Goal: Task Accomplishment & Management: Complete application form

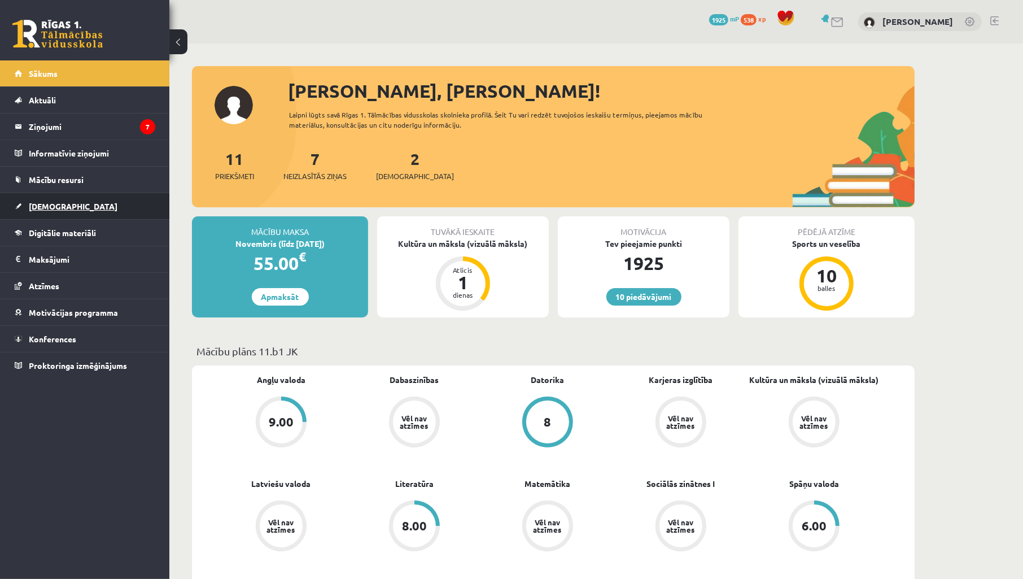
click at [41, 208] on span "[DEMOGRAPHIC_DATA]" at bounding box center [73, 206] width 89 height 10
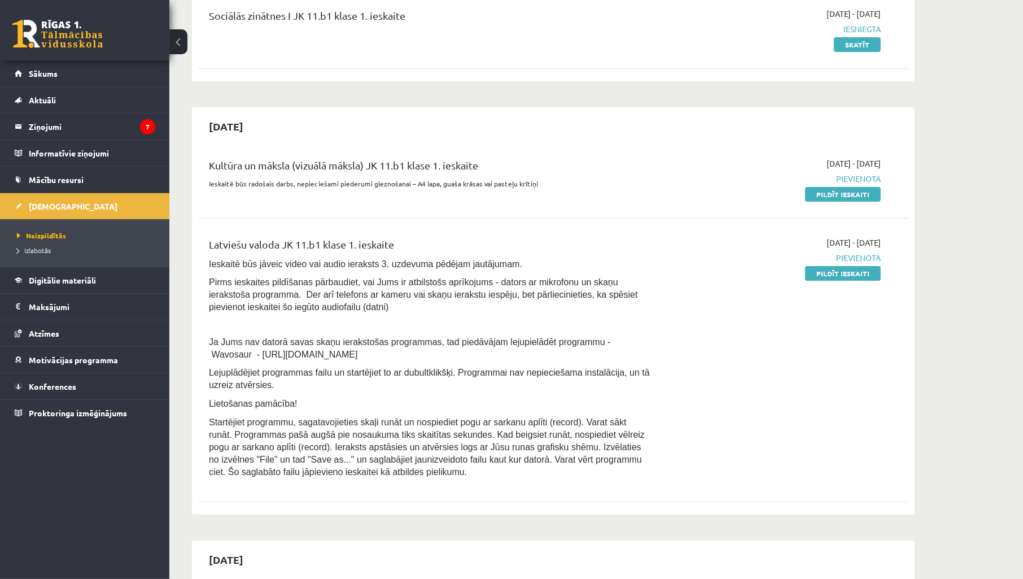
scroll to position [167, 0]
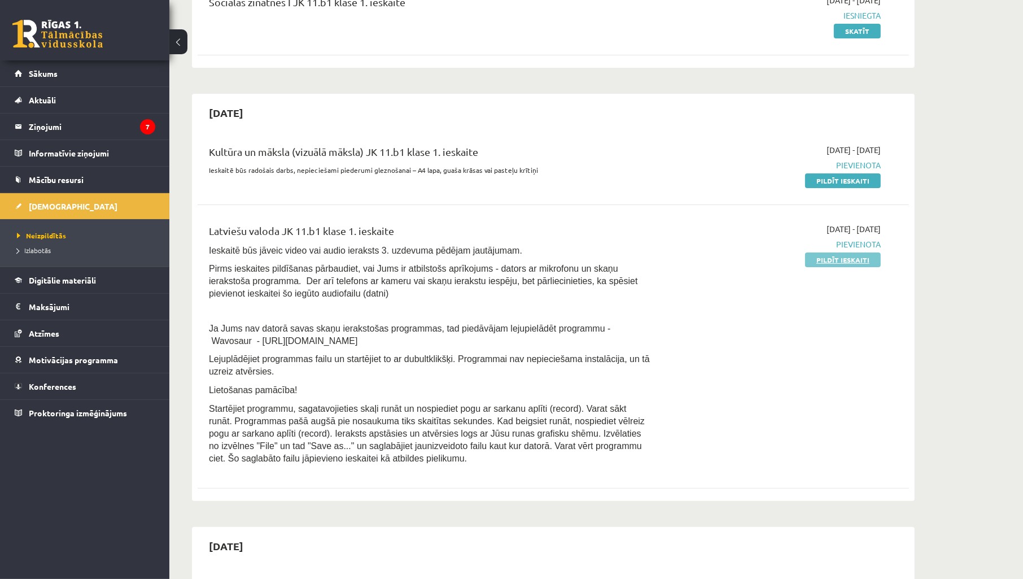
click at [825, 259] on link "Pildīt ieskaiti" at bounding box center [843, 259] width 76 height 15
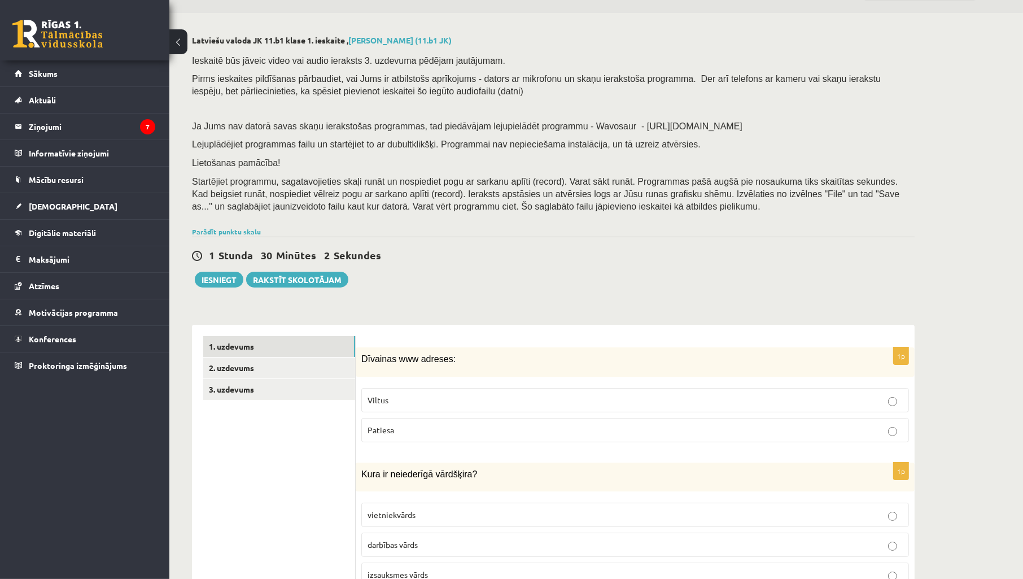
scroll to position [251, 0]
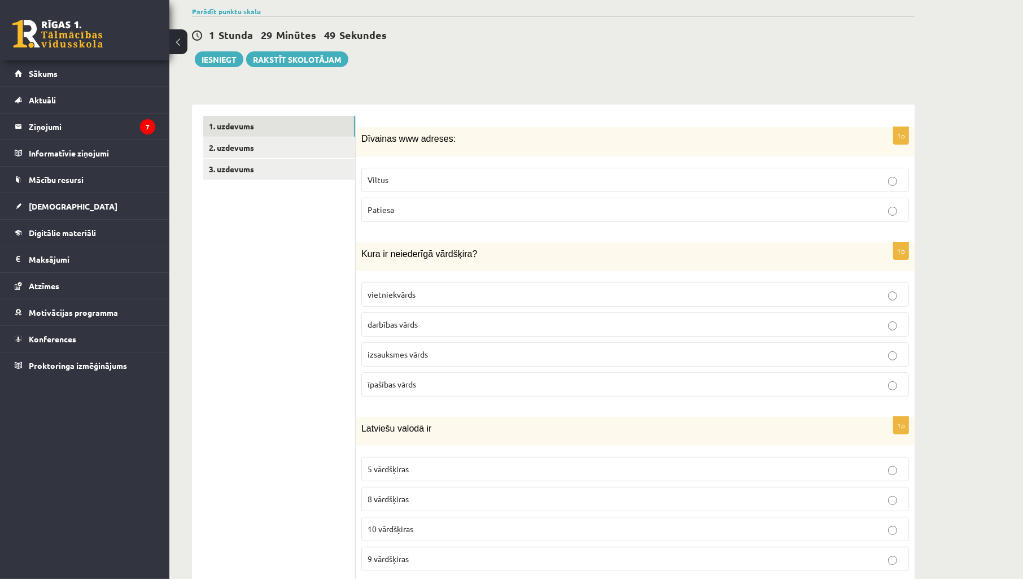
click at [419, 185] on p "Viltus" at bounding box center [635, 180] width 535 height 12
click at [404, 216] on label "Patiesa" at bounding box center [635, 210] width 548 height 24
drag, startPoint x: 360, startPoint y: 137, endPoint x: 686, endPoint y: 234, distance: 340.6
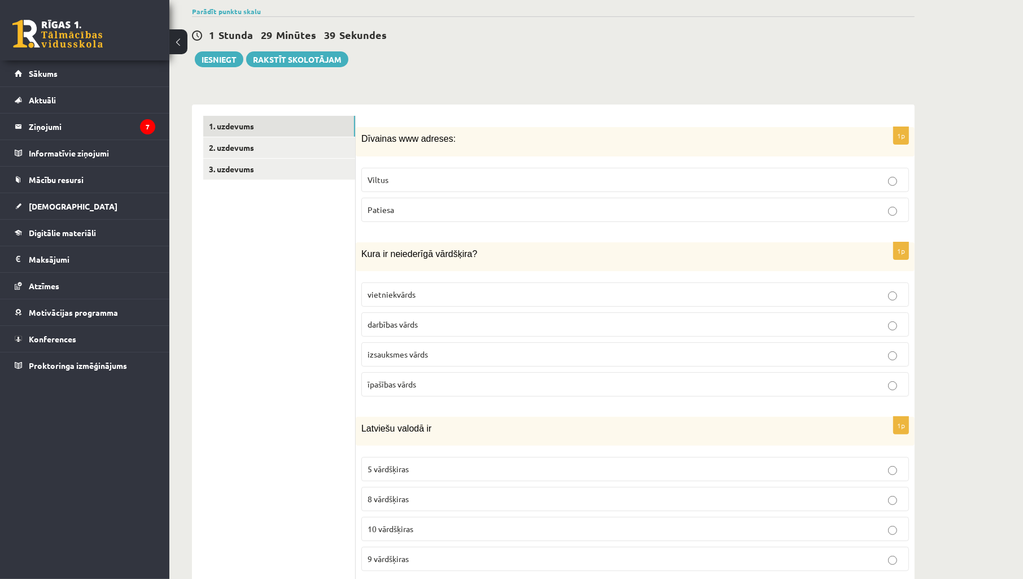
click at [459, 354] on p "izsauksmes vārds" at bounding box center [635, 354] width 535 height 12
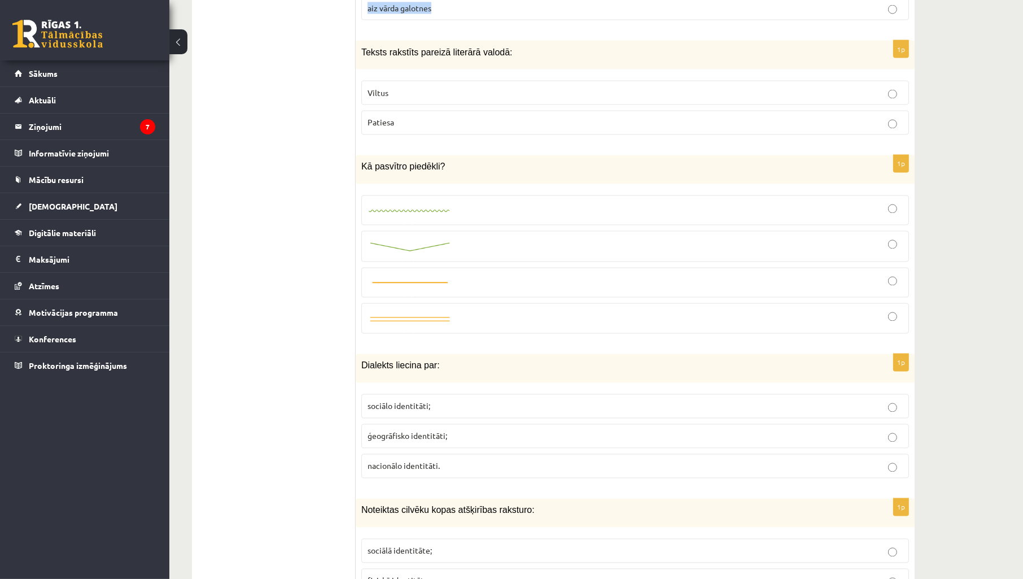
scroll to position [2199, 0]
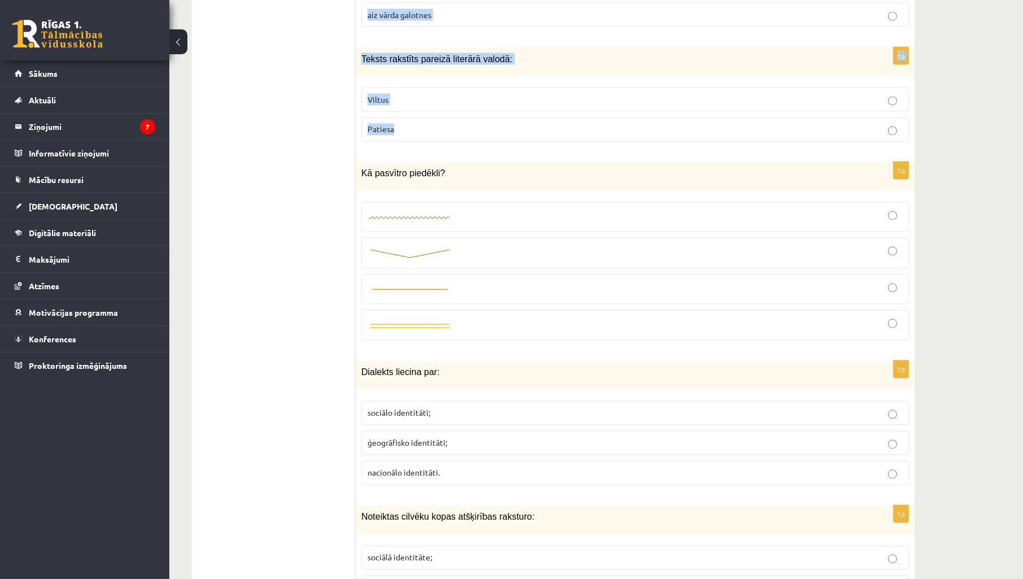
drag, startPoint x: 359, startPoint y: 51, endPoint x: 748, endPoint y: 123, distance: 396.3
copy form "Dīvainas www adreses: Viltus Patiesa 1p Kura ir neiederīgā vārdšķira? vietniekv…"
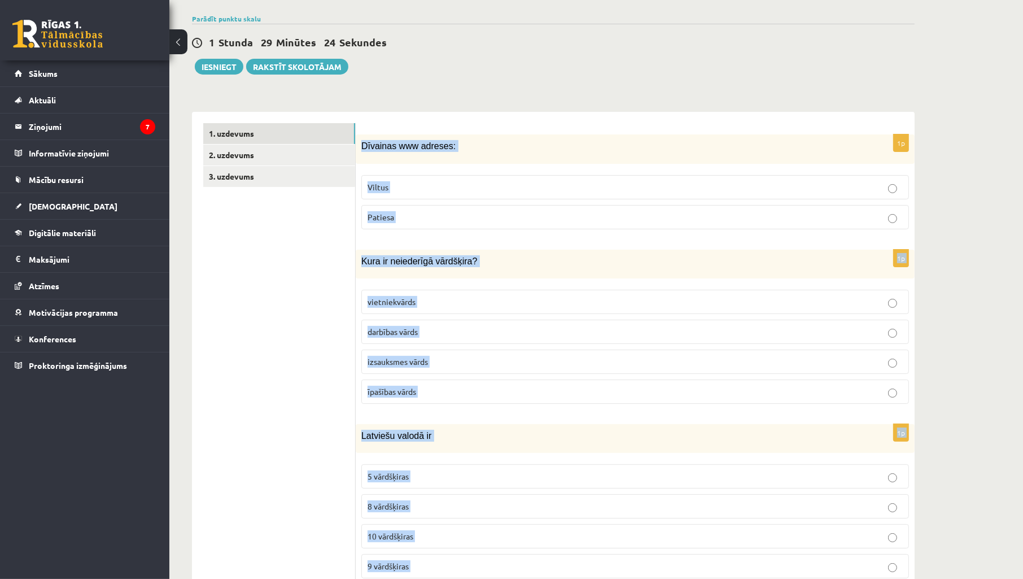
scroll to position [190, 0]
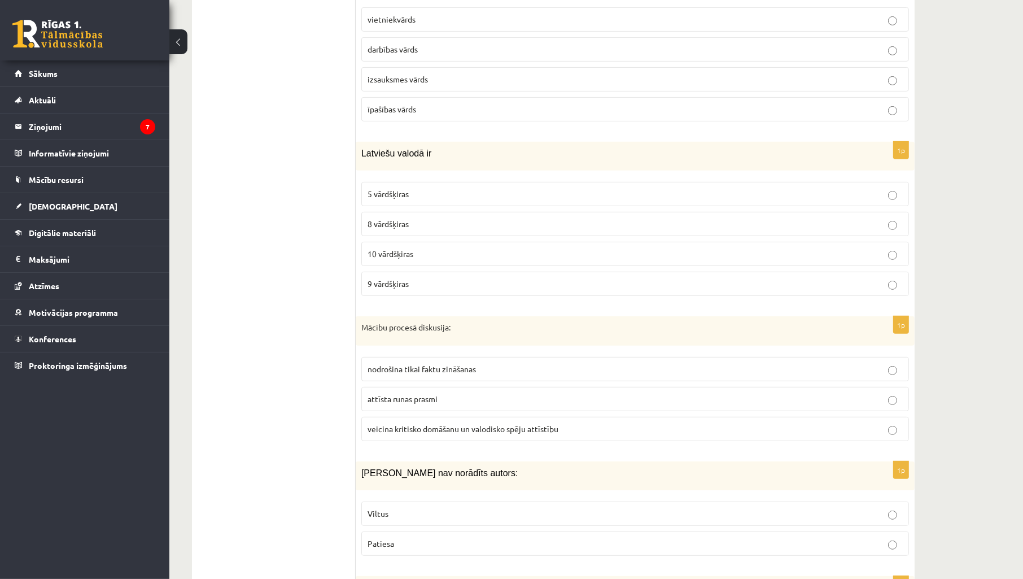
click at [413, 260] on p "10 vārdšķiras" at bounding box center [635, 254] width 535 height 12
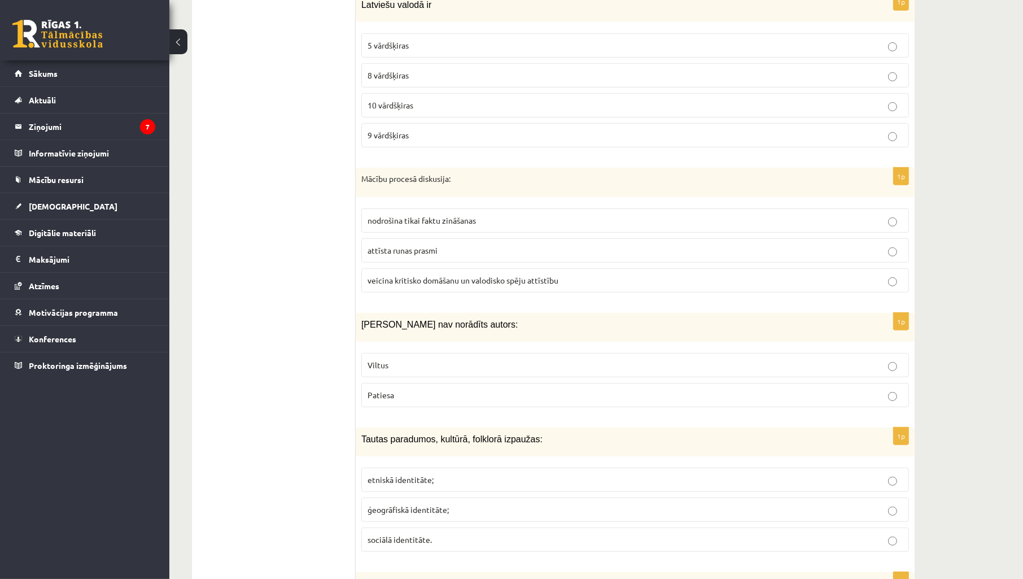
scroll to position [692, 0]
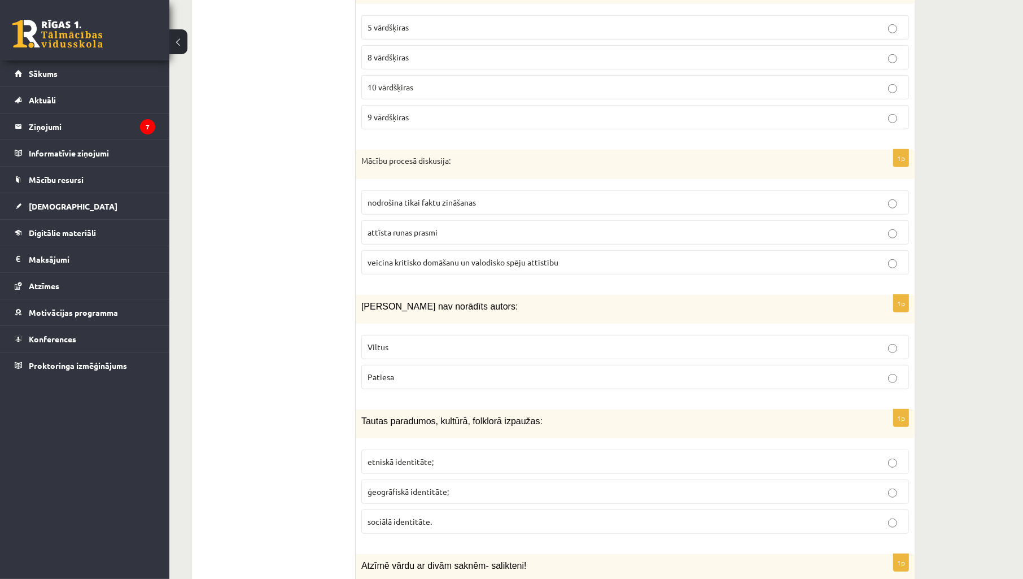
click at [466, 267] on span "veicina kritisko domāšanu un valodisko spēju attīstību" at bounding box center [463, 262] width 191 height 10
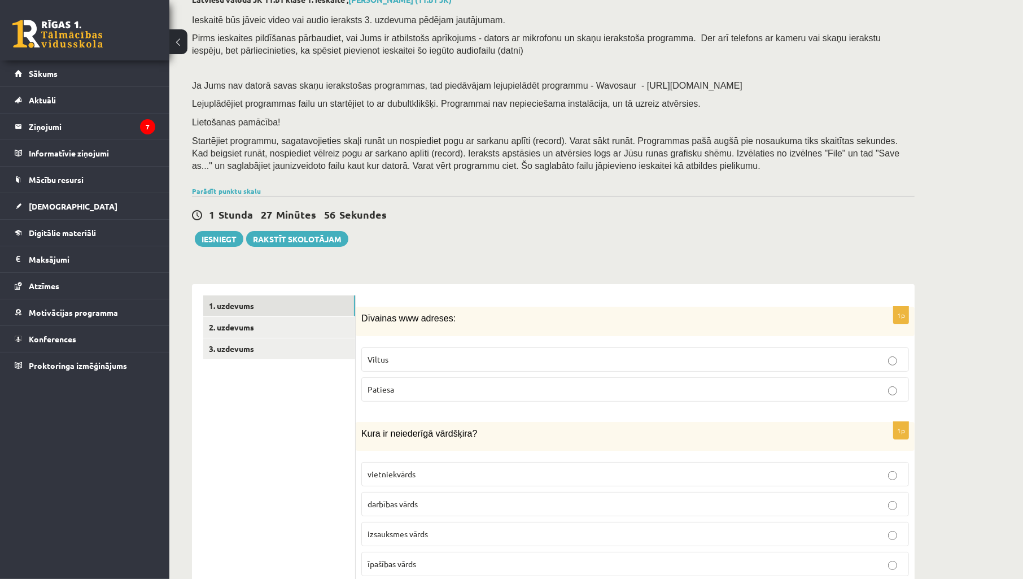
scroll to position [167, 0]
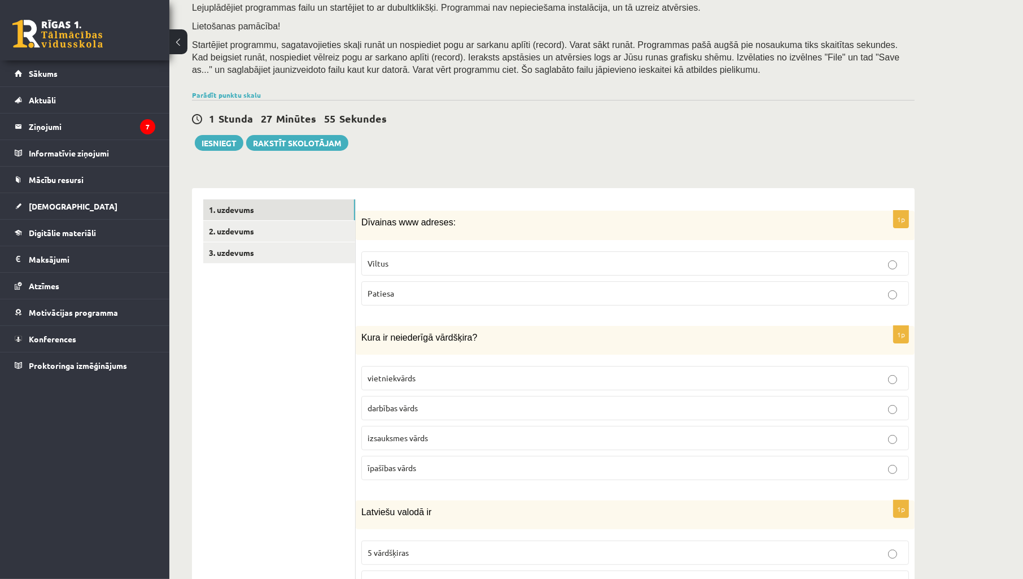
click at [876, 258] on p "Viltus" at bounding box center [635, 264] width 535 height 12
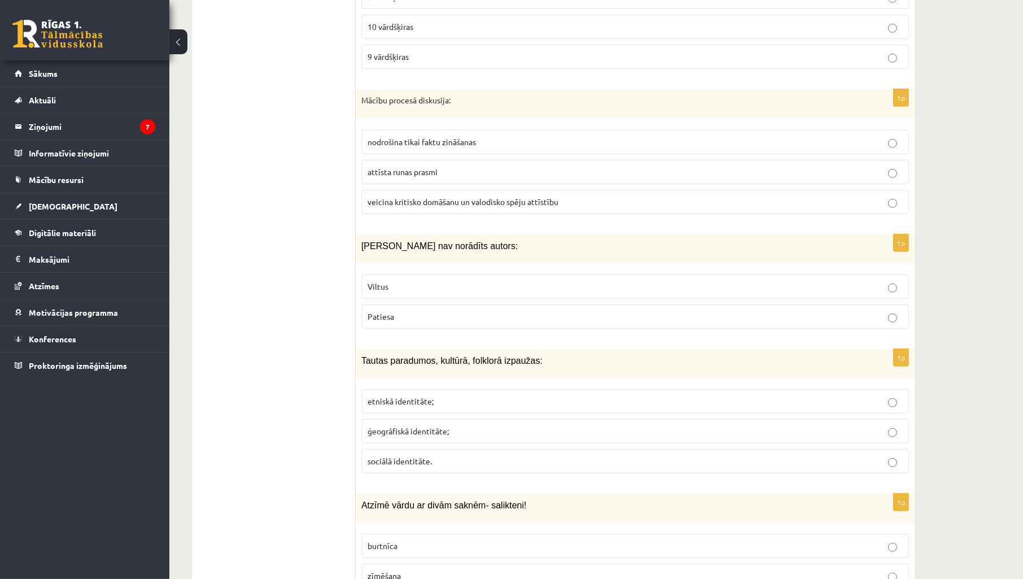
scroll to position [836, 0]
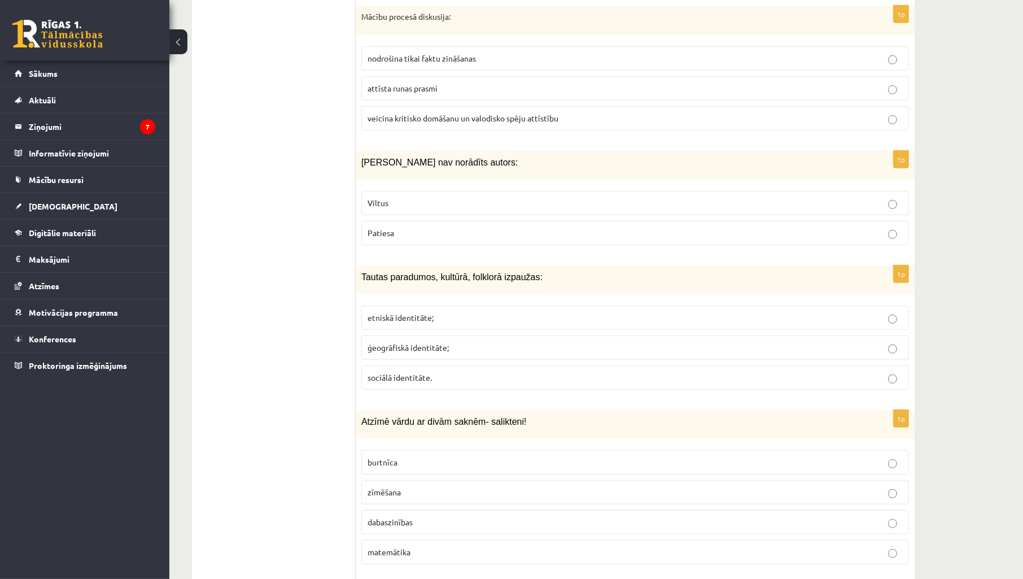
click at [509, 202] on p "Viltus" at bounding box center [635, 203] width 535 height 12
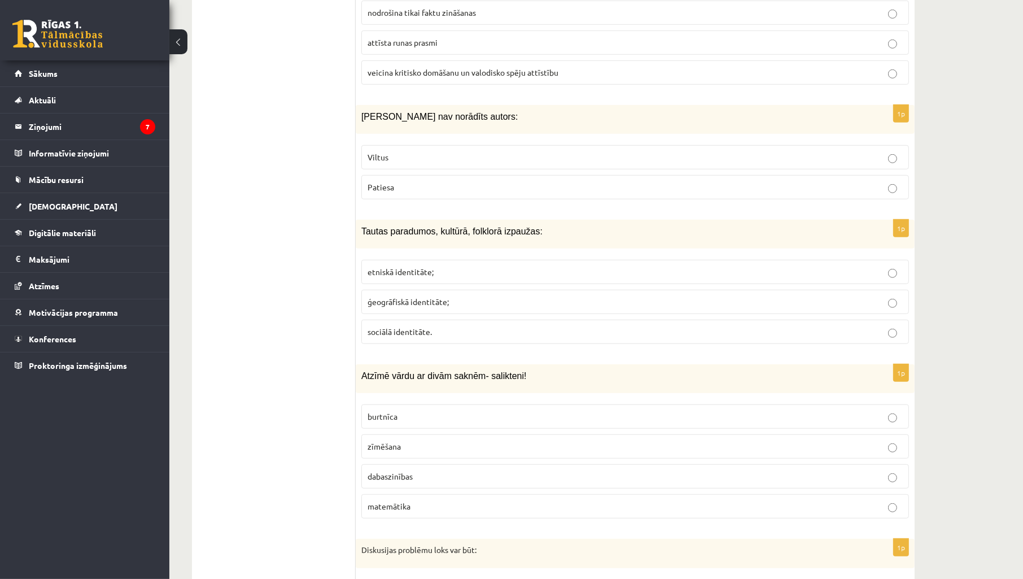
scroll to position [921, 0]
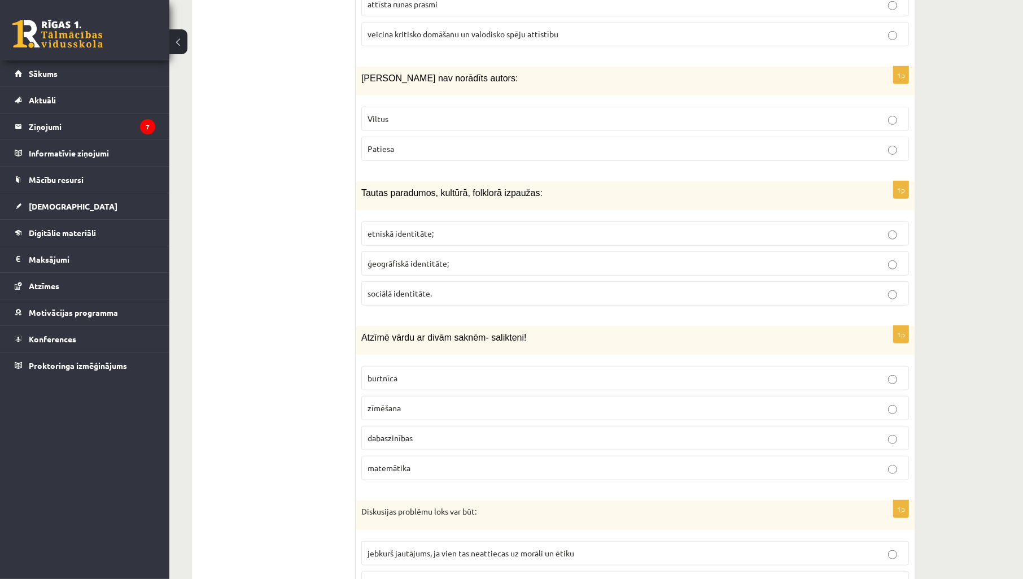
click at [418, 226] on label "etniskā identitāte;" at bounding box center [635, 233] width 548 height 24
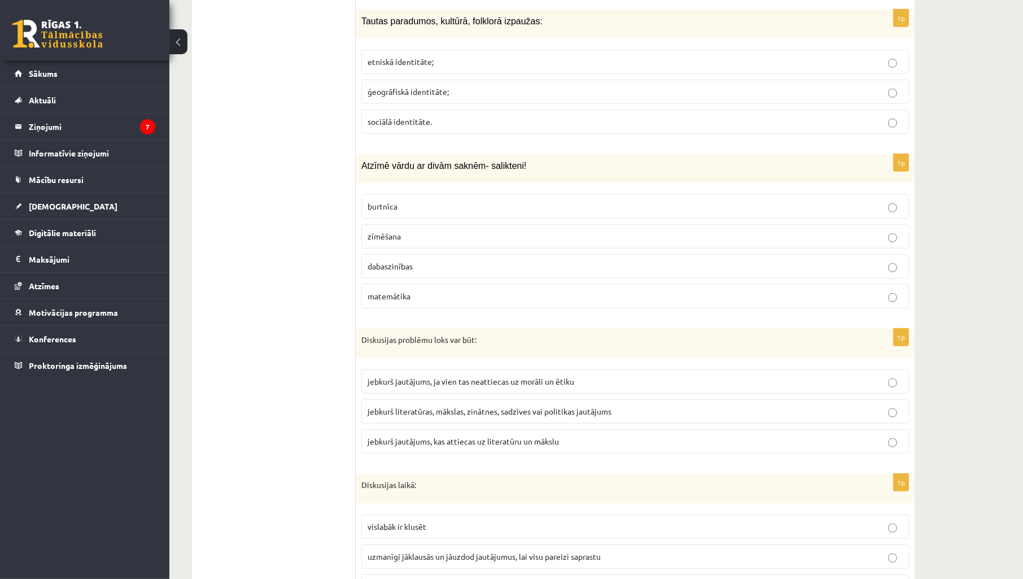
scroll to position [1171, 0]
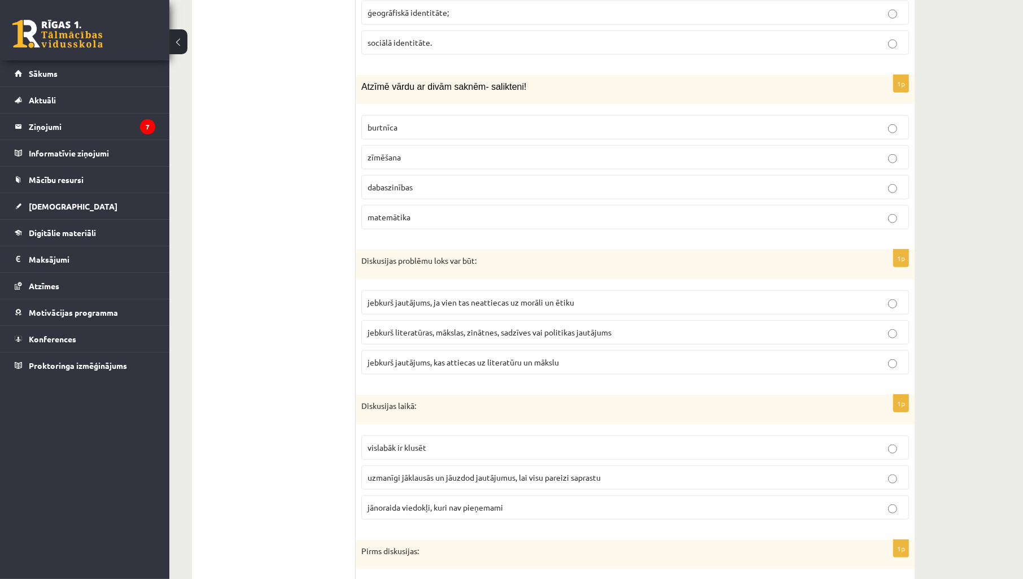
click at [414, 196] on label "dabaszinības" at bounding box center [635, 187] width 548 height 24
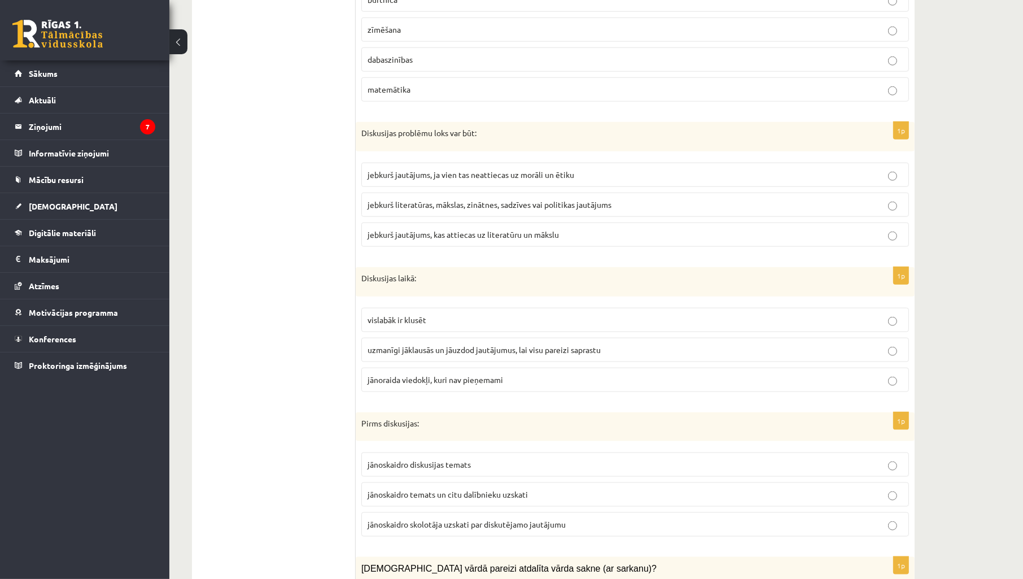
scroll to position [1338, 0]
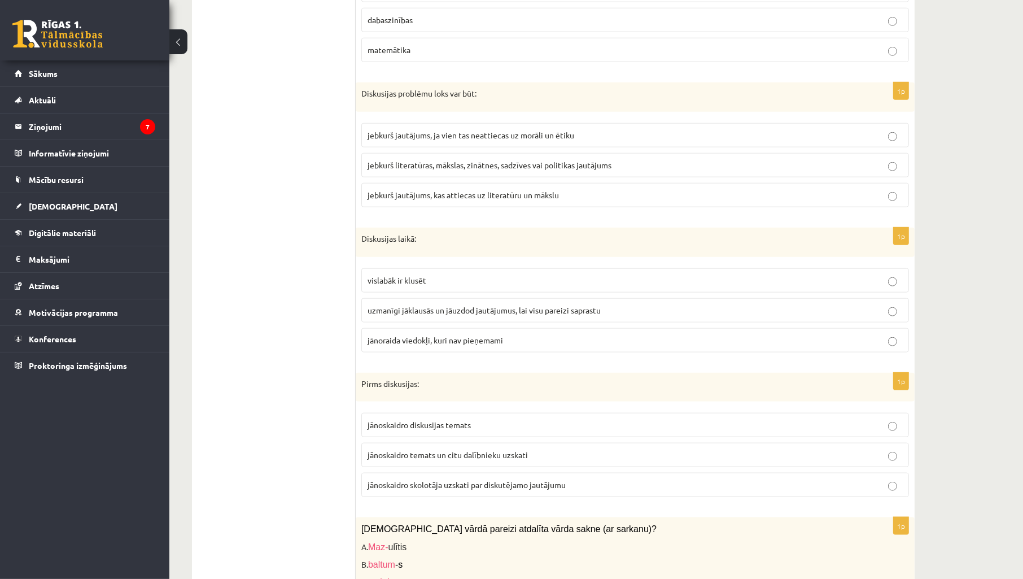
click at [487, 171] on p "jebkurš literatūras, mākslas, zinātnes, sadzīves vai politikas jautājums" at bounding box center [635, 165] width 535 height 12
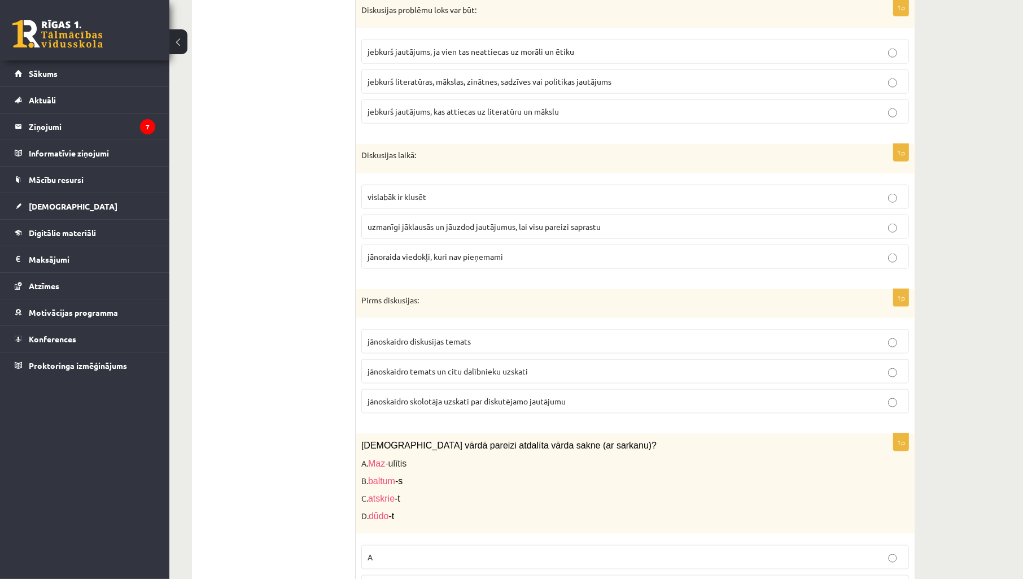
click at [466, 226] on span "uzmanīgi jāklausās un jāuzdod jautājumus, lai visu pareizi saprastu" at bounding box center [484, 226] width 233 height 10
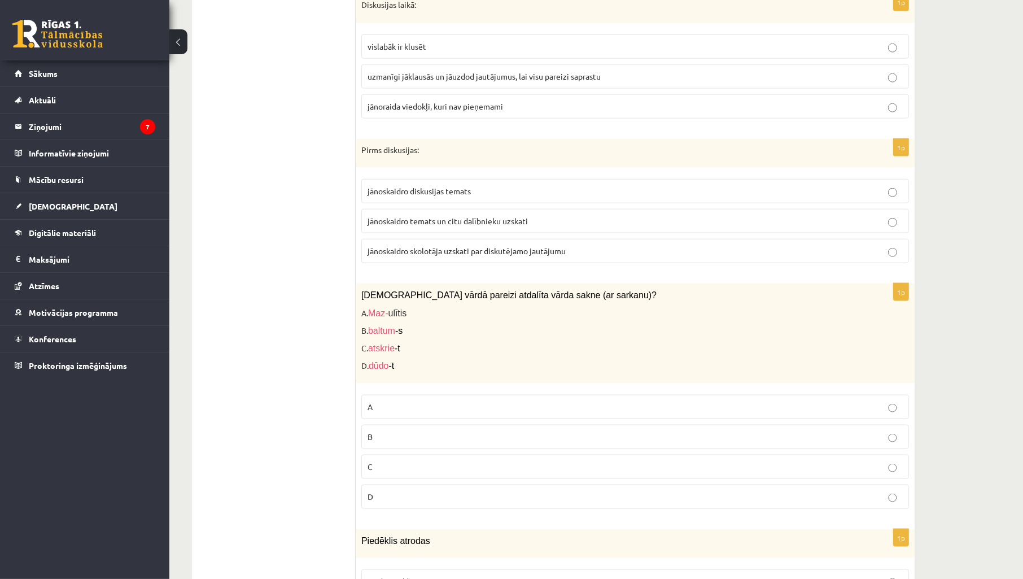
scroll to position [1589, 0]
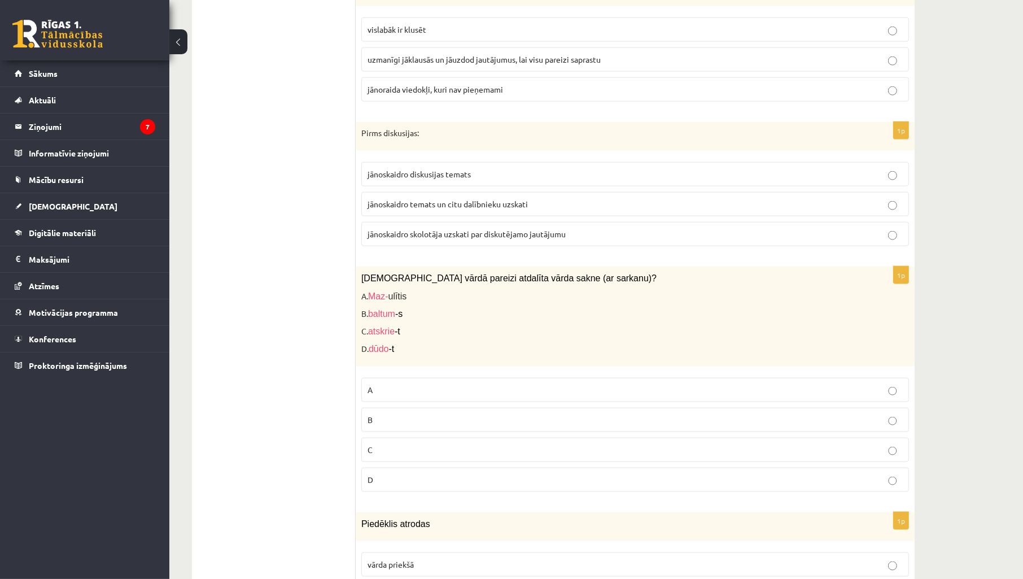
click at [441, 216] on label "jānoskaidro temats un citu dalībnieku uzskati" at bounding box center [635, 204] width 548 height 24
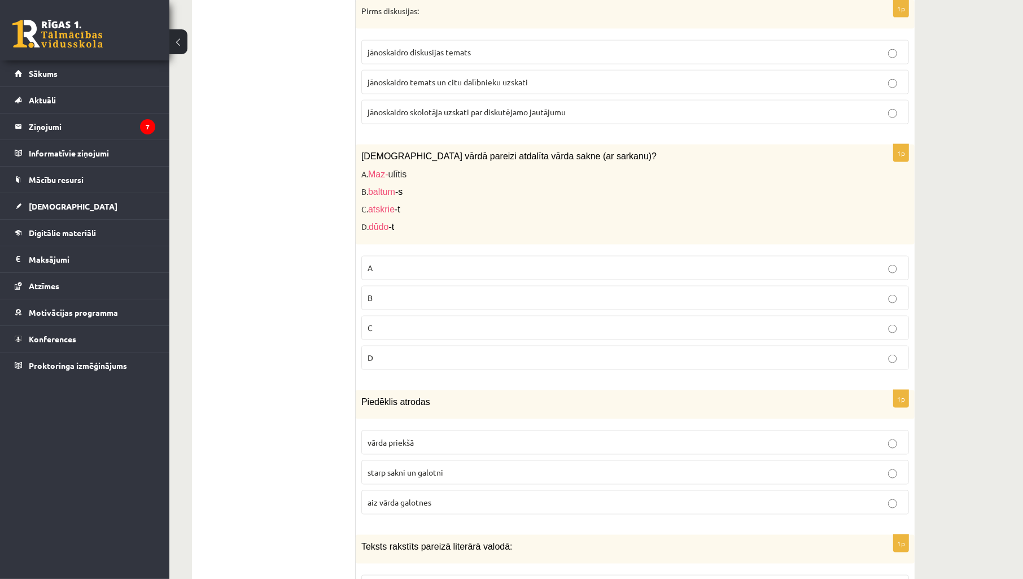
scroll to position [1673, 0]
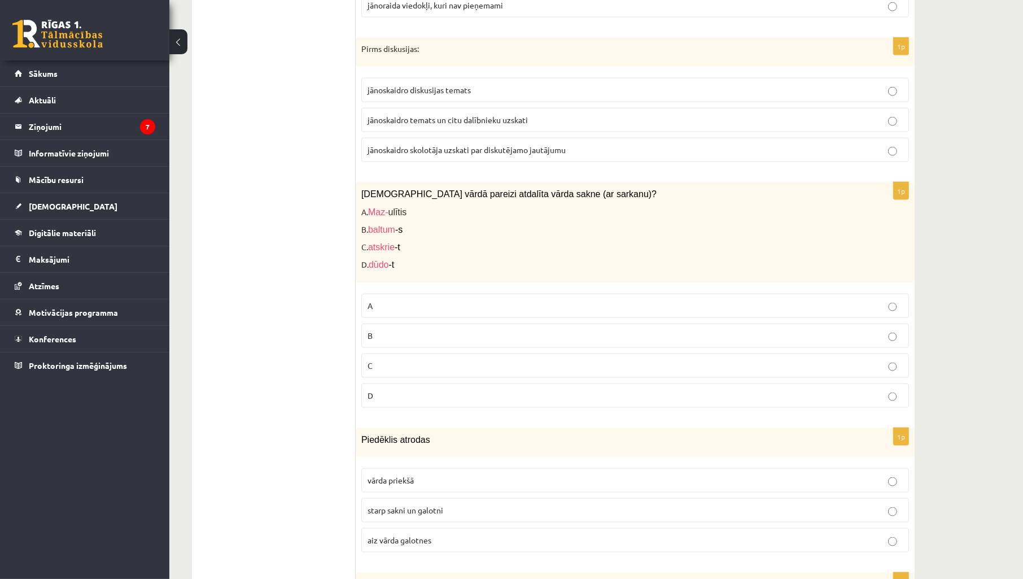
click at [409, 398] on p "D" at bounding box center [635, 396] width 535 height 12
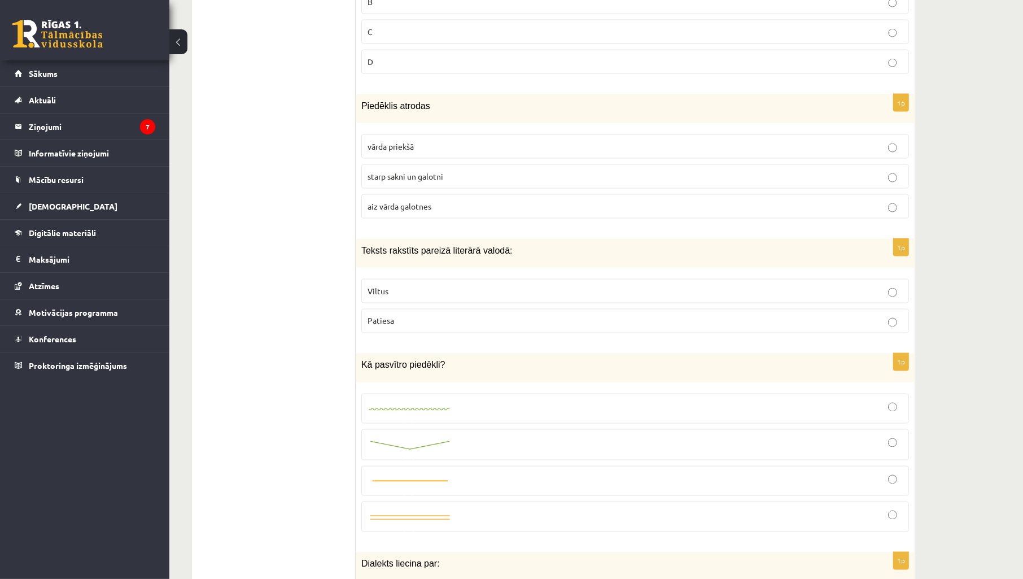
scroll to position [2008, 0]
click at [443, 176] on span "starp sakni un galotni" at bounding box center [406, 176] width 76 height 10
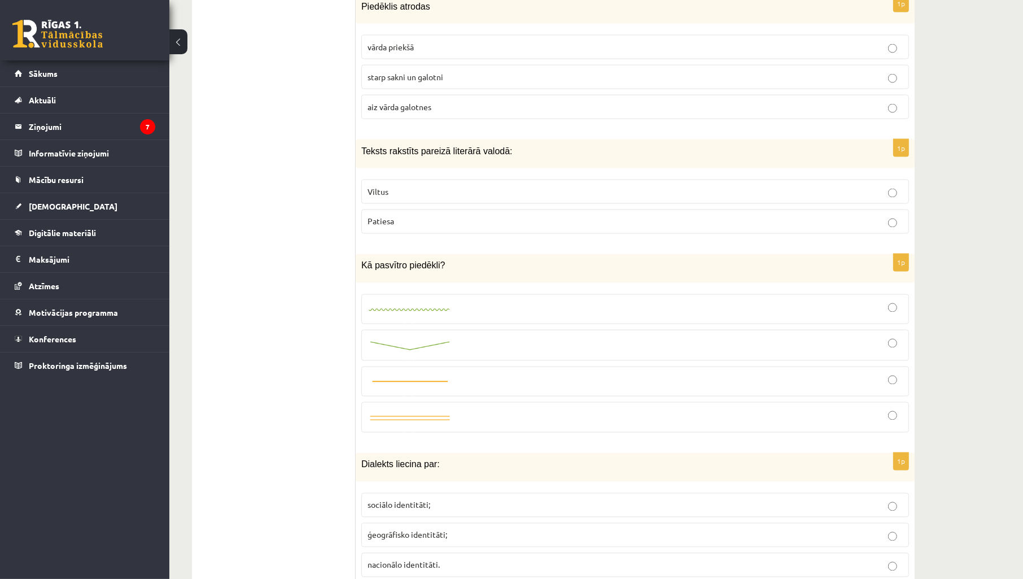
scroll to position [2175, 0]
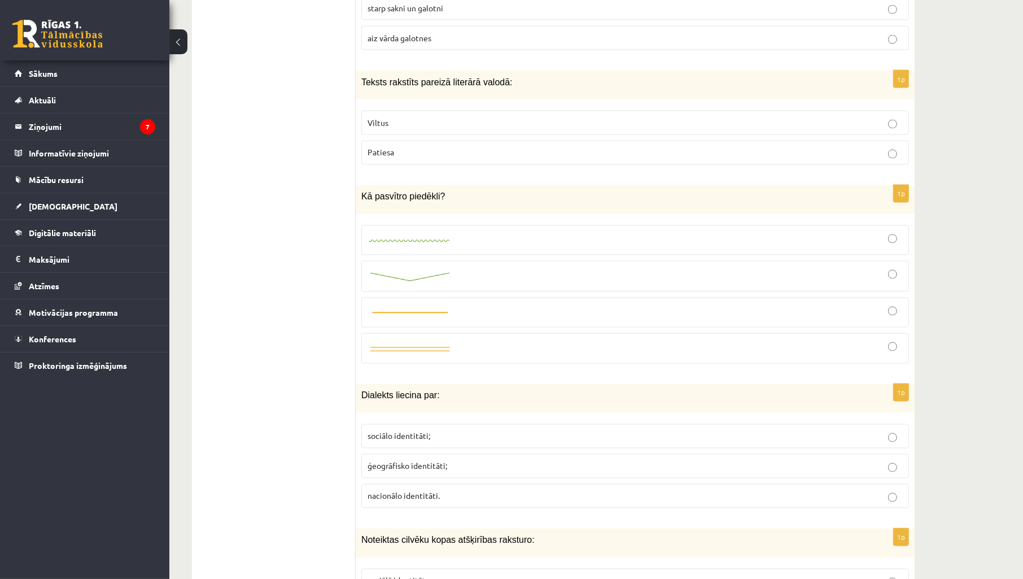
click at [419, 165] on label "Patiesa" at bounding box center [635, 153] width 548 height 24
click at [405, 135] on label "Viltus" at bounding box center [635, 123] width 548 height 24
click at [503, 159] on p "Patiesa" at bounding box center [635, 153] width 535 height 12
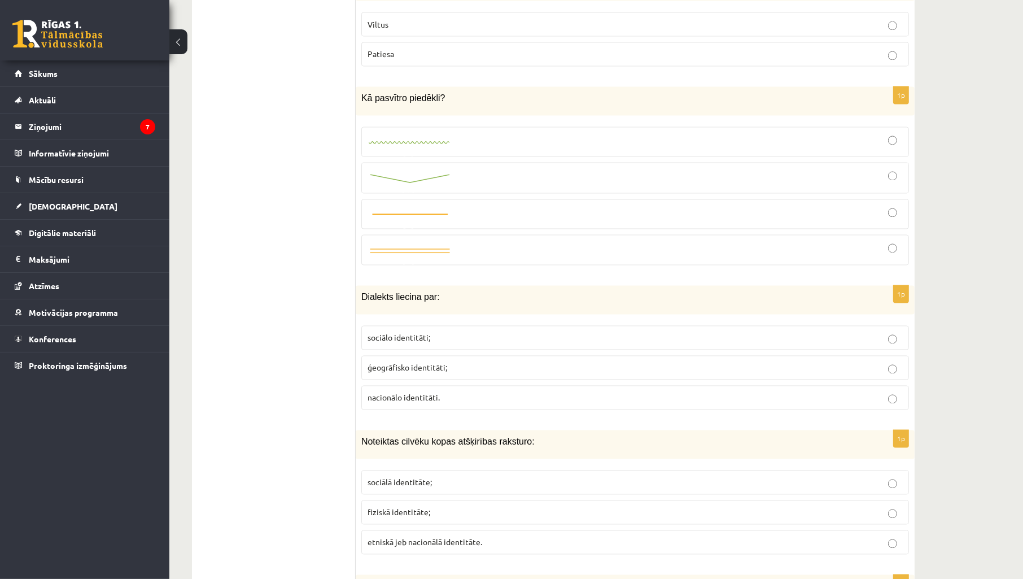
scroll to position [2342, 0]
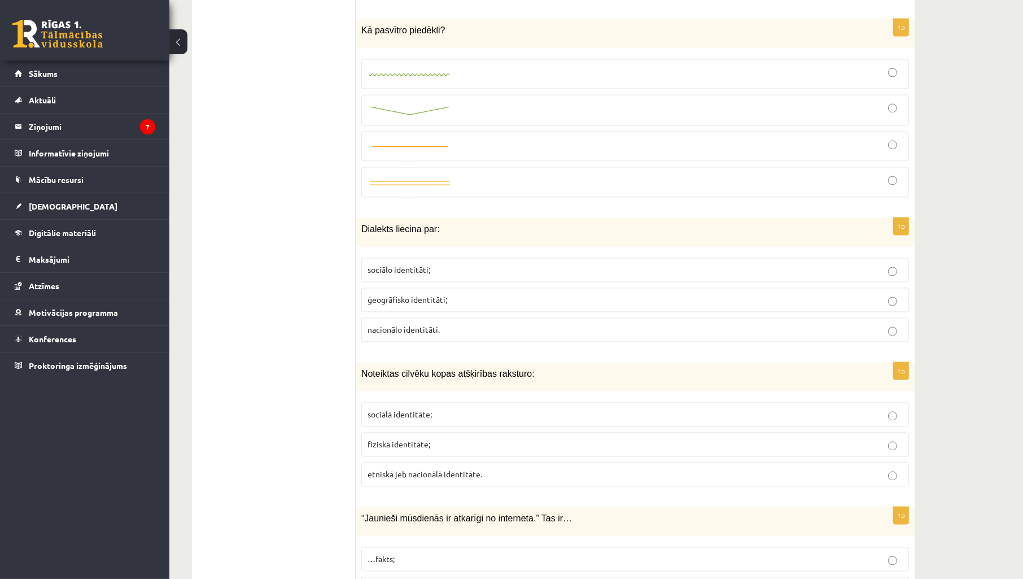
drag, startPoint x: 353, startPoint y: 34, endPoint x: 503, endPoint y: 33, distance: 149.7
copy div "1p Dīvainas www adreses: Viltus Patiesa 1p Kura ir neiederīgā vārdšķira? vietni…"
click at [546, 82] on div at bounding box center [635, 74] width 535 height 18
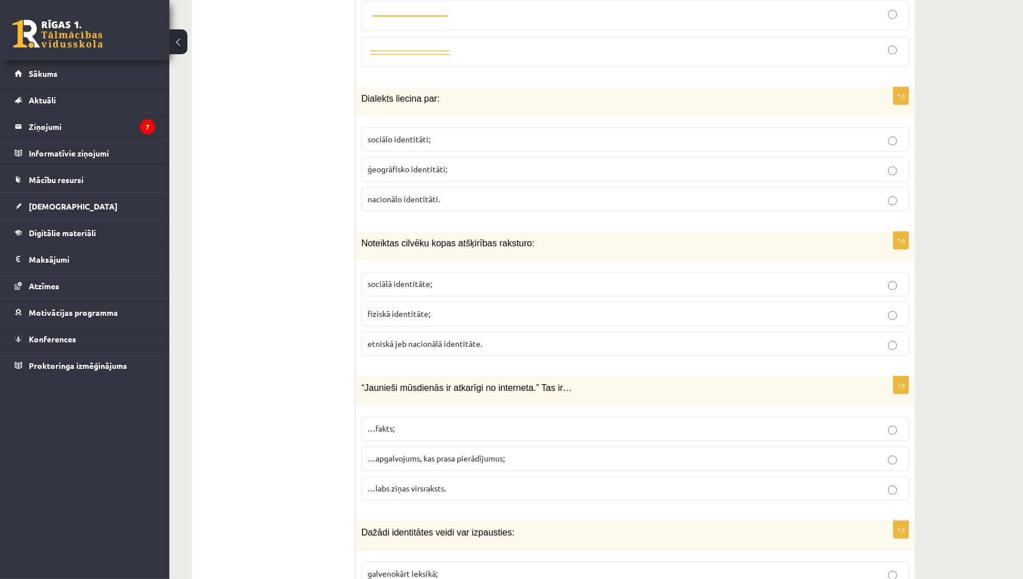
scroll to position [2510, 0]
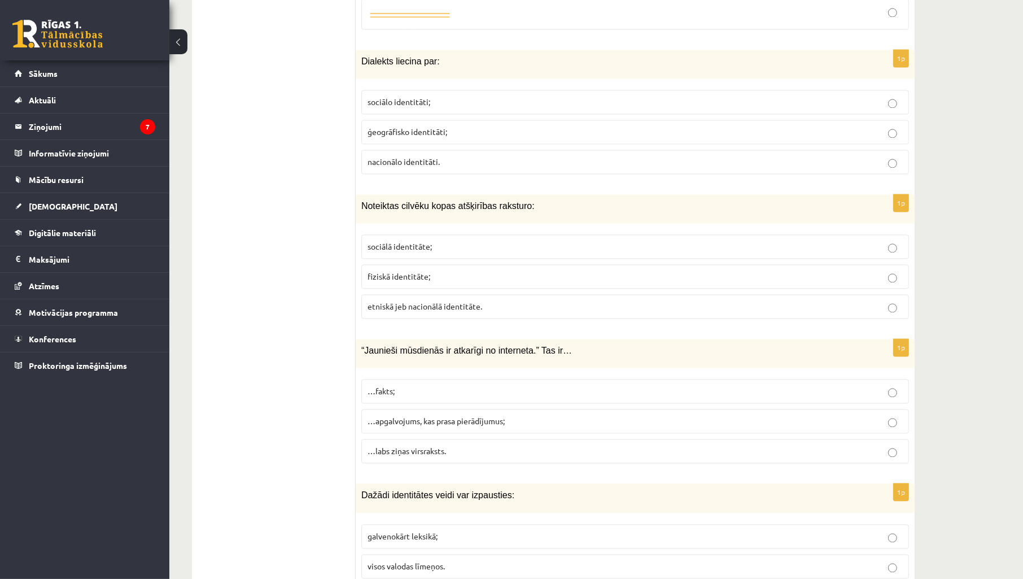
click at [449, 138] on p "ģeogrāfisko identitāti;" at bounding box center [635, 132] width 535 height 12
drag, startPoint x: 349, startPoint y: 120, endPoint x: 750, endPoint y: 236, distance: 417.4
click at [758, 238] on div "**********" at bounding box center [553, 587] width 723 height 5484
drag, startPoint x: 351, startPoint y: 212, endPoint x: 359, endPoint y: 213, distance: 8.0
click at [351, 212] on ul "1. uzdevums 2. uzdevums 3. uzdevums" at bounding box center [279, 587] width 152 height 5461
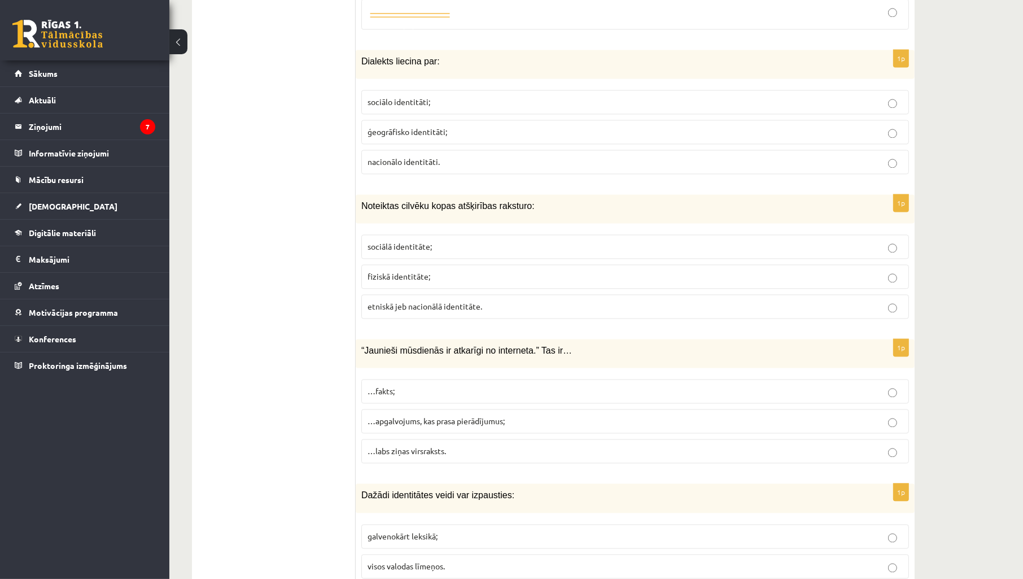
click at [361, 211] on span "Noteiktas cilvēku kopas atšķirības raksturo:" at bounding box center [447, 206] width 173 height 10
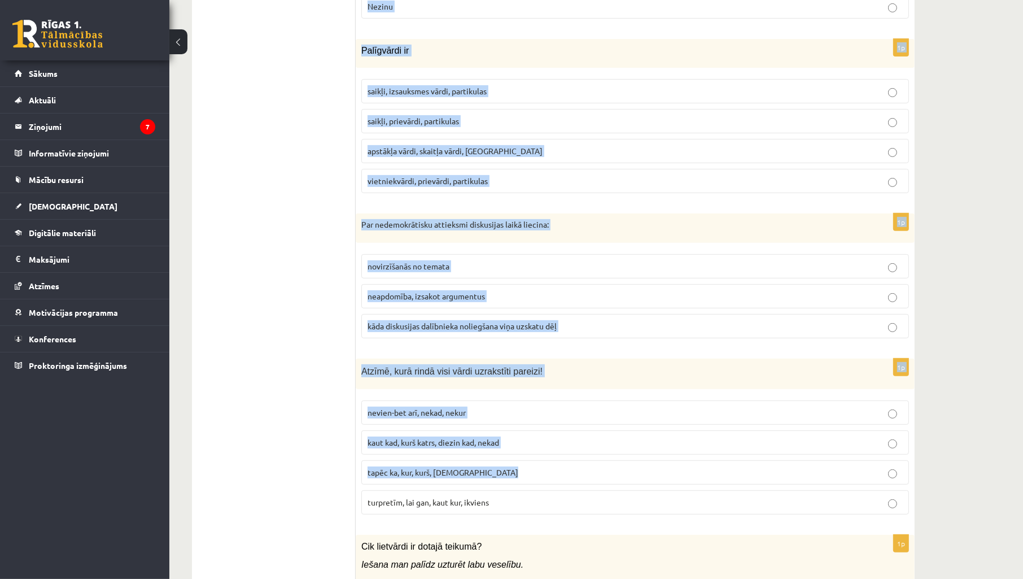
scroll to position [5286, 0]
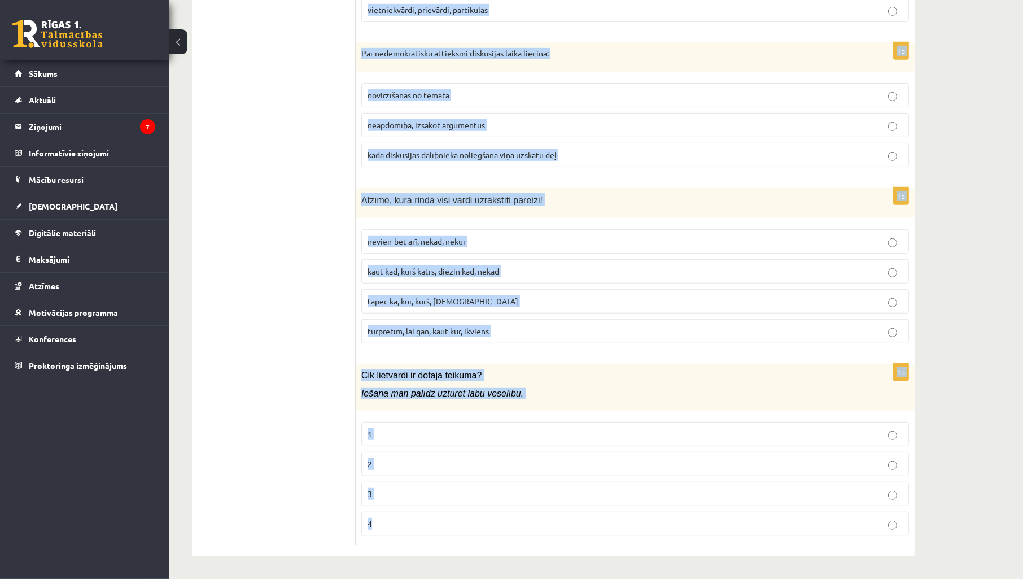
drag, startPoint x: 361, startPoint y: 212, endPoint x: 864, endPoint y: 530, distance: 594.5
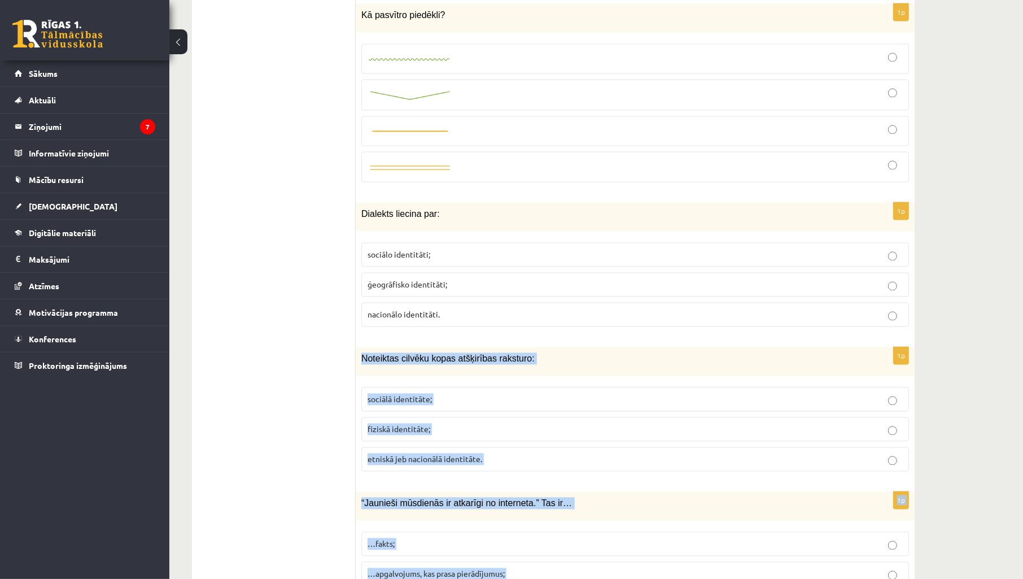
scroll to position [2525, 0]
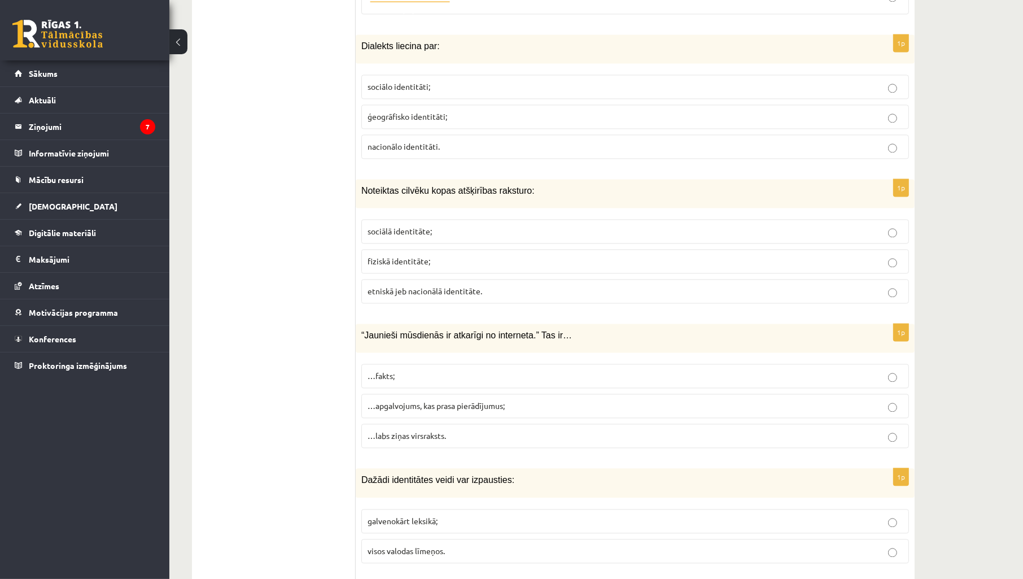
click at [259, 160] on ul "1. uzdevums 2. uzdevums 3. uzdevums" at bounding box center [279, 571] width 152 height 5461
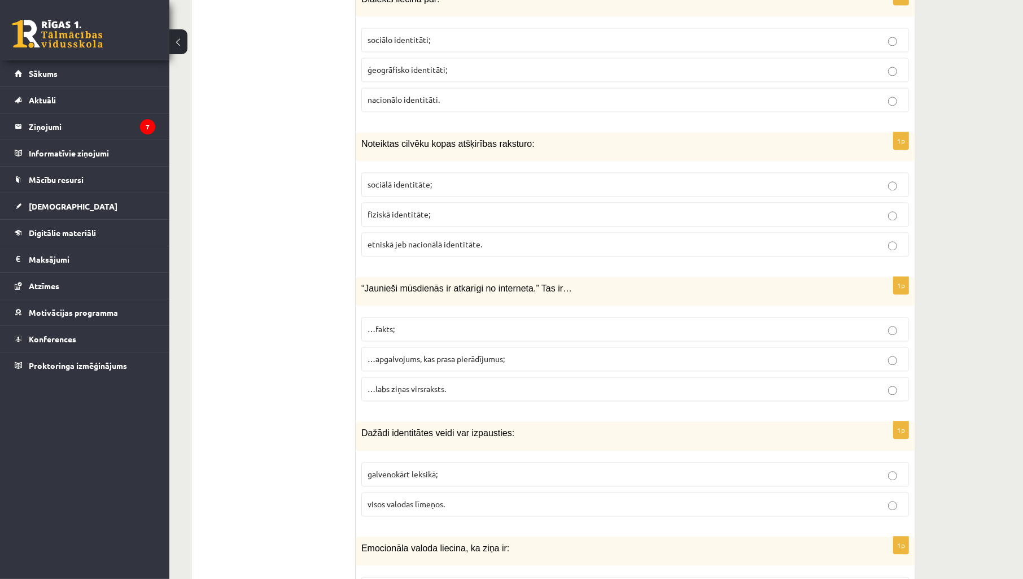
scroll to position [2608, 0]
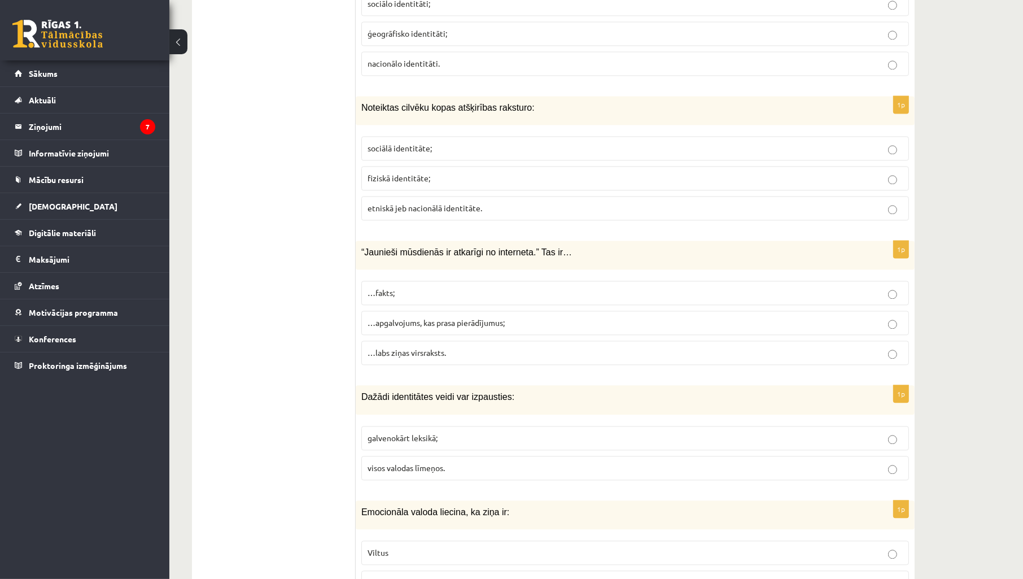
click at [416, 220] on label "etniskā jeb nacionālā identitāte." at bounding box center [635, 208] width 548 height 24
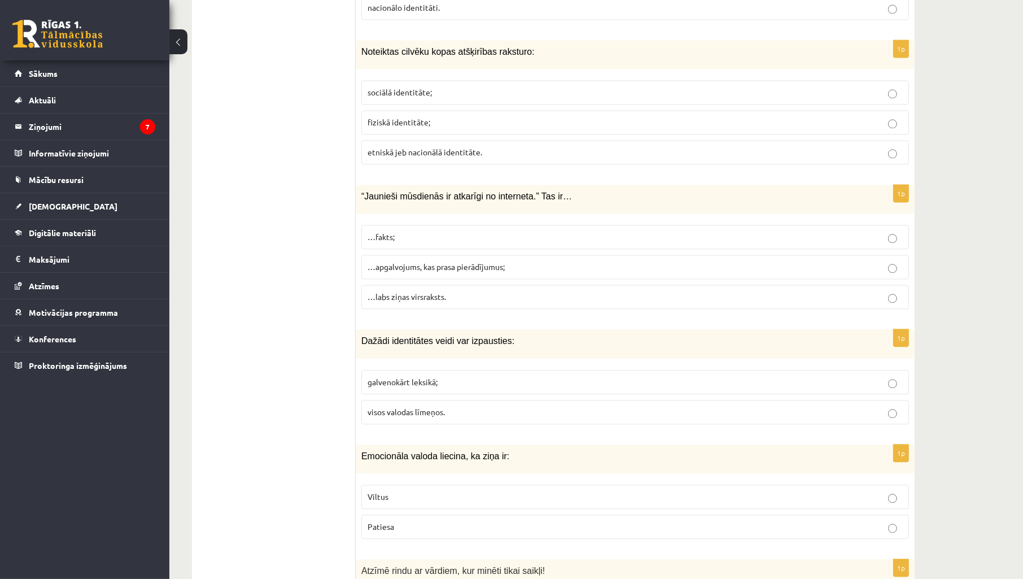
scroll to position [2692, 0]
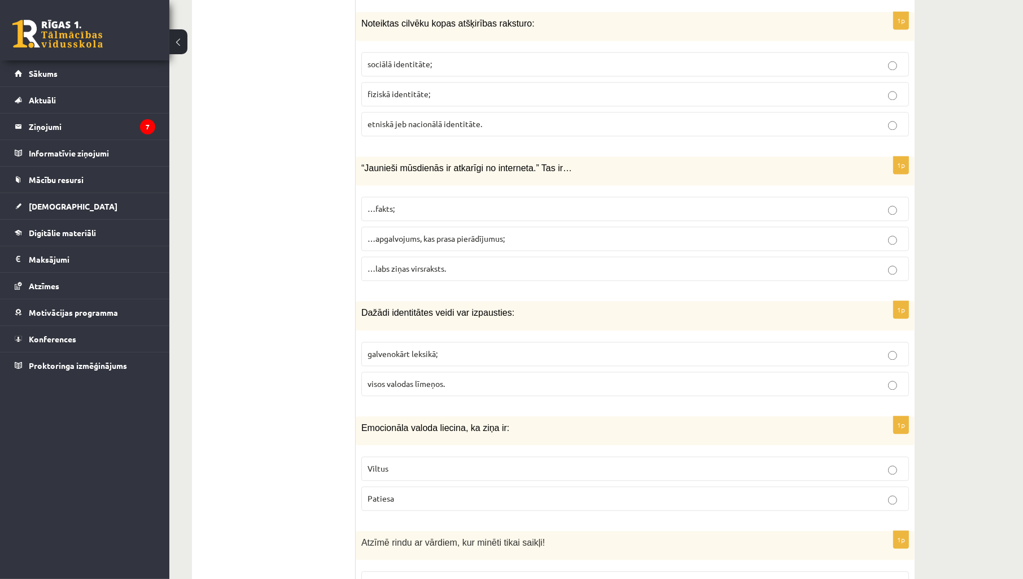
click at [500, 243] on span "…apgalvojums, kas prasa pierādījumus;" at bounding box center [436, 238] width 137 height 10
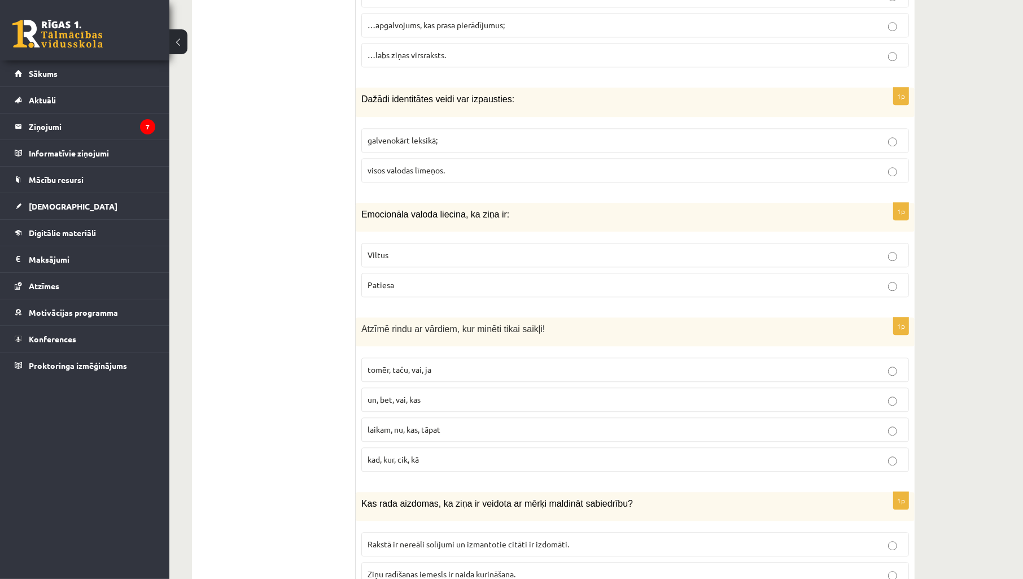
scroll to position [2944, 0]
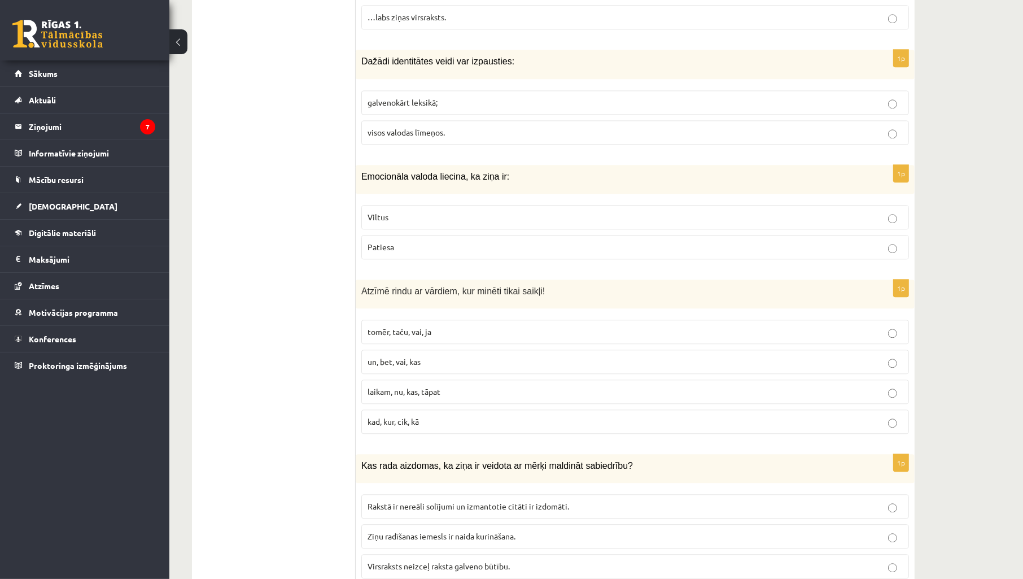
click at [486, 138] on p "visos valodas līmeņos." at bounding box center [635, 133] width 535 height 12
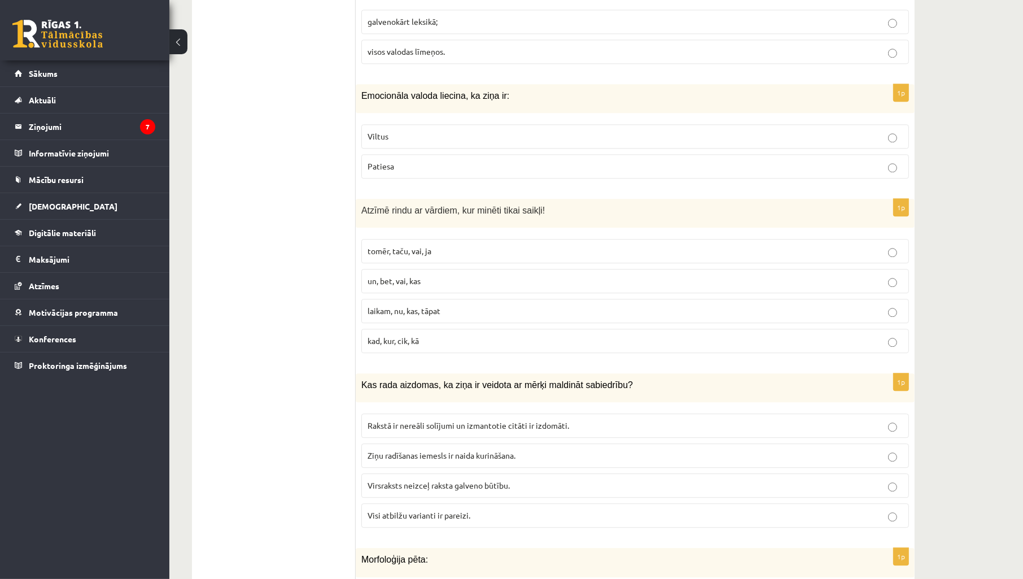
scroll to position [3027, 0]
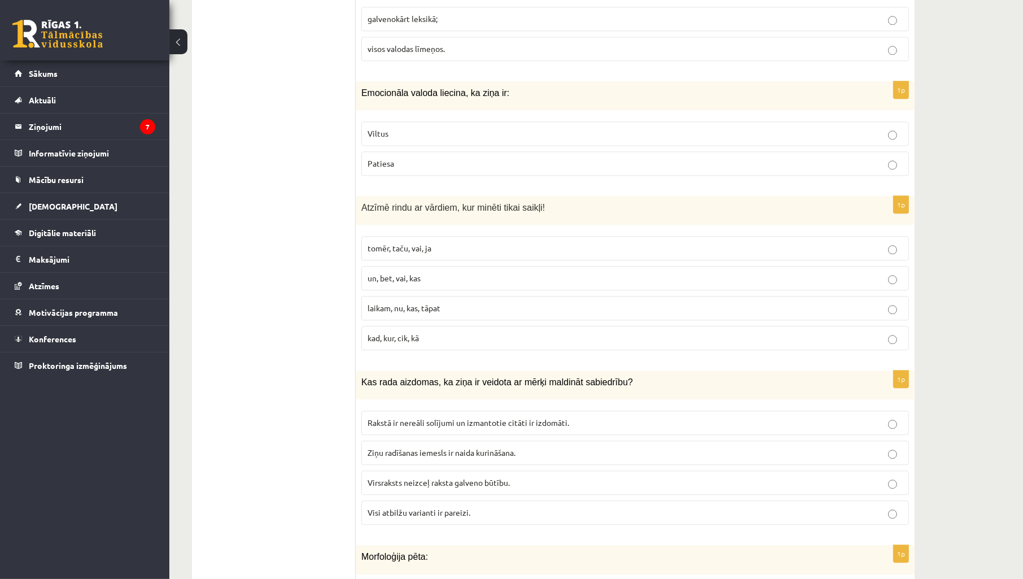
click at [468, 139] on p "Viltus" at bounding box center [635, 134] width 535 height 12
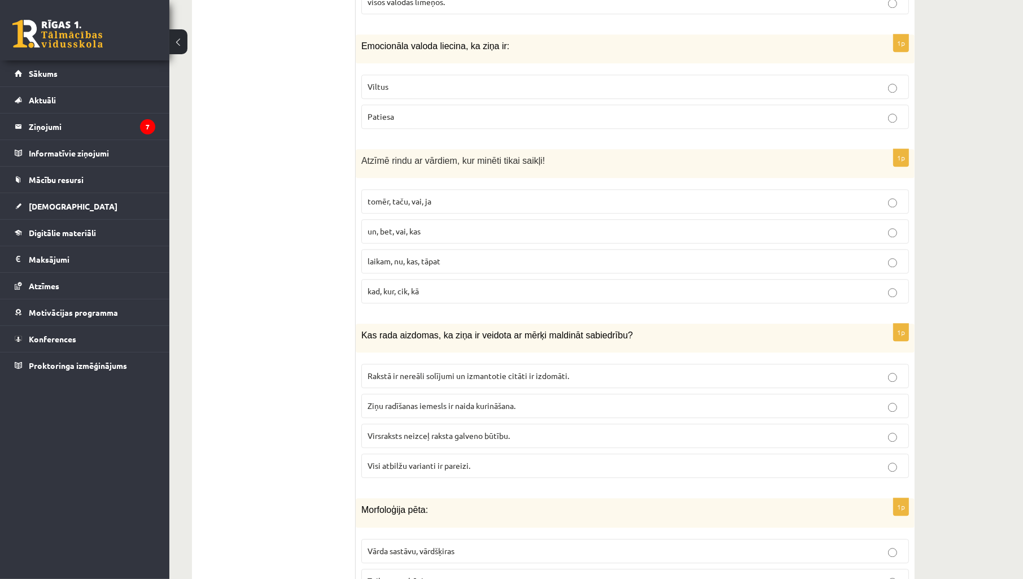
scroll to position [3110, 0]
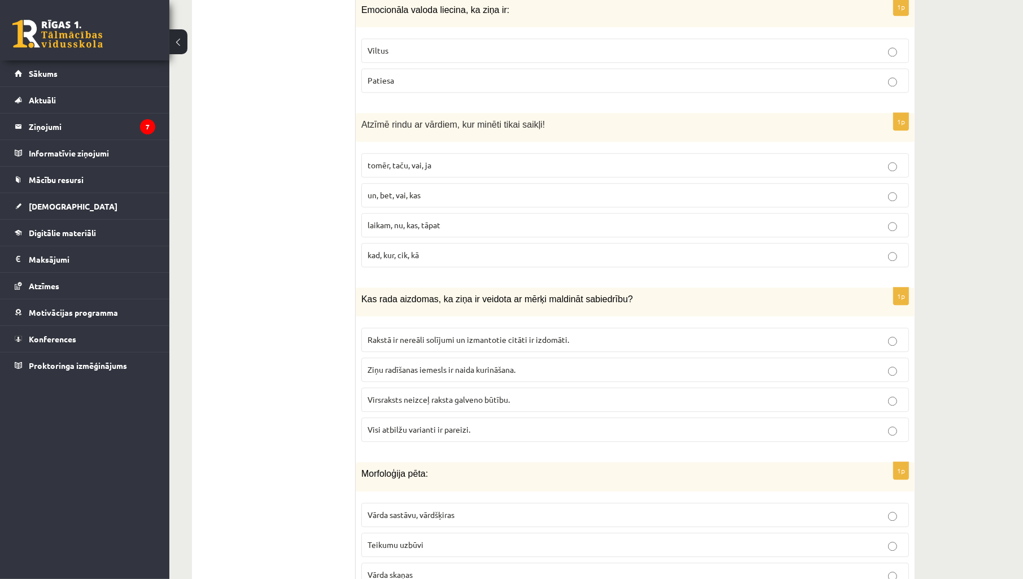
click at [453, 170] on p "tomēr, taču, vai, ja" at bounding box center [635, 165] width 535 height 12
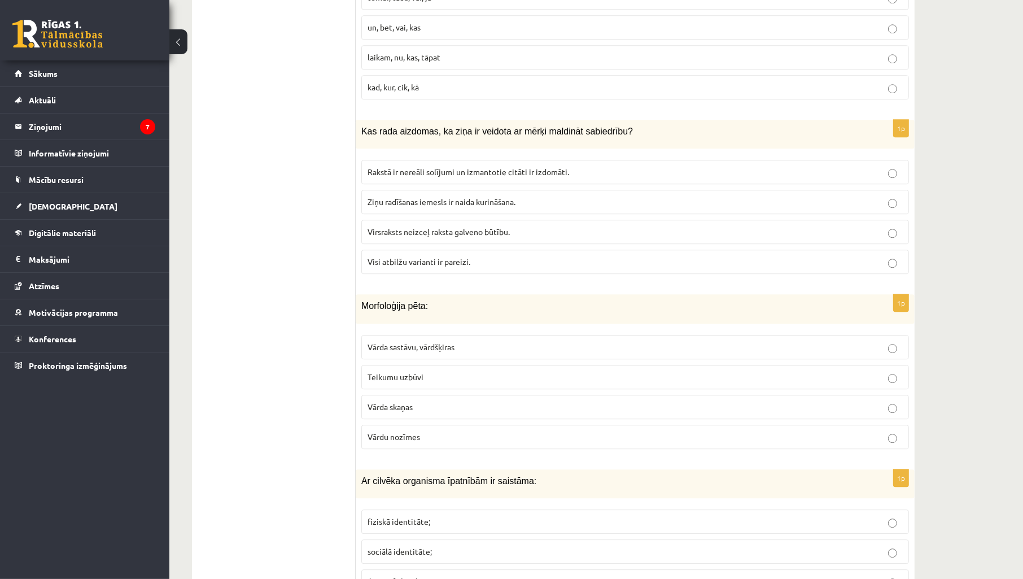
scroll to position [3361, 0]
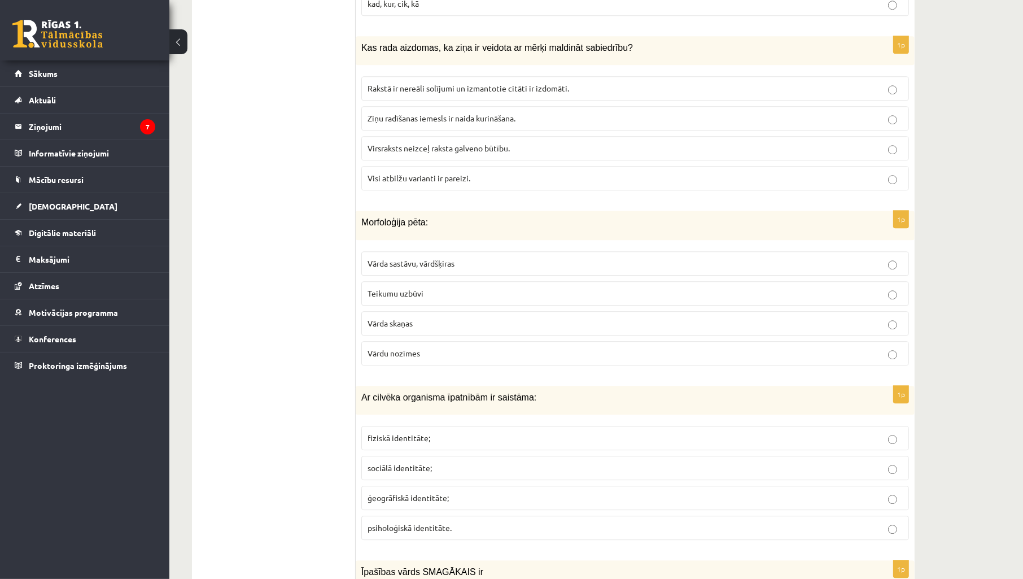
click at [507, 184] on p "Visi atbilžu varianti ir pareizi." at bounding box center [635, 178] width 535 height 12
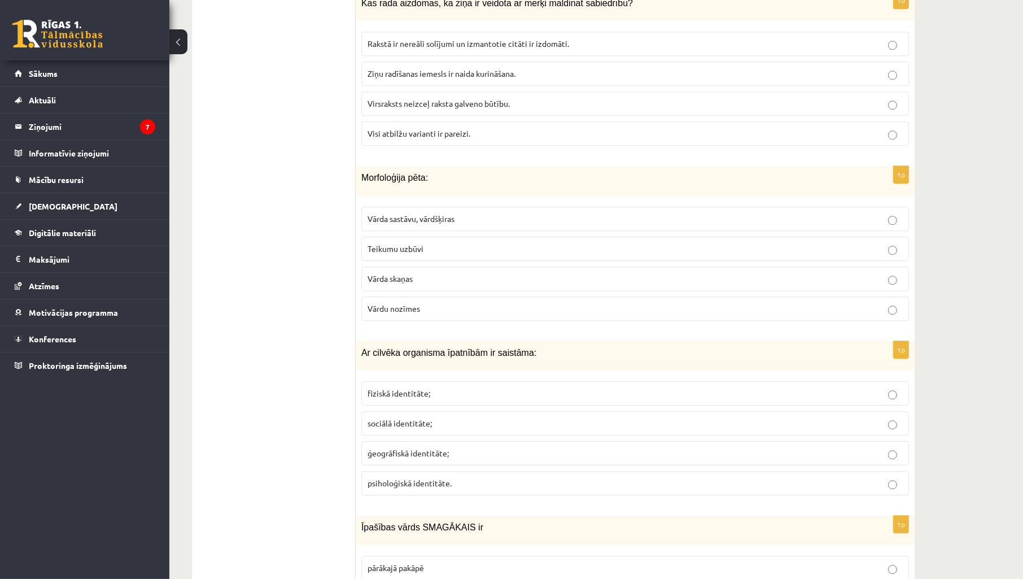
scroll to position [3446, 0]
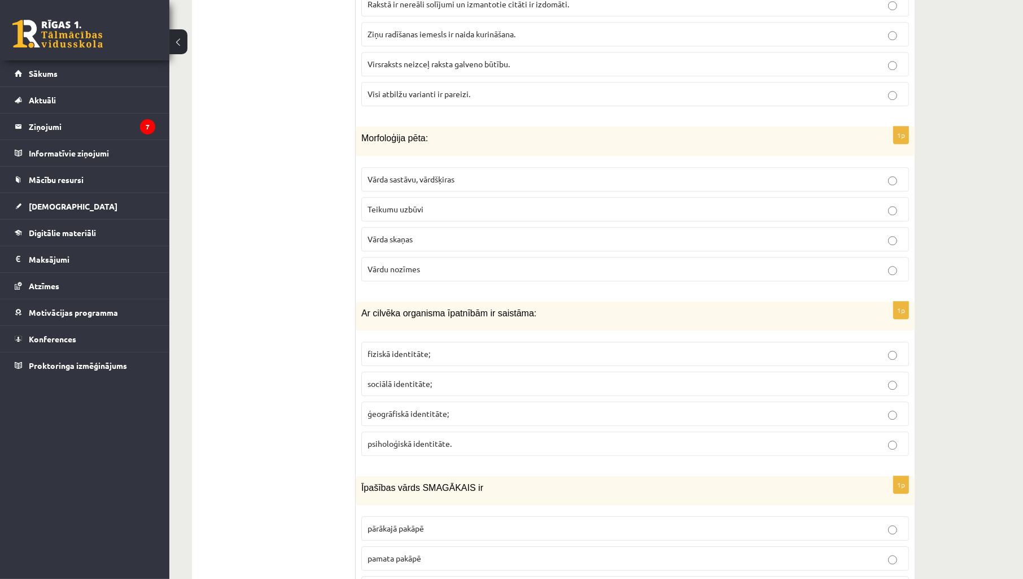
click at [470, 185] on p "Vārda sastāvu, vārdšķiras" at bounding box center [635, 179] width 535 height 12
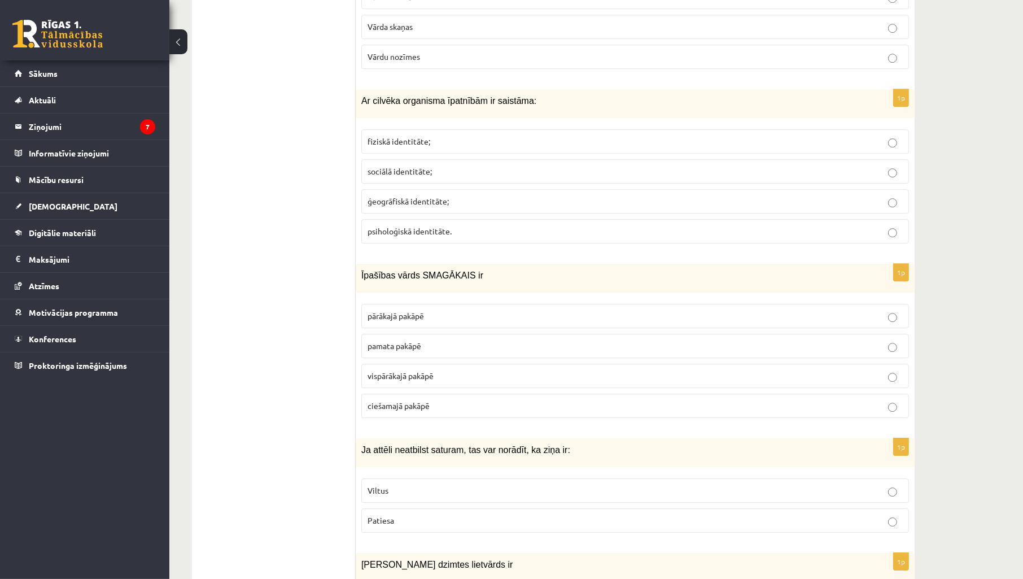
scroll to position [3696, 0]
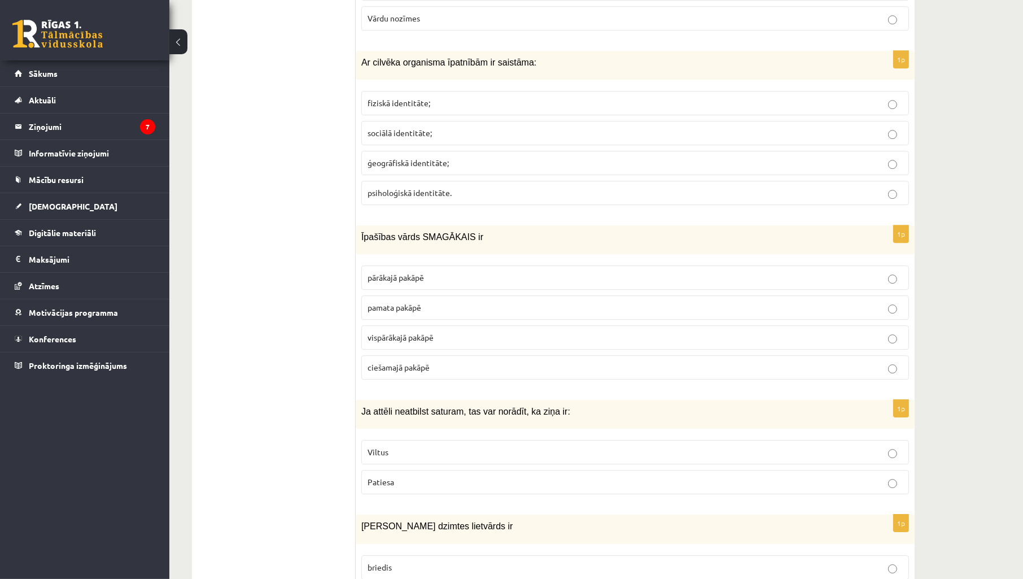
click at [503, 109] on p "fiziskā identitāte;" at bounding box center [635, 103] width 535 height 12
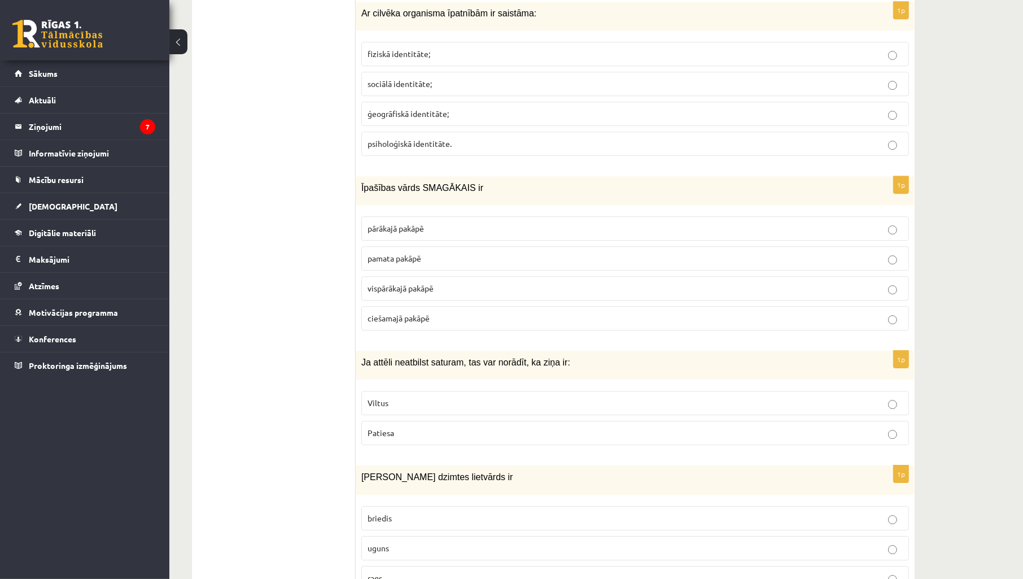
scroll to position [3864, 0]
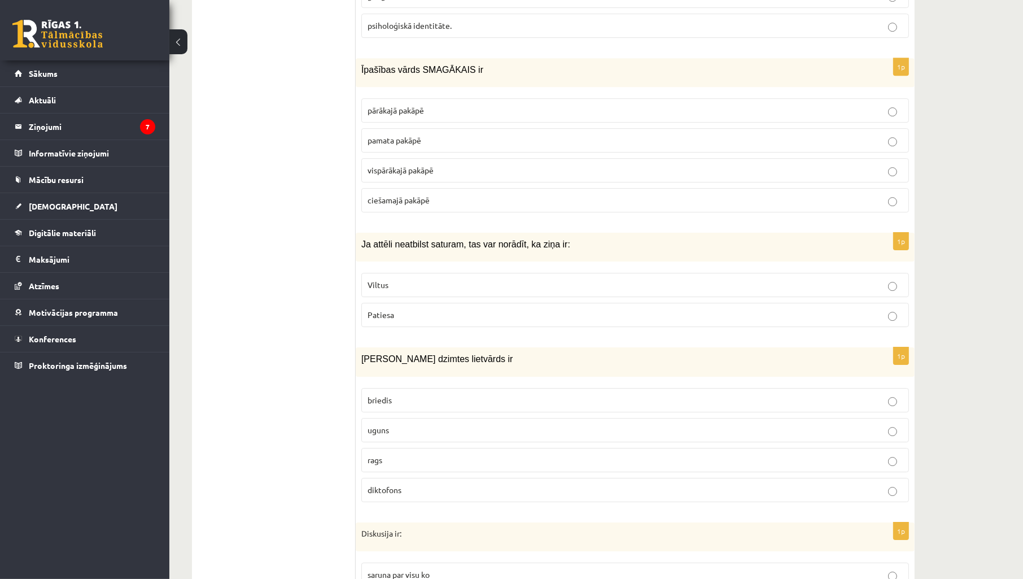
click at [494, 174] on p "vispārākajā pakāpē" at bounding box center [635, 170] width 535 height 12
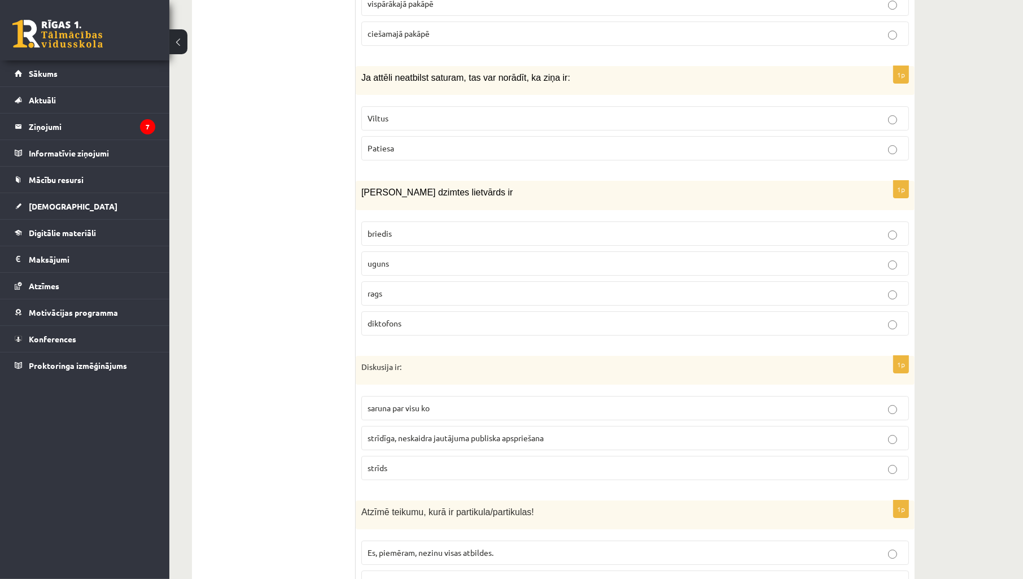
scroll to position [4031, 0]
click at [426, 124] on p "Viltus" at bounding box center [635, 118] width 535 height 12
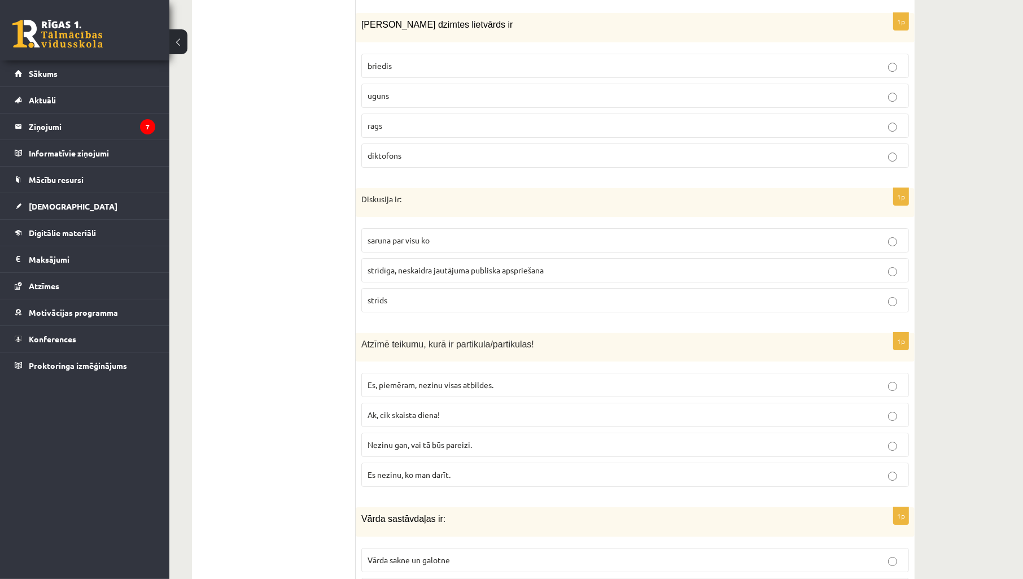
scroll to position [4198, 0]
click at [458, 97] on label "uguns" at bounding box center [635, 95] width 548 height 24
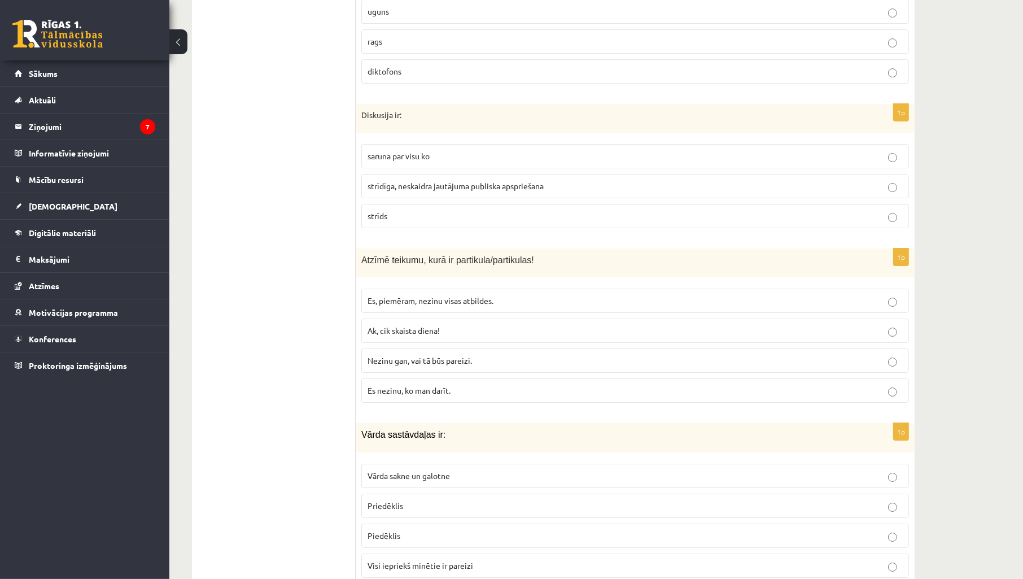
click at [482, 155] on label "saruna par visu ko" at bounding box center [635, 156] width 548 height 24
click at [461, 191] on span "strīdīga, neskaidra jautājuma publiska apspriešana" at bounding box center [456, 186] width 176 height 10
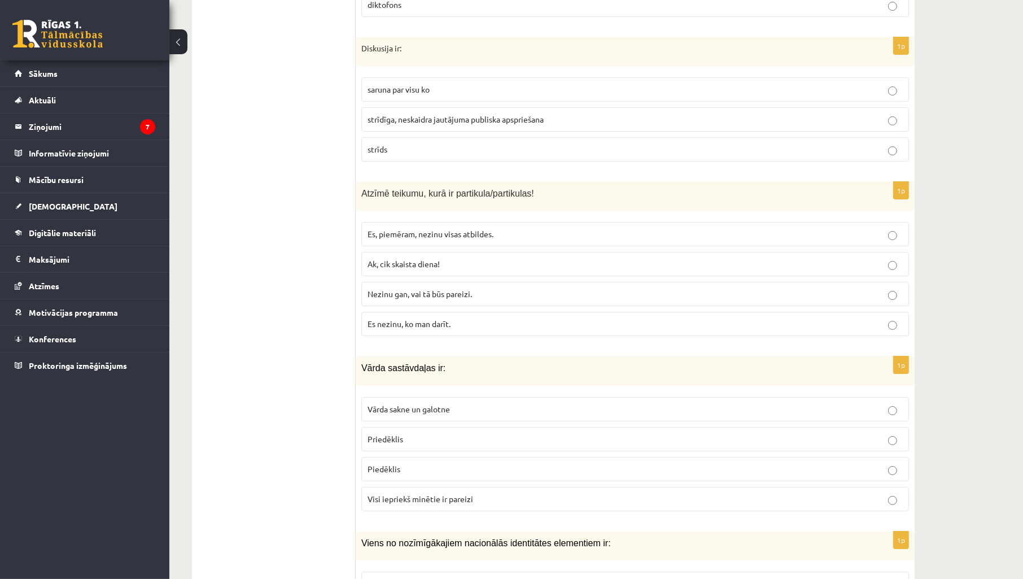
scroll to position [4350, 0]
click at [493, 304] on label "Nezinu gan, vai tā būs pareizi." at bounding box center [635, 292] width 548 height 24
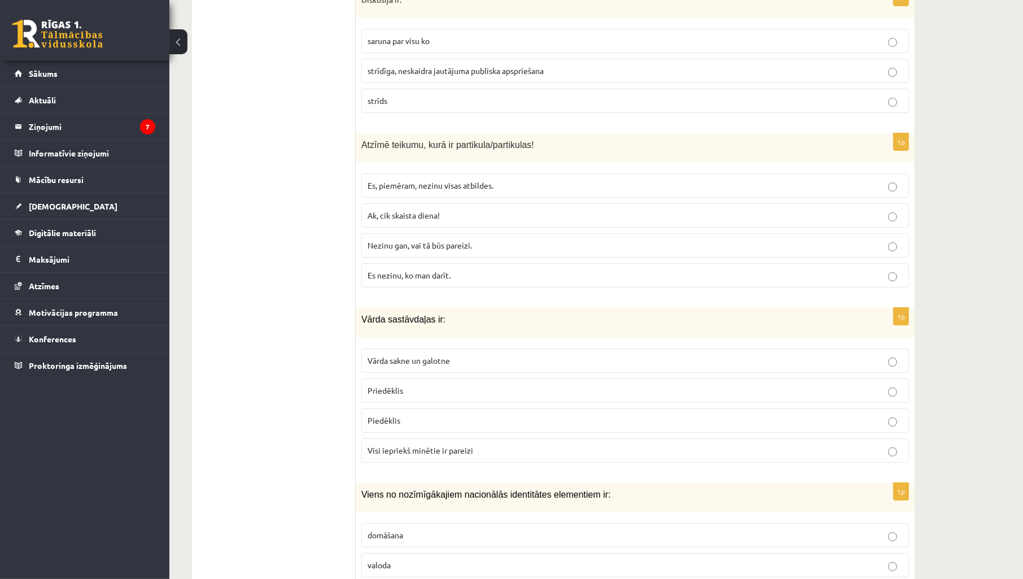
scroll to position [4434, 0]
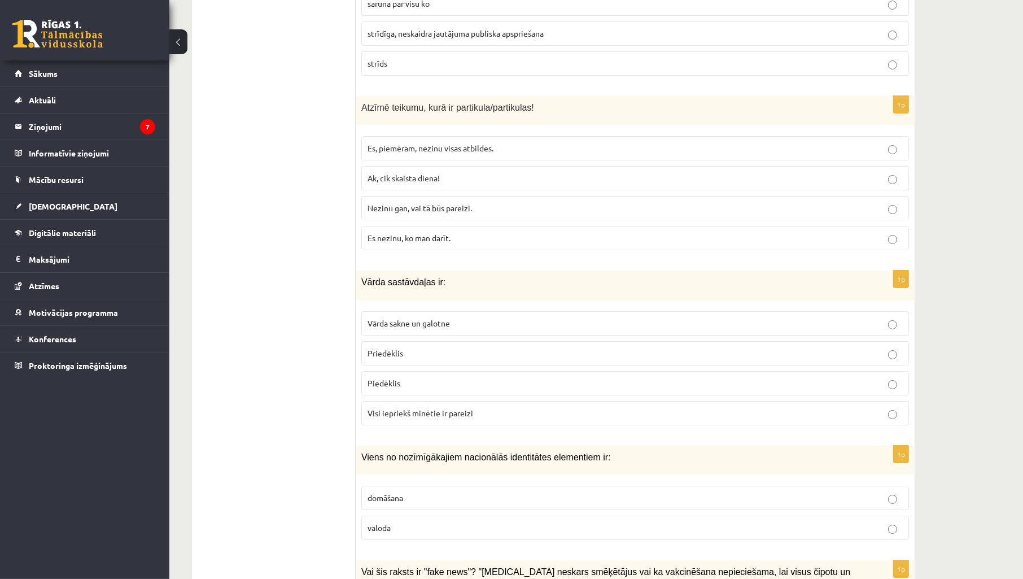
click at [441, 184] on p "Ak, cik skaista diena!" at bounding box center [635, 178] width 535 height 12
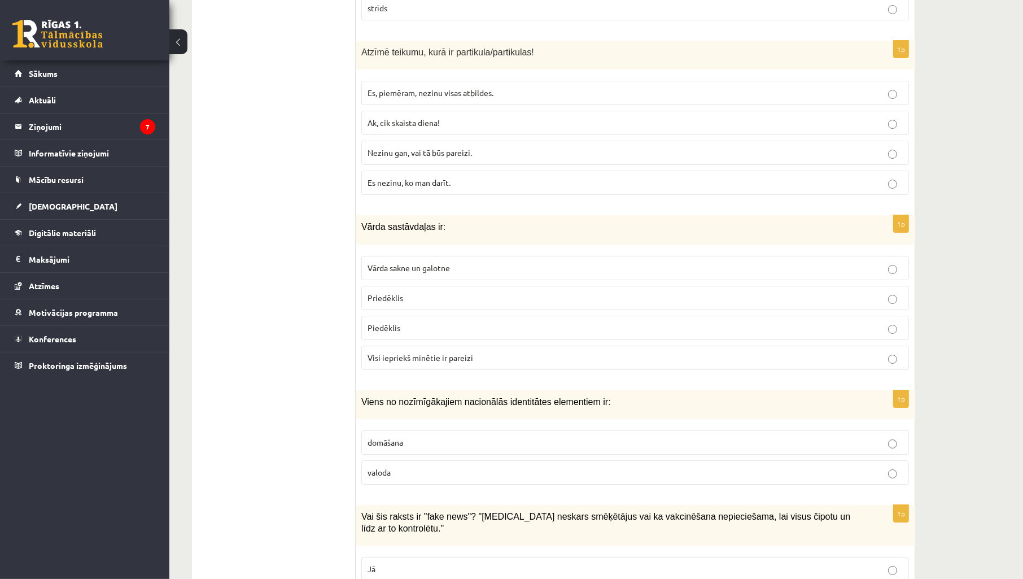
scroll to position [4518, 0]
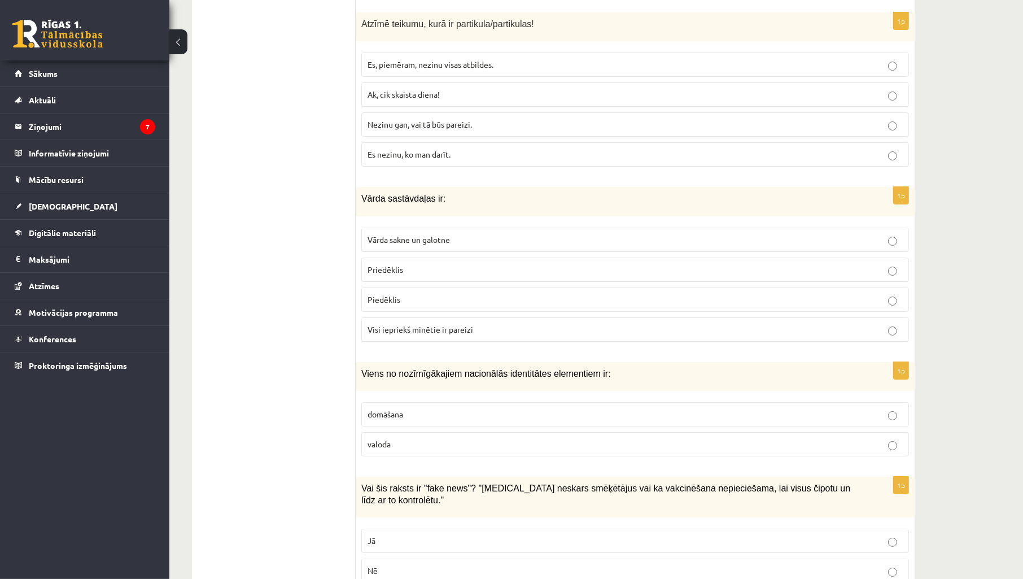
click at [443, 334] on span "Visi iepriekš minētie ir pareizi" at bounding box center [421, 329] width 106 height 10
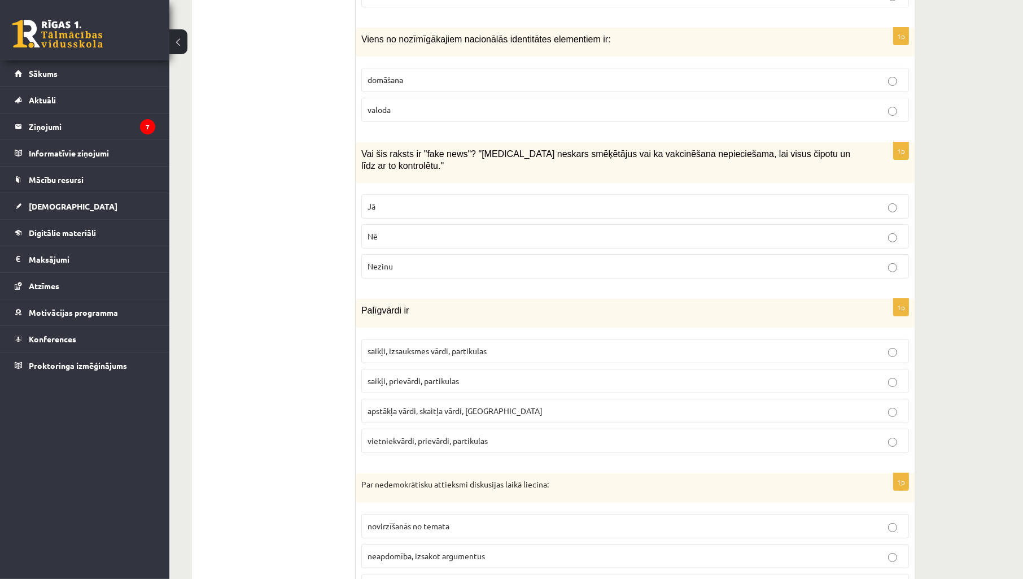
scroll to position [4769, 0]
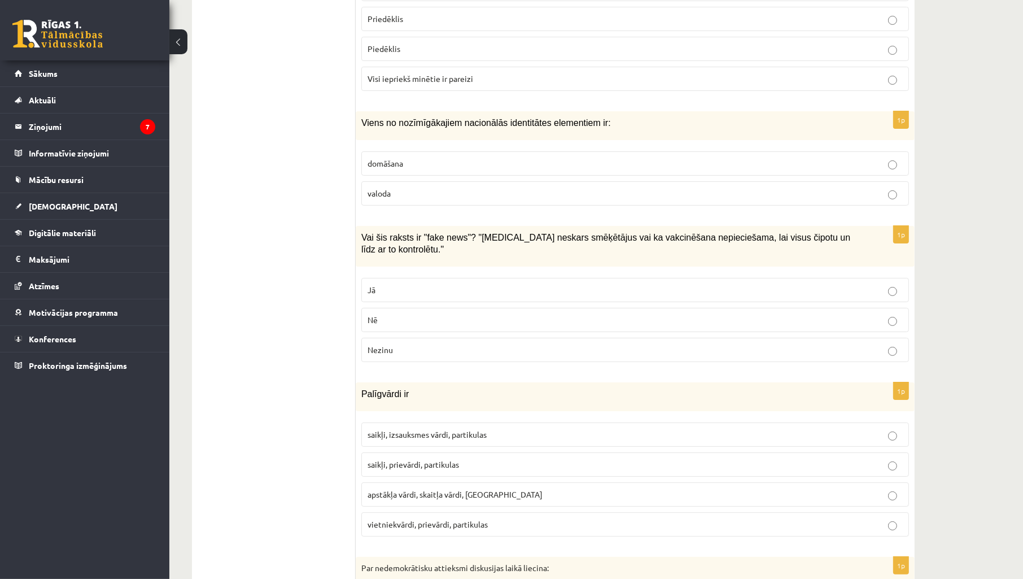
click at [430, 199] on p "valoda" at bounding box center [635, 193] width 535 height 12
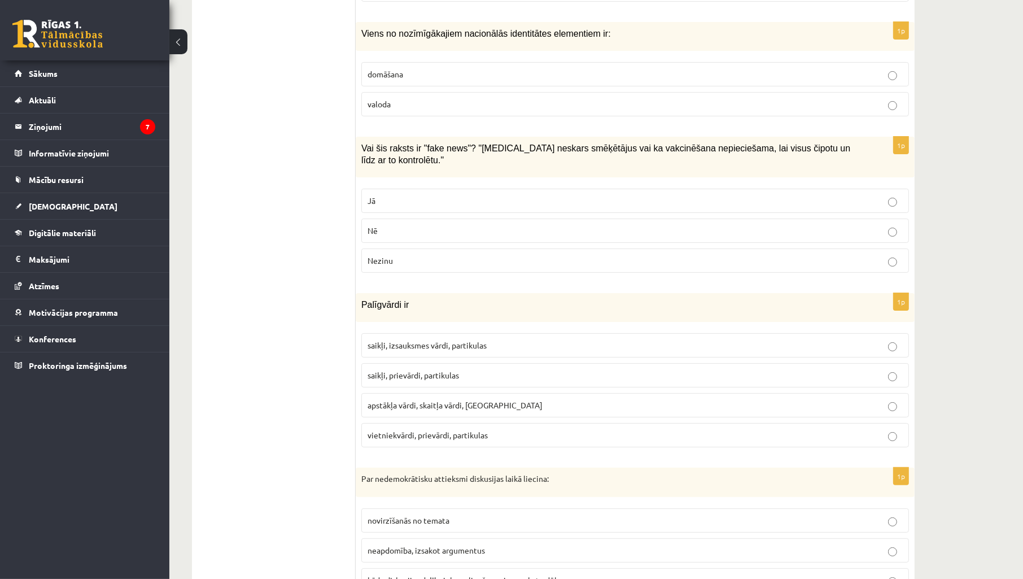
scroll to position [4937, 0]
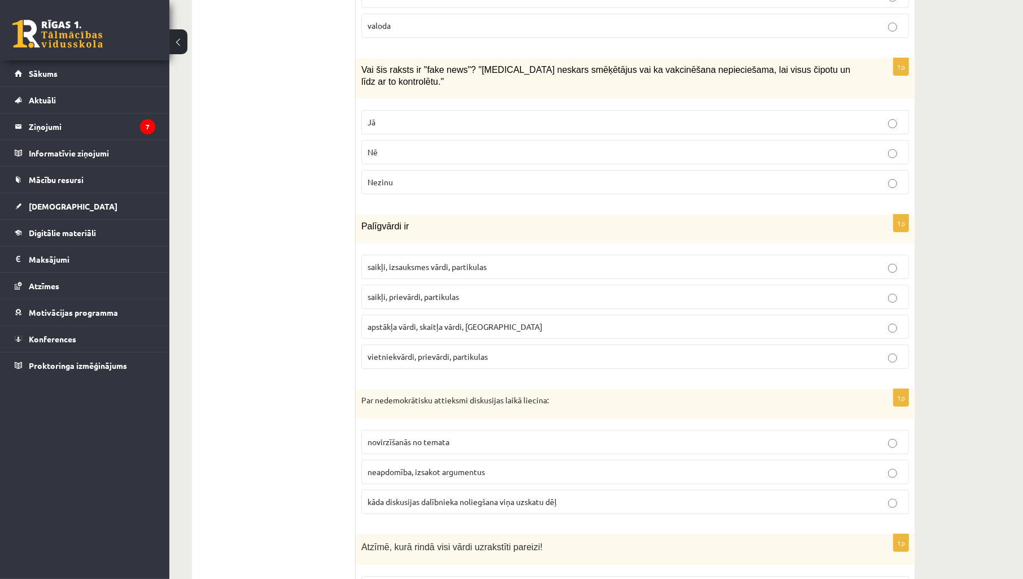
click at [483, 117] on p "Jā" at bounding box center [635, 122] width 535 height 12
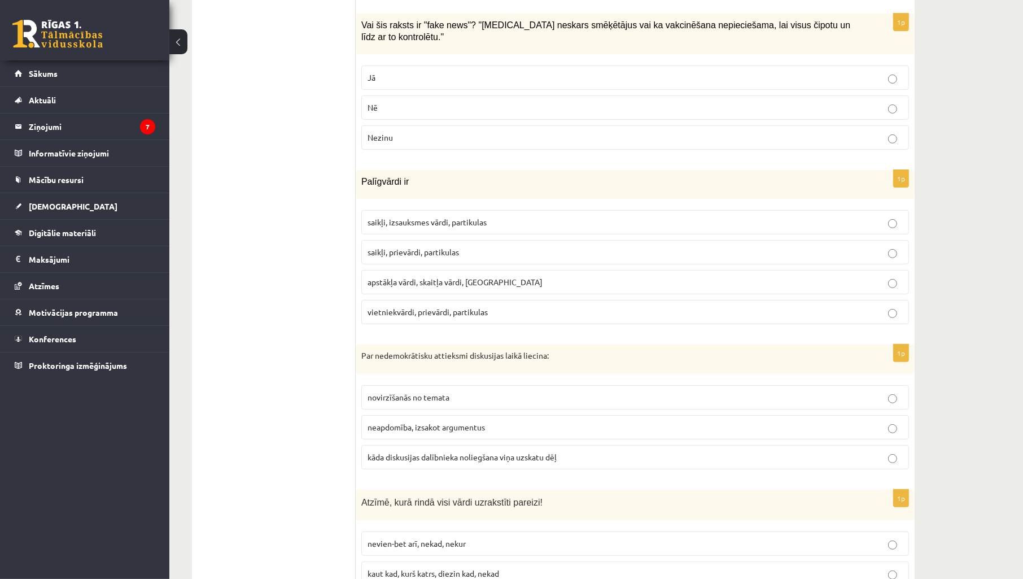
scroll to position [5020, 0]
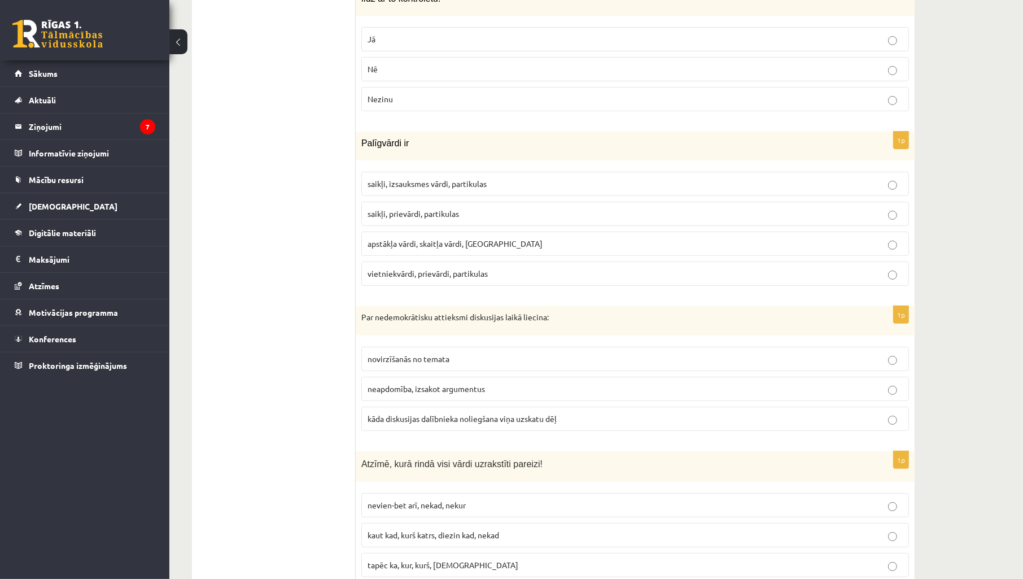
click at [489, 247] on p "apstākļa vārdi, skaitļa vārdi, saikļi" at bounding box center [635, 244] width 535 height 12
click at [448, 204] on label "saikļi, prievārdi, partikulas" at bounding box center [635, 214] width 548 height 24
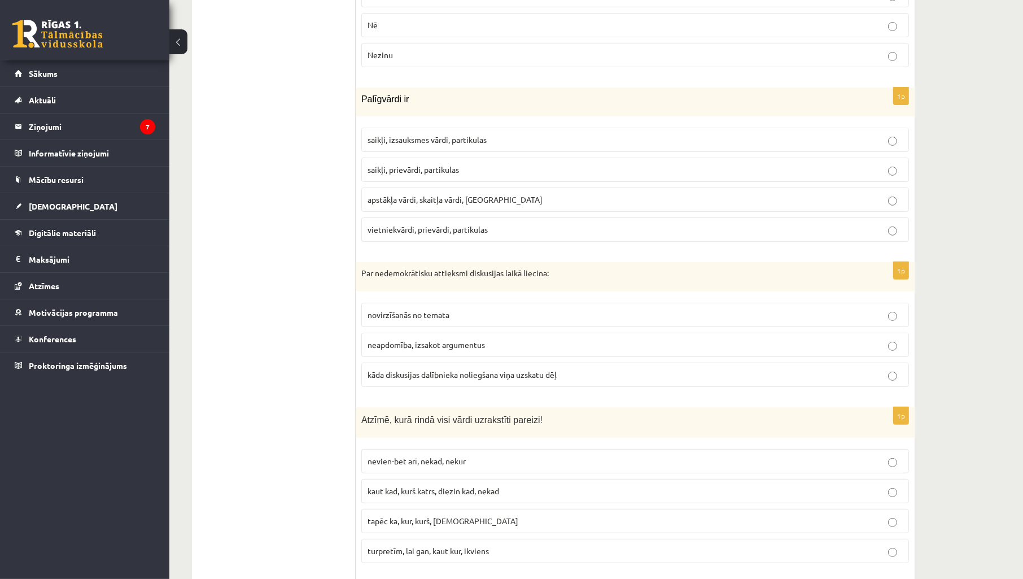
scroll to position [5103, 0]
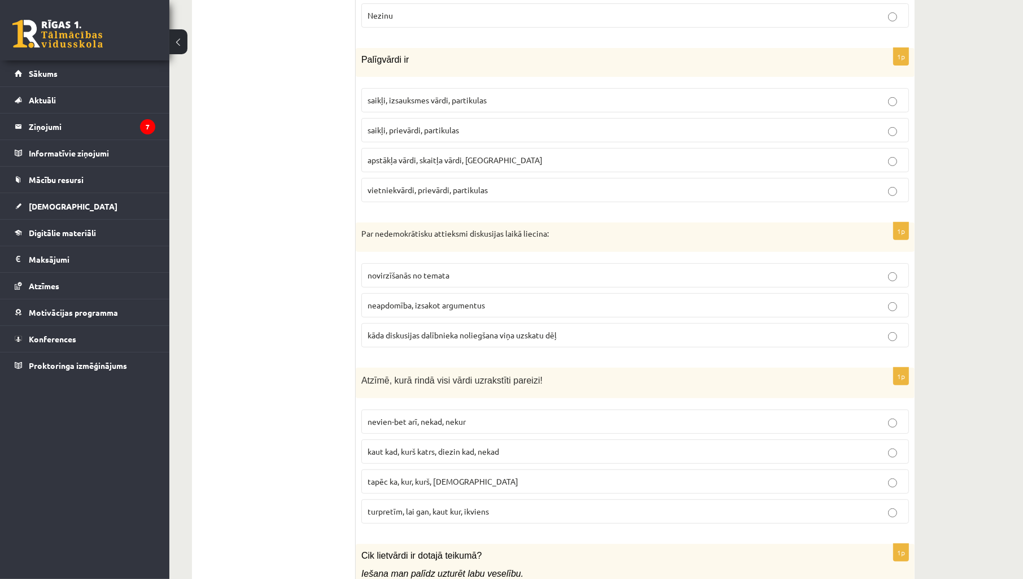
click at [496, 340] on span "kāda diskusijas dalībnieka noliegšana viņa uzskatu dēļ" at bounding box center [462, 335] width 189 height 10
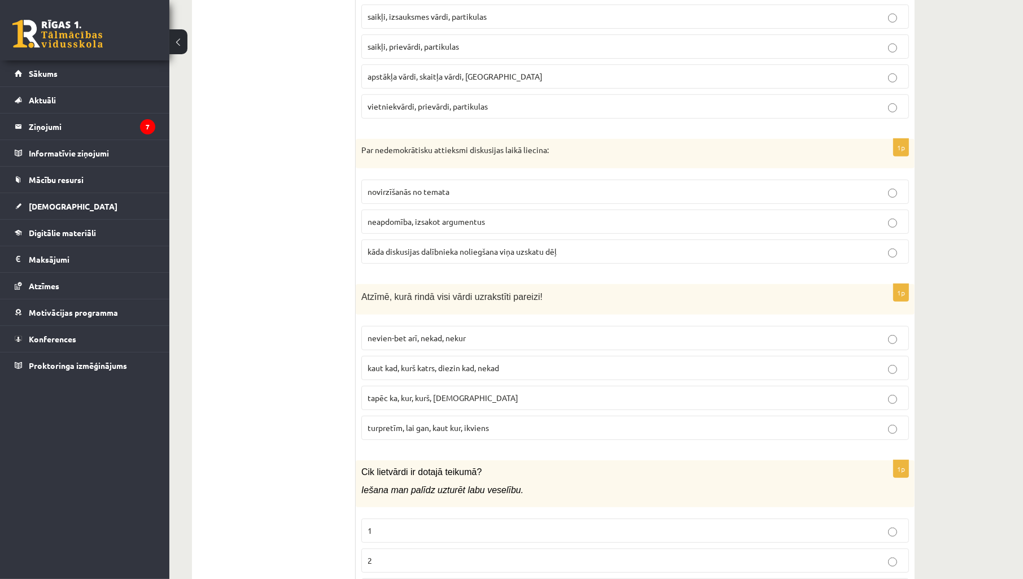
scroll to position [5187, 0]
click at [473, 200] on label "novirzīšanās no temata" at bounding box center [635, 191] width 548 height 24
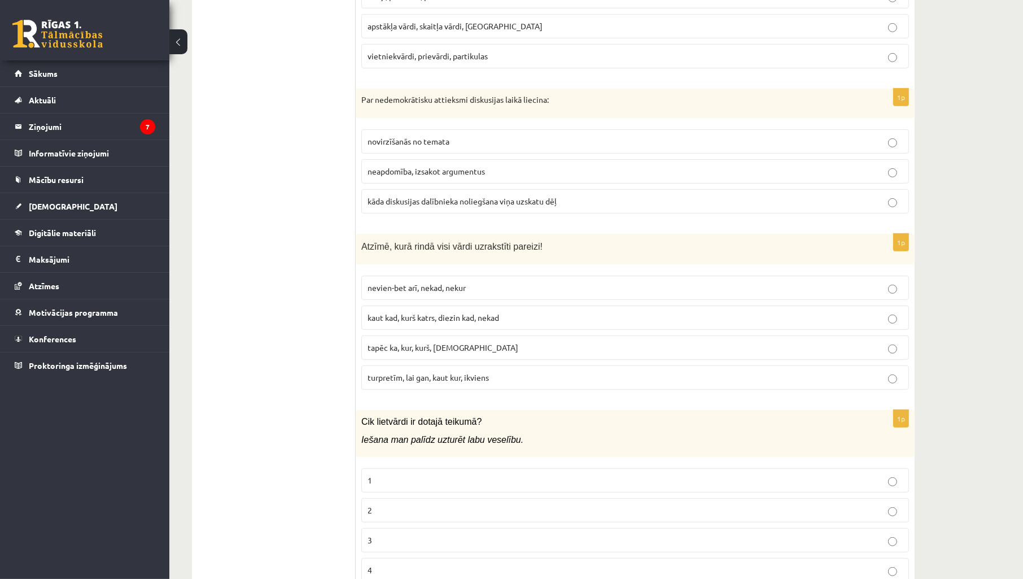
scroll to position [5286, 0]
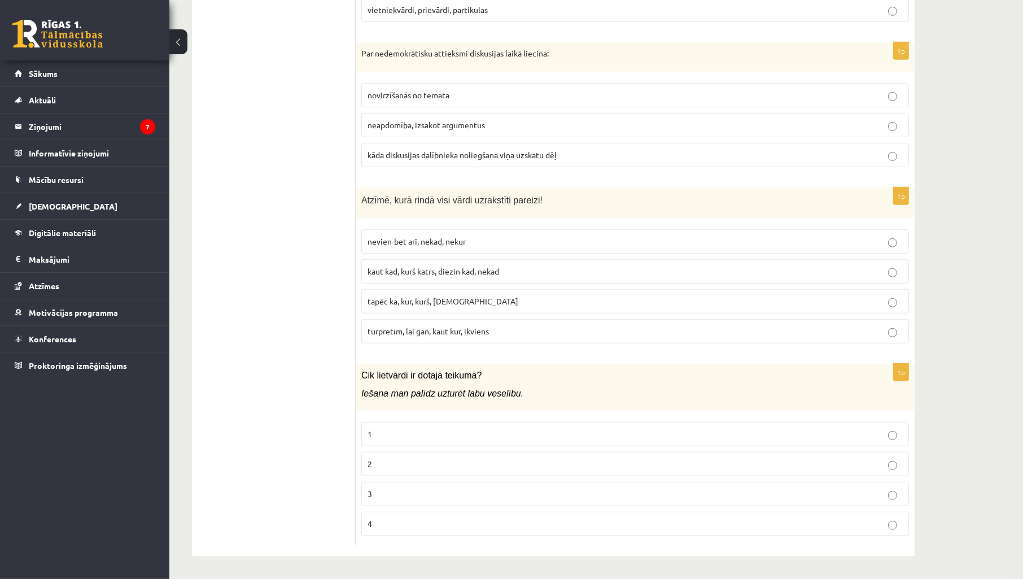
click at [542, 332] on p "turpretīm, lai gan, kaut kur, ikviens" at bounding box center [635, 331] width 535 height 12
click at [390, 466] on p "2" at bounding box center [635, 464] width 535 height 12
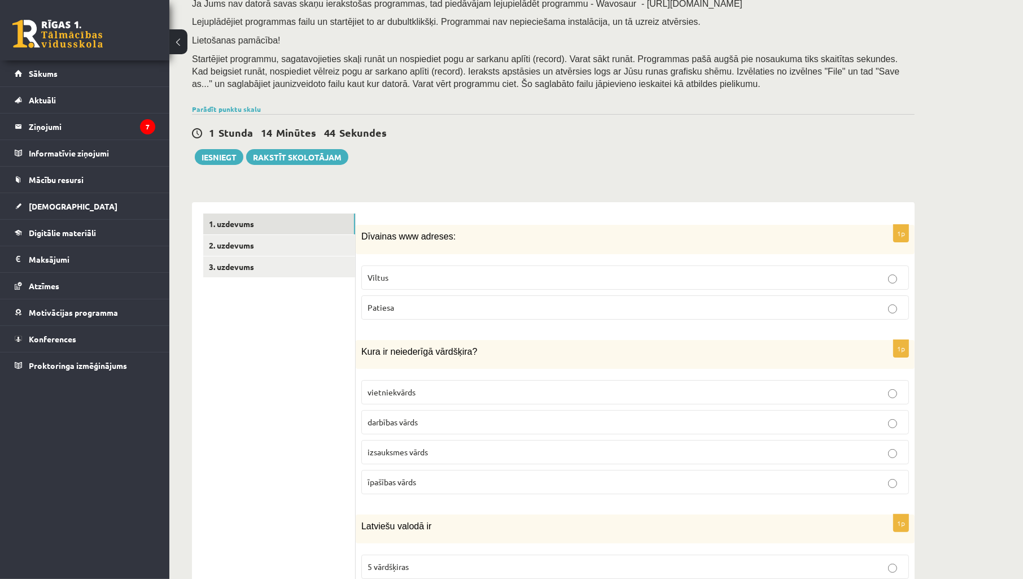
scroll to position [251, 0]
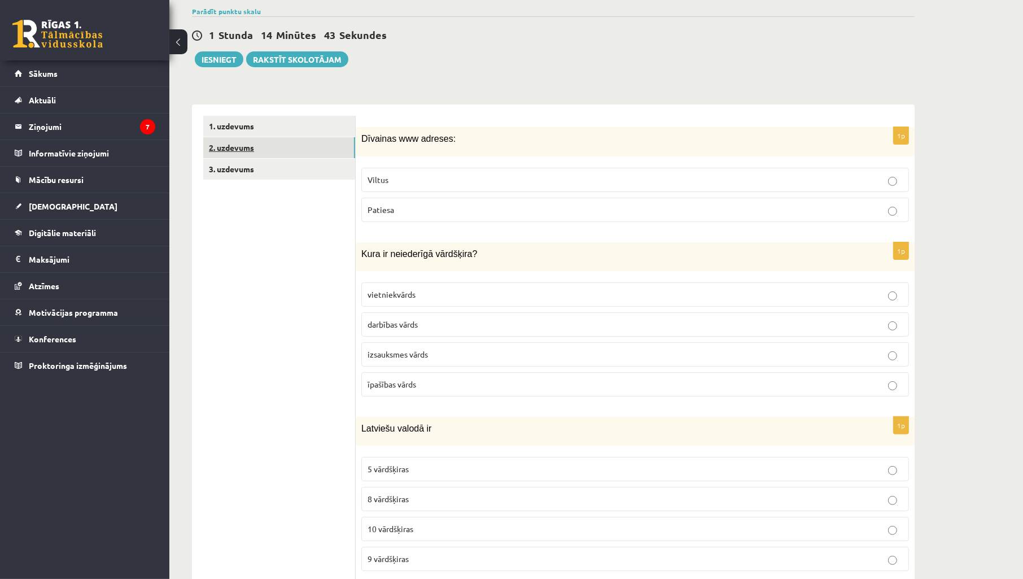
click at [270, 145] on link "2. uzdevums" at bounding box center [279, 147] width 152 height 21
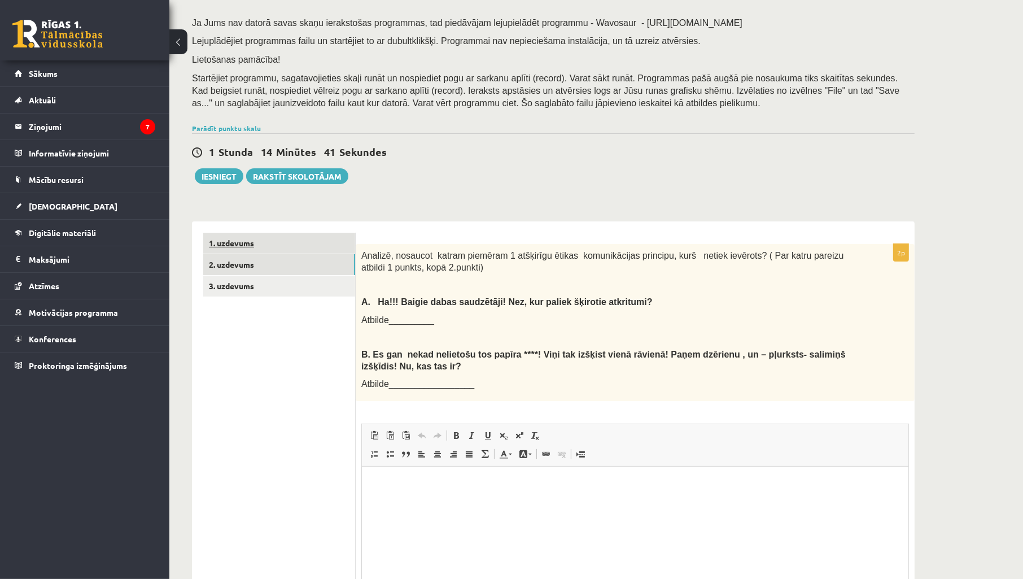
scroll to position [0, 0]
click at [455, 177] on div "1 Stunda 14 Minūtes 1 Sekunde Ieskaite saglabāta! Iesniegt Rakstīt skolotājam" at bounding box center [553, 158] width 723 height 51
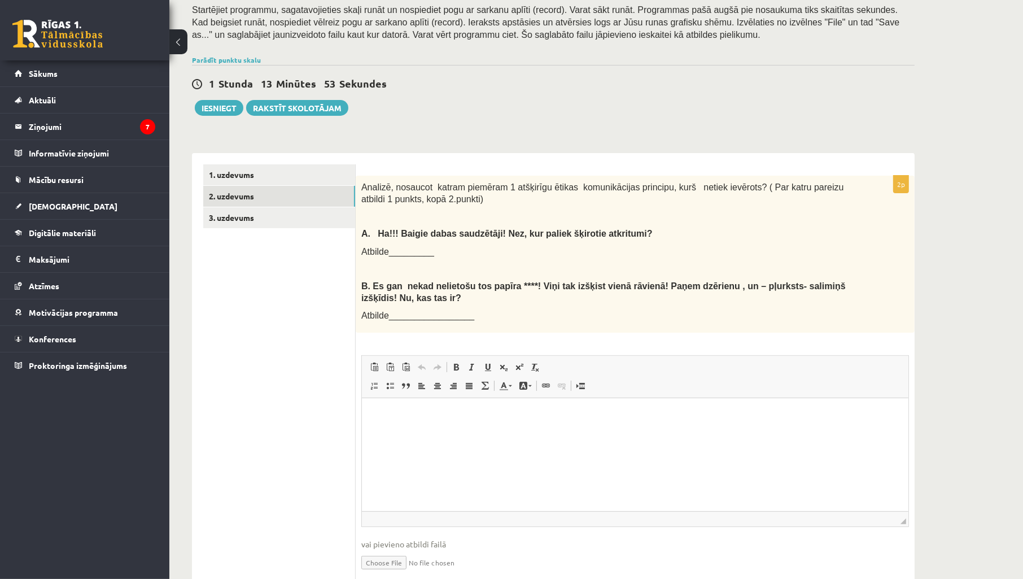
scroll to position [164, 0]
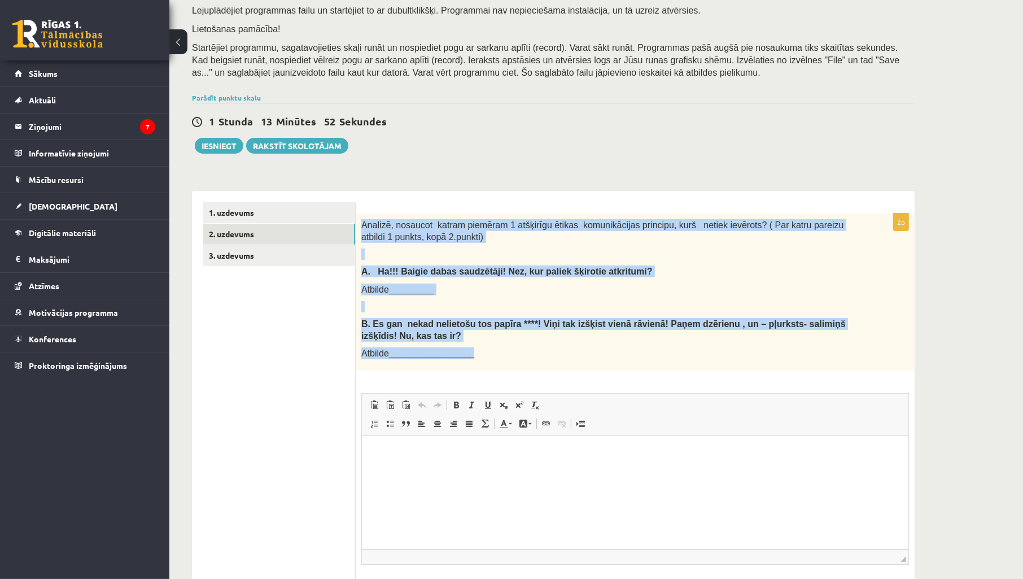
drag, startPoint x: 360, startPoint y: 219, endPoint x: 737, endPoint y: 362, distance: 402.9
click at [737, 362] on div "Analizē, nosaucot katram piemēram 1 atšķirīgu ētikas komunikācijas principu, ku…" at bounding box center [635, 291] width 559 height 157
copy div "Analizē, nosaucot katram piemēram 1 atšķirīgu ētikas komunikācijas principu, ku…"
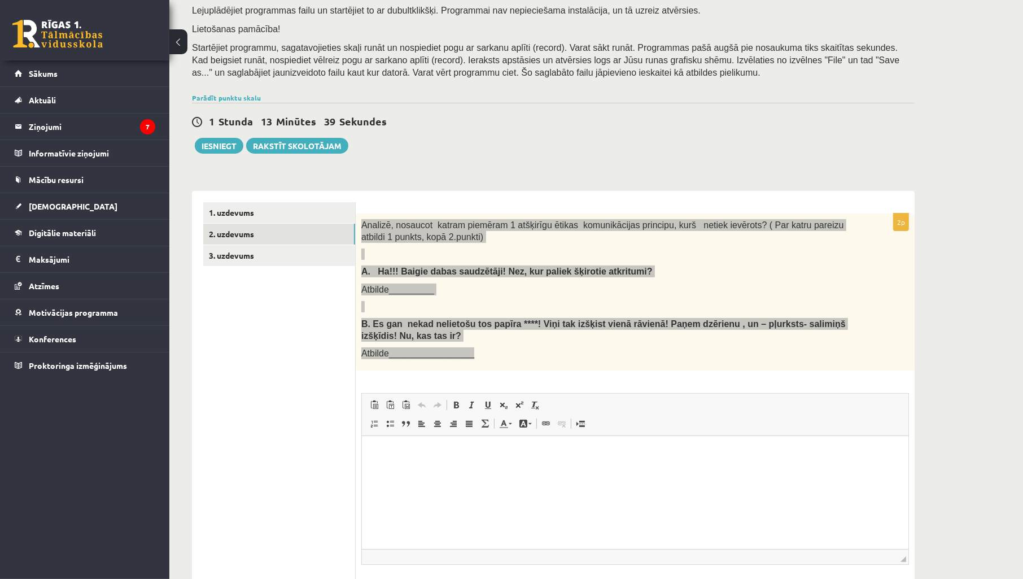
click at [540, 470] on html at bounding box center [634, 453] width 547 height 34
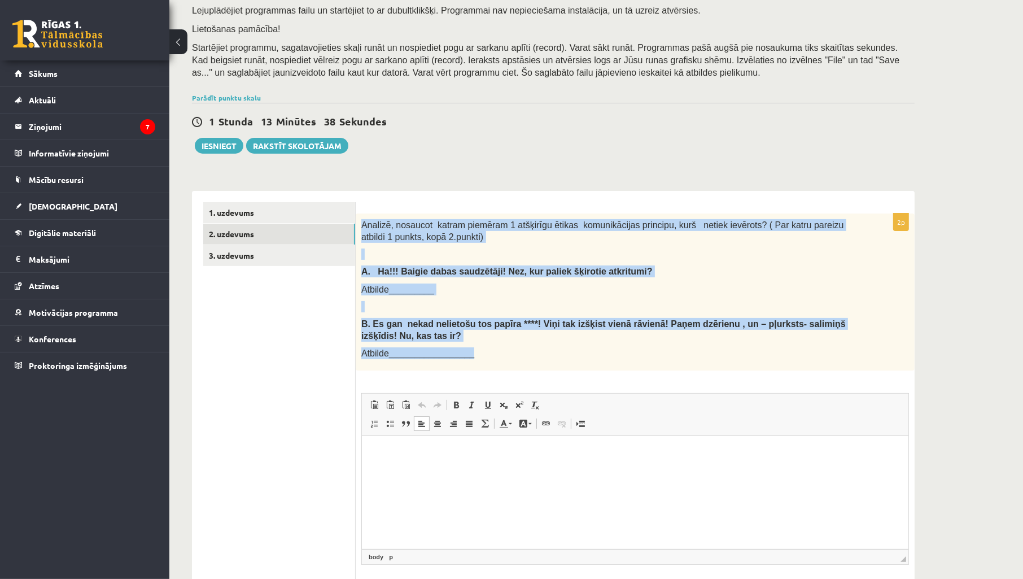
click at [550, 334] on p "B. Es gan nekad nelietošu tos papīra ****! Viņi tak izšķist vienā rāvienā! Paņe…" at bounding box center [606, 329] width 491 height 23
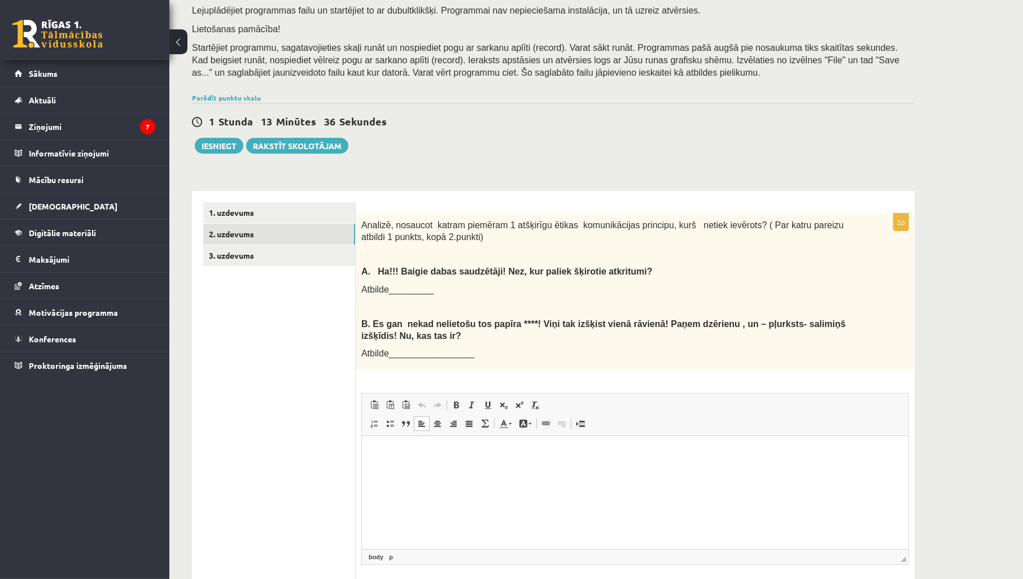
click at [419, 460] on html at bounding box center [634, 453] width 547 height 34
click at [540, 453] on p "**********" at bounding box center [635, 453] width 524 height 12
drag, startPoint x: 502, startPoint y: 458, endPoint x: 494, endPoint y: 458, distance: 7.9
click at [490, 458] on p "**********" at bounding box center [635, 453] width 524 height 12
click at [539, 459] on body "**********" at bounding box center [635, 462] width 524 height 30
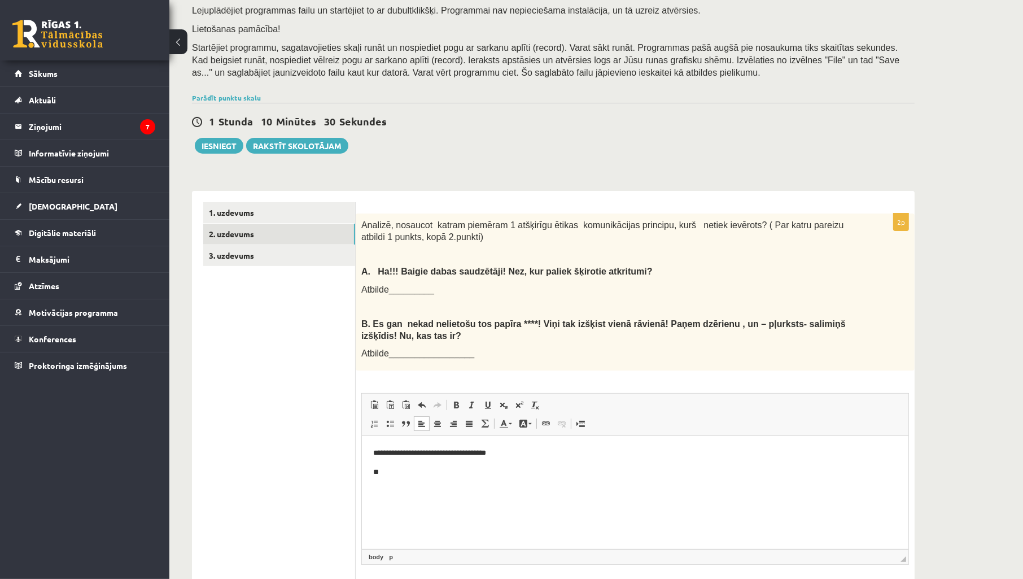
click at [455, 477] on p "**" at bounding box center [635, 472] width 524 height 12
click at [582, 484] on html "**********" at bounding box center [634, 462] width 547 height 53
click at [669, 479] on html "**********" at bounding box center [634, 462] width 547 height 53
click at [257, 251] on link "3. uzdevums" at bounding box center [279, 255] width 152 height 21
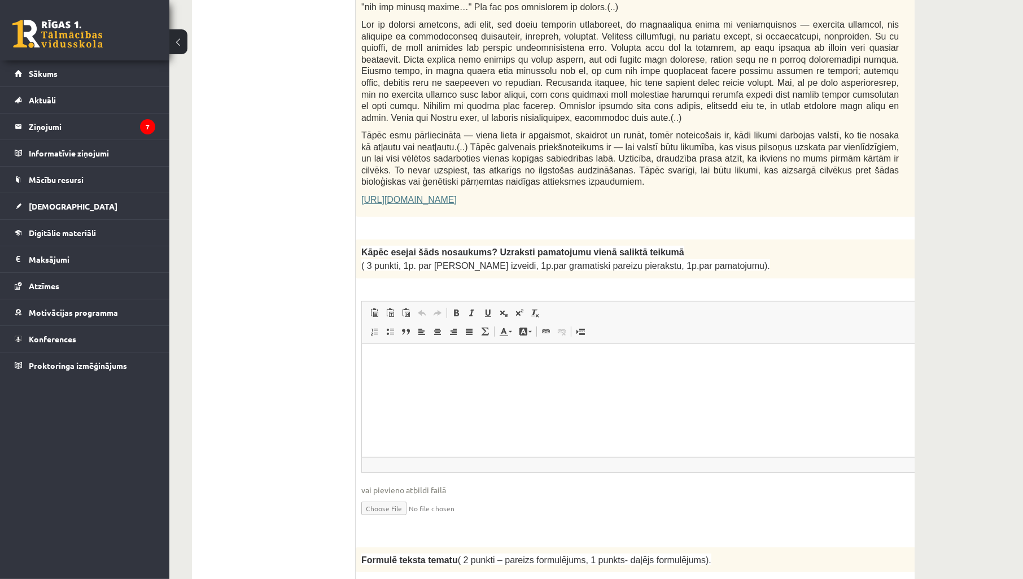
scroll to position [749, 0]
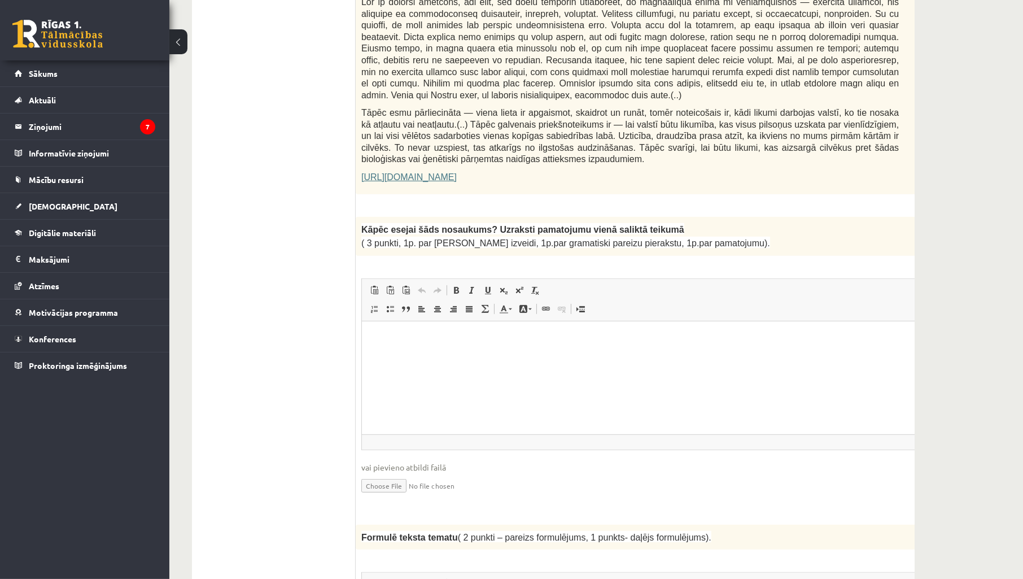
click at [940, 216] on p "3p" at bounding box center [948, 225] width 16 height 18
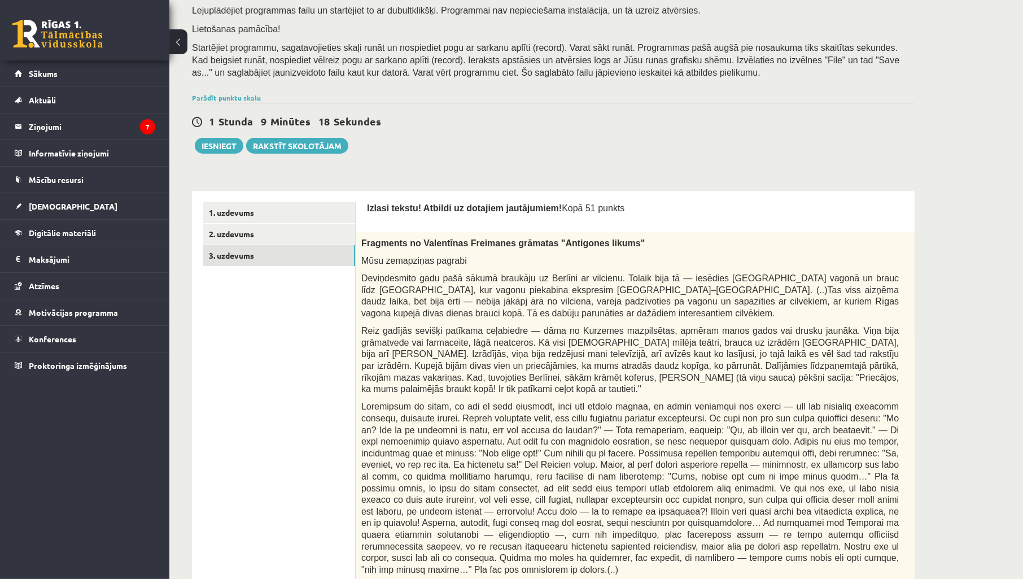
scroll to position [0, 0]
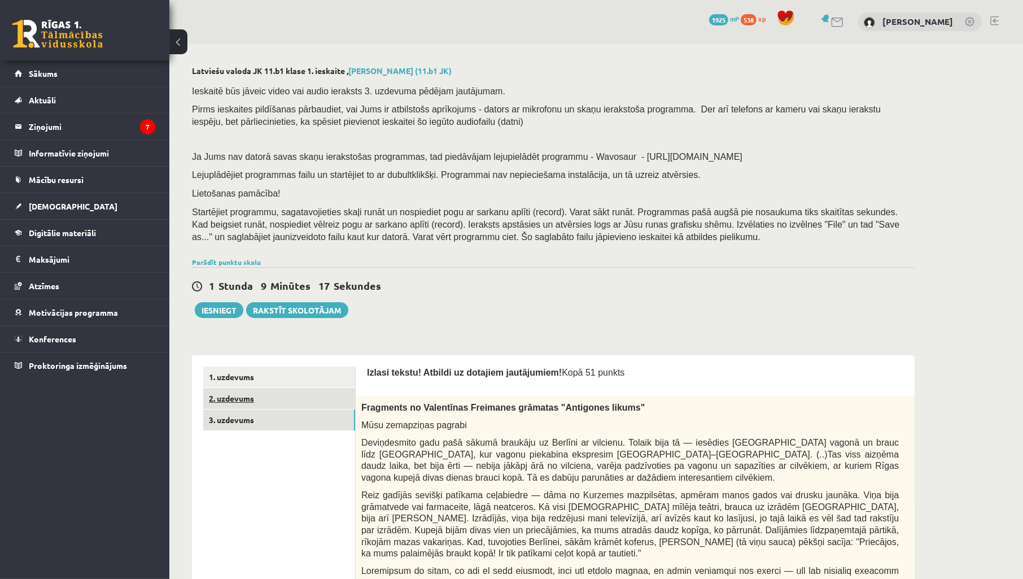
click at [246, 403] on link "2. uzdevums" at bounding box center [279, 398] width 152 height 21
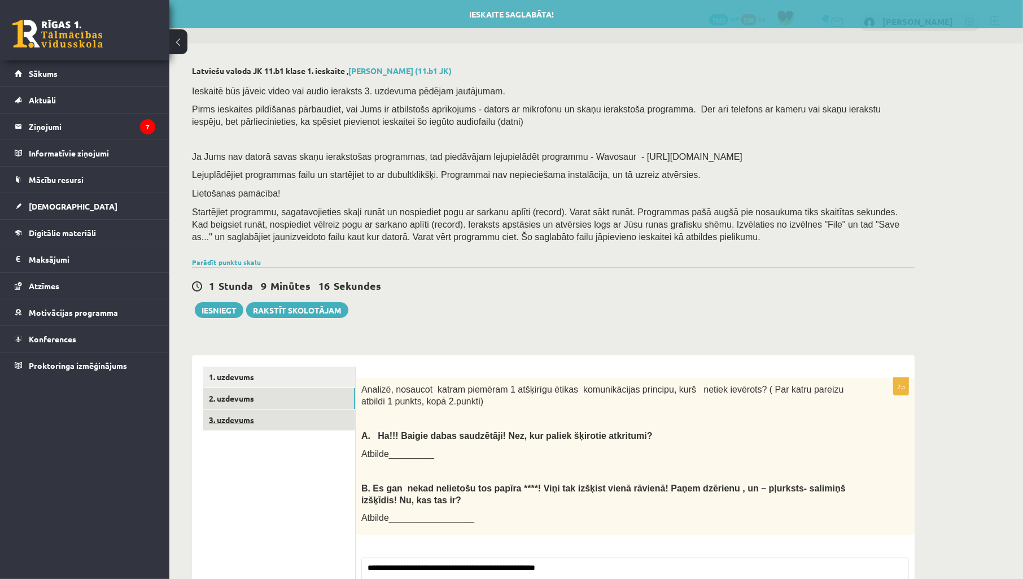
click at [254, 424] on link "3. uzdevums" at bounding box center [279, 419] width 152 height 21
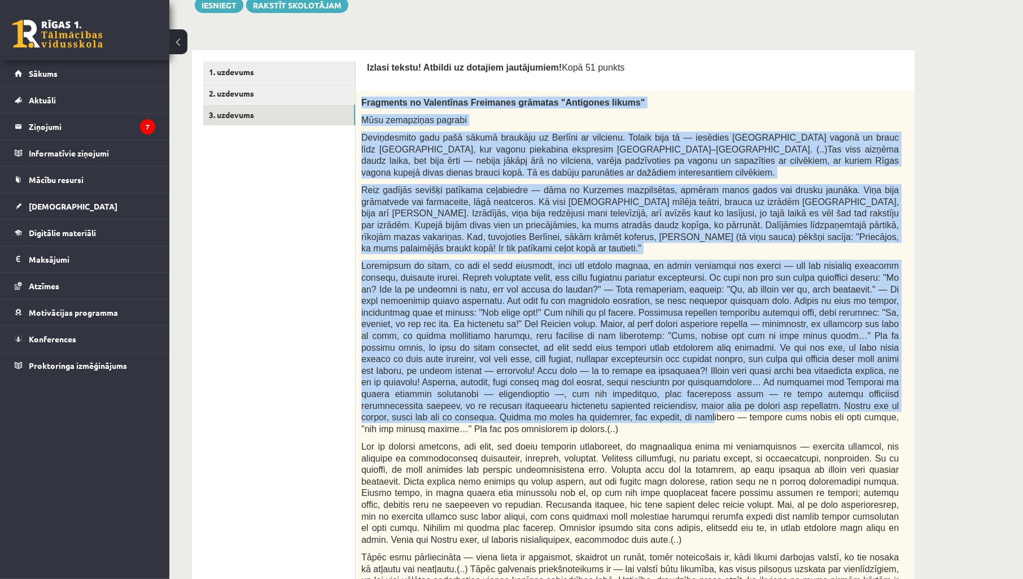
scroll to position [502, 0]
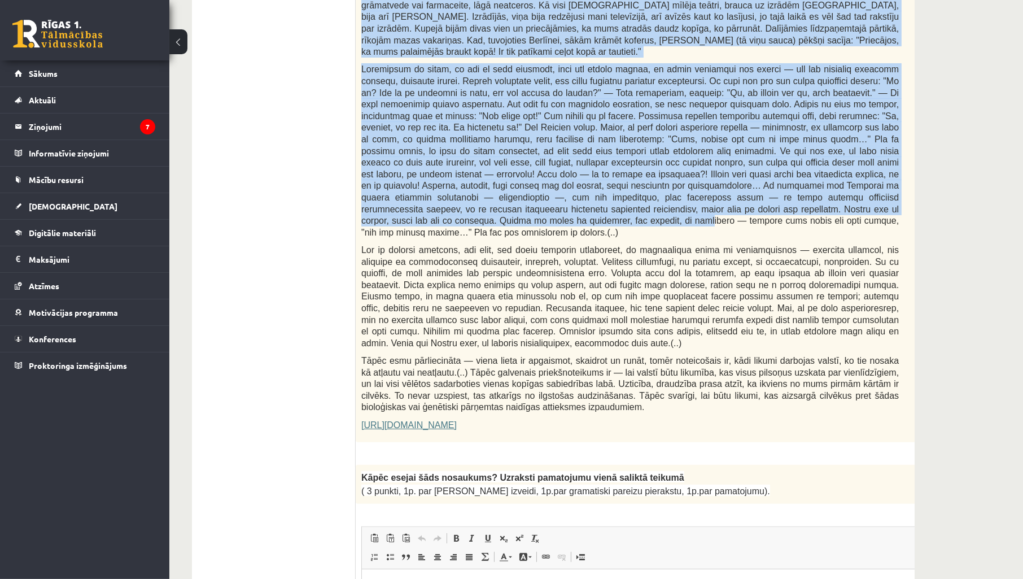
drag, startPoint x: 359, startPoint y: 238, endPoint x: 786, endPoint y: 459, distance: 481.2
copy form "Fragments no Valentīnas Freimanes grāmatas "Antigones likums" Mūsu zemapziņas p…"
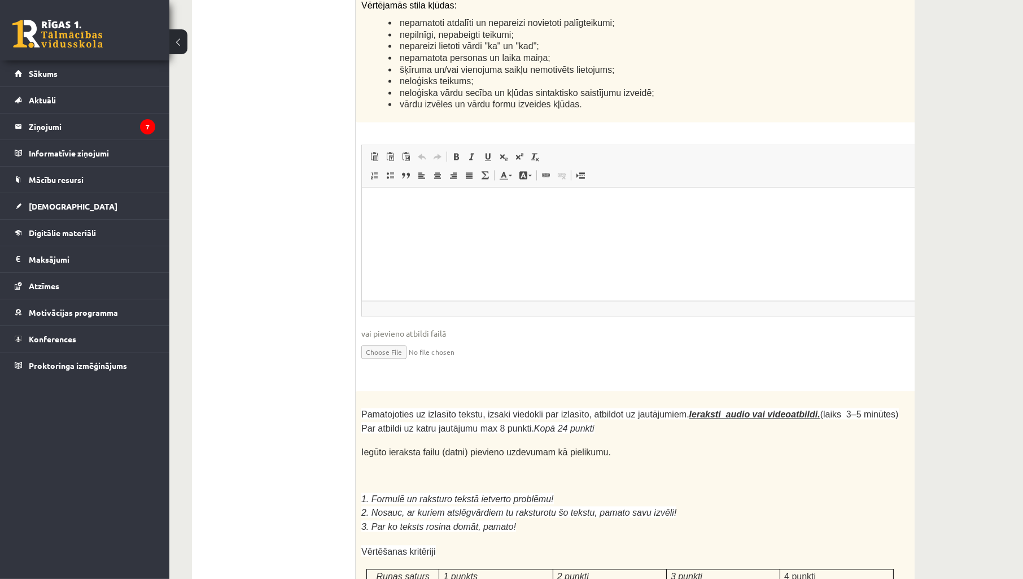
scroll to position [2844, 0]
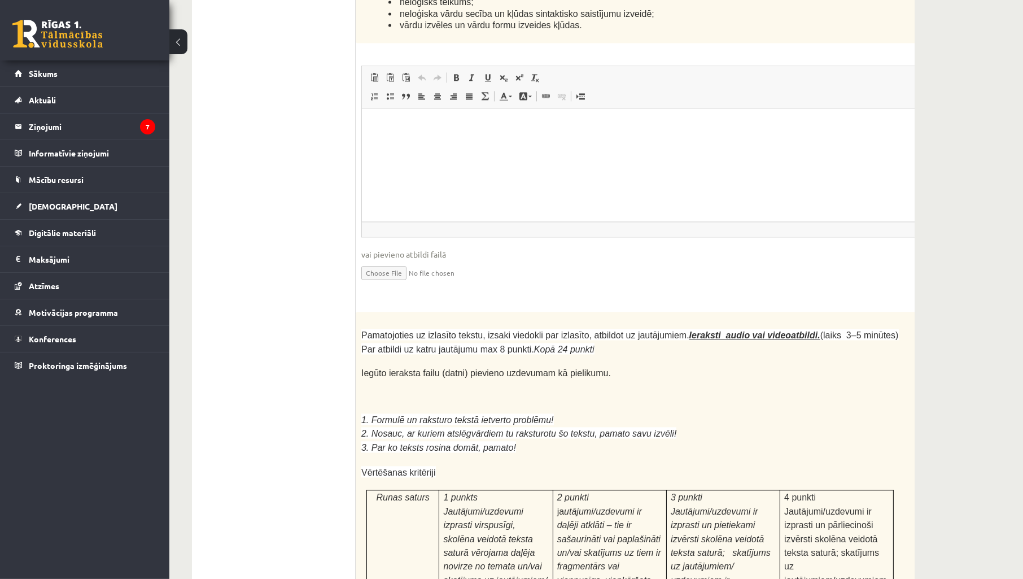
scroll to position [0, 17]
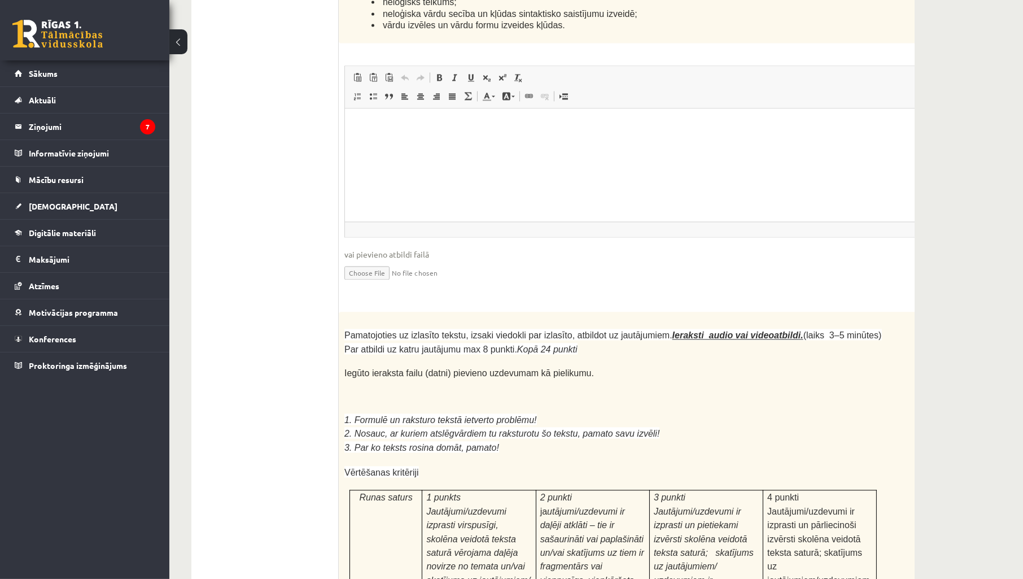
drag, startPoint x: 911, startPoint y: 191, endPoint x: 923, endPoint y: 192, distance: 12.5
click at [815, 402] on p at bounding box center [614, 407] width 538 height 11
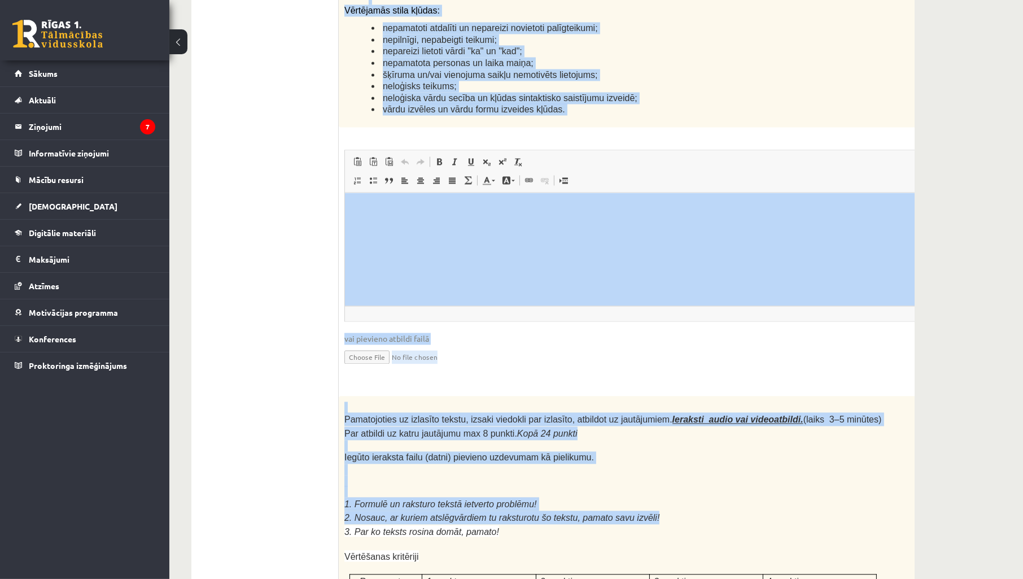
scroll to position [3379, 0]
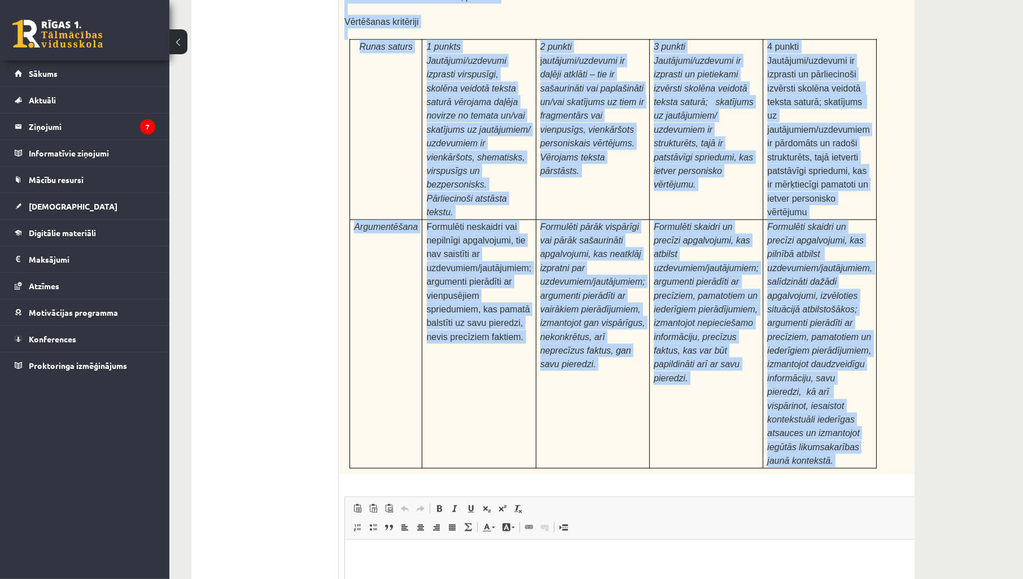
drag, startPoint x: 347, startPoint y: 371, endPoint x: 950, endPoint y: 260, distance: 612.7
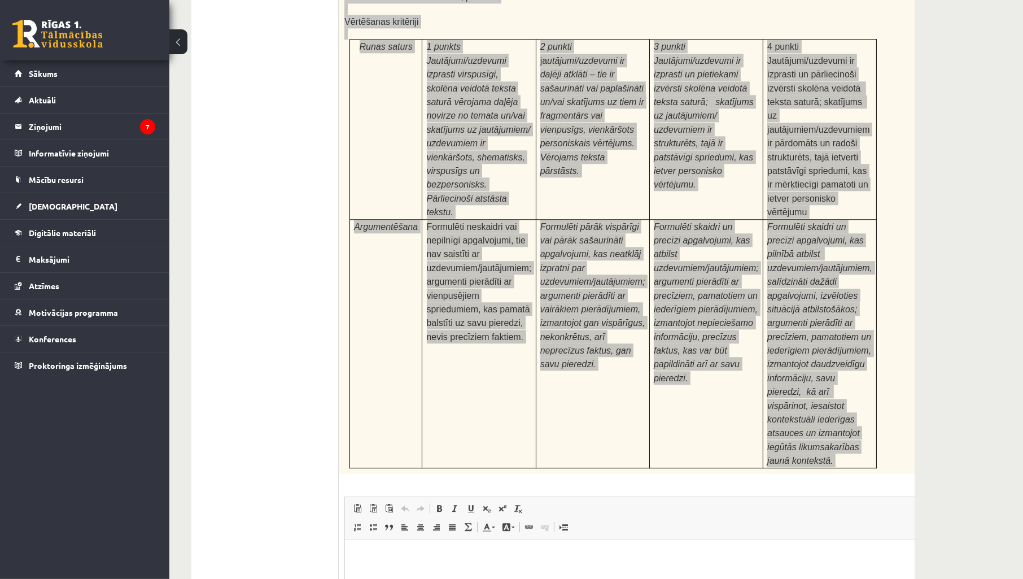
copy form "Izlasi tekstu! Atbildi uz dotajiem jautājumiem! Kopā 51 punkts 0p Fragments no …"
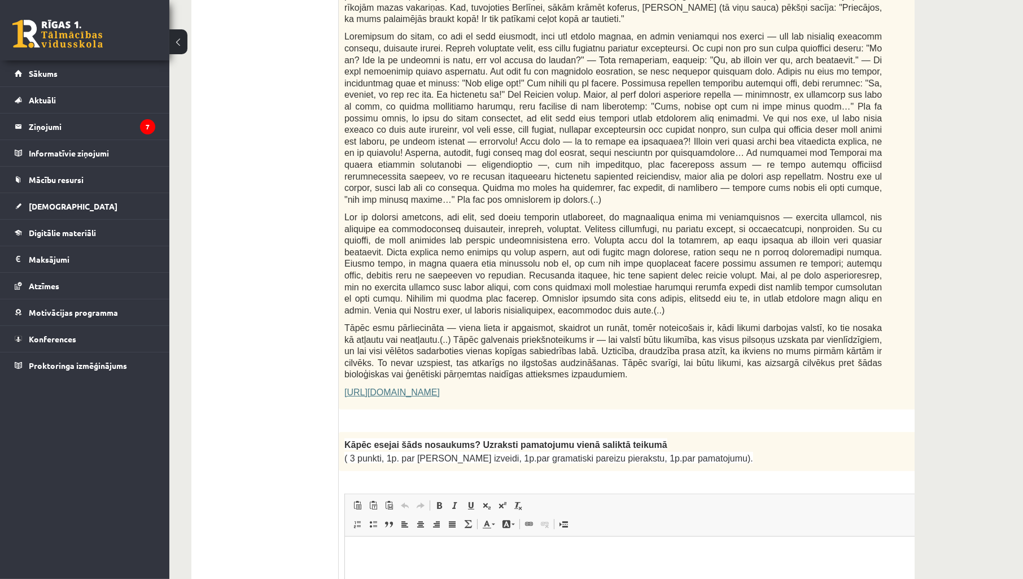
scroll to position [701, 0]
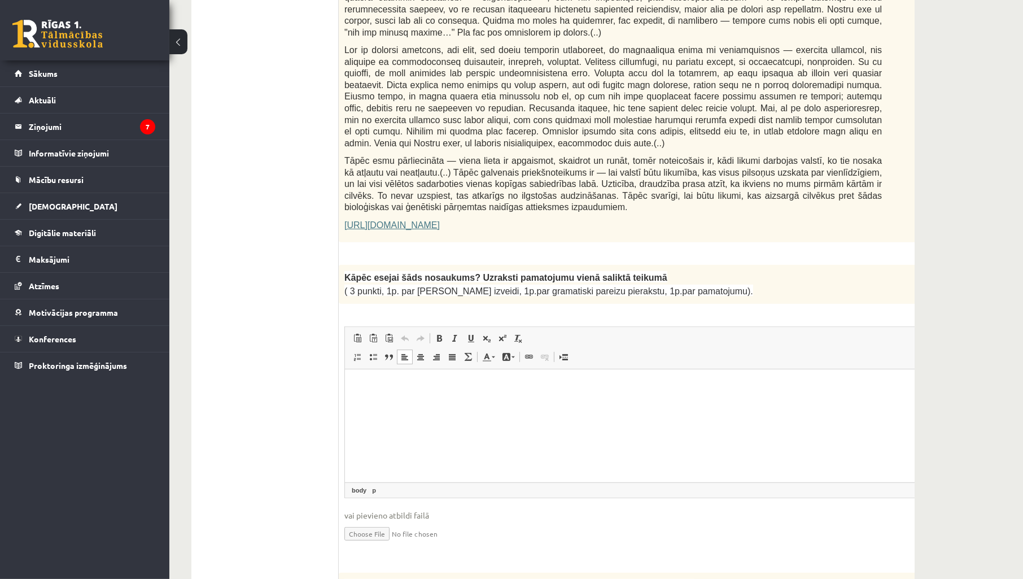
click at [450, 402] on html at bounding box center [641, 386] width 593 height 34
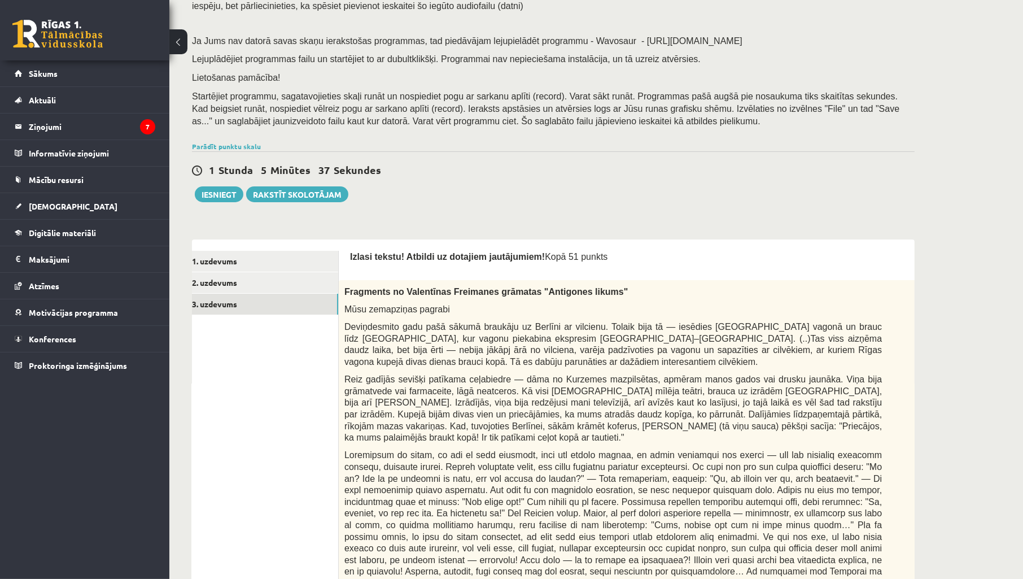
scroll to position [786, 0]
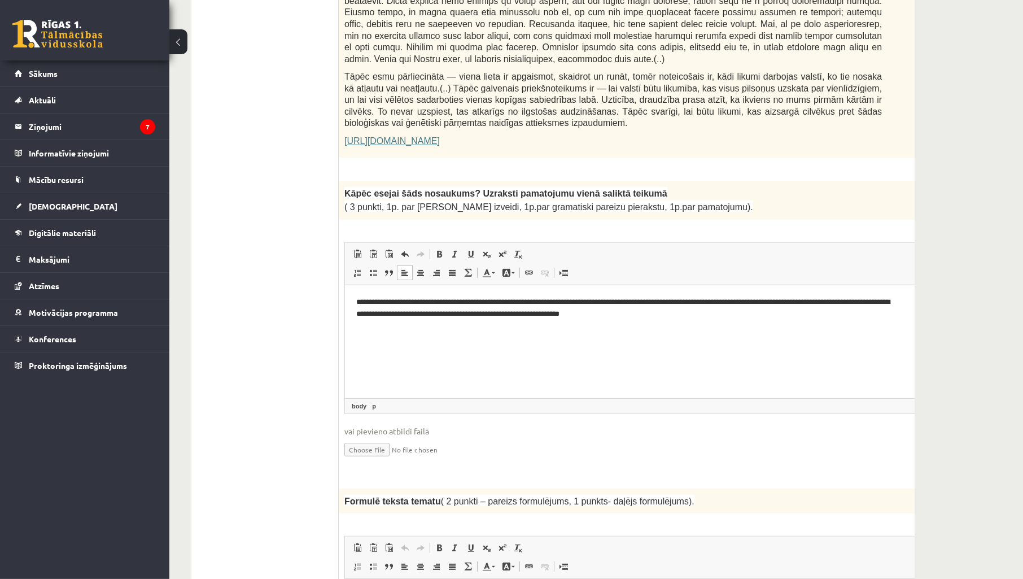
click at [688, 325] on html "**********" at bounding box center [641, 308] width 593 height 46
click at [699, 316] on p "**********" at bounding box center [626, 308] width 541 height 24
drag, startPoint x: 735, startPoint y: 320, endPoint x: 883, endPoint y: 347, distance: 150.4
click at [883, 331] on html "**********" at bounding box center [641, 308] width 593 height 46
drag, startPoint x: 680, startPoint y: 317, endPoint x: 725, endPoint y: 325, distance: 46.0
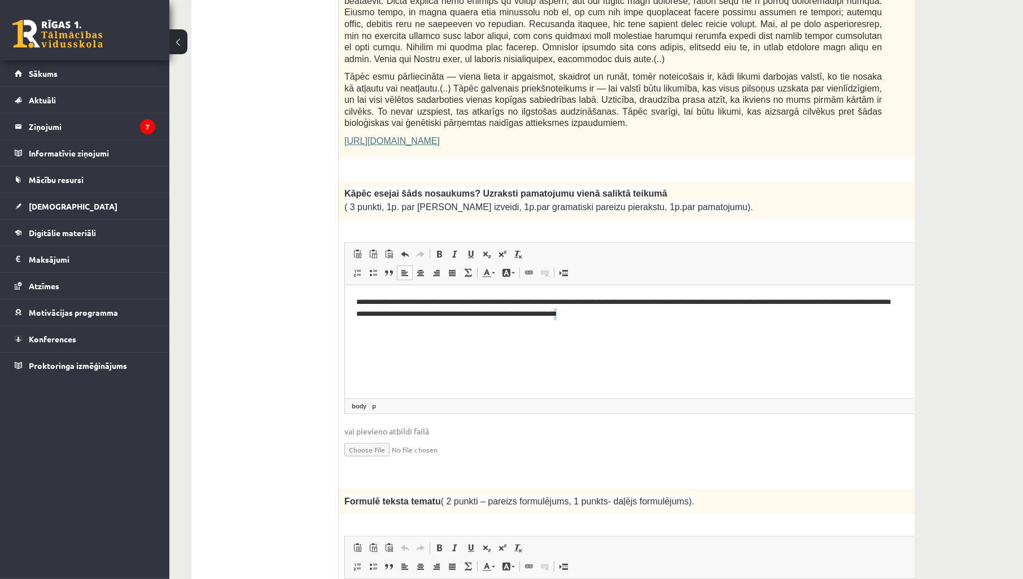
click at [755, 320] on html "**********" at bounding box center [641, 308] width 593 height 46
click at [724, 325] on html "**********" at bounding box center [641, 308] width 593 height 46
click at [691, 315] on p "**********" at bounding box center [626, 308] width 541 height 24
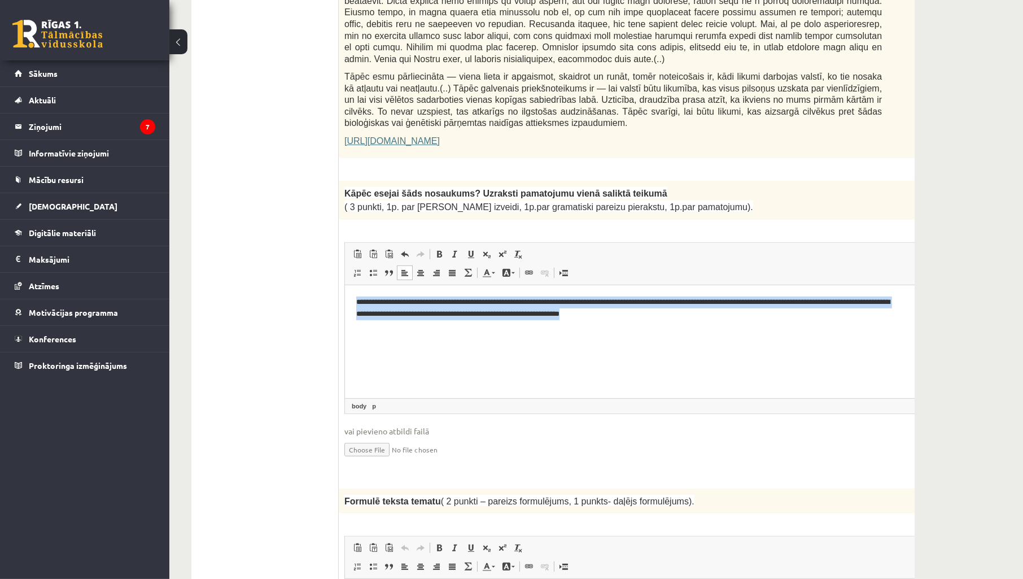
drag, startPoint x: 779, startPoint y: 332, endPoint x: 302, endPoint y: 293, distance: 479.3
click at [345, 293] on html "**********" at bounding box center [641, 308] width 593 height 46
copy p "**********"
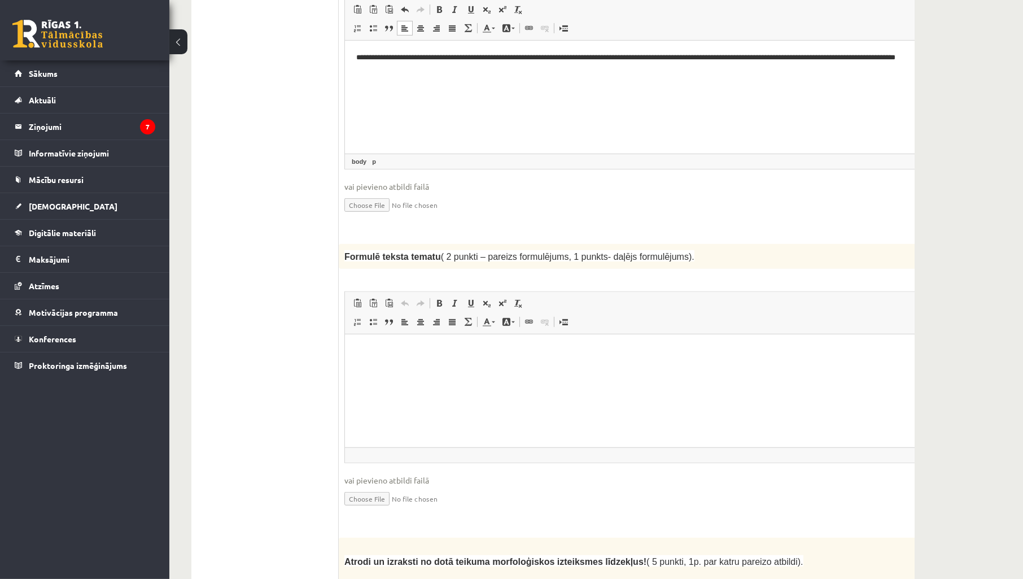
scroll to position [1036, 0]
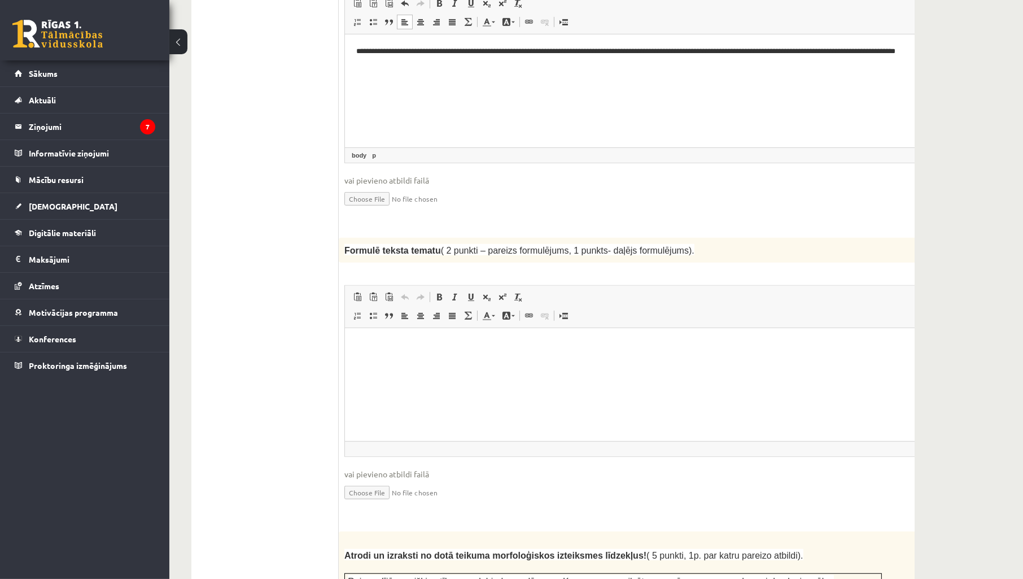
click at [476, 356] on html at bounding box center [641, 345] width 593 height 34
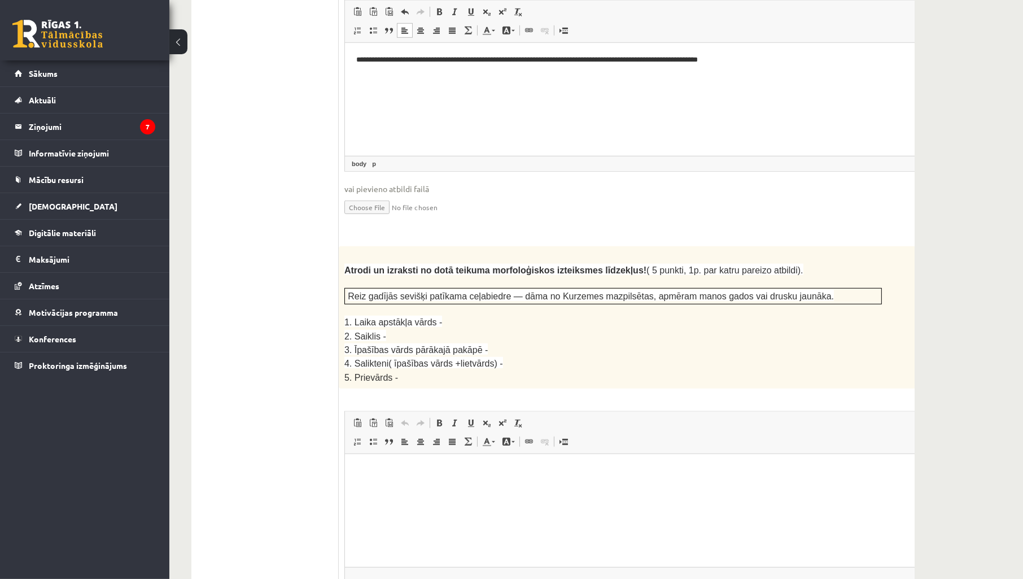
scroll to position [1371, 0]
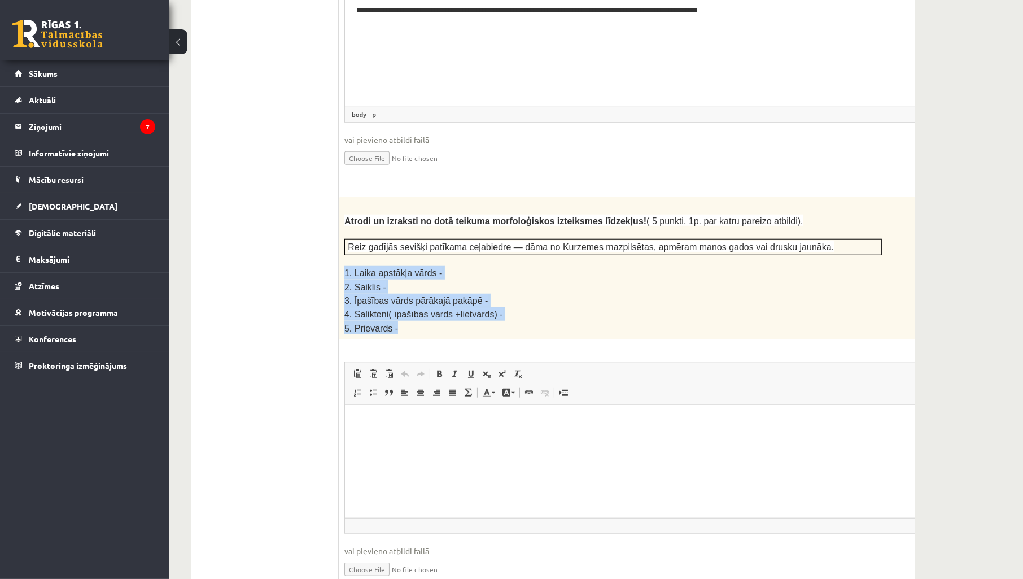
drag, startPoint x: 342, startPoint y: 232, endPoint x: 426, endPoint y: 284, distance: 99.7
click at [426, 284] on div "Atrodi un izraksti no dotā teikuma morfoloģiskos izteiksmes līdzekļus! ( 5 punk…" at bounding box center [641, 268] width 605 height 142
copy div "1. Laika apstākļa vārds - 2. Saiklis - 3. Īpašības vārds pārākajā pakāpē - 4. S…"
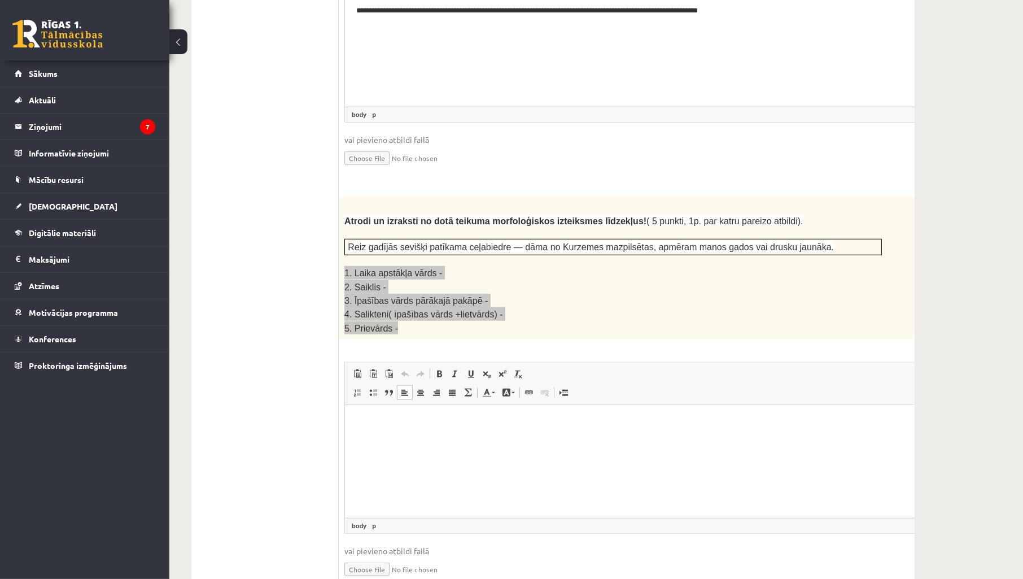
click at [409, 435] on html at bounding box center [641, 422] width 593 height 34
click at [456, 420] on p "**********" at bounding box center [626, 422] width 541 height 12
click at [410, 444] on p "**********" at bounding box center [626, 441] width 541 height 12
click at [484, 452] on body "**********" at bounding box center [641, 460] width 570 height 88
click at [518, 486] on body "**********" at bounding box center [641, 460] width 570 height 88
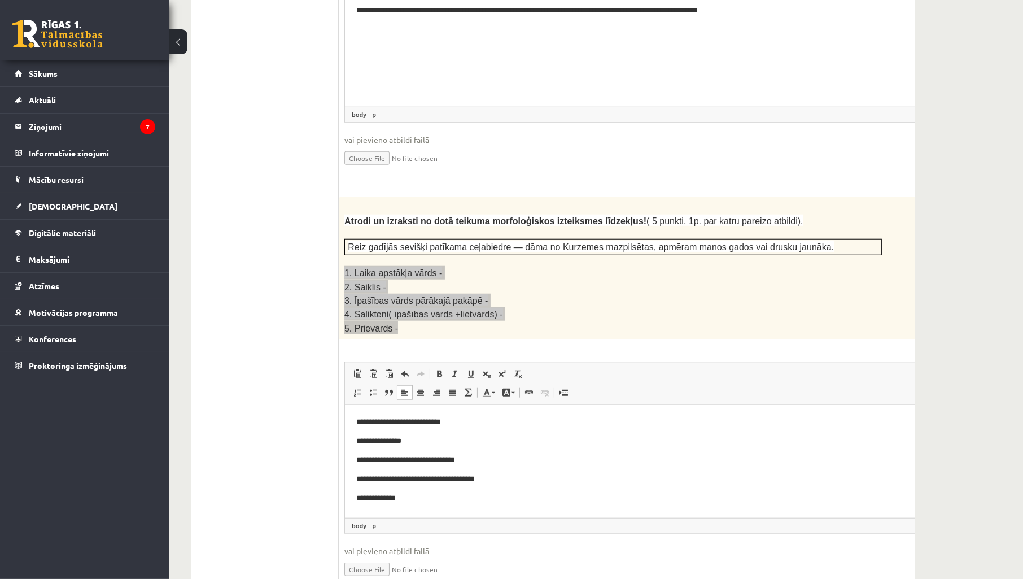
click at [491, 477] on p "**********" at bounding box center [626, 479] width 541 height 12
click at [439, 496] on p "**********" at bounding box center [626, 498] width 541 height 12
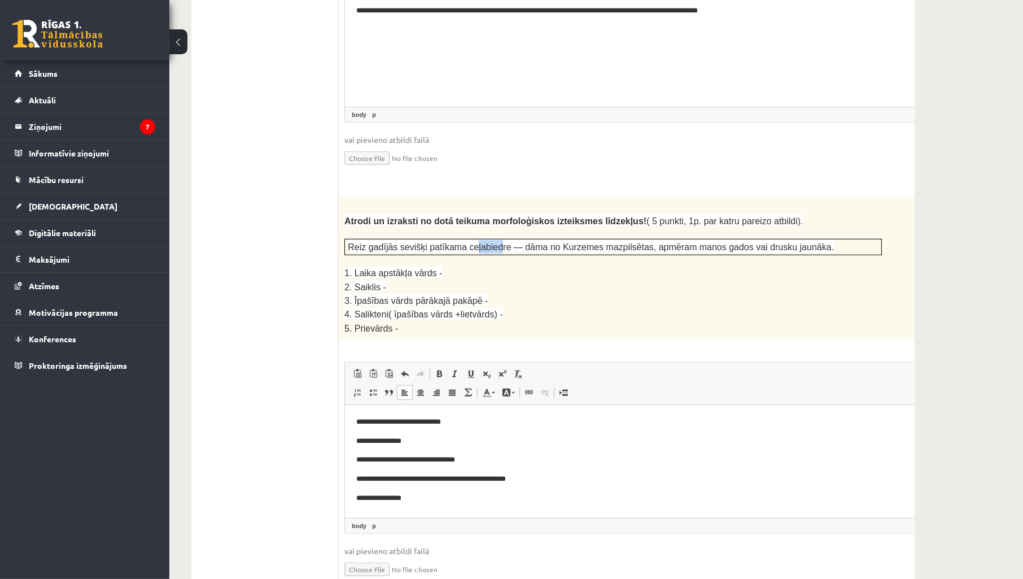
drag, startPoint x: 462, startPoint y: 213, endPoint x: 484, endPoint y: 212, distance: 22.0
click at [484, 240] on p "Reiz gadījās sevišķi patīkama ceļabiedre — dāma no Kurzemes mazpilsētas, apmēra…" at bounding box center [613, 247] width 531 height 14
click at [522, 280] on p "2. Saiklis -" at bounding box center [614, 287] width 538 height 14
click at [620, 307] on p "4. Salikteni( īpašības vārds +lietvārds) -" at bounding box center [614, 314] width 538 height 14
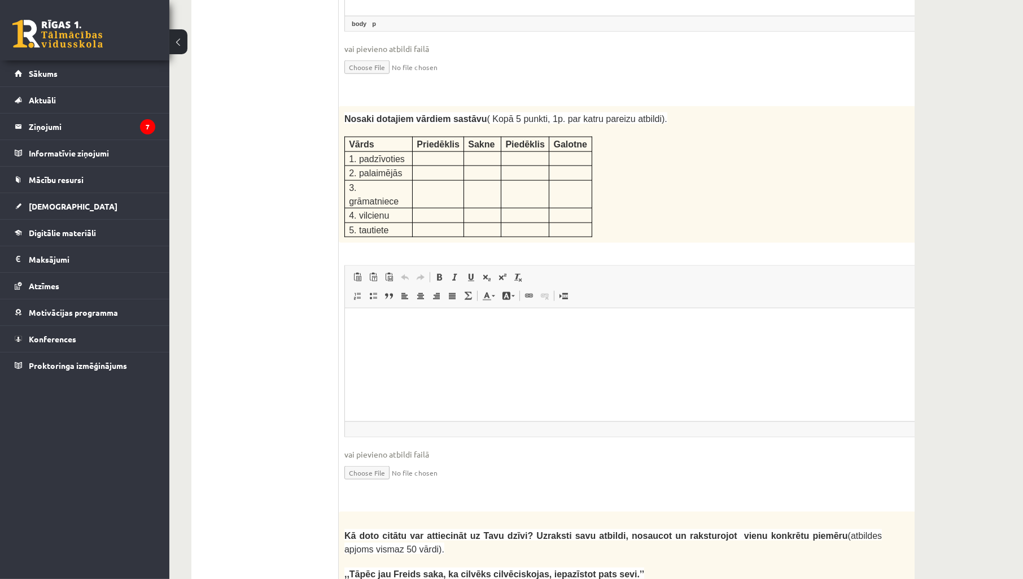
scroll to position [1706, 0]
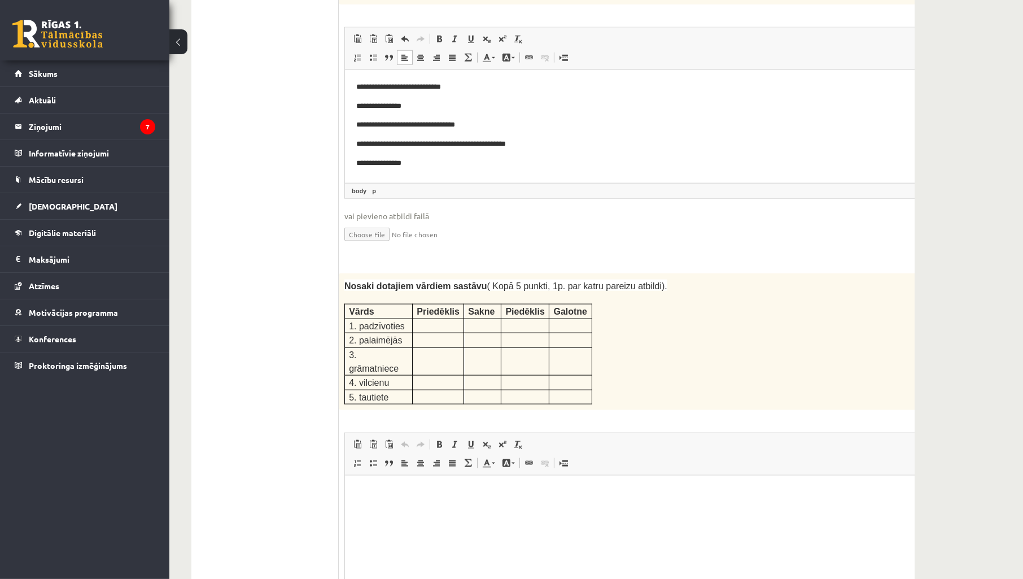
click at [428, 319] on p at bounding box center [438, 324] width 43 height 11
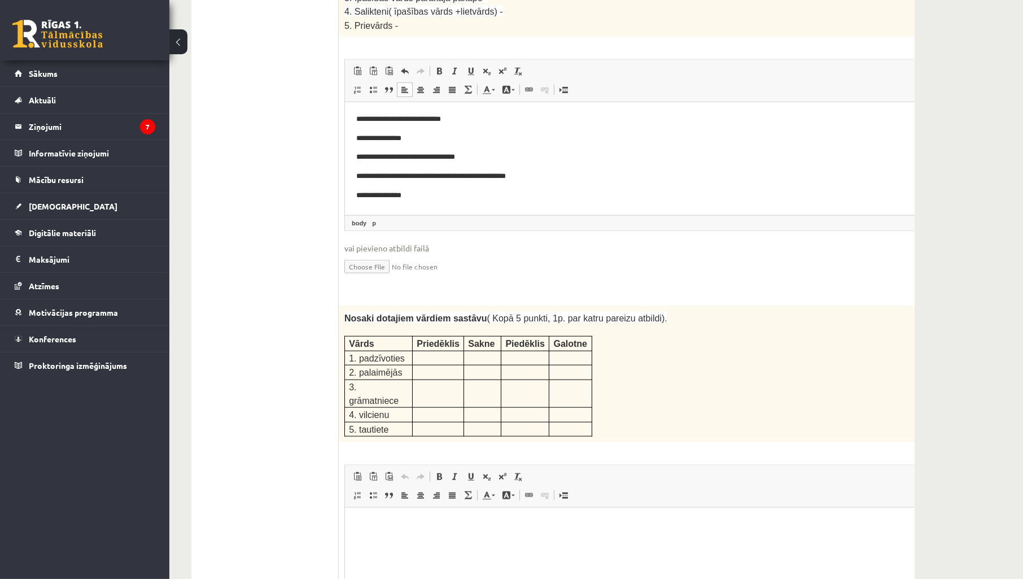
scroll to position [1840, 0]
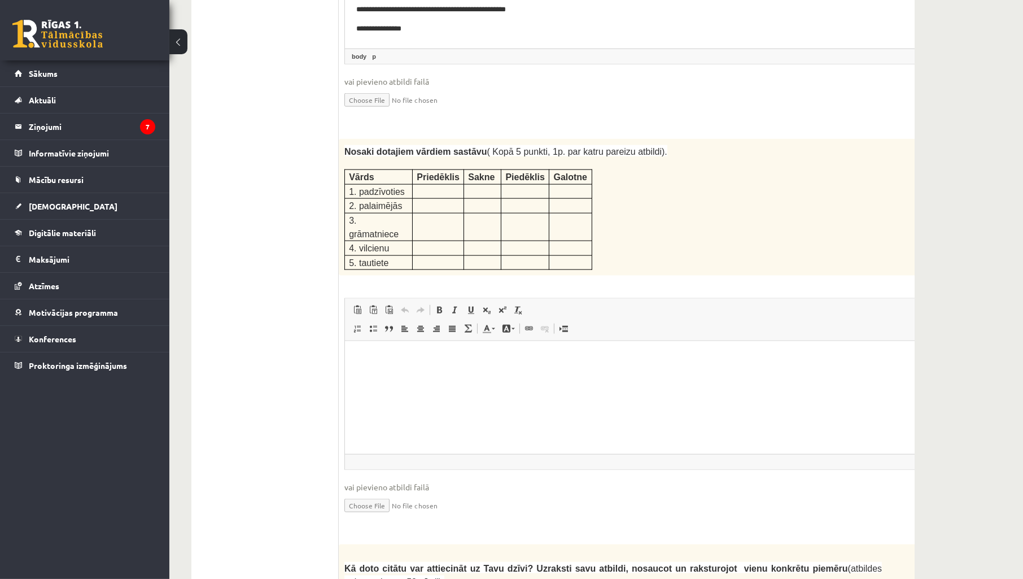
drag, startPoint x: 343, startPoint y: 128, endPoint x: 604, endPoint y: 195, distance: 269.4
click at [604, 195] on div "Nosaki dotajiem vārdiem sastāvu ( Kopā 5 punkti, 1p. par katru pareizu atbildi)…" at bounding box center [641, 207] width 605 height 137
copy div
click at [428, 364] on html at bounding box center [641, 358] width 593 height 34
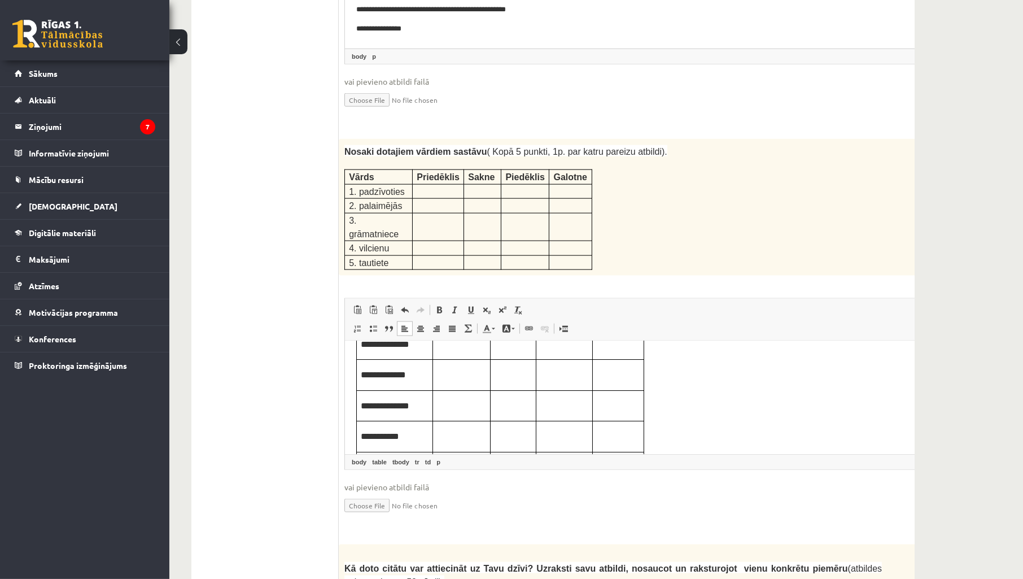
scroll to position [0, 0]
click at [450, 395] on p "Editor, wiswyg-editor-user-answer-47433778557380" at bounding box center [461, 398] width 49 height 12
click at [520, 396] on p "Editor, wiswyg-editor-user-answer-47433778557380" at bounding box center [512, 398] width 37 height 12
click at [560, 399] on p "Editor, wiswyg-editor-user-answer-47433778557380" at bounding box center [564, 398] width 48 height 12
click at [629, 402] on p "Editor, wiswyg-editor-user-answer-47433778557380" at bounding box center [617, 398] width 43 height 12
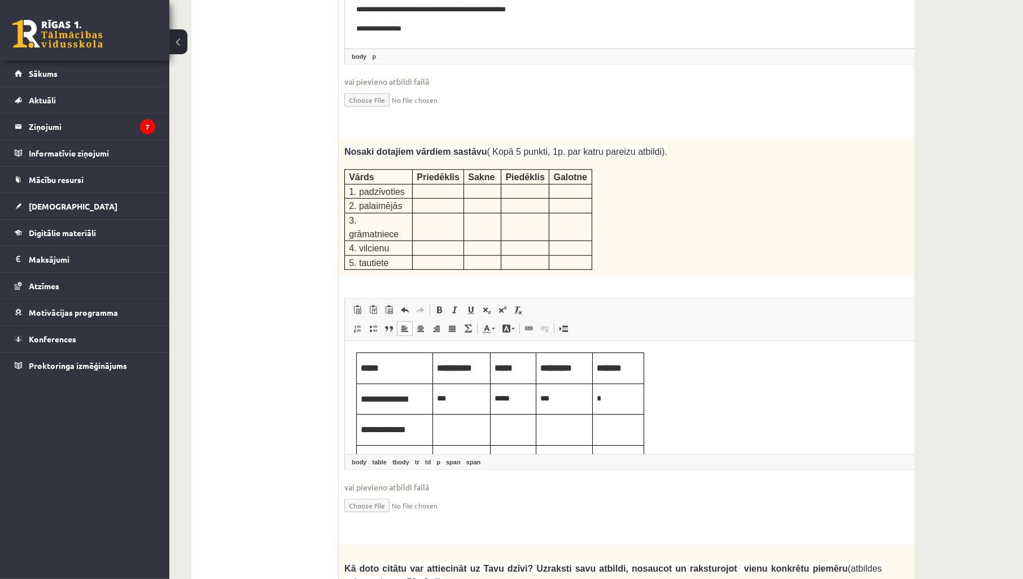
click at [481, 431] on p "Editor, wiswyg-editor-user-answer-47433778557380" at bounding box center [461, 428] width 49 height 12
click at [509, 427] on p "Editor, wiswyg-editor-user-answer-47433778557380" at bounding box center [512, 428] width 37 height 12
click at [559, 430] on p "Editor, wiswyg-editor-user-answer-47433778557380" at bounding box center [564, 428] width 48 height 12
click at [619, 437] on td "Editor, wiswyg-editor-user-answer-47433778557380" at bounding box center [617, 430] width 51 height 31
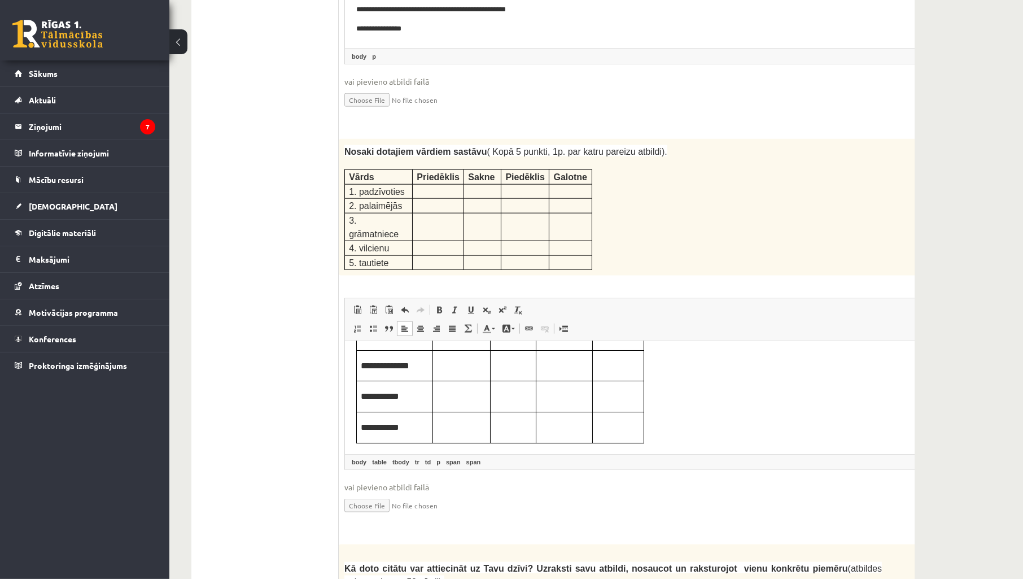
click at [515, 370] on p "Editor, wiswyg-editor-user-answer-47433778557380" at bounding box center [512, 365] width 37 height 12
click at [563, 364] on p "Editor, wiswyg-editor-user-answer-47433778557380" at bounding box center [564, 365] width 48 height 12
click at [620, 350] on td "Editor, wiswyg-editor-user-answer-47433778557380" at bounding box center [617, 365] width 51 height 31
drag, startPoint x: 516, startPoint y: 394, endPoint x: 524, endPoint y: 398, distance: 8.8
click at [517, 396] on p "Editor, wiswyg-editor-user-answer-47433778557380" at bounding box center [512, 395] width 37 height 12
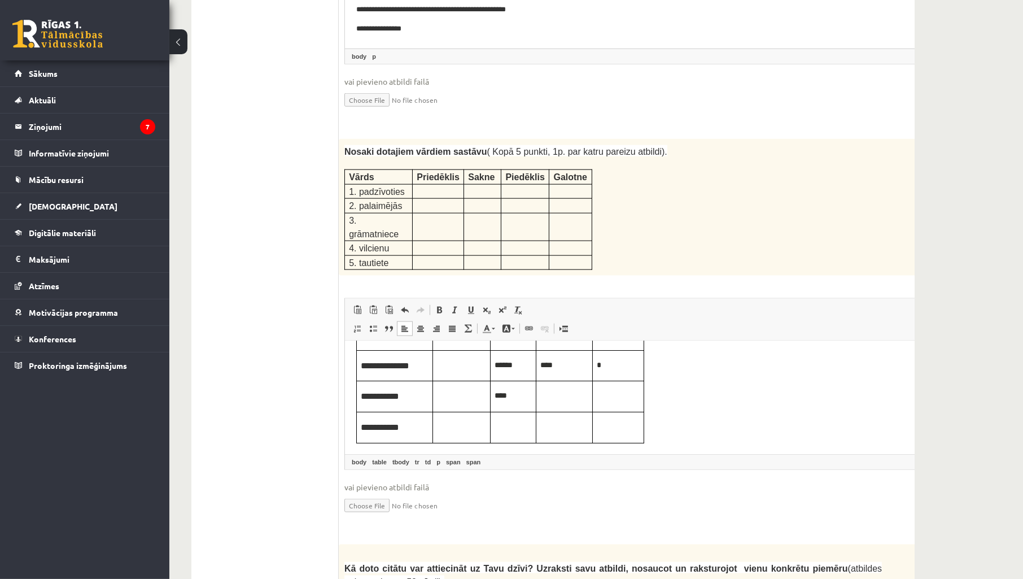
click at [556, 396] on p "Editor, wiswyg-editor-user-answer-47433778557380" at bounding box center [564, 395] width 48 height 12
click at [614, 407] on td "Editor, wiswyg-editor-user-answer-47433778557380" at bounding box center [617, 396] width 51 height 31
click at [515, 428] on p "Editor, wiswyg-editor-user-answer-47433778557380" at bounding box center [512, 426] width 37 height 12
click at [573, 421] on p "Editor, wiswyg-editor-user-answer-47433778557380" at bounding box center [564, 426] width 48 height 12
click at [627, 425] on p "Editor, wiswyg-editor-user-answer-47433778557380" at bounding box center [617, 426] width 43 height 12
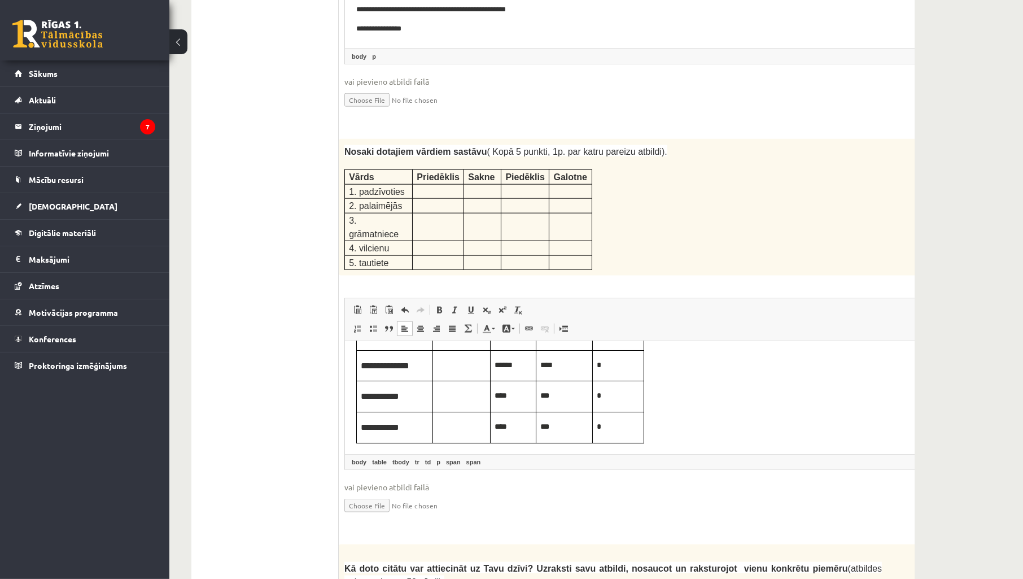
click at [933, 272] on div "Latviešu valoda JK 11.b1 klase 1. ieskaite , Mareks Eglītis (11.b1 JK) Ieskaitē…" at bounding box center [553, 254] width 768 height 4101
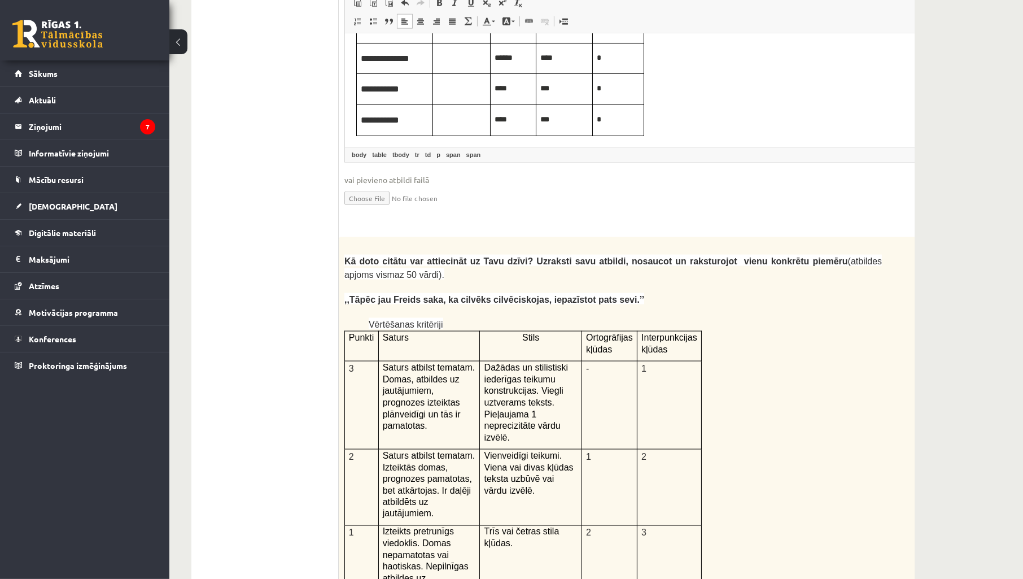
scroll to position [2175, 0]
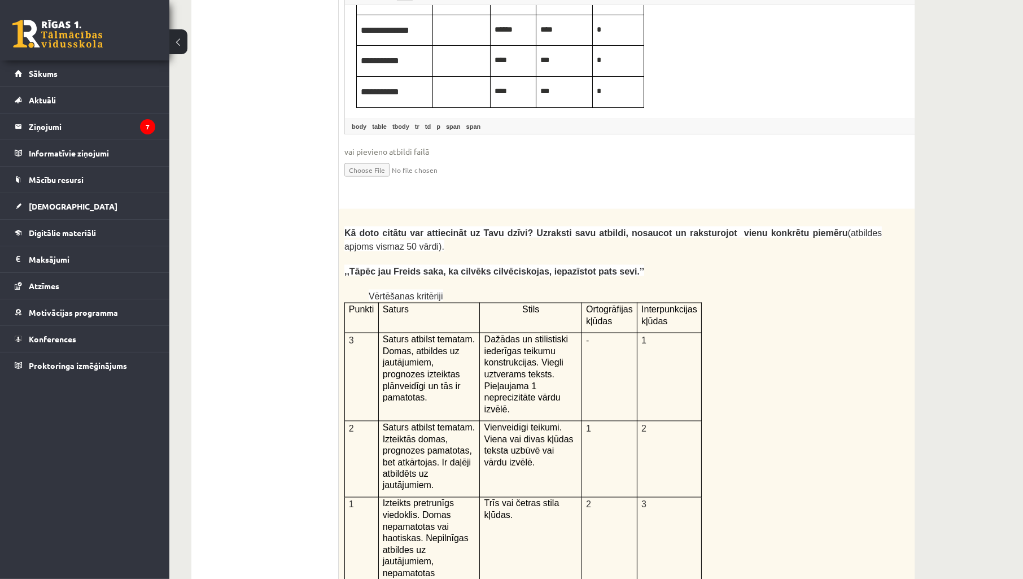
click at [623, 333] on td "-" at bounding box center [609, 377] width 55 height 88
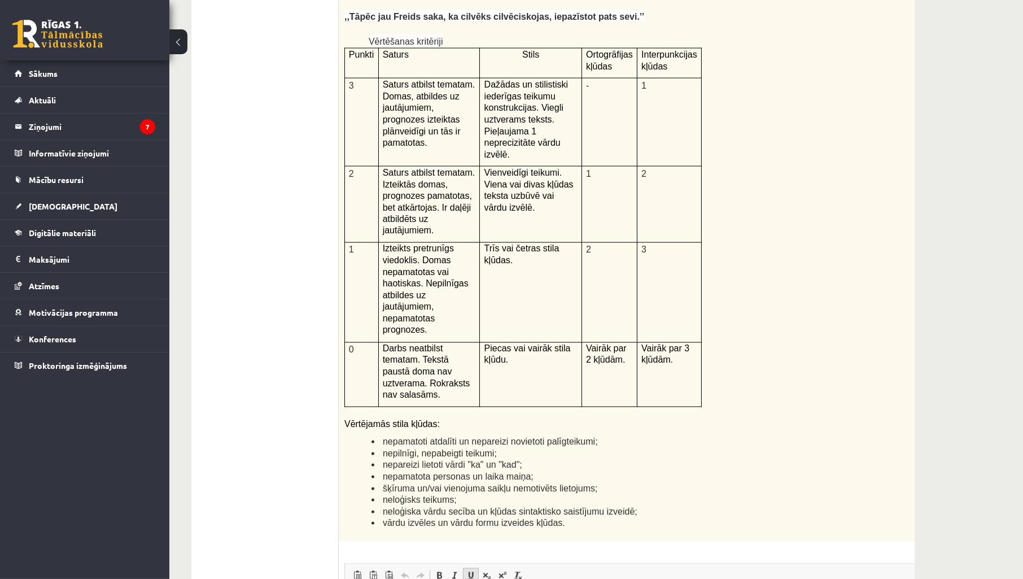
scroll to position [2543, 0]
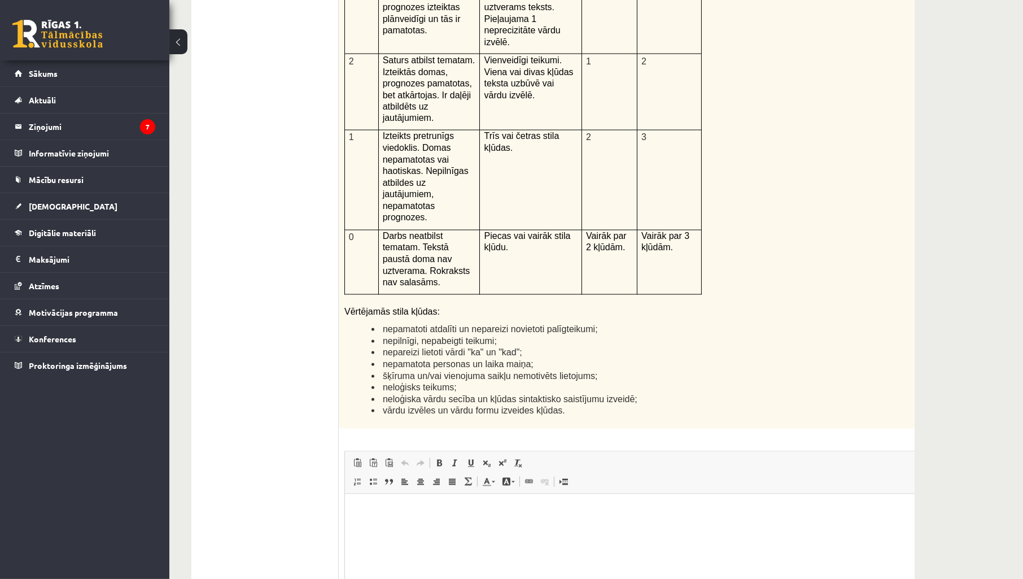
click at [447, 520] on html at bounding box center [641, 510] width 593 height 34
click at [442, 506] on p "Editor, wiswyg-editor-user-answer-47433787043740" at bounding box center [641, 510] width 570 height 12
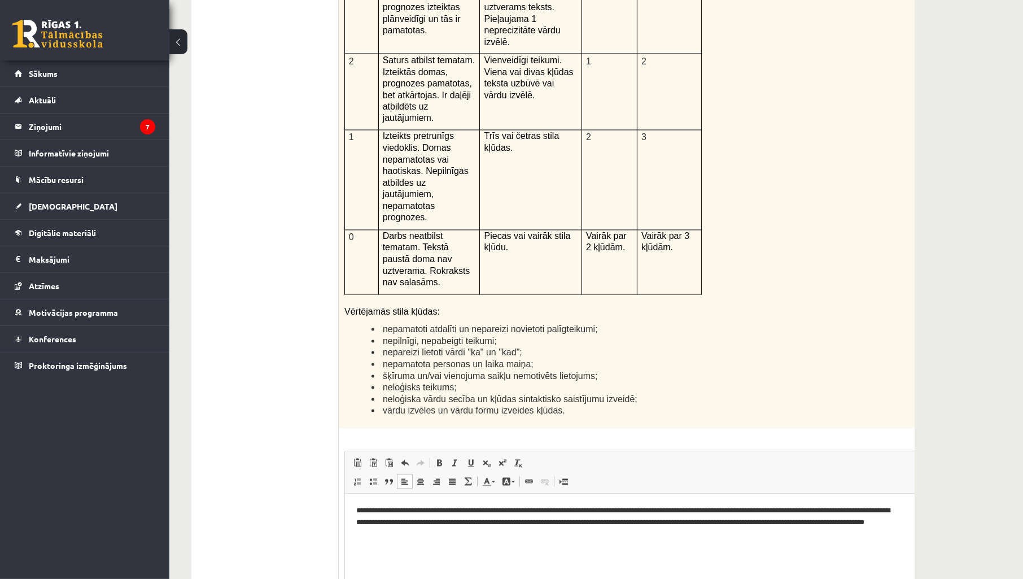
click at [552, 506] on p "**********" at bounding box center [626, 521] width 541 height 35
click at [714, 521] on p "**********" at bounding box center [626, 521] width 541 height 35
click at [783, 514] on p "**********" at bounding box center [626, 521] width 541 height 35
click at [855, 498] on html "**********" at bounding box center [641, 522] width 593 height 58
click at [845, 525] on p "**********" at bounding box center [626, 521] width 541 height 35
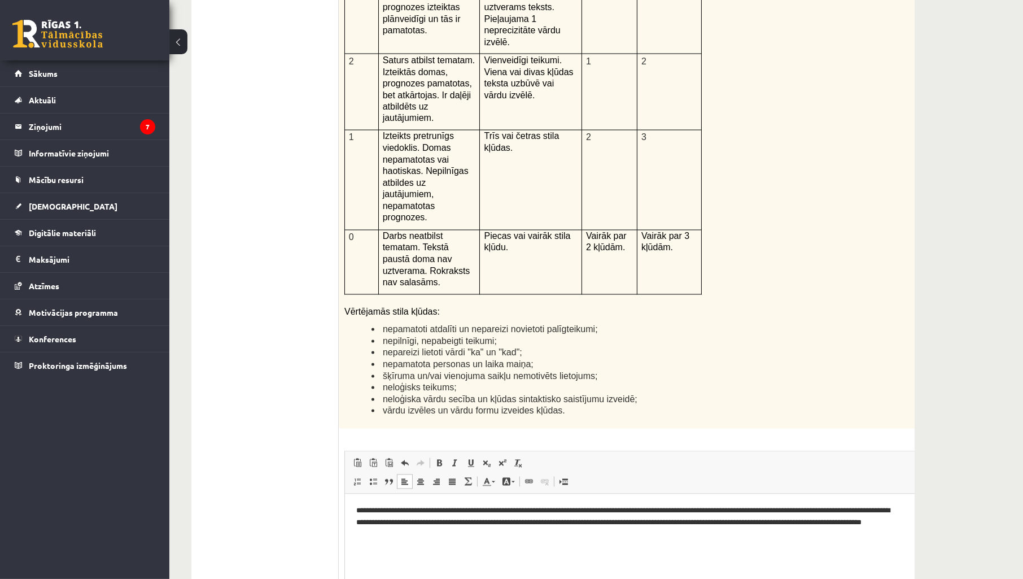
drag, startPoint x: 431, startPoint y: 521, endPoint x: 402, endPoint y: 524, distance: 29.6
click at [430, 521] on p "**********" at bounding box center [626, 521] width 541 height 35
click at [549, 517] on p "**********" at bounding box center [626, 521] width 541 height 35
click at [430, 542] on html "**********" at bounding box center [641, 522] width 593 height 58
click at [495, 518] on p "**********" at bounding box center [626, 521] width 541 height 35
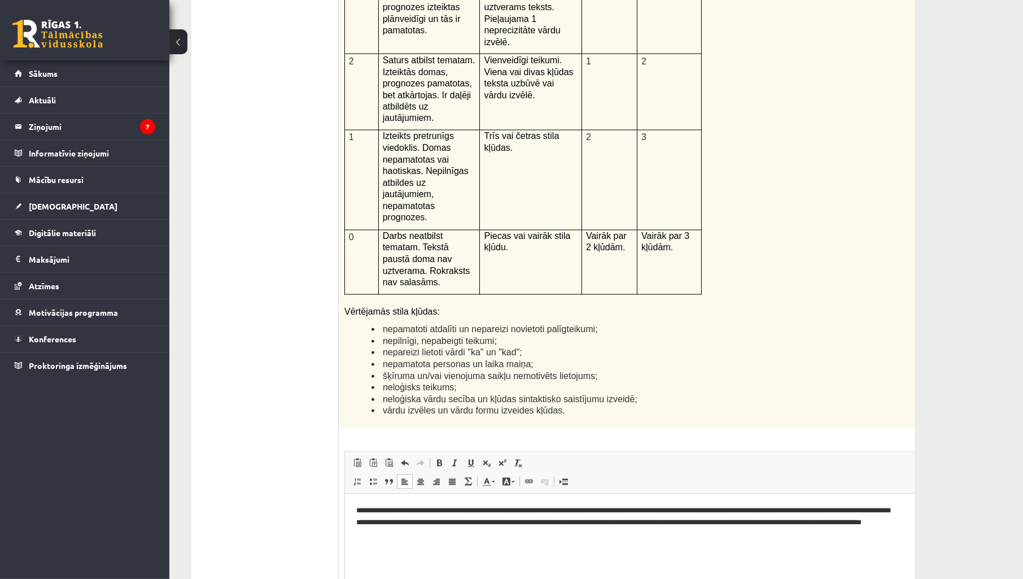
click at [605, 515] on p "**********" at bounding box center [626, 521] width 541 height 35
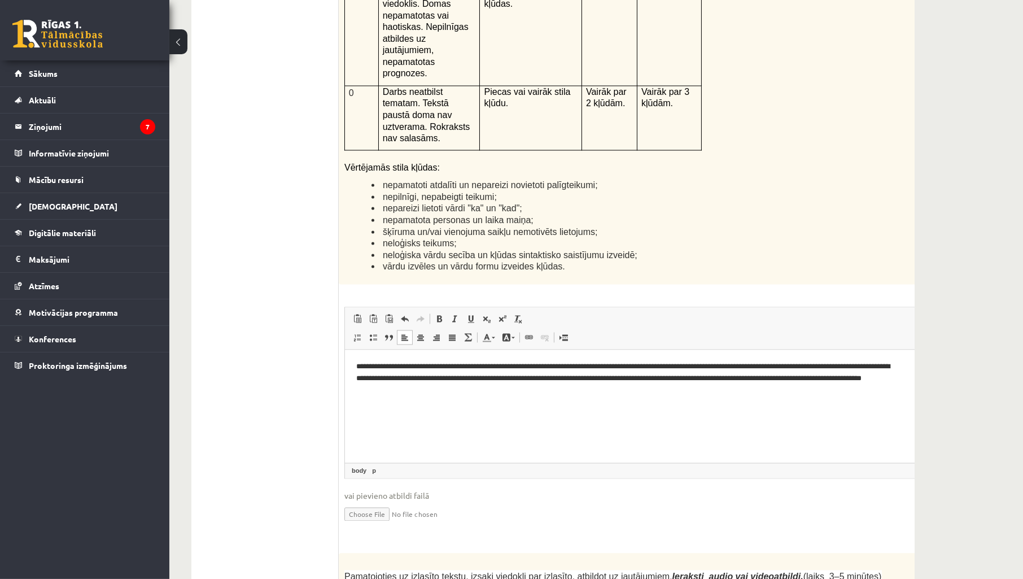
scroll to position [2877, 0]
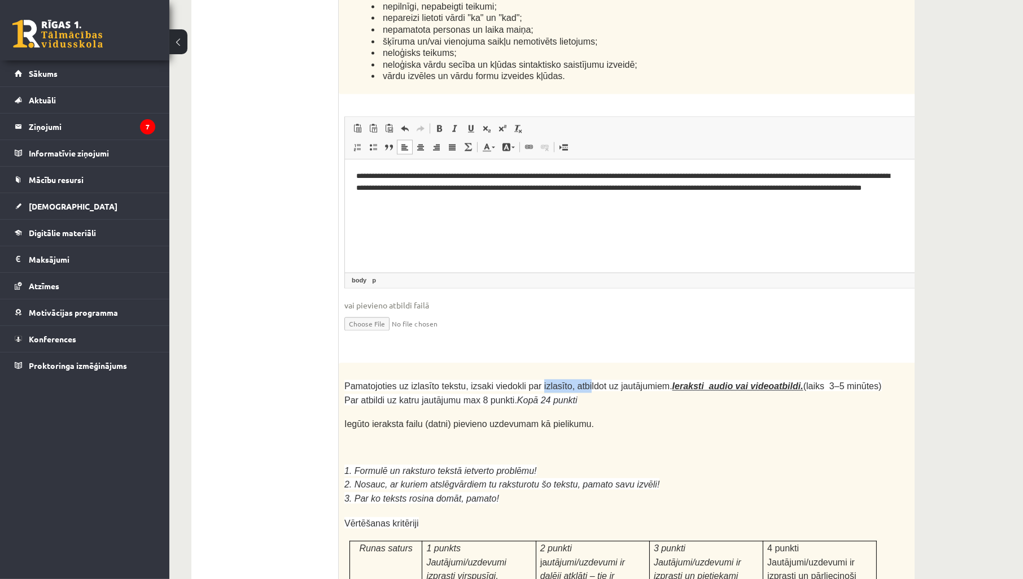
drag, startPoint x: 529, startPoint y: 255, endPoint x: 569, endPoint y: 261, distance: 40.1
click at [569, 381] on span "Pamatojoties uz izlasīto tekstu, izsaki viedokli par izlasīto, atbildot uz jaut…" at bounding box center [614, 392] width 538 height 23
click at [566, 381] on span "Pamatojoties uz izlasīto tekstu, izsaki viedokli par izlasīto, atbildot uz jaut…" at bounding box center [614, 392] width 538 height 23
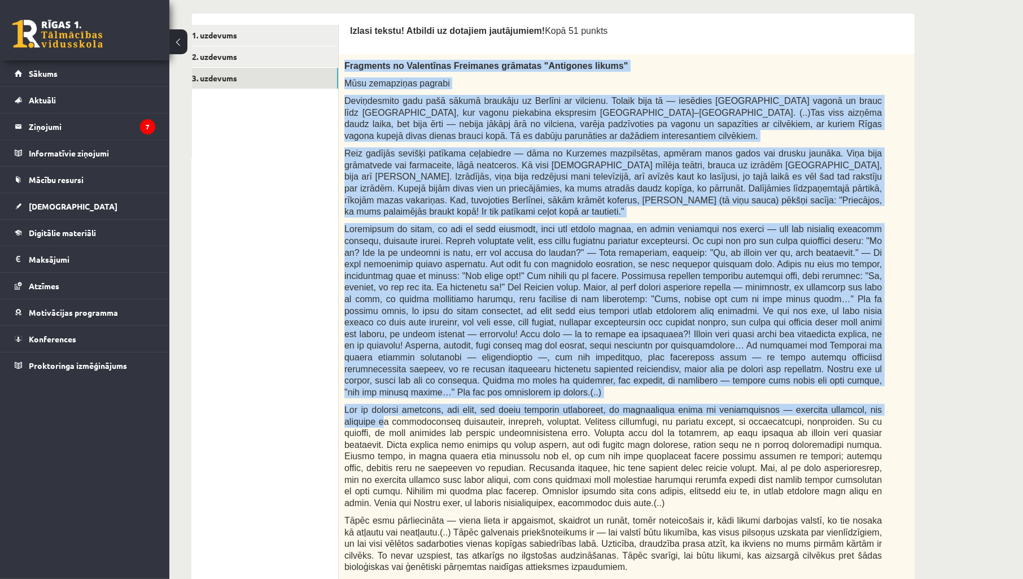
scroll to position [418, 0]
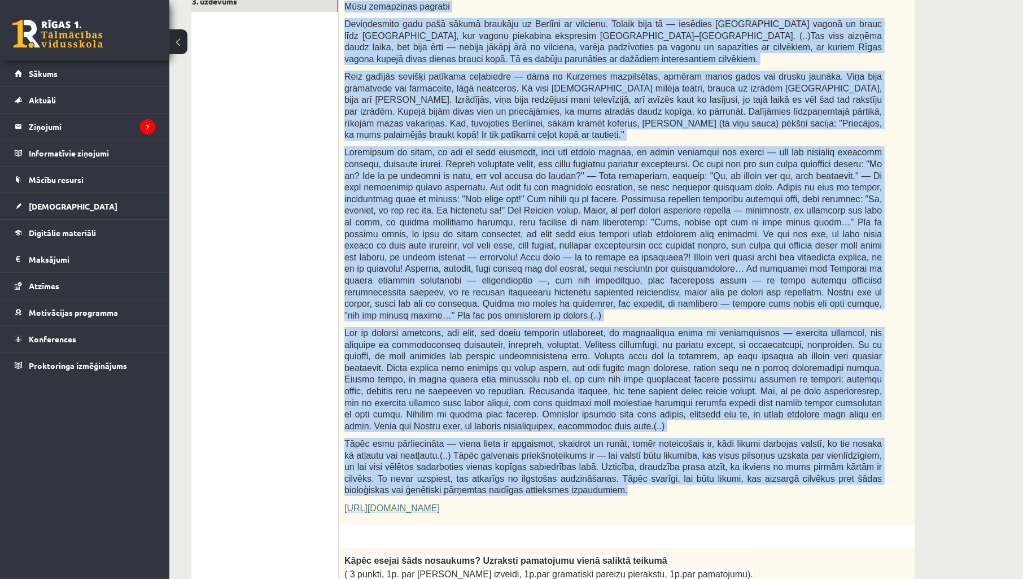
drag, startPoint x: 347, startPoint y: 238, endPoint x: 877, endPoint y: 453, distance: 571.3
click at [877, 453] on div "Fragments no Valentīnas Freimanes grāmatas "Antigones likums" Mūsu zemapziņas p…" at bounding box center [641, 251] width 605 height 548
copy div "Fragments no Valentīnas Freimanes grāmatas "Antigones likums" Mūsu zemapziņas p…"
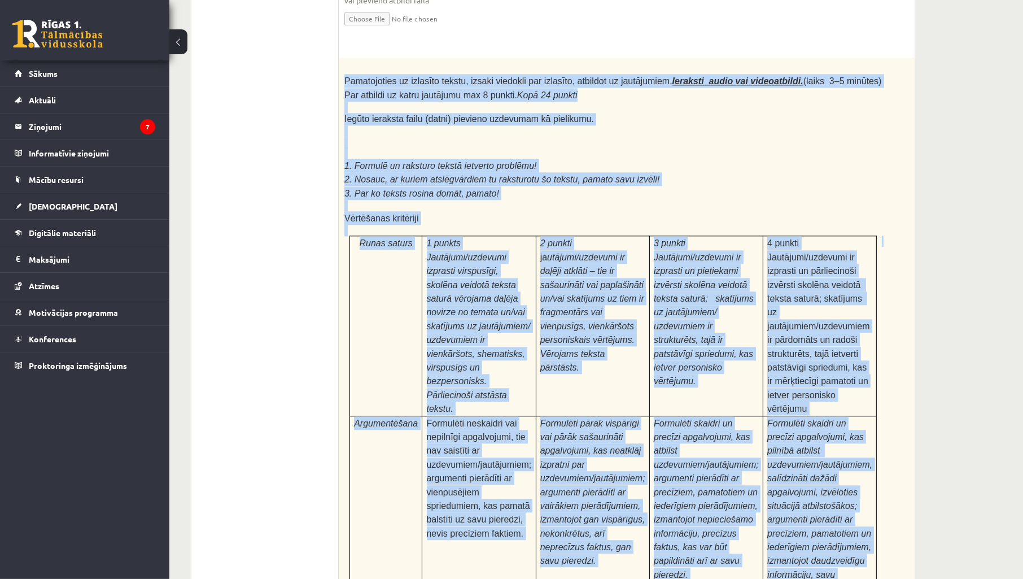
scroll to position [3263, 0]
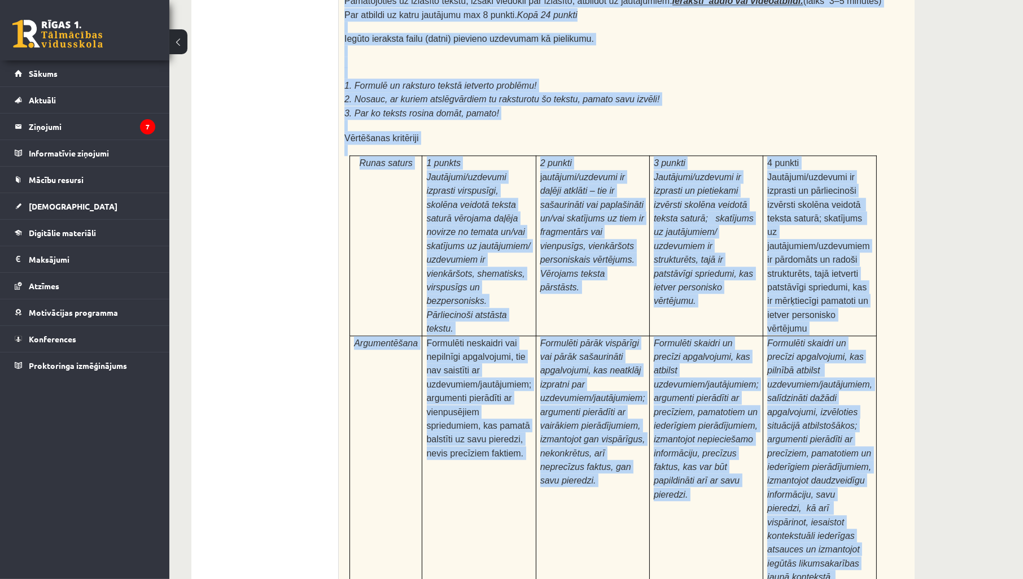
drag, startPoint x: 346, startPoint y: 206, endPoint x: 857, endPoint y: 370, distance: 536.3
click at [857, 370] on div "Pamatojoties uz izlasīto tekstu, izsaki viedokli par izlasīto, atbildot uz jaut…" at bounding box center [641, 283] width 605 height 613
copy div "Pamatojoties uz izlasīto tekstu, izsaki viedokli par izlasīto, atbildot uz jaut…"
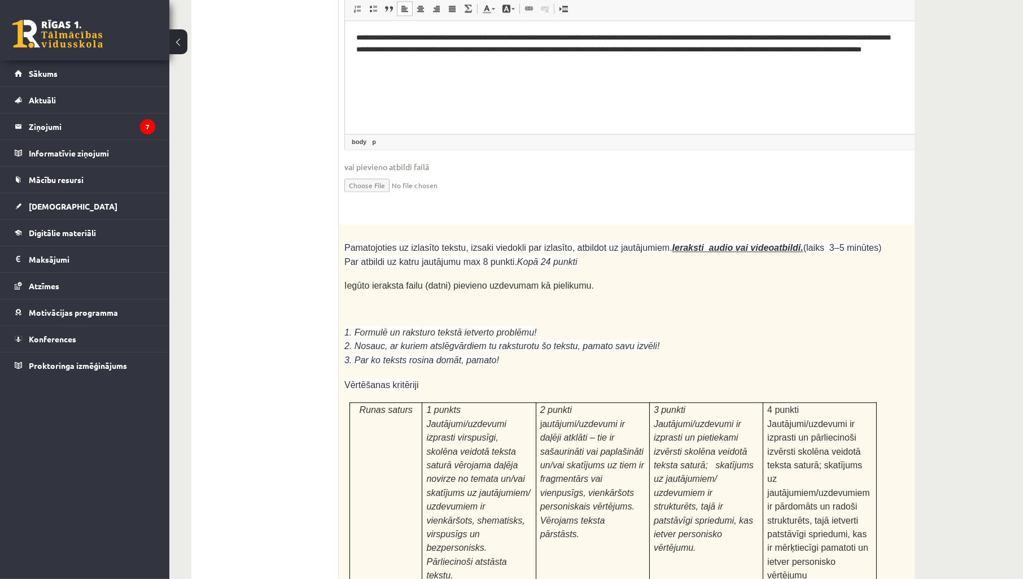
scroll to position [3012, 0]
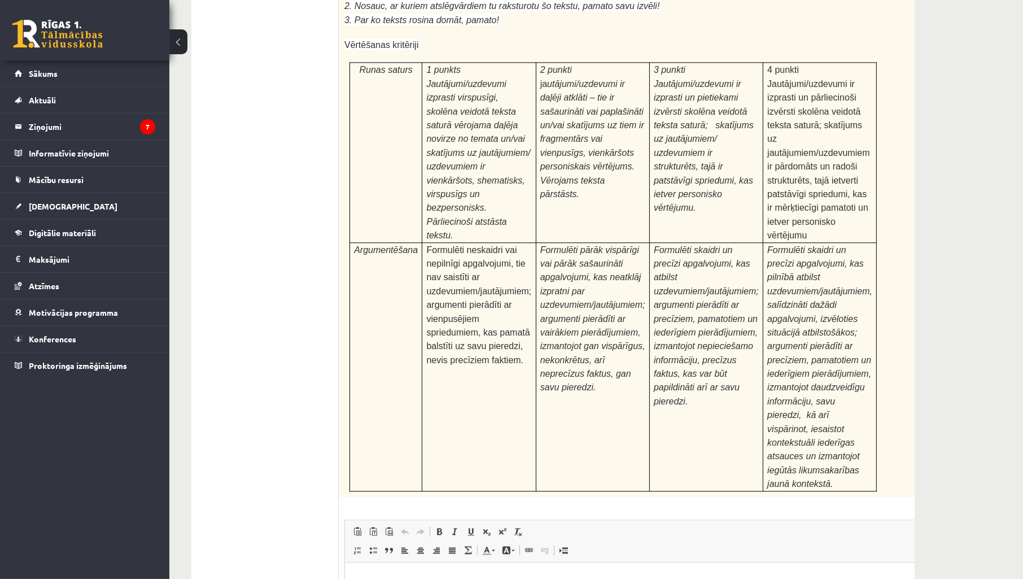
scroll to position [3380, 0]
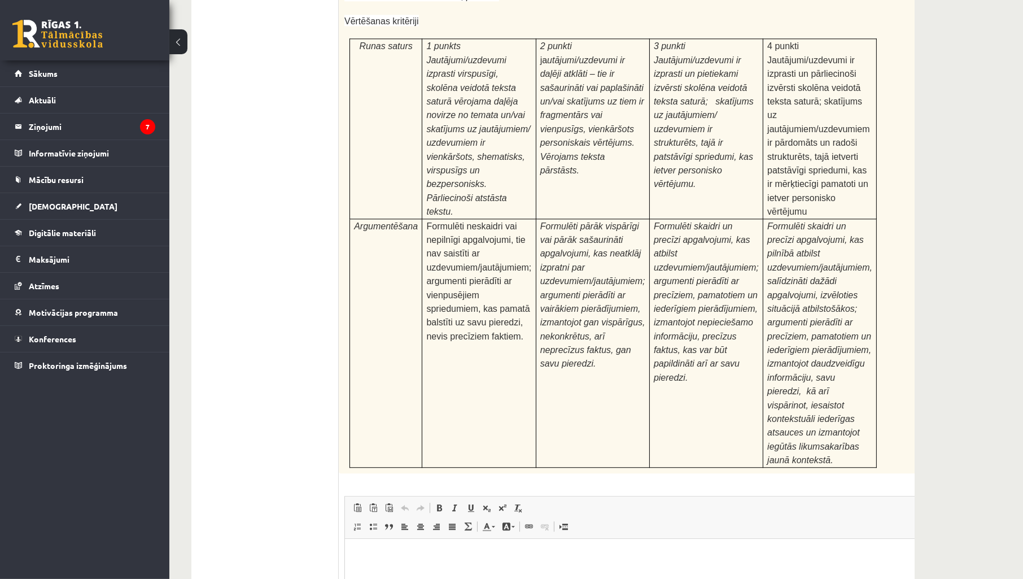
type input "**********"
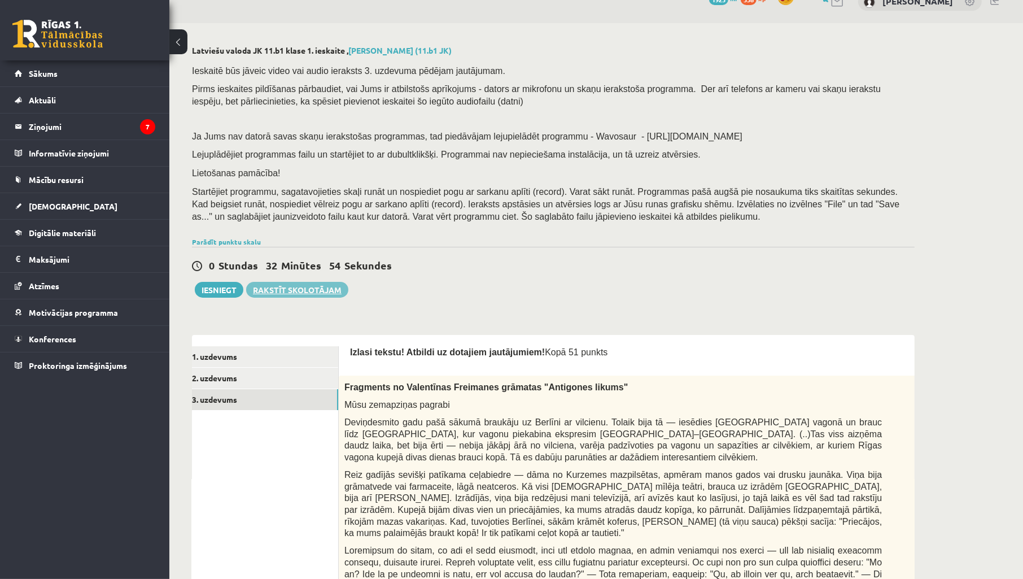
scroll to position [0, 0]
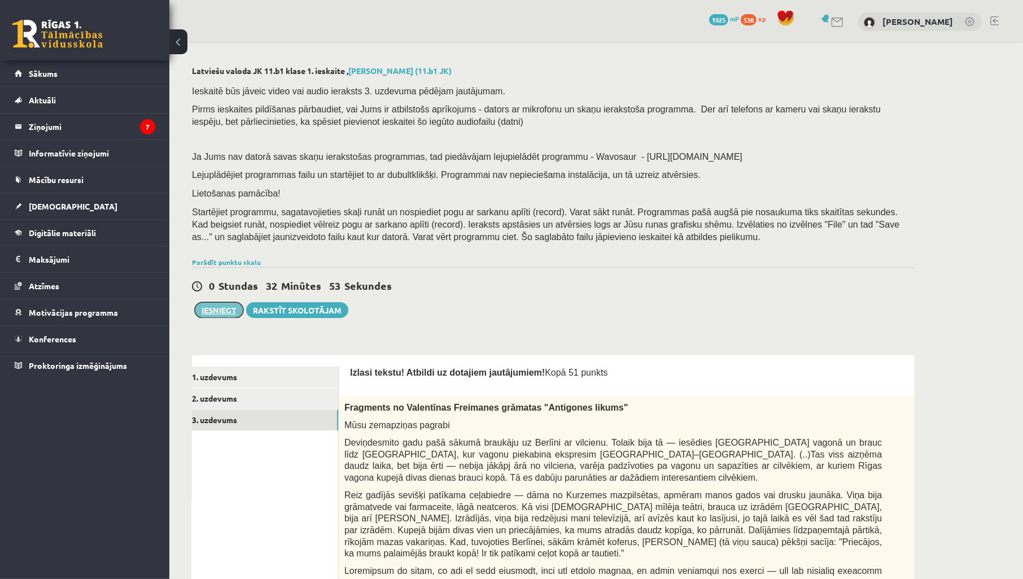
click at [216, 307] on button "Iesniegt" at bounding box center [219, 310] width 49 height 16
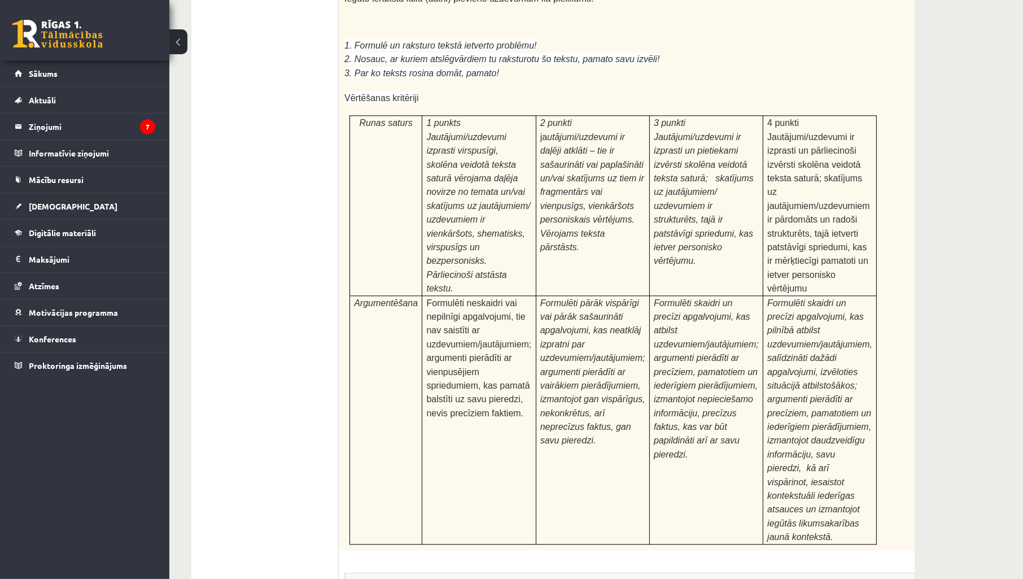
scroll to position [3391, 0]
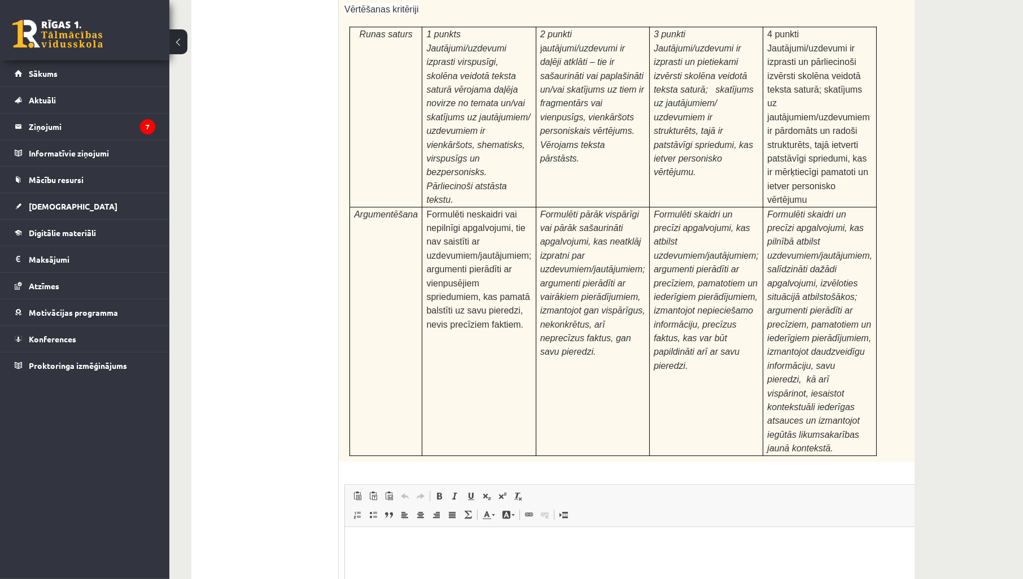
click at [688, 560] on html at bounding box center [641, 543] width 593 height 34
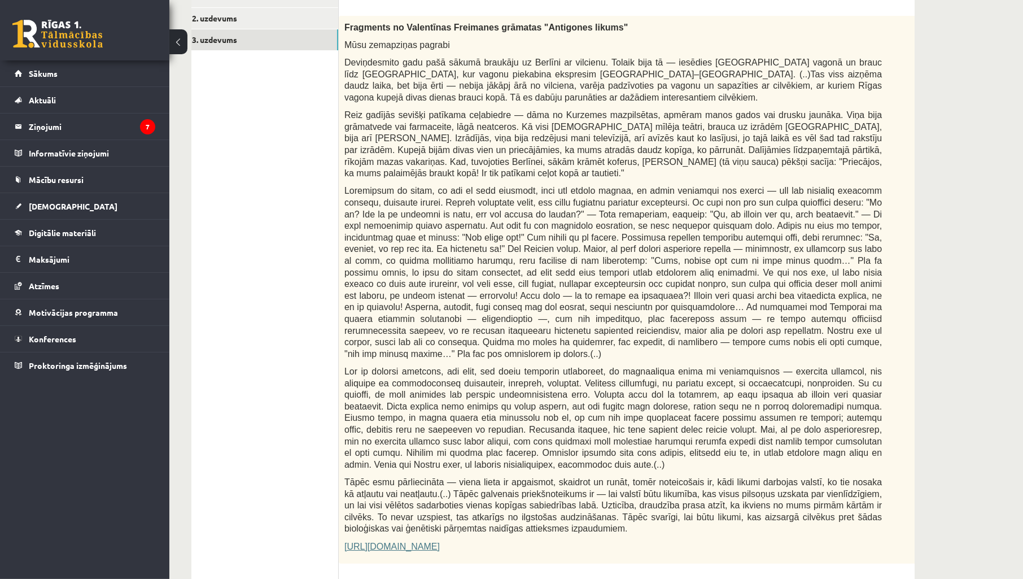
scroll to position [0, 0]
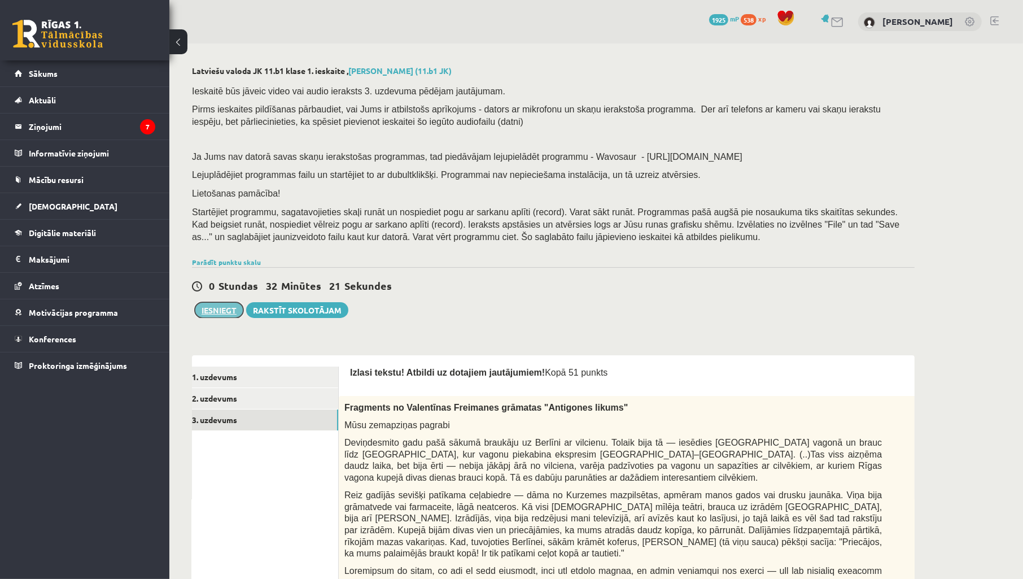
click at [223, 313] on button "Iesniegt" at bounding box center [219, 310] width 49 height 16
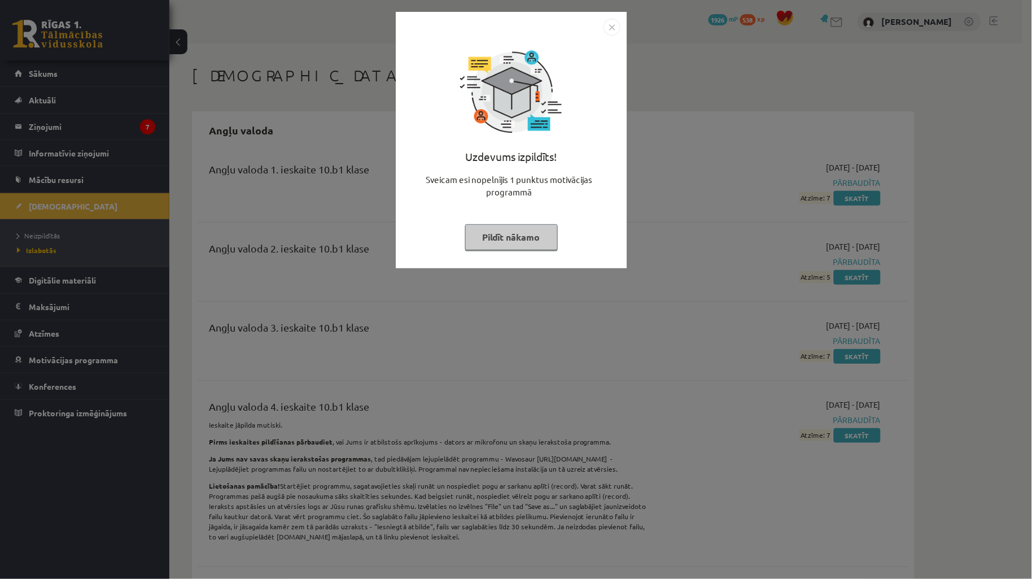
click at [521, 238] on button "Pildīt nākamo" at bounding box center [511, 237] width 93 height 26
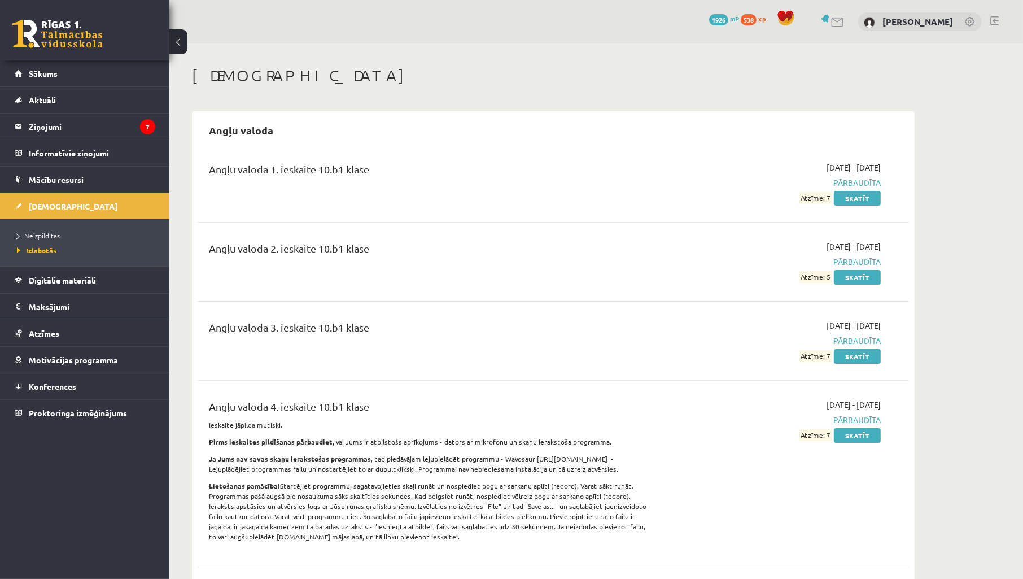
click at [511, 87] on div "[DEMOGRAPHIC_DATA]" at bounding box center [553, 77] width 723 height 23
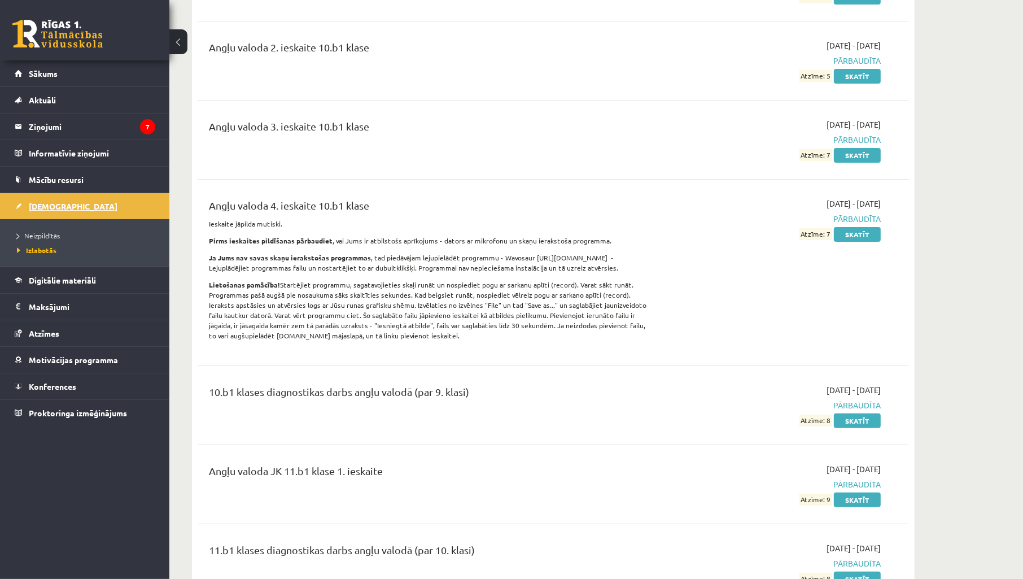
scroll to position [251, 0]
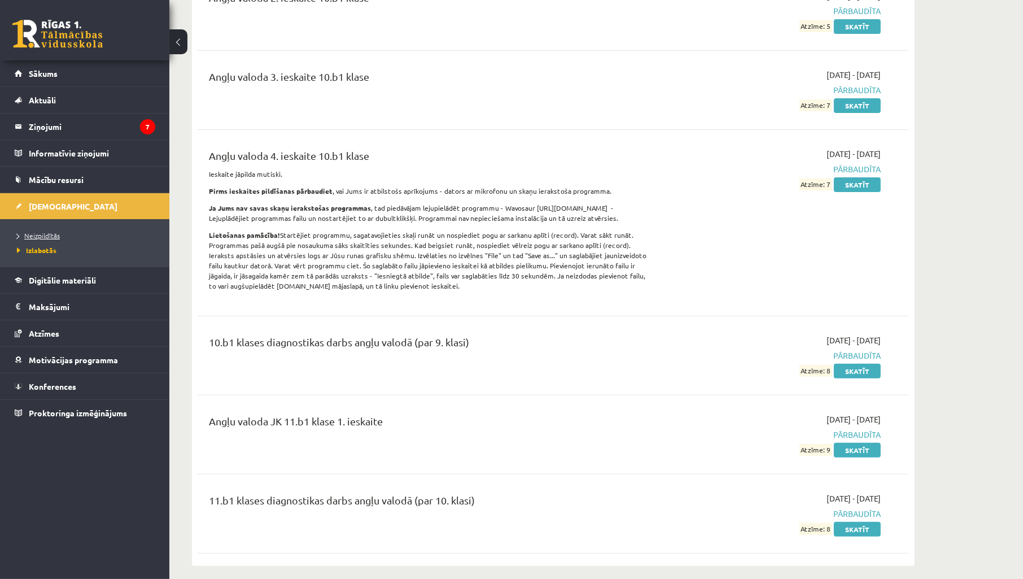
click at [50, 238] on span "Neizpildītās" at bounding box center [38, 235] width 43 height 9
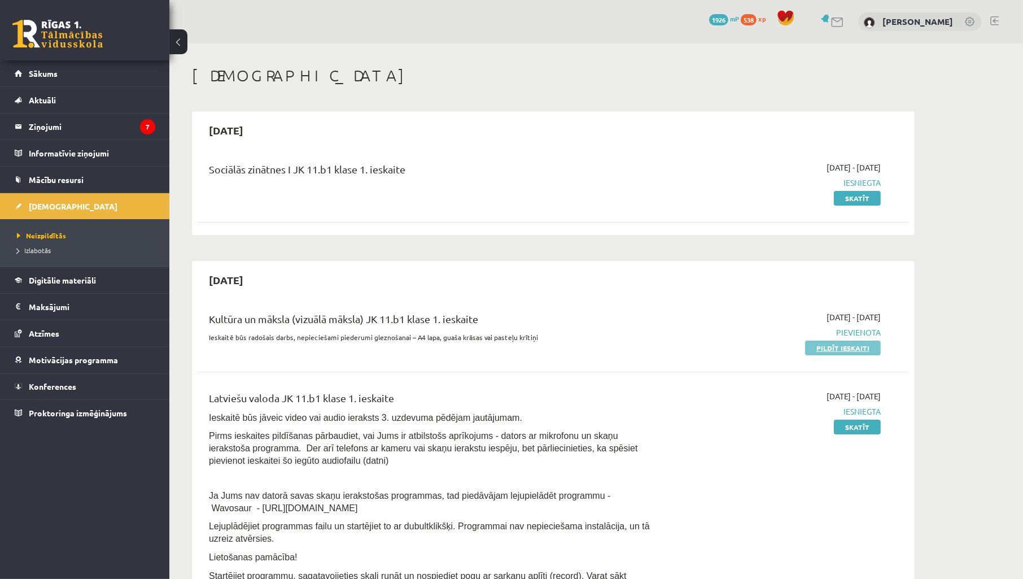
click at [856, 351] on link "Pildīt ieskaiti" at bounding box center [843, 348] width 76 height 15
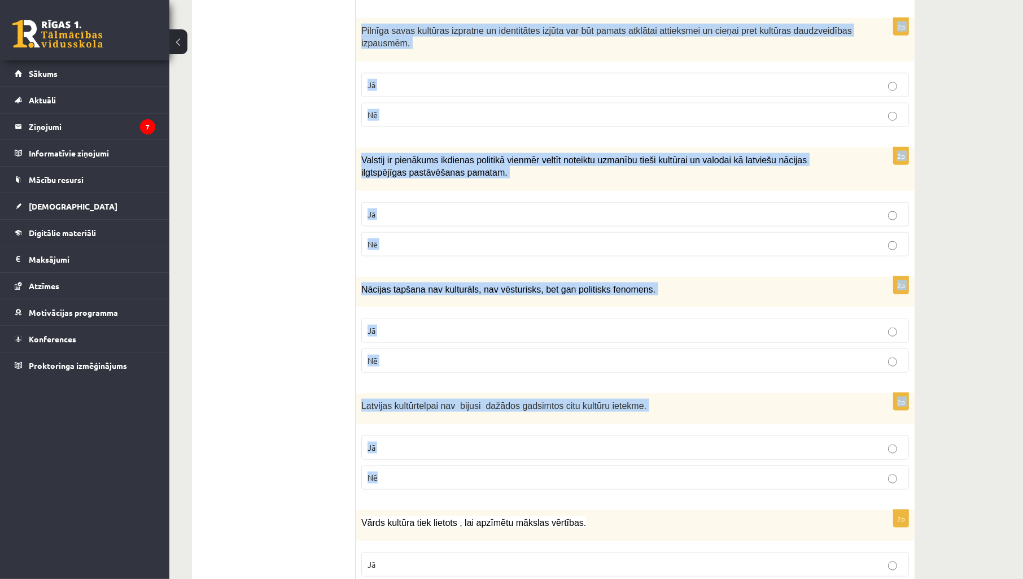
scroll to position [1471, 0]
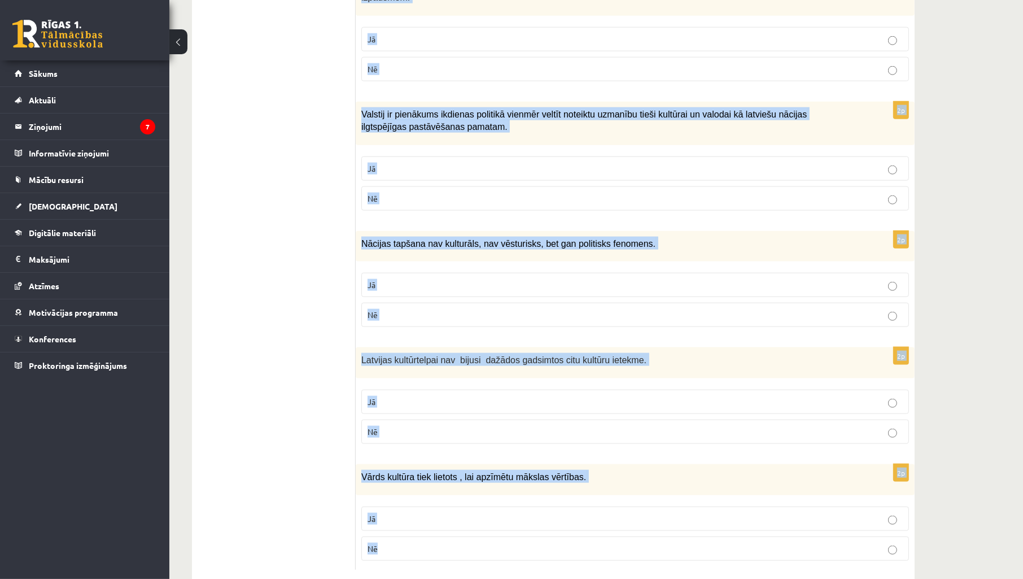
drag, startPoint x: 364, startPoint y: 226, endPoint x: 845, endPoint y: 510, distance: 558.5
copy form "Atzīmē vai apgalvojumi ir patiesi! 2p Komunicējot noteiktā kultūrtelpā, sabiedr…"
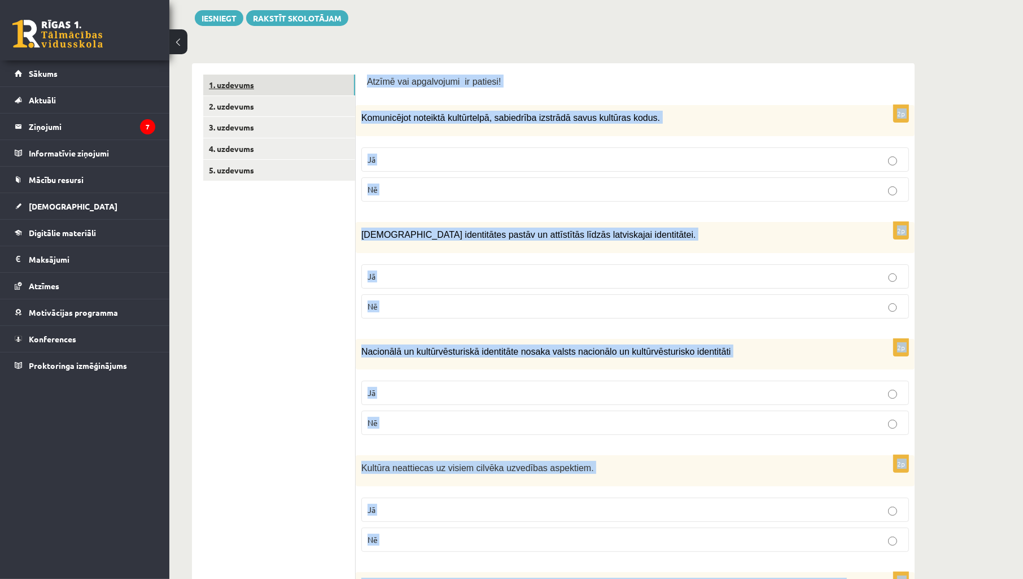
scroll to position [0, 0]
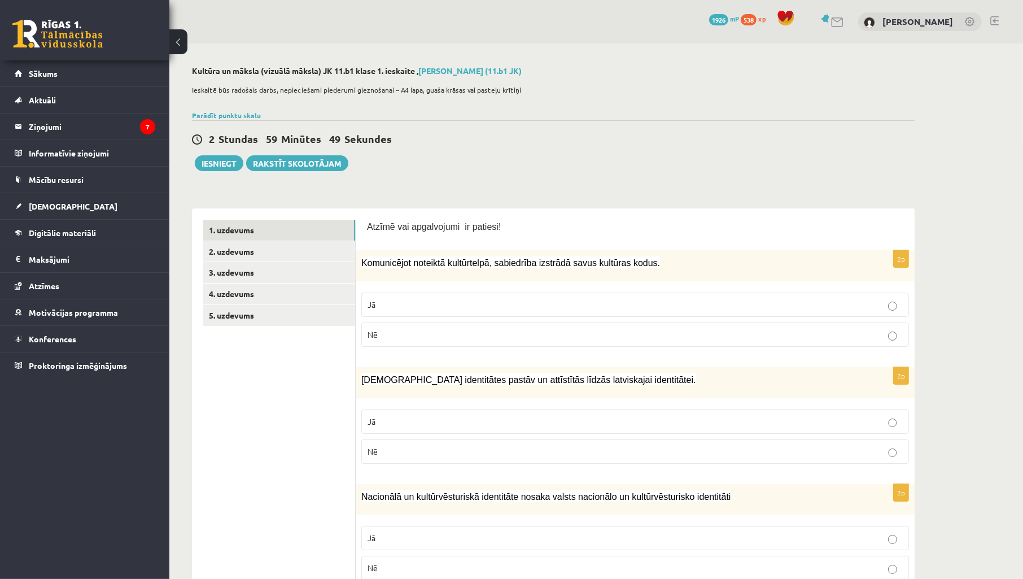
click at [539, 150] on div "2 Stundas 59 Minūtes 49 Sekundes Iesniegt Rakstīt skolotājam" at bounding box center [553, 145] width 723 height 51
click at [434, 301] on p "Jā" at bounding box center [635, 305] width 535 height 12
click at [428, 416] on p "Jā" at bounding box center [635, 422] width 535 height 12
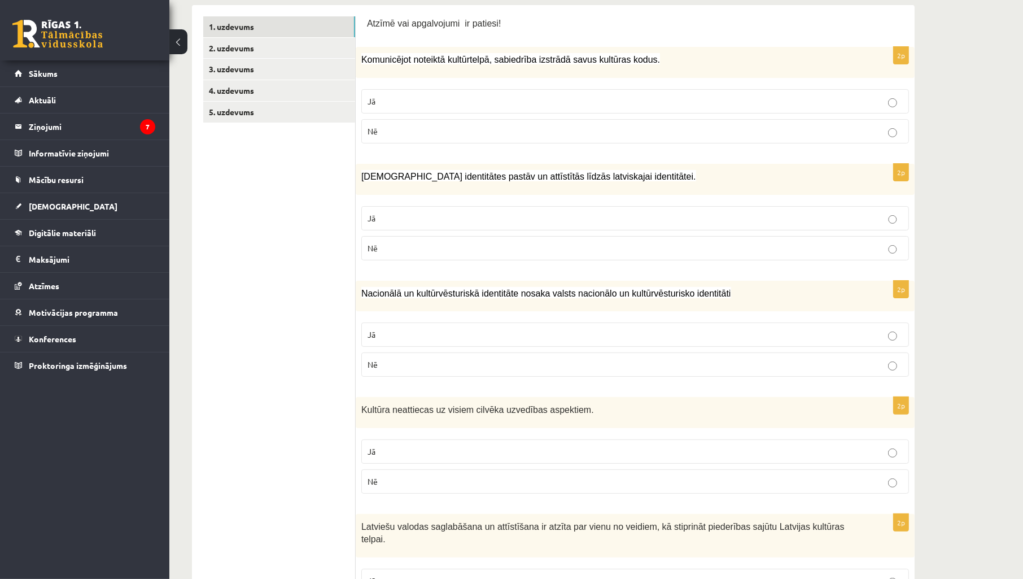
scroll to position [334, 0]
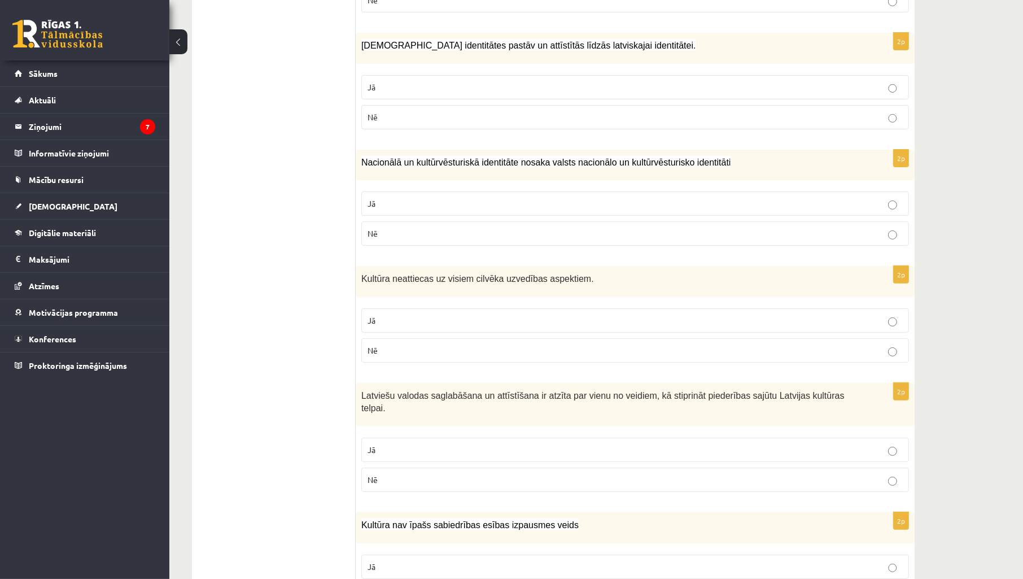
click at [415, 202] on p "Jā" at bounding box center [635, 204] width 535 height 12
click at [417, 354] on p "Nē" at bounding box center [635, 351] width 535 height 12
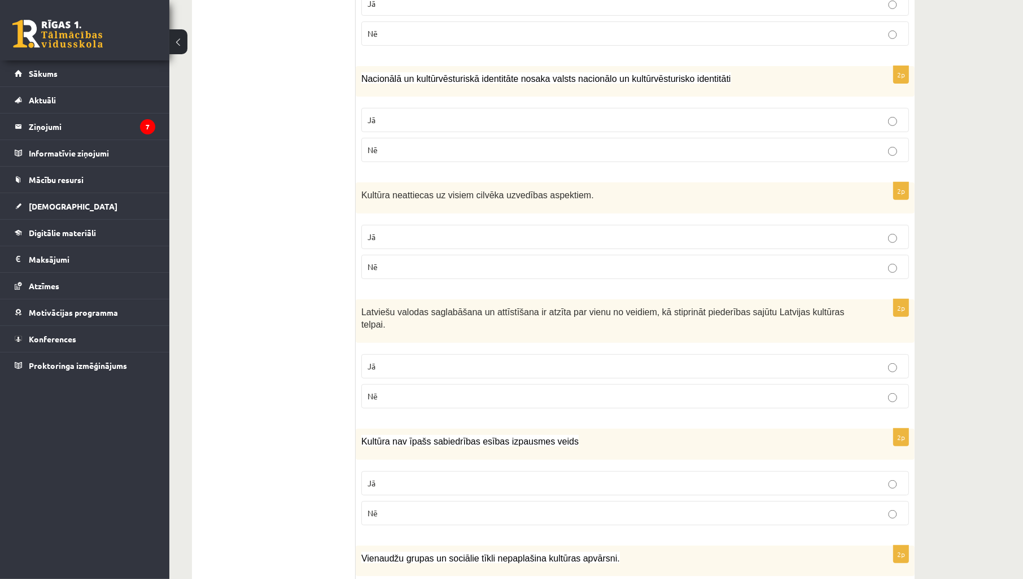
scroll to position [502, 0]
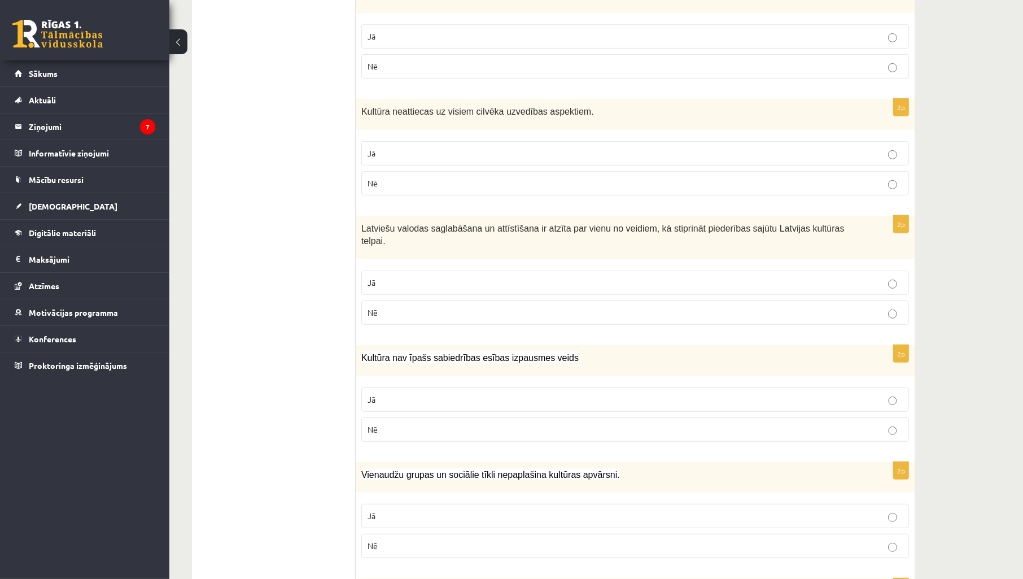
click at [518, 277] on p "Jā" at bounding box center [635, 283] width 535 height 12
click at [407, 424] on p "Nē" at bounding box center [635, 430] width 535 height 12
click at [398, 540] on p "Nē" at bounding box center [635, 546] width 535 height 12
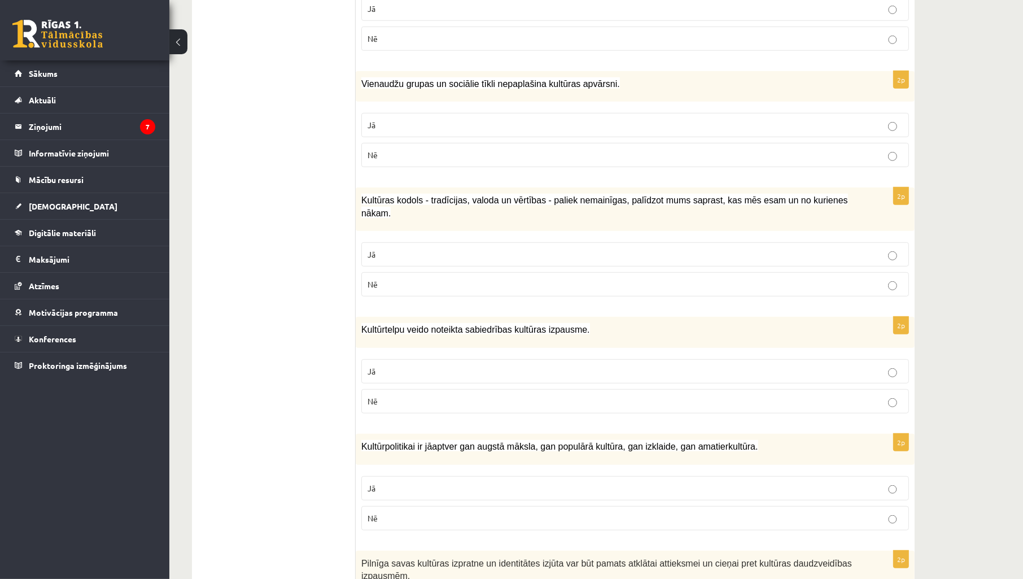
scroll to position [921, 0]
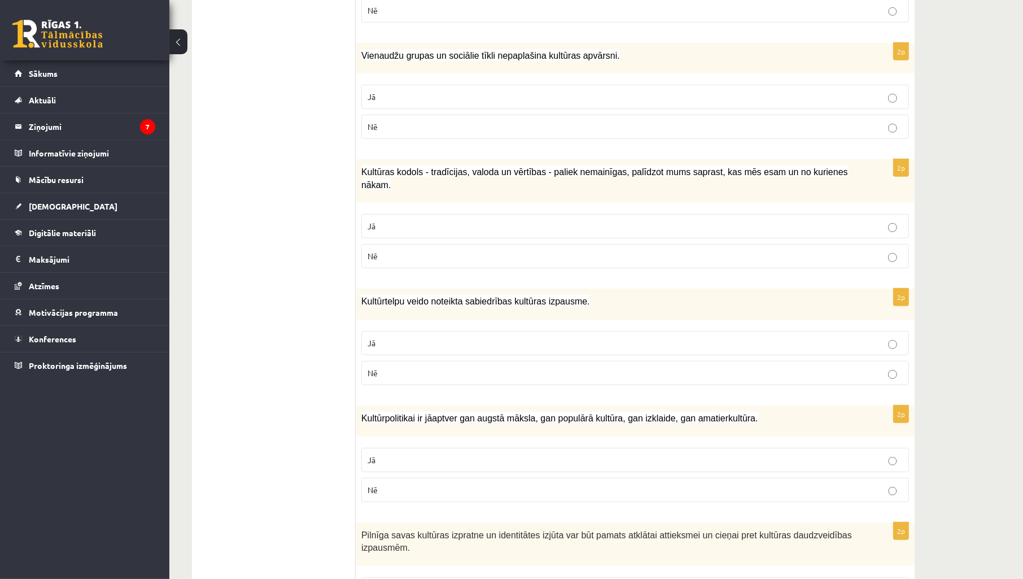
click at [760, 220] on p "Jā" at bounding box center [635, 226] width 535 height 12
click at [744, 337] on p "Jā" at bounding box center [635, 343] width 535 height 12
click at [679, 454] on p "Jā" at bounding box center [635, 460] width 535 height 12
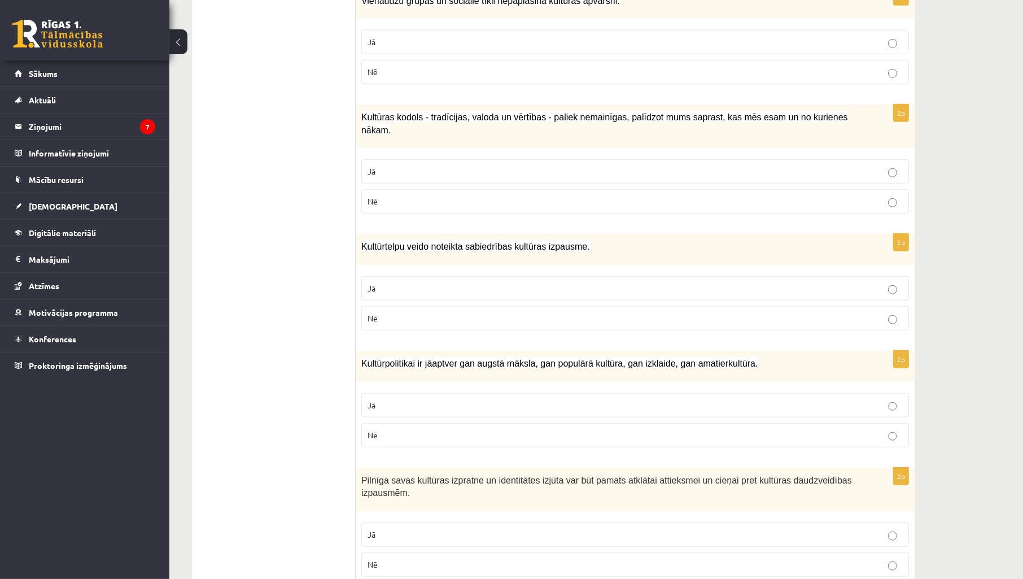
scroll to position [1004, 0]
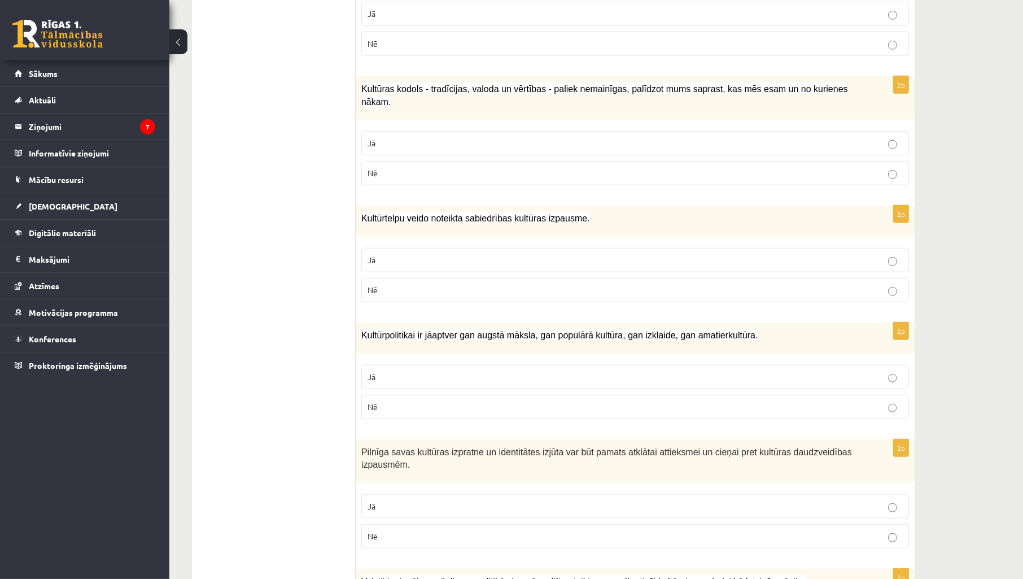
click at [603, 494] on label "Jā" at bounding box center [635, 506] width 548 height 24
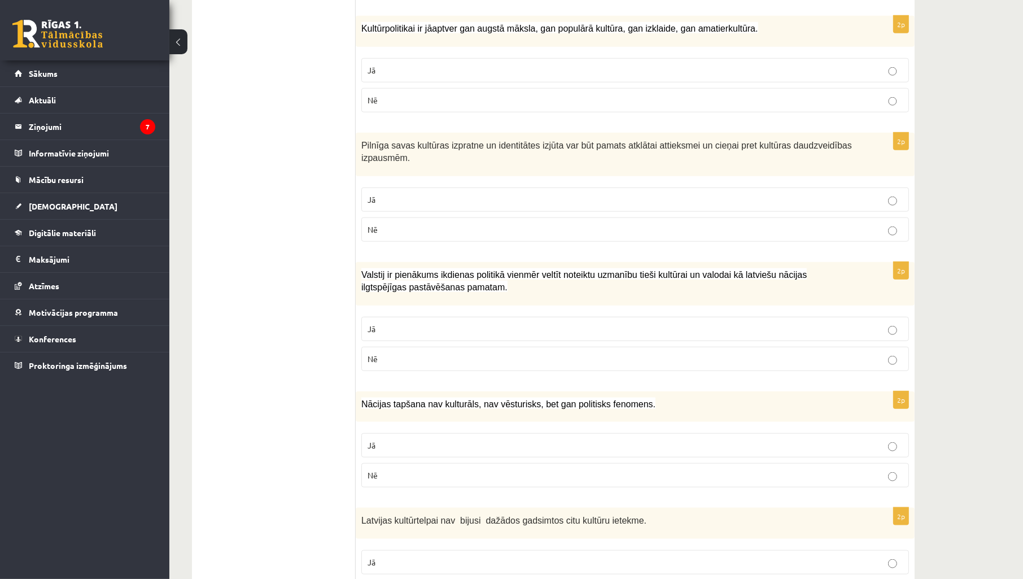
scroll to position [1338, 0]
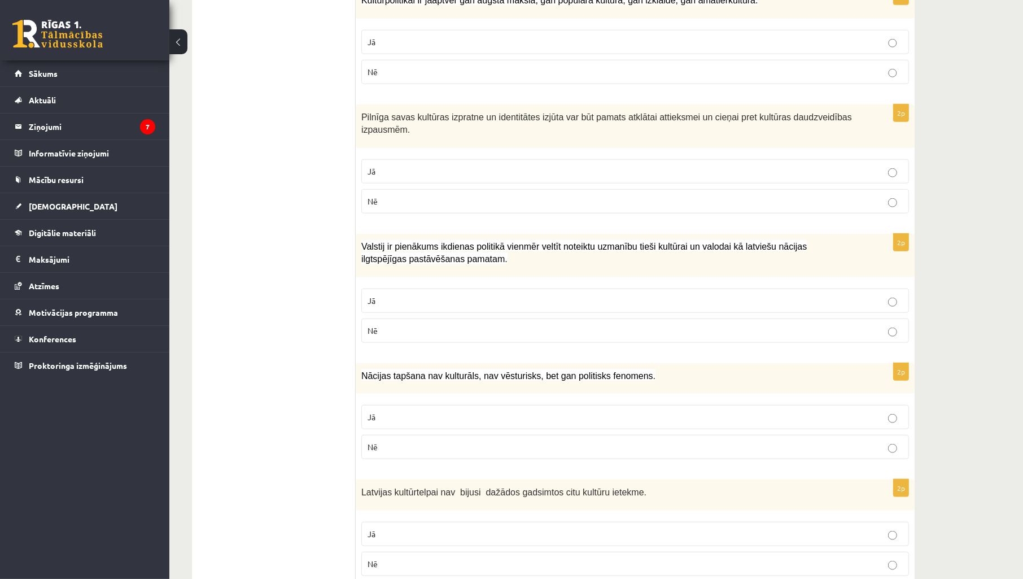
click at [673, 441] on p "Nē" at bounding box center [635, 447] width 535 height 12
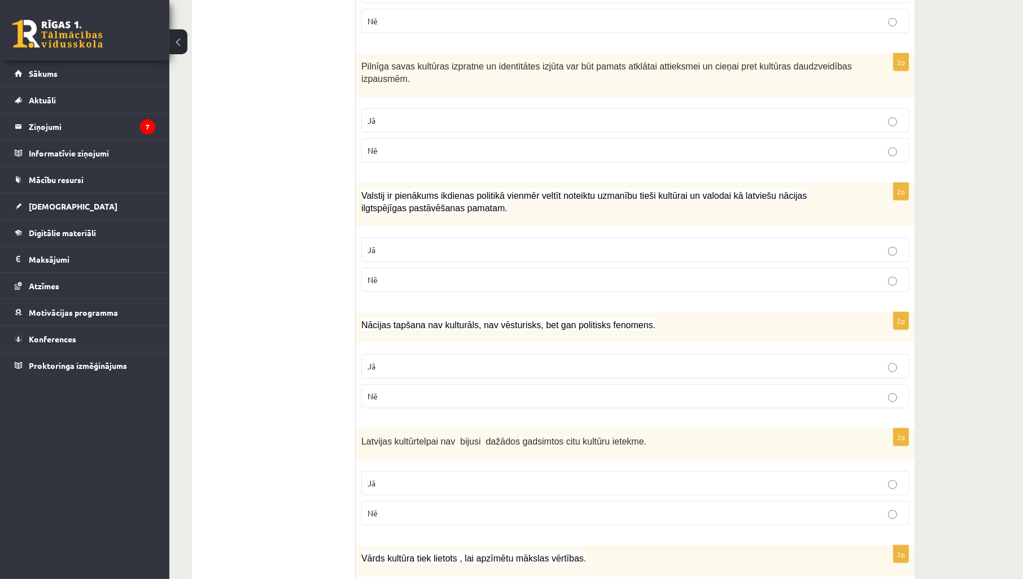
scroll to position [1471, 0]
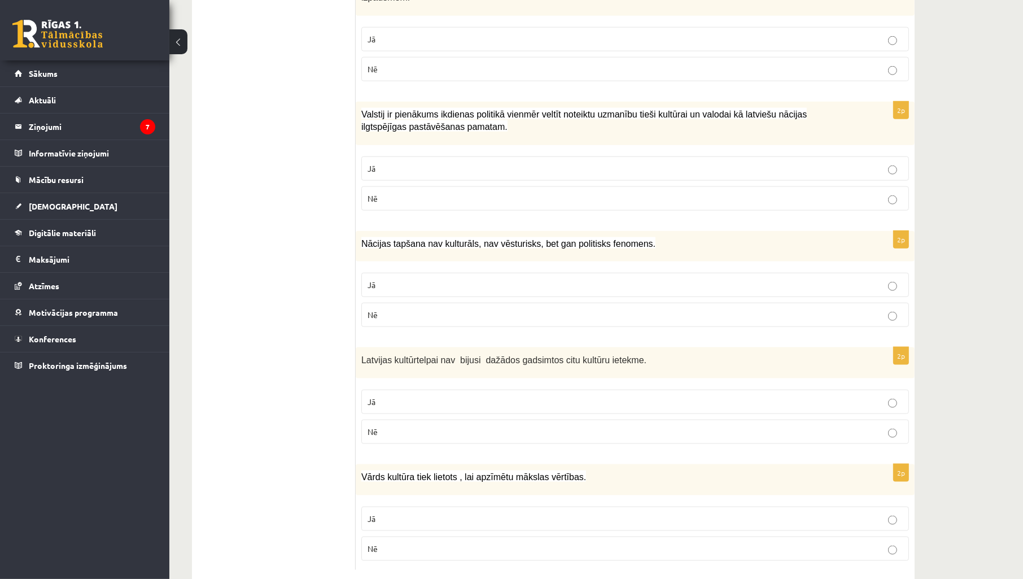
click at [695, 426] on p "Nē" at bounding box center [635, 432] width 535 height 12
click at [624, 513] on p "Jā" at bounding box center [635, 519] width 535 height 12
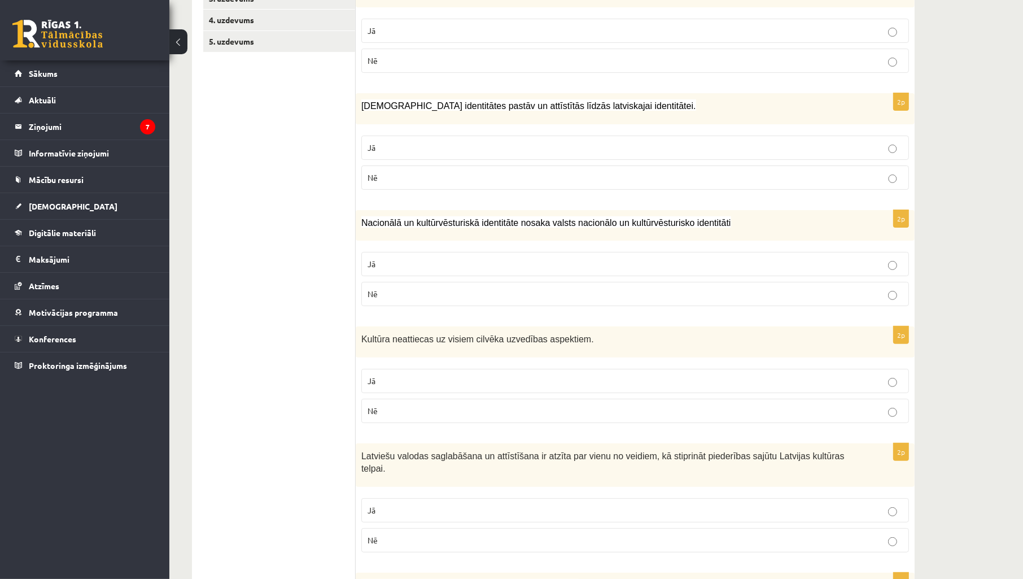
scroll to position [216, 0]
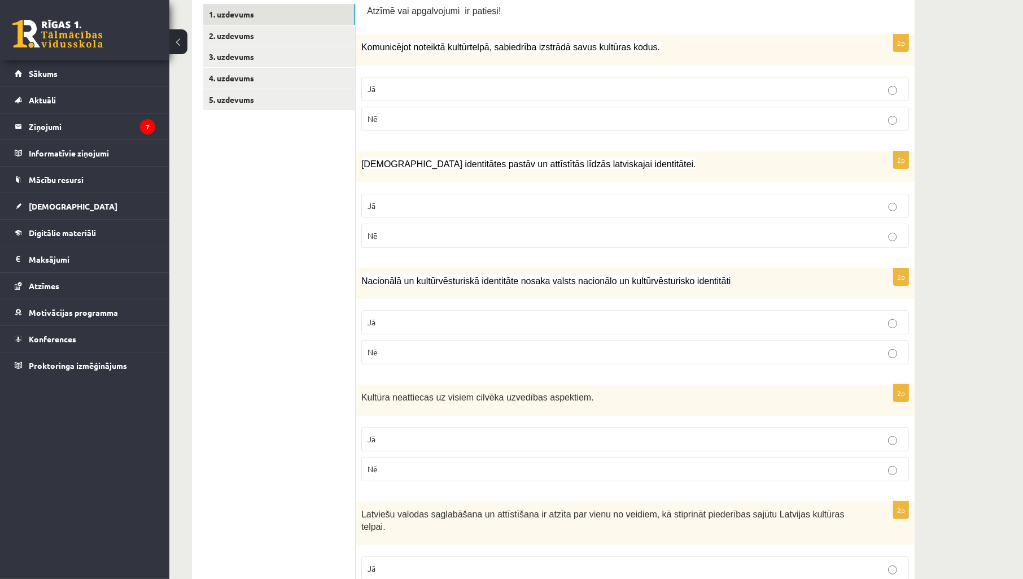
click at [467, 241] on label "Nē" at bounding box center [635, 236] width 548 height 24
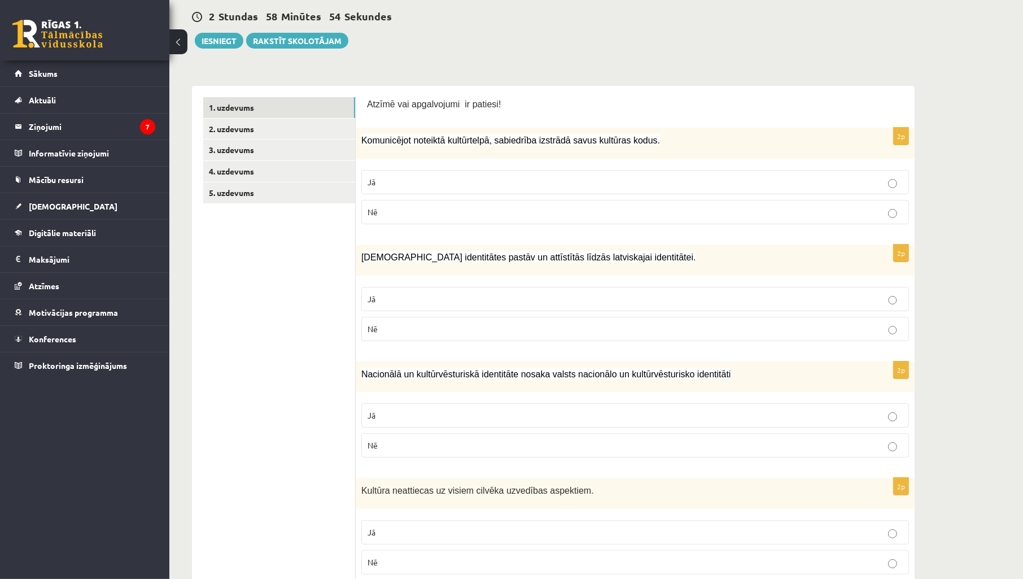
scroll to position [0, 0]
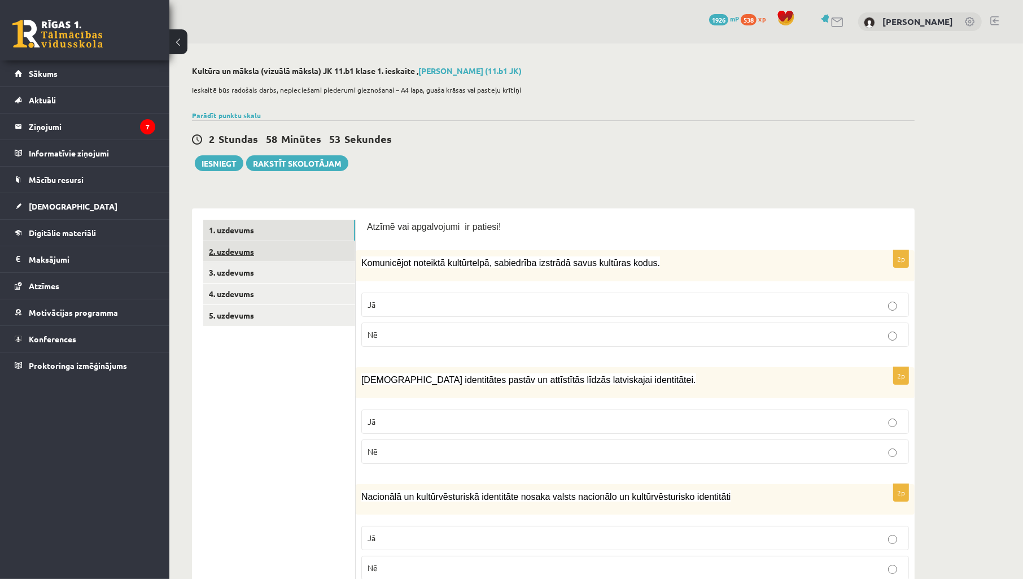
click at [255, 259] on link "2. uzdevums" at bounding box center [279, 251] width 152 height 21
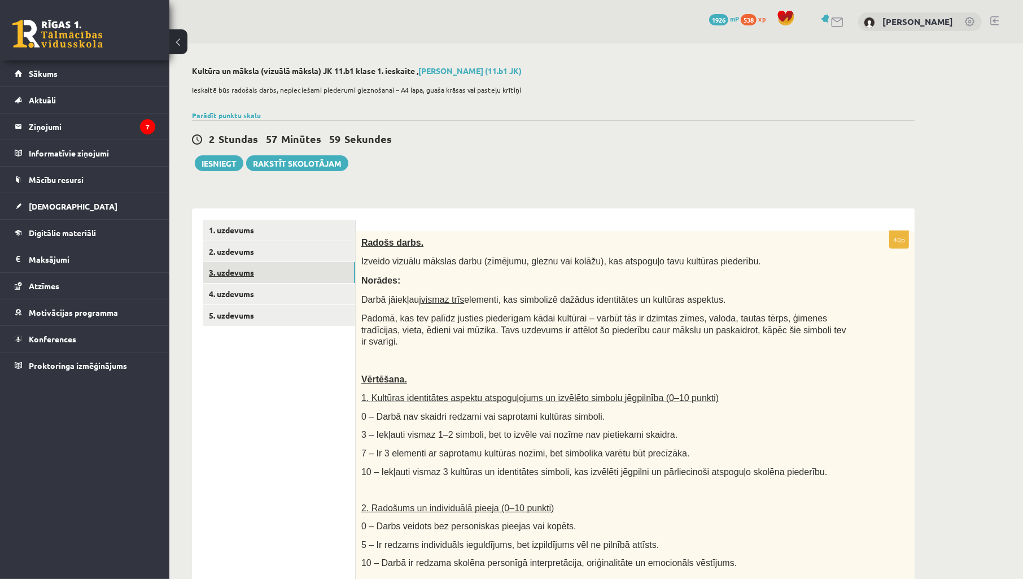
click at [268, 272] on link "3. uzdevums" at bounding box center [279, 272] width 152 height 21
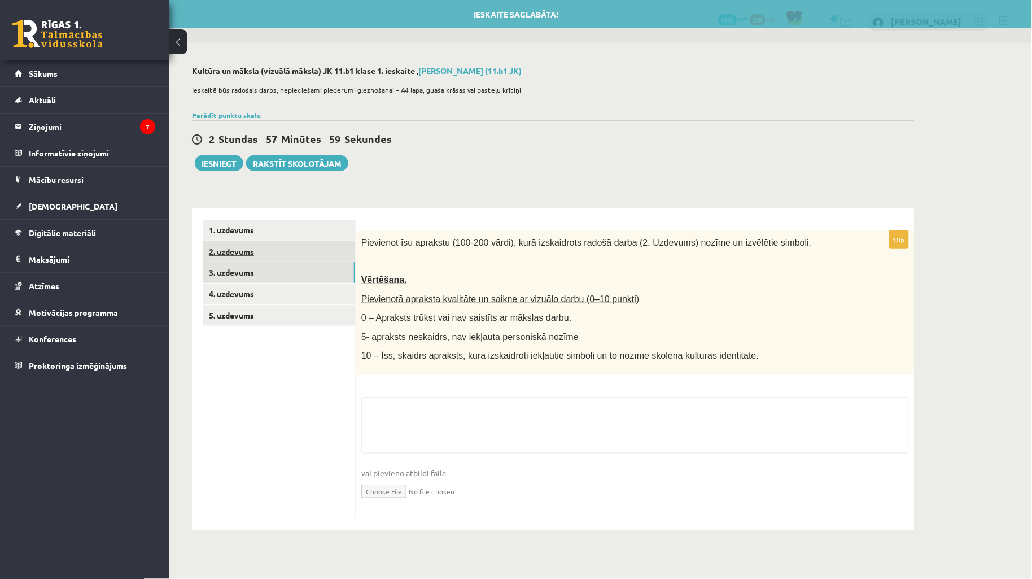
click at [281, 255] on link "2. uzdevums" at bounding box center [279, 251] width 152 height 21
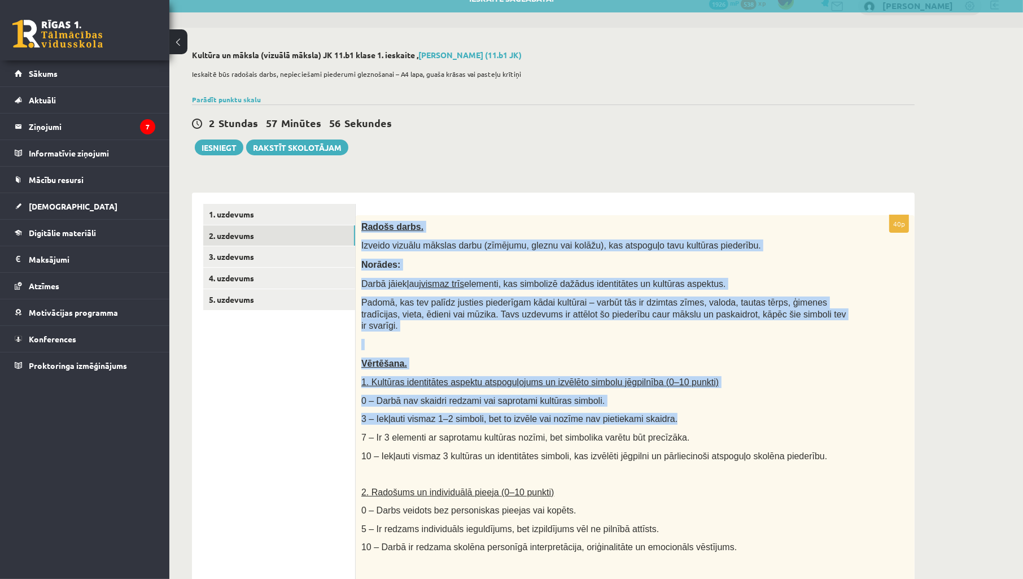
scroll to position [466, 0]
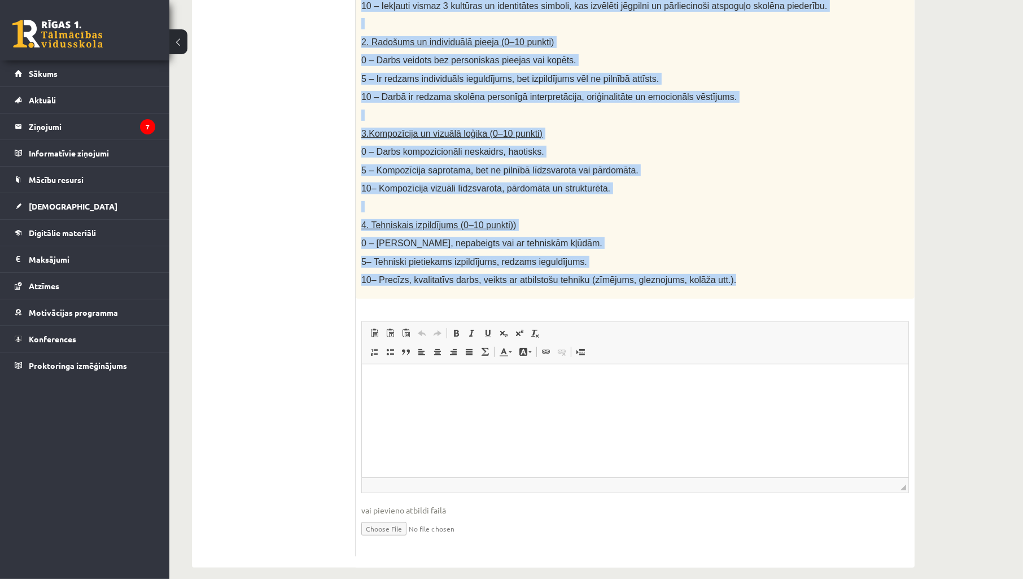
drag, startPoint x: 359, startPoint y: 238, endPoint x: 860, endPoint y: 266, distance: 502.3
click at [860, 266] on div "Radošs darbs. Izveido vizuālu mākslas darbu (zīmējumu, gleznu vai kolāžu), kas …" at bounding box center [635, 32] width 559 height 534
copy div "Radošs darbs. Izveido vizuālu mākslas darbu (zīmējumu, gleznu vai kolāžu), kas …"
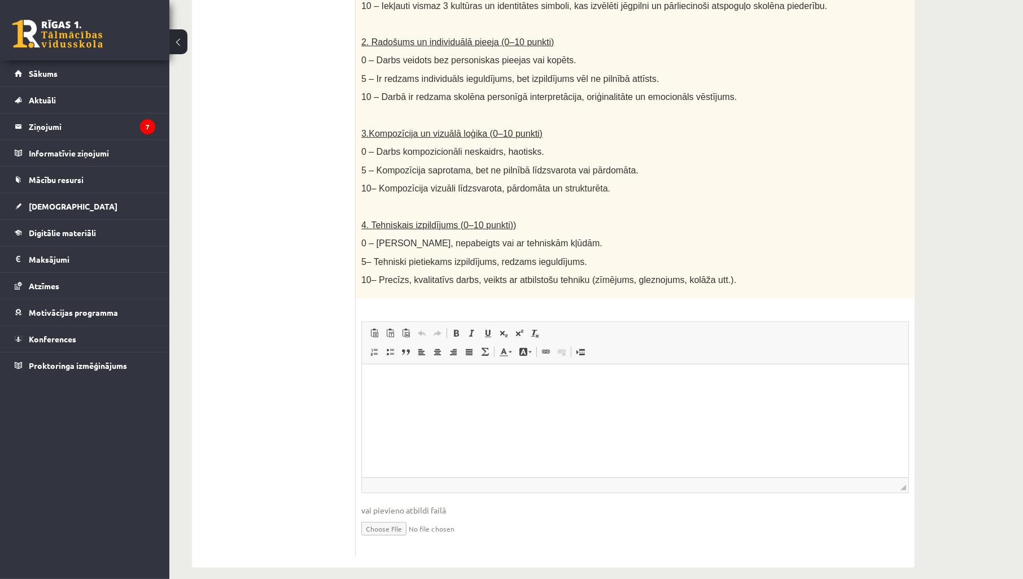
click at [291, 199] on ul "1. uzdevums 2. uzdevums 3. uzdevums 4. uzdevums 5. uzdevums" at bounding box center [279, 155] width 152 height 803
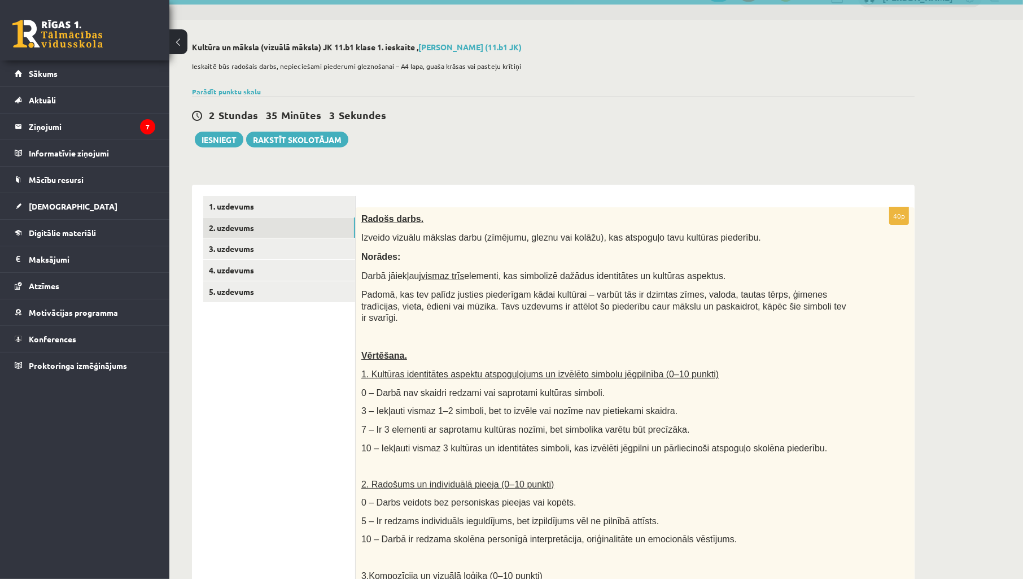
scroll to position [0, 0]
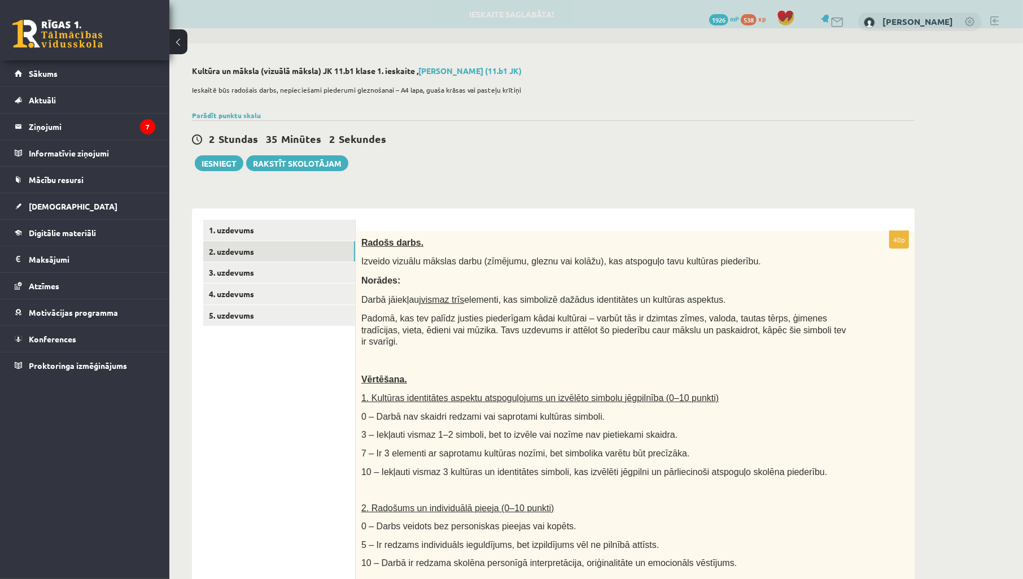
click at [450, 163] on div "2 Stundas 35 Minūtes 2 Sekundes Ieskaite saglabāta! Iesniegt Rakstīt skolotājam" at bounding box center [553, 145] width 723 height 51
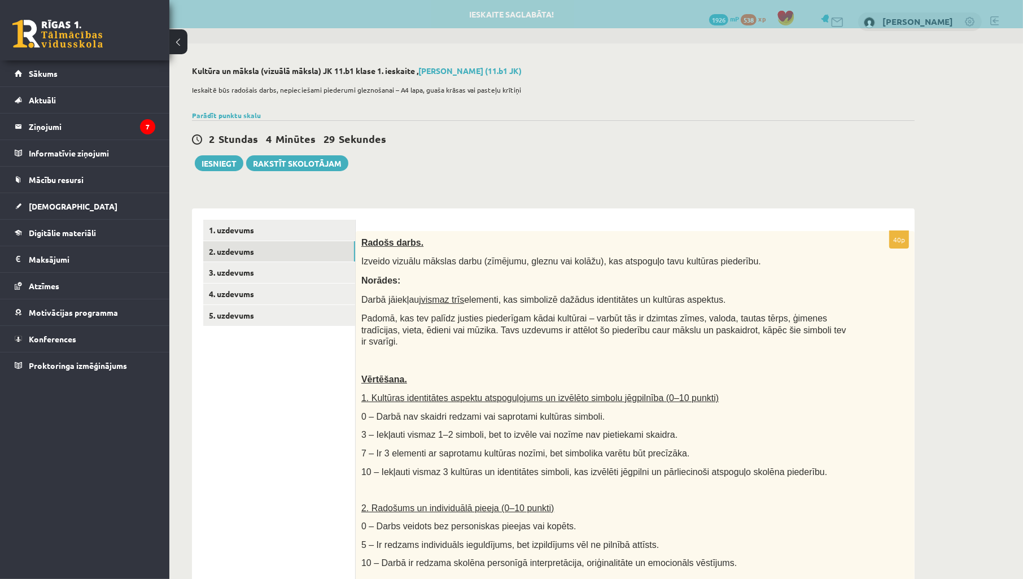
click at [438, 154] on div "2 Stundas 4 Minūtes 29 Sekundes Ieskaite saglabāta! Iesniegt Rakstīt skolotājam" at bounding box center [553, 145] width 723 height 51
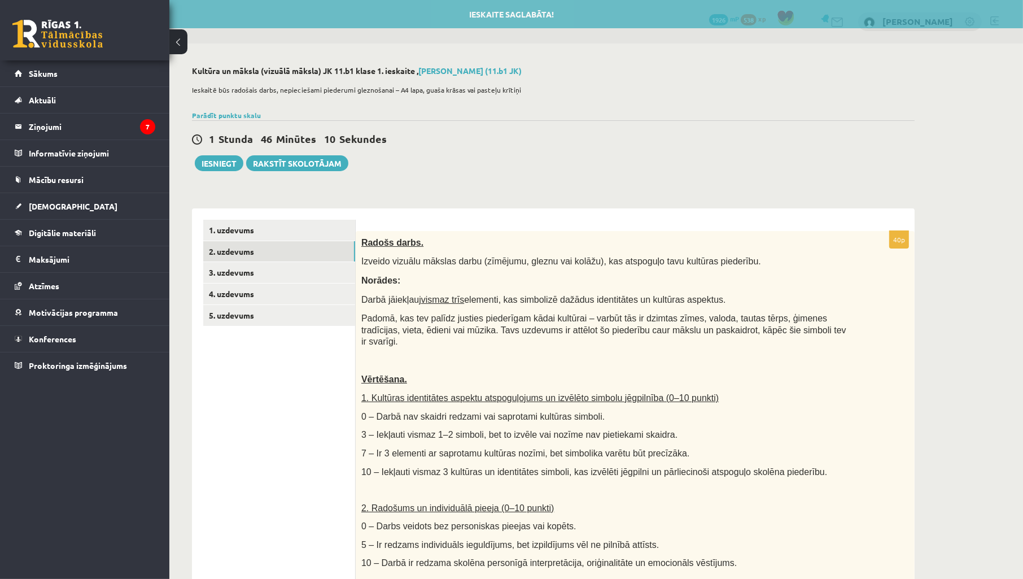
drag, startPoint x: 661, startPoint y: 117, endPoint x: 656, endPoint y: 108, distance: 10.7
click at [661, 115] on div "Parādīt punktu skalu Atzīme No Līdz 1 0 20 2 21 30 3 31 40 4 41 50 5 51 60 6 61…" at bounding box center [553, 115] width 723 height 10
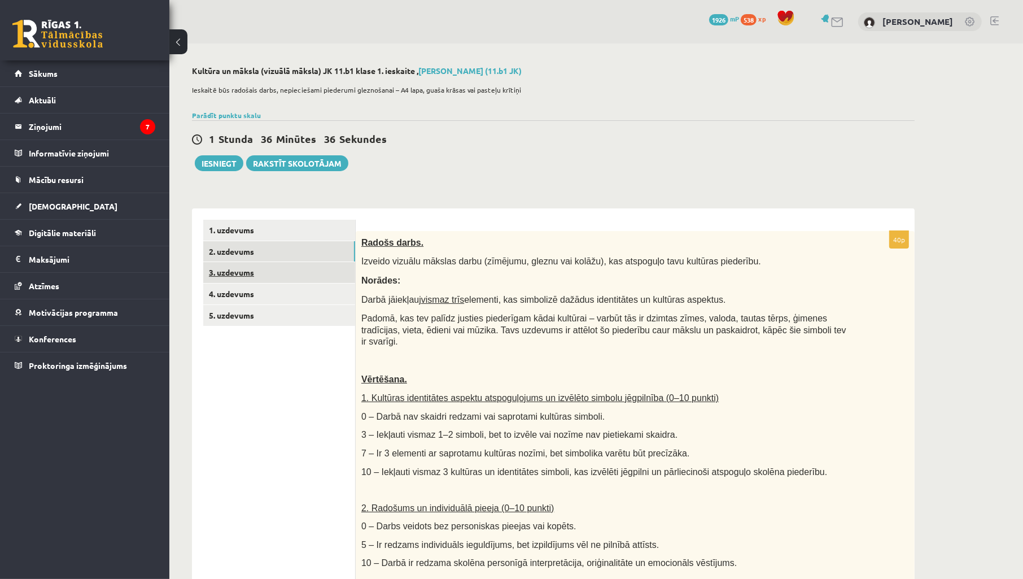
click at [289, 278] on link "3. uzdevums" at bounding box center [279, 272] width 152 height 21
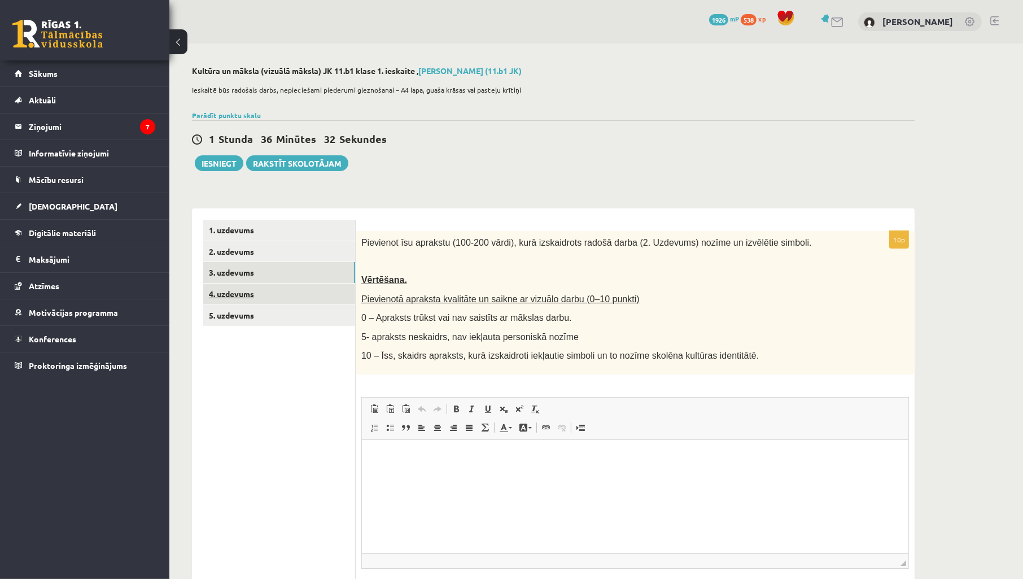
click at [287, 293] on link "4. uzdevums" at bounding box center [279, 294] width 152 height 21
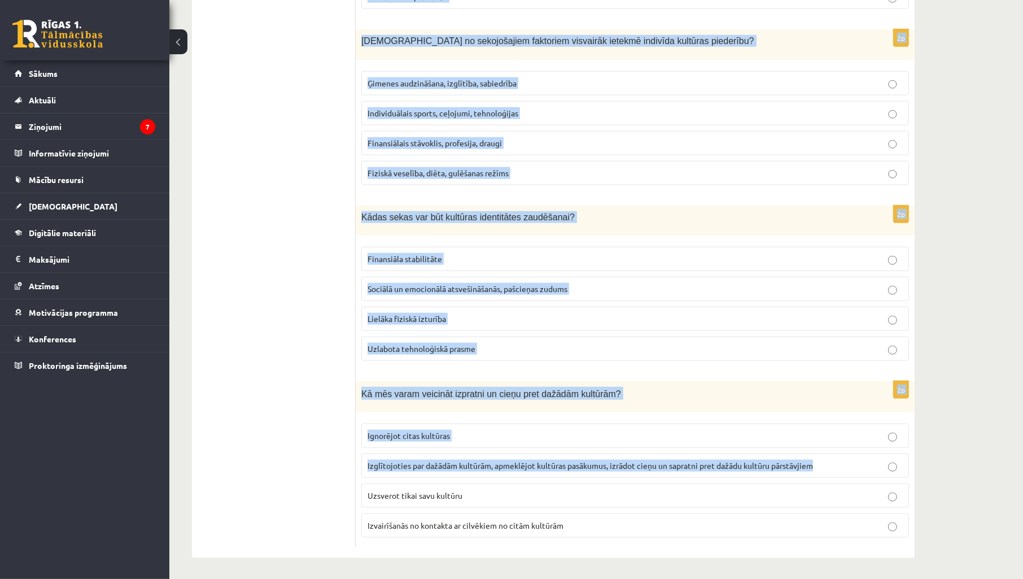
scroll to position [1441, 0]
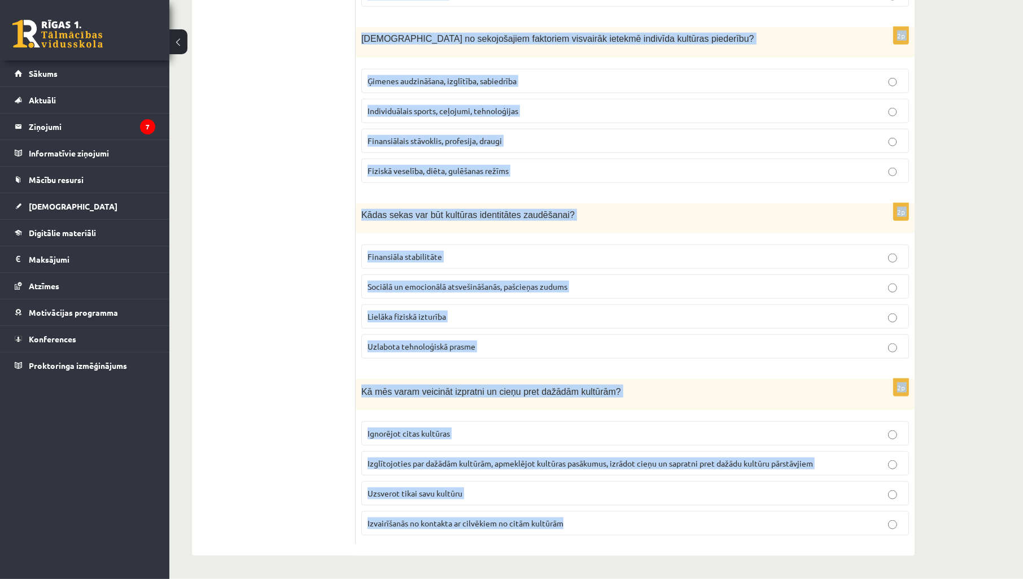
drag, startPoint x: 363, startPoint y: 238, endPoint x: 844, endPoint y: 516, distance: 555.8
copy form "Kā globalizācija var ietekmēt kultūras identitāti? Globalizācija vienmēr saglab…"
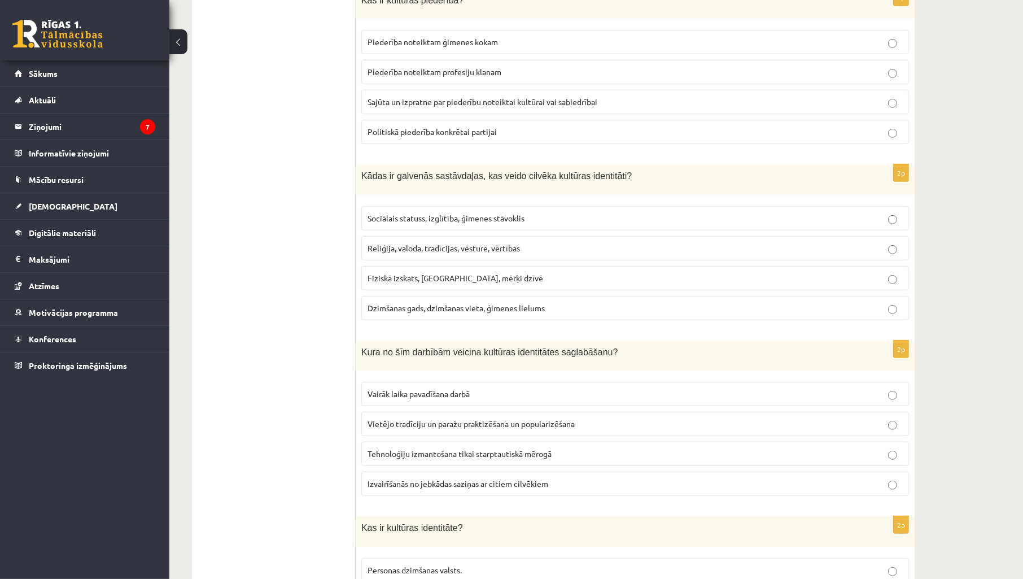
click at [303, 299] on ul "1. uzdevums 2. uzdevums 3. uzdevums 4. uzdevums 5. uzdevums" at bounding box center [279, 328] width 152 height 1761
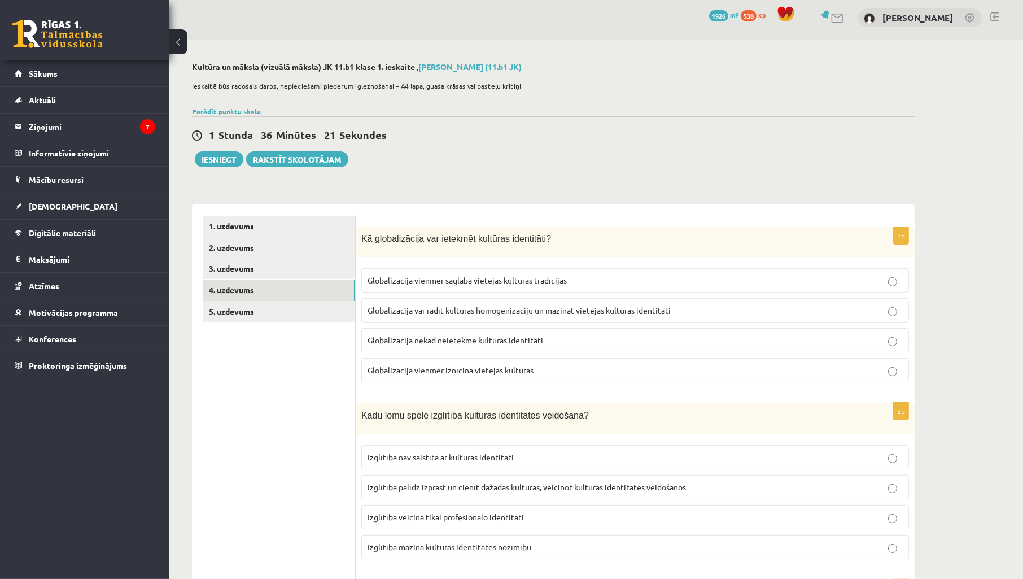
scroll to position [0, 0]
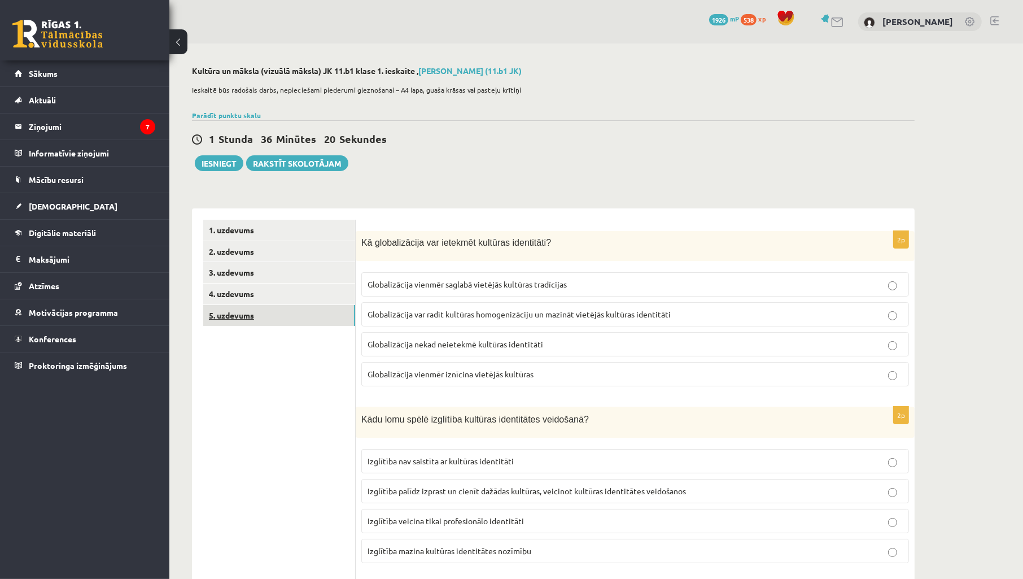
click at [260, 322] on link "5. uzdevums" at bounding box center [279, 315] width 152 height 21
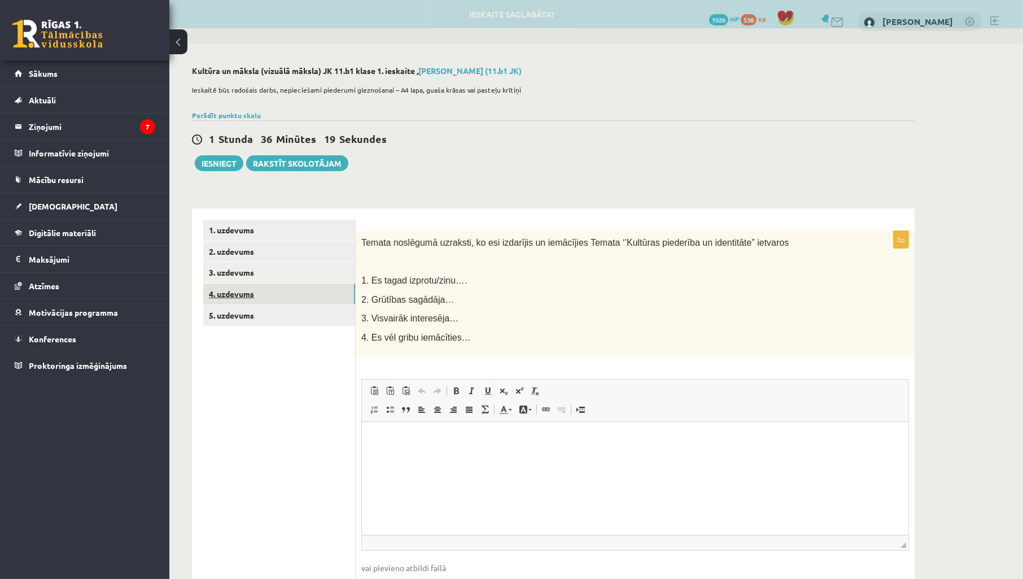
click at [256, 289] on link "4. uzdevums" at bounding box center [279, 294] width 152 height 21
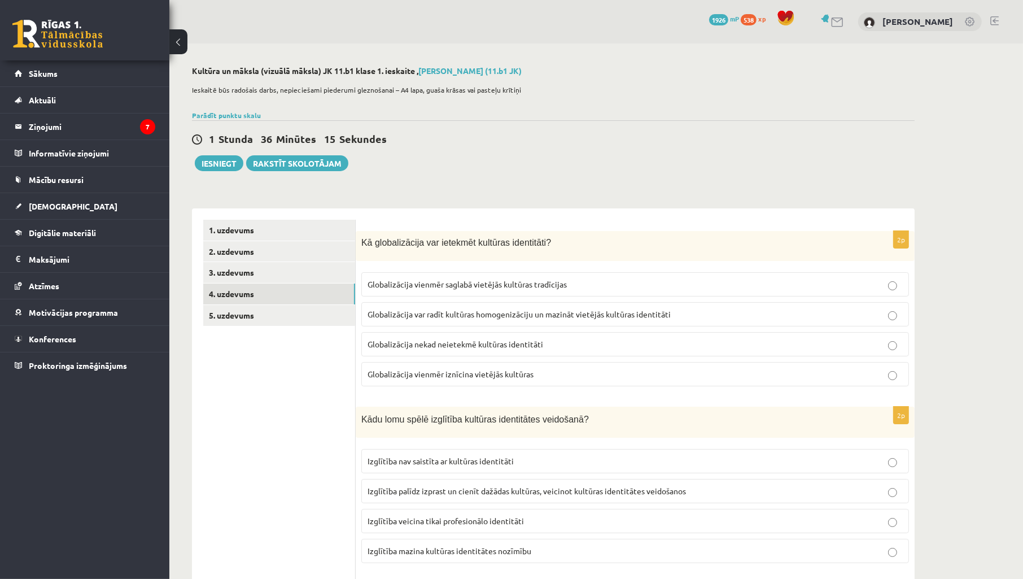
click at [481, 317] on span "Globalizācija var radīt kultūras homogenizāciju un mazināt vietējās kultūras id…" at bounding box center [519, 314] width 303 height 10
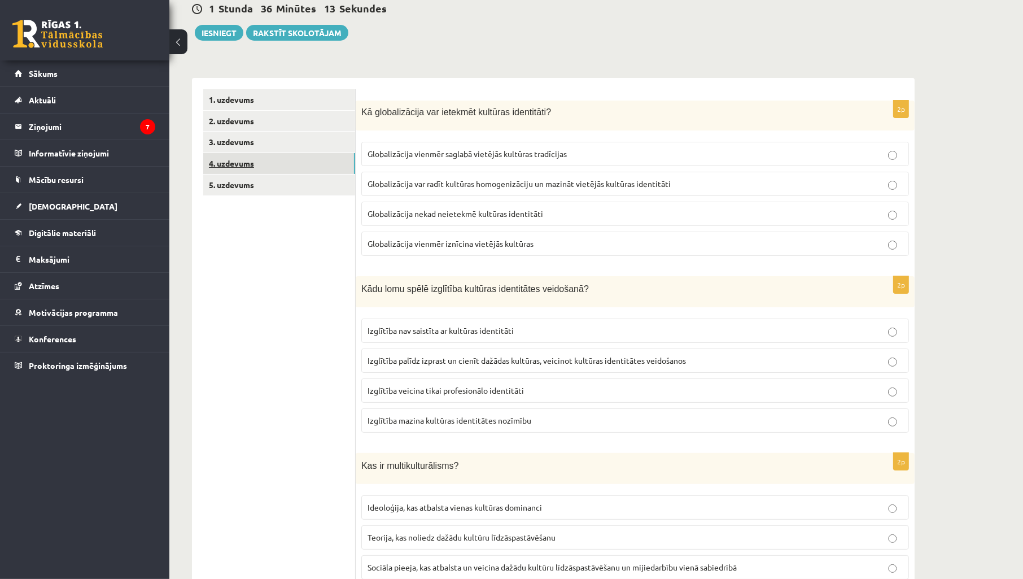
scroll to position [251, 0]
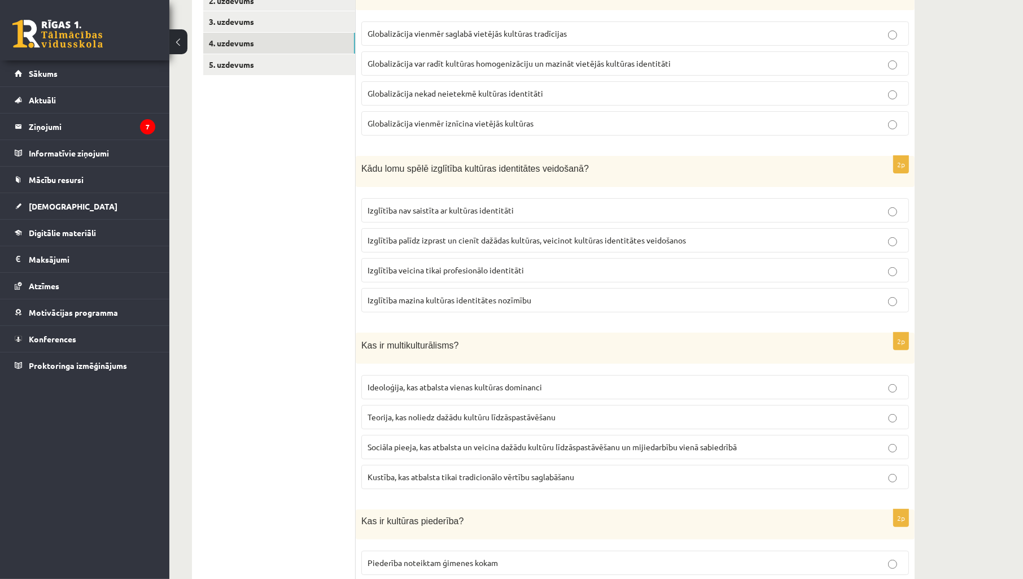
click at [460, 239] on span "Izglītība palīdz izprast un cienīt dažādas kultūras, veicinot kultūras identitā…" at bounding box center [527, 240] width 319 height 10
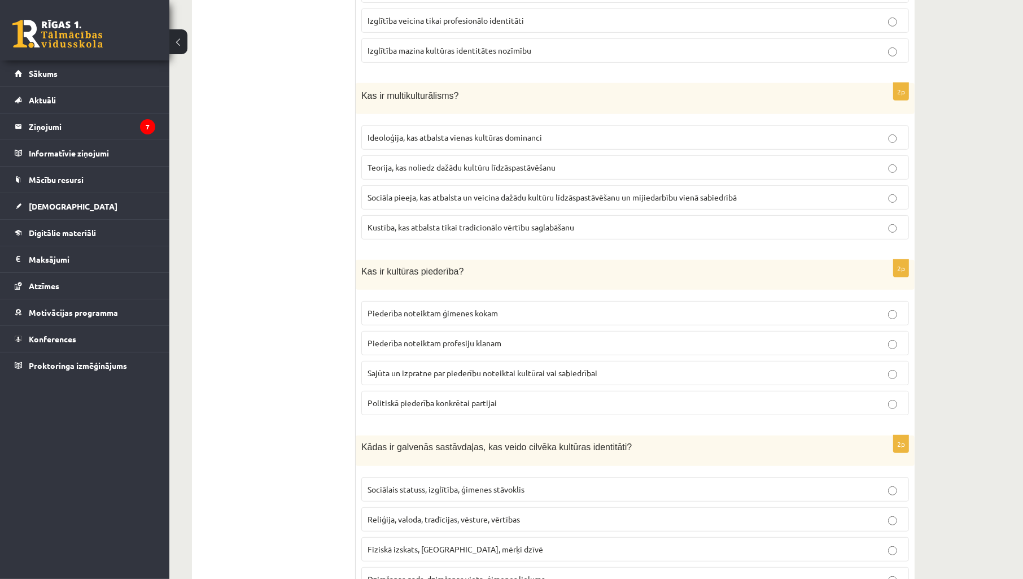
scroll to position [502, 0]
click at [431, 193] on span "Sociāla pieeja, kas atbalsta un veicina dažādu kultūru līdzāspastāvēšanu un mij…" at bounding box center [552, 196] width 369 height 10
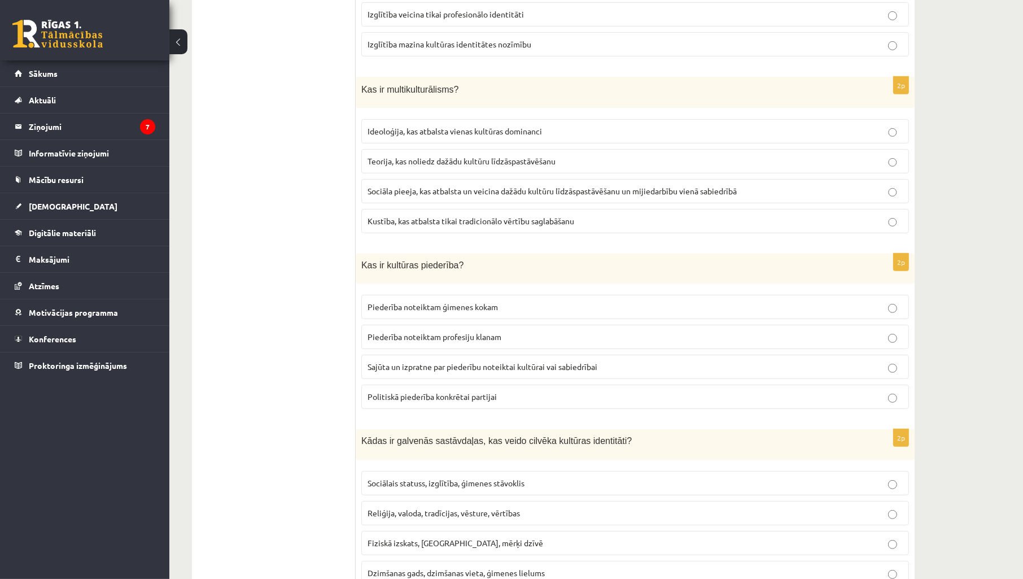
scroll to position [585, 0]
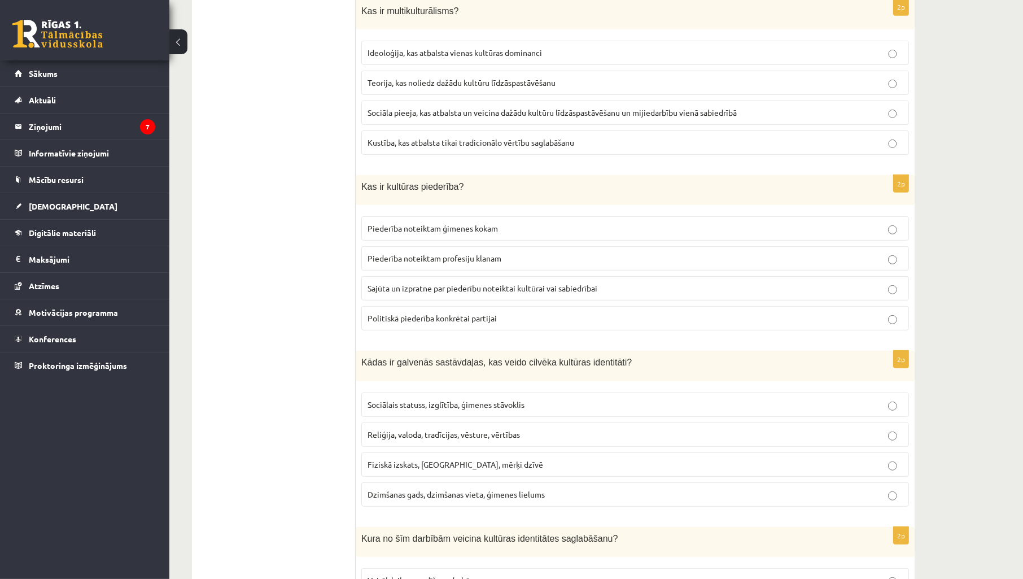
click at [439, 298] on label "Sajūta un izpratne par piederību noteiktai kultūrai vai sabiedrībai" at bounding box center [635, 288] width 548 height 24
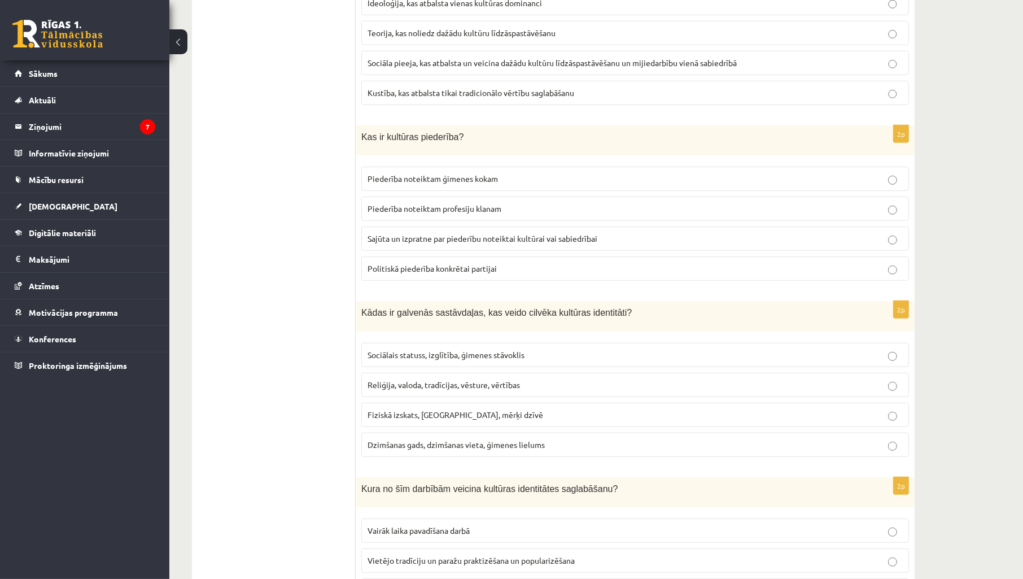
scroll to position [753, 0]
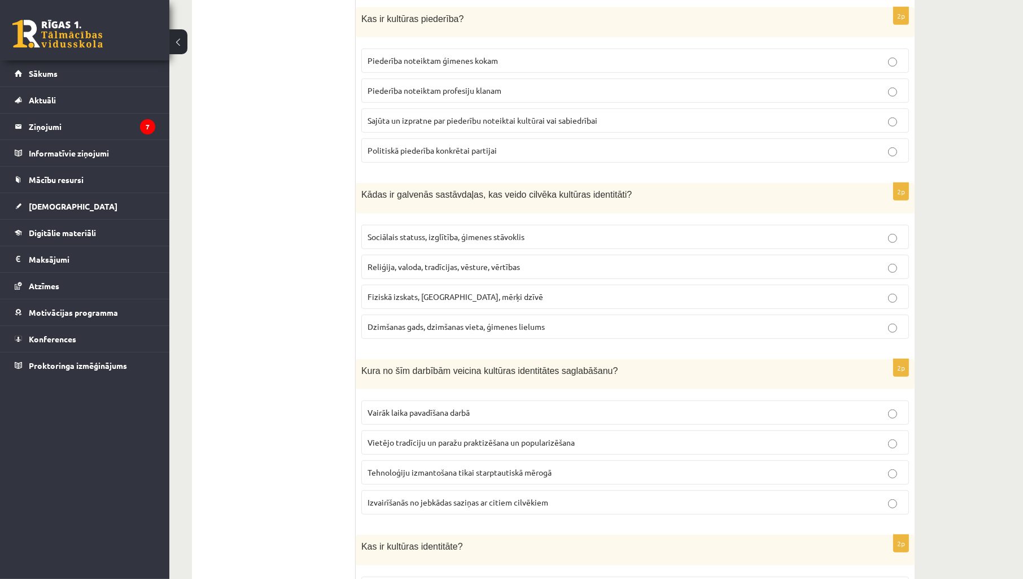
click at [456, 273] on p "Reliģija, valoda, tradīcijas, vēsture, vērtības" at bounding box center [635, 267] width 535 height 12
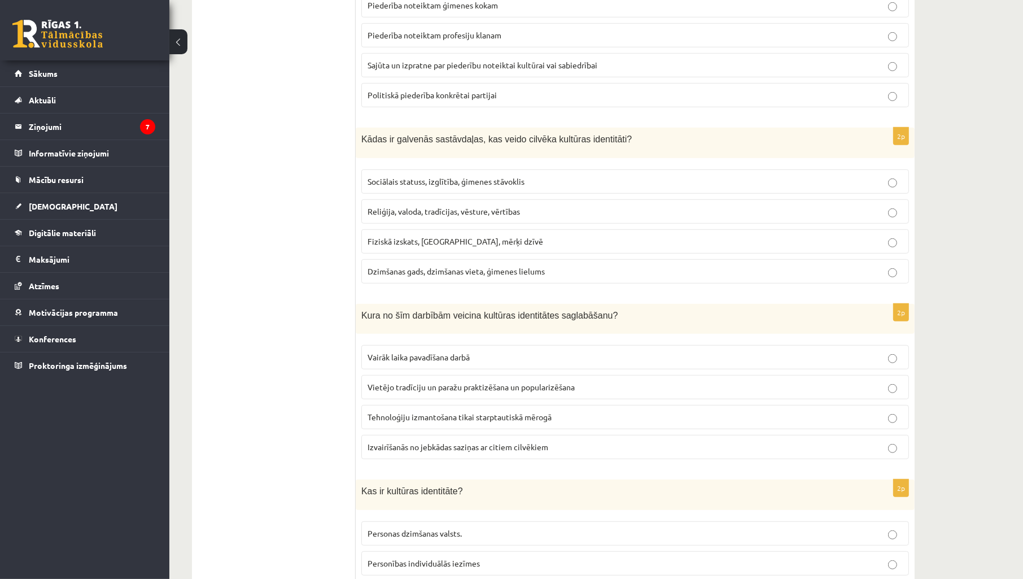
scroll to position [836, 0]
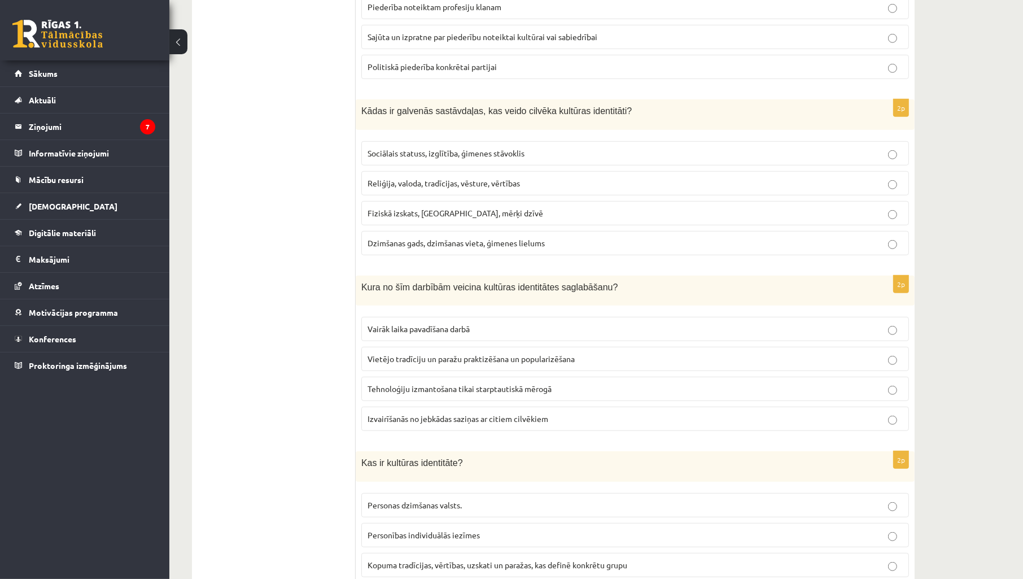
drag, startPoint x: 458, startPoint y: 276, endPoint x: 303, endPoint y: 188, distance: 177.8
click at [301, 185] on ul "1. uzdevums 2. uzdevums 3. uzdevums 4. uzdevums 5. uzdevums" at bounding box center [279, 263] width 152 height 1761
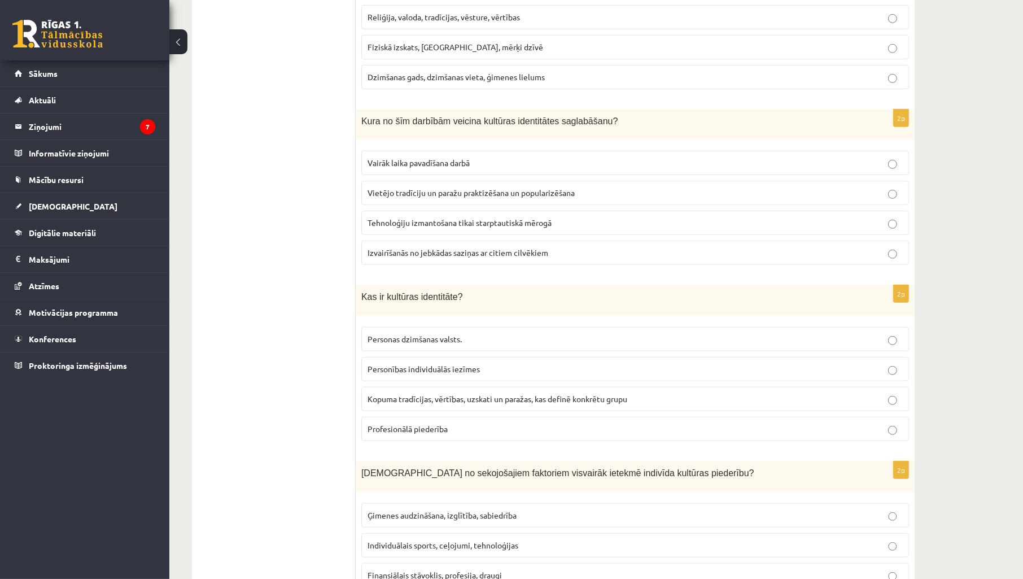
scroll to position [1004, 0]
click at [451, 185] on label "Vietējo tradīciju un paražu praktizēšana un popularizēšana" at bounding box center [635, 192] width 548 height 24
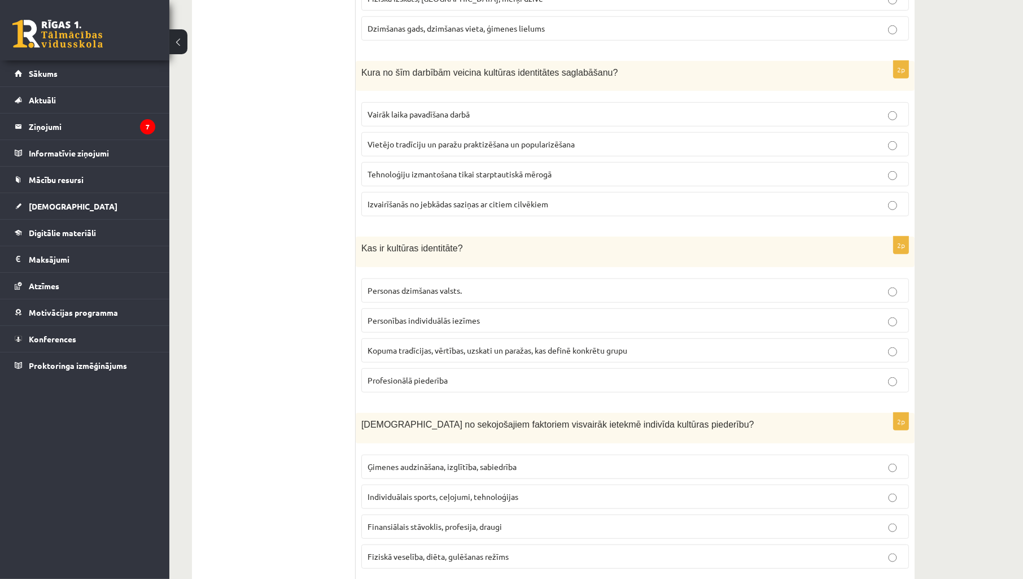
scroll to position [1087, 0]
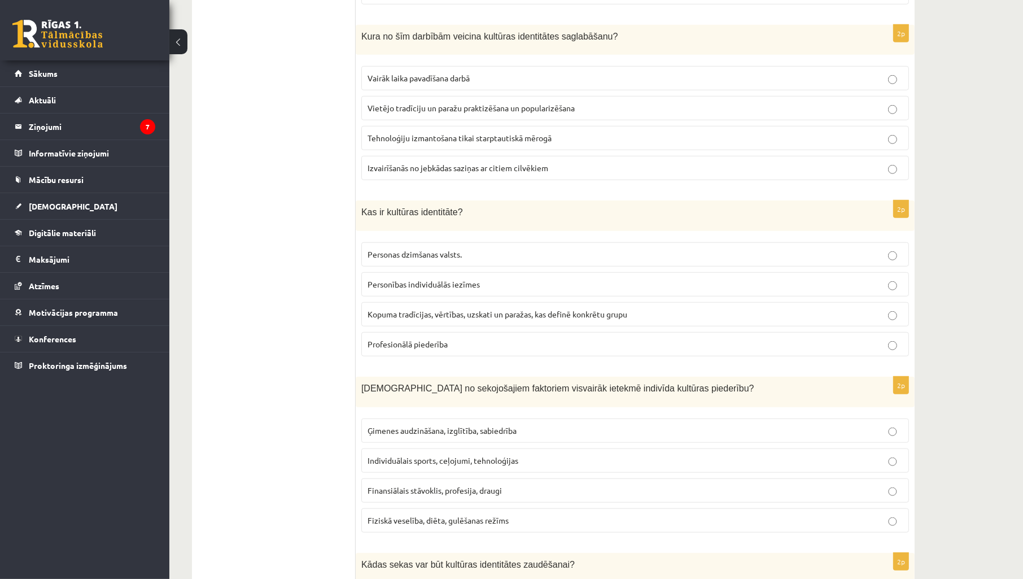
click at [447, 322] on label "Kopuma tradīcijas, vērtības, uzskati un paražas, kas definē konkrētu grupu" at bounding box center [635, 314] width 548 height 24
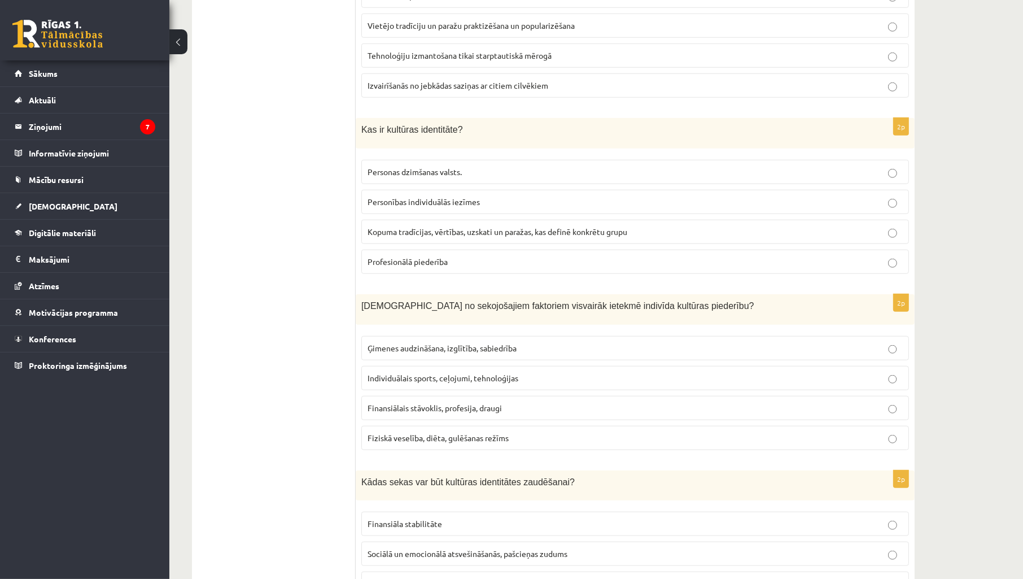
scroll to position [1255, 0]
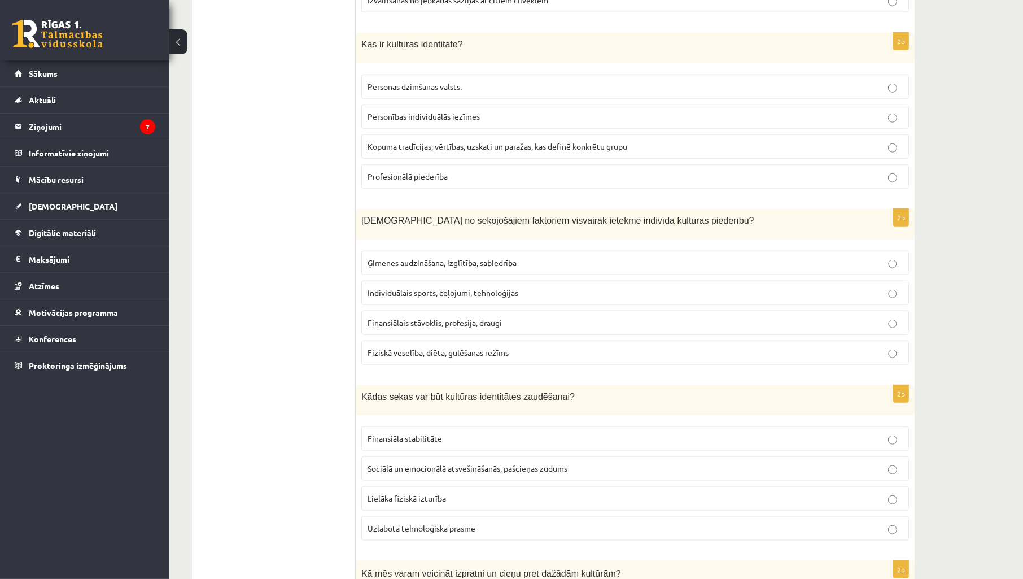
click at [477, 268] on span "Ģimenes audzināšana, izglītība, sabiedrība" at bounding box center [442, 263] width 149 height 10
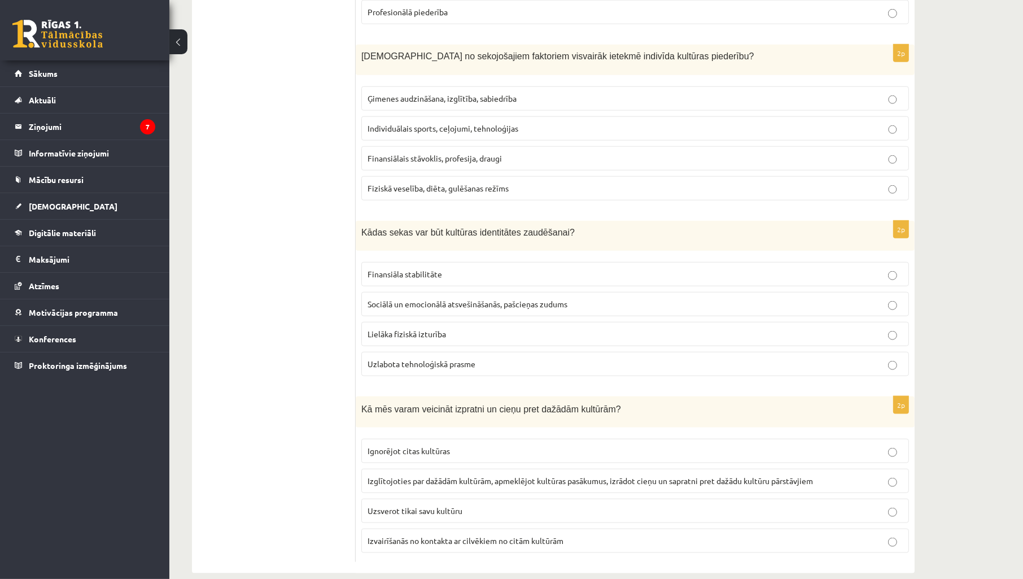
scroll to position [1422, 0]
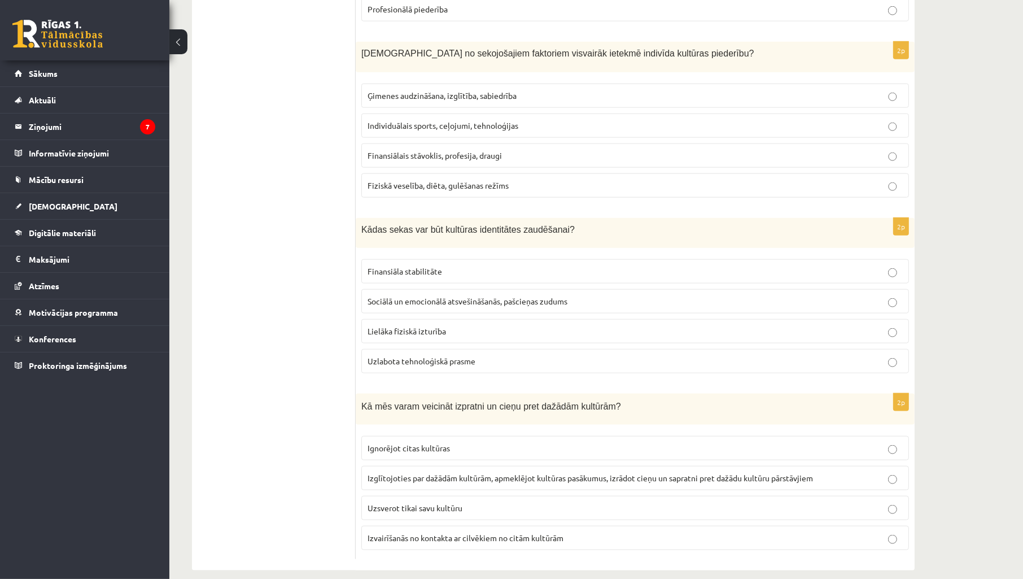
click at [419, 303] on span "Sociālā un emocionālā atsvešināšanās, pašcieņas zudums" at bounding box center [468, 301] width 200 height 10
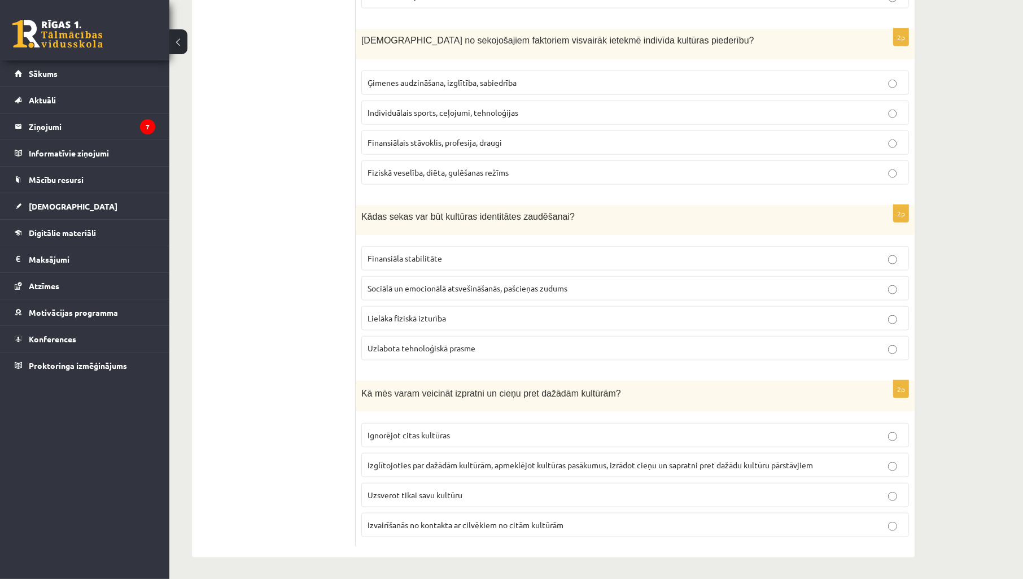
scroll to position [1441, 0]
click at [441, 468] on p "Izglītojoties par dažādām kultūrām, apmeklējot kultūras pasākumus, izrādot cieņ…" at bounding box center [635, 463] width 535 height 12
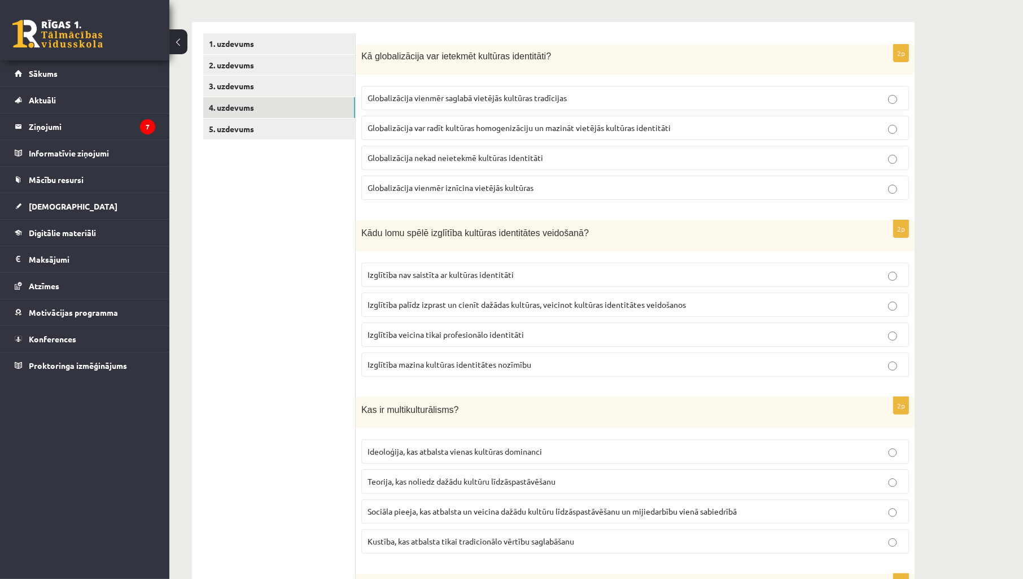
scroll to position [0, 0]
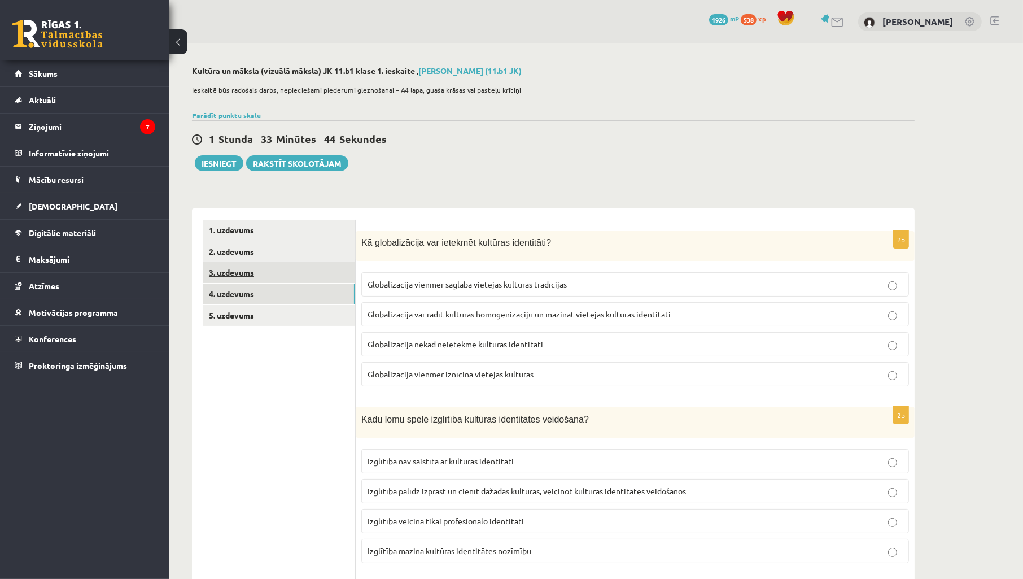
click at [270, 273] on link "3. uzdevums" at bounding box center [279, 272] width 152 height 21
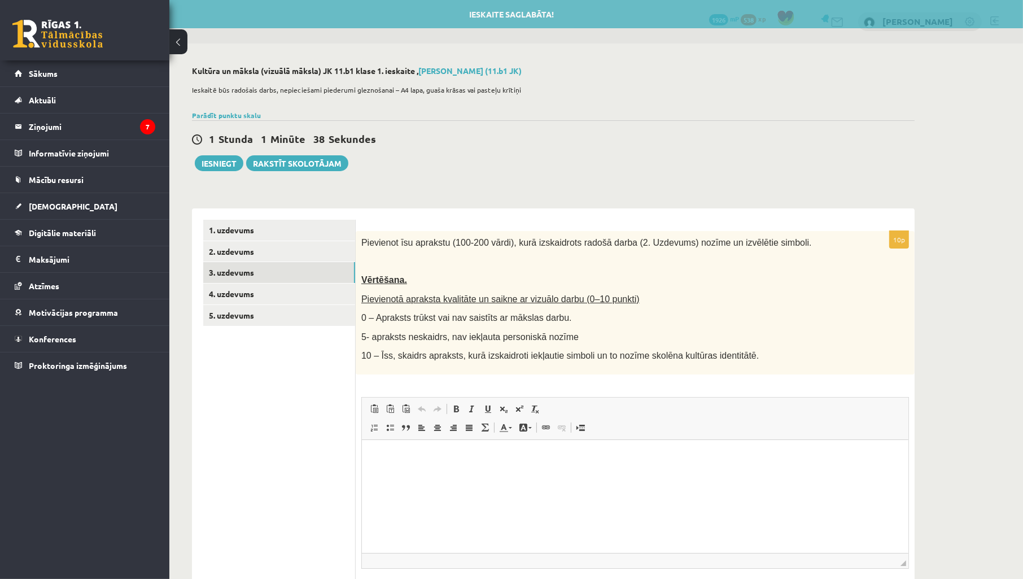
click at [469, 150] on div "1 Stunda 1 Minūte 38 Sekundes Ieskaite saglabāta! Iesniegt Rakstīt skolotājam" at bounding box center [553, 145] width 723 height 51
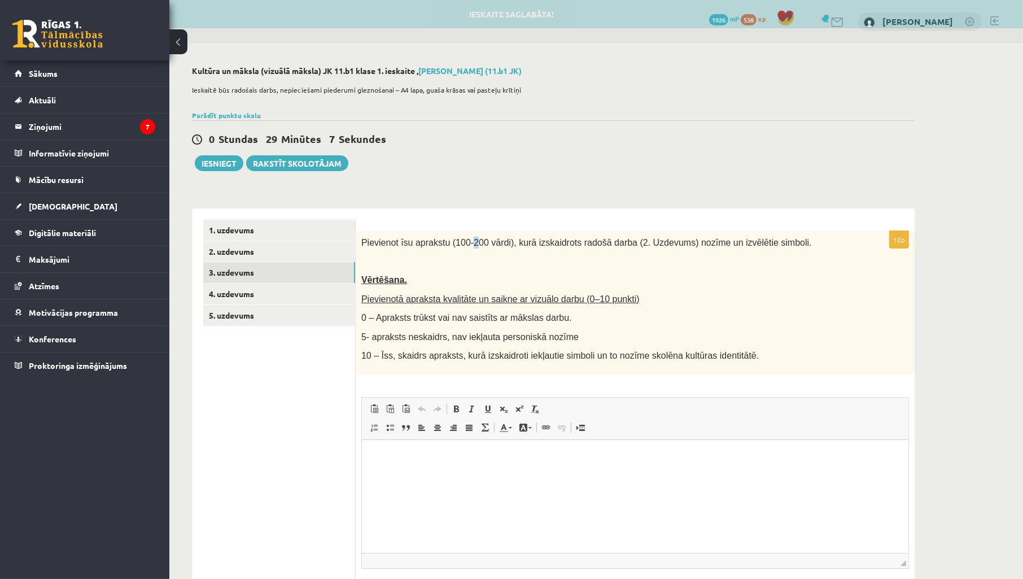
click at [466, 184] on div "**********" at bounding box center [553, 354] width 768 height 622
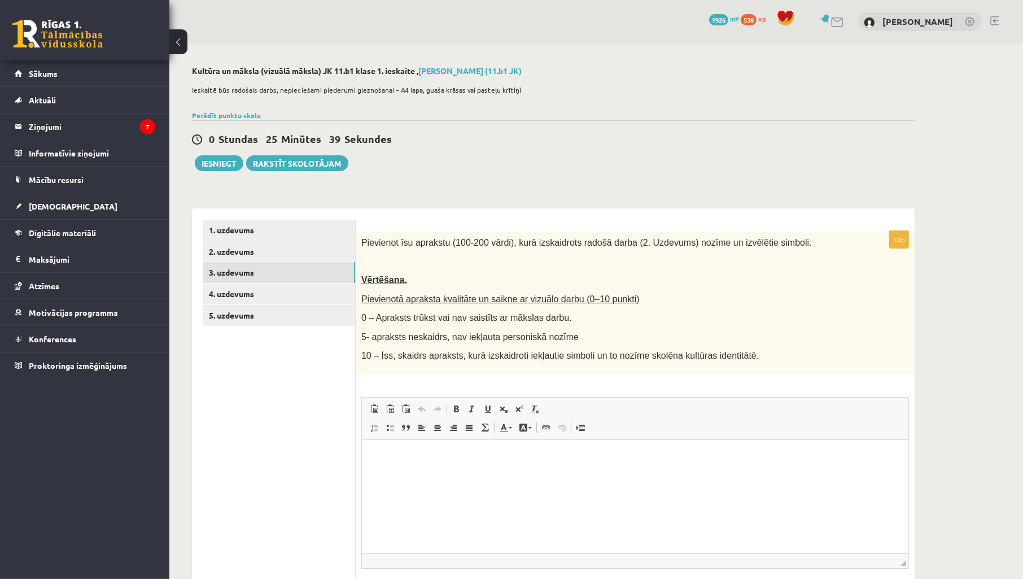
drag, startPoint x: 453, startPoint y: 154, endPoint x: 455, endPoint y: 162, distance: 8.0
click at [455, 162] on div "0 Stundas 25 Minūtes 39 Sekundes Ieskaite saglabāta! Iesniegt Rakstīt skolotājam" at bounding box center [553, 145] width 723 height 51
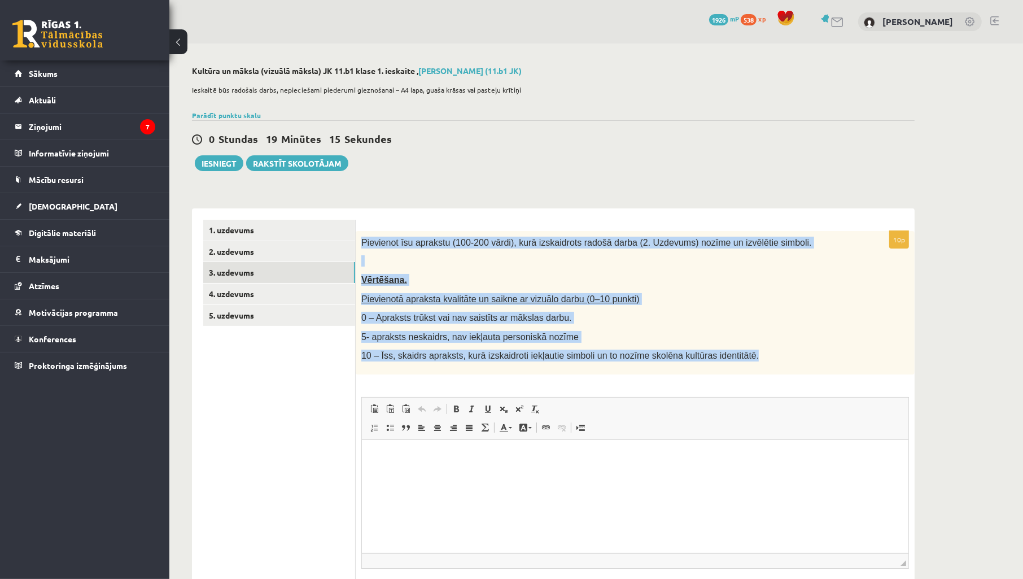
drag, startPoint x: 359, startPoint y: 236, endPoint x: 777, endPoint y: 370, distance: 438.5
click at [777, 370] on div "Pievienot īsu aprakstu (100-200 vārdi), kurā izskaidrots radošā darba (2. Uzdev…" at bounding box center [635, 302] width 559 height 143
copy div "Pievienot īsu aprakstu (100-200 vārdi), kurā izskaidrots radošā darba (2. Uzdev…"
click at [281, 229] on link "1. uzdevums" at bounding box center [279, 230] width 152 height 21
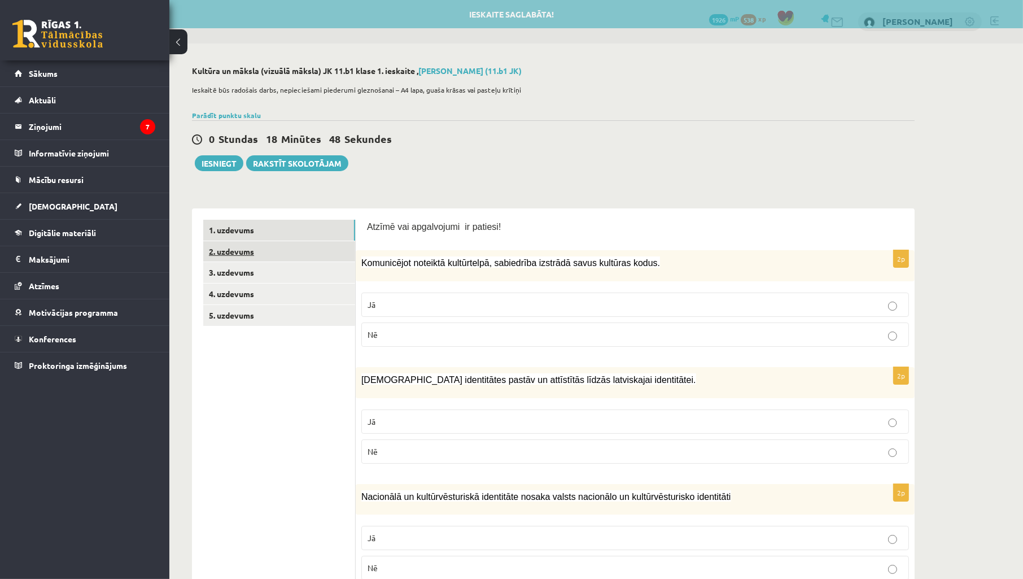
click at [276, 255] on link "2. uzdevums" at bounding box center [279, 251] width 152 height 21
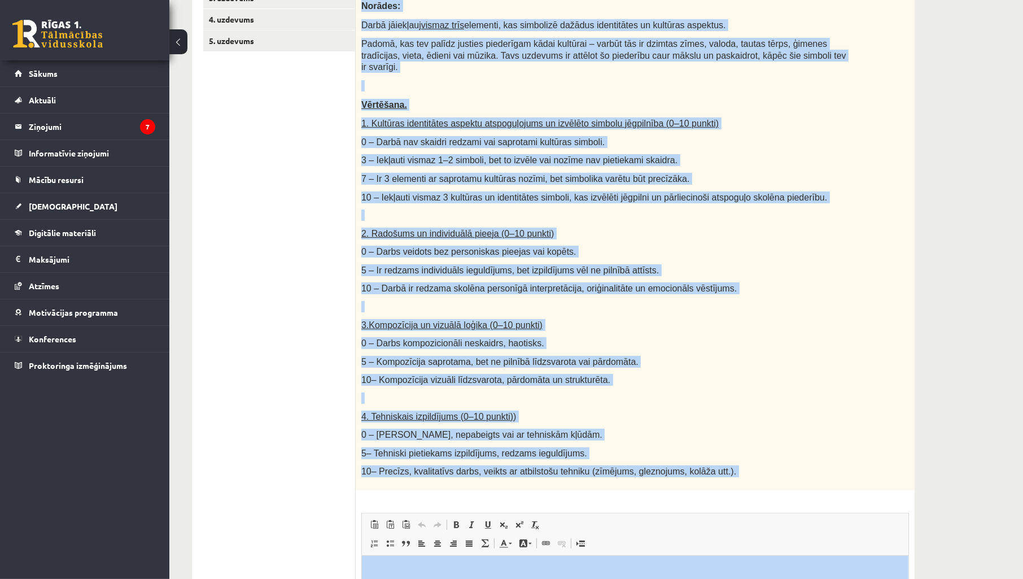
scroll to position [466, 0]
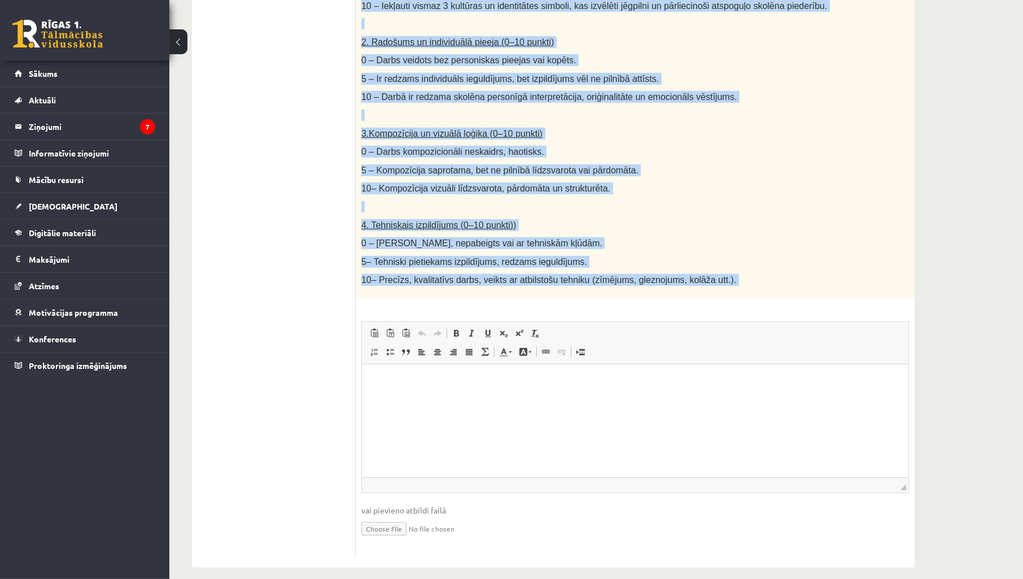
drag, startPoint x: 359, startPoint y: 241, endPoint x: 785, endPoint y: 289, distance: 429.1
click at [785, 289] on div "40p Radošs darbs. Izveido vizuālu mākslas darbu (zīmējumu, gleznu vai kolāžu), …" at bounding box center [635, 160] width 559 height 791
copy div "Radošs darbs. Izveido vizuālu mākslas darbu (zīmējumu, gleznu vai kolāžu), kas …"
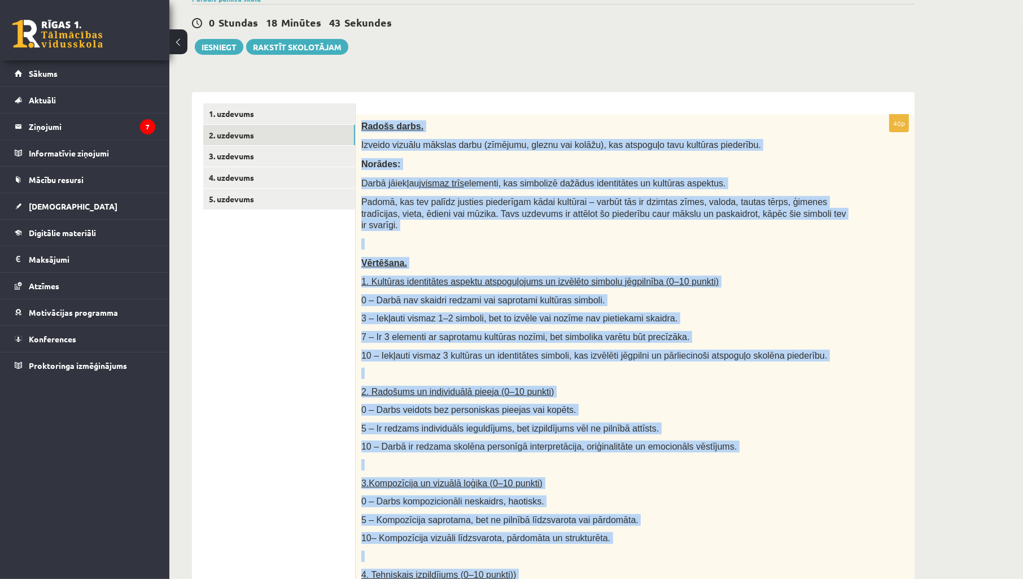
scroll to position [47, 0]
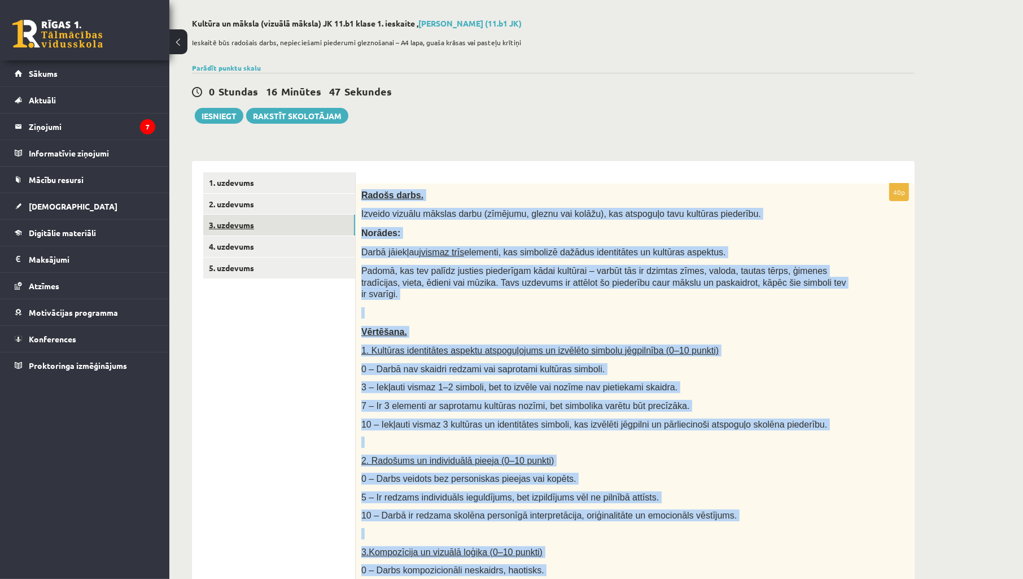
click at [269, 223] on link "3. uzdevums" at bounding box center [279, 225] width 152 height 21
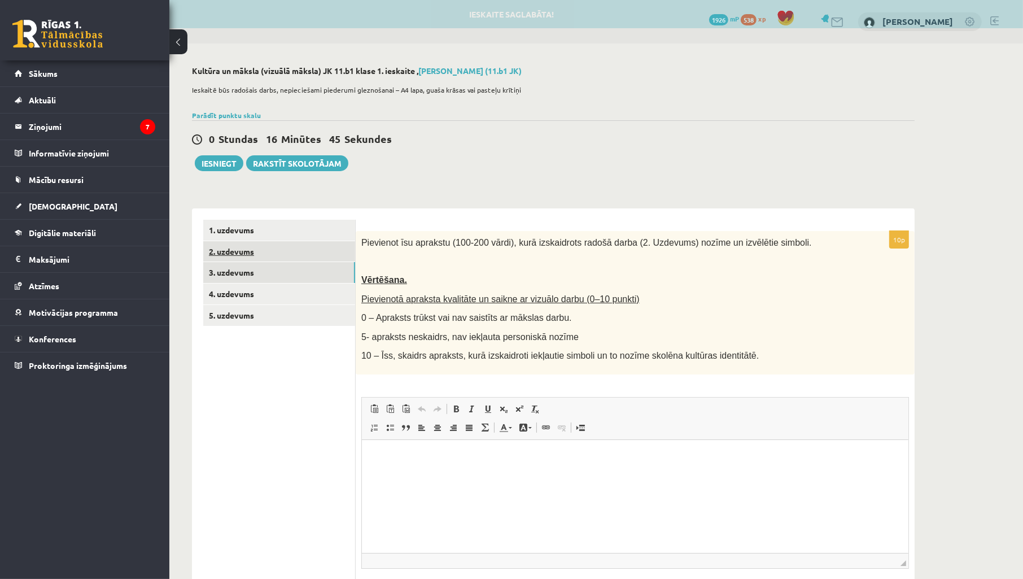
scroll to position [0, 0]
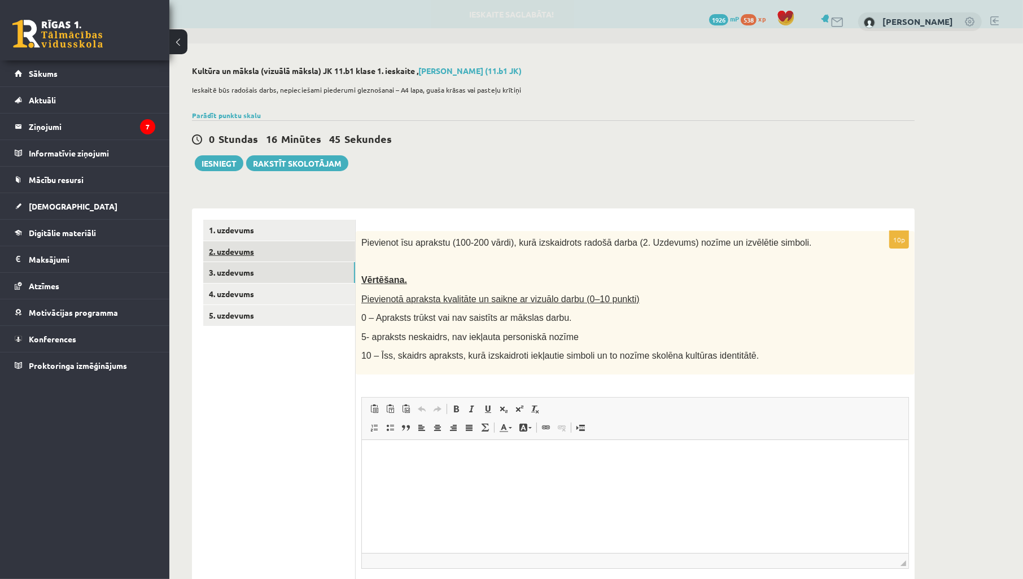
click at [290, 256] on link "2. uzdevums" at bounding box center [279, 251] width 152 height 21
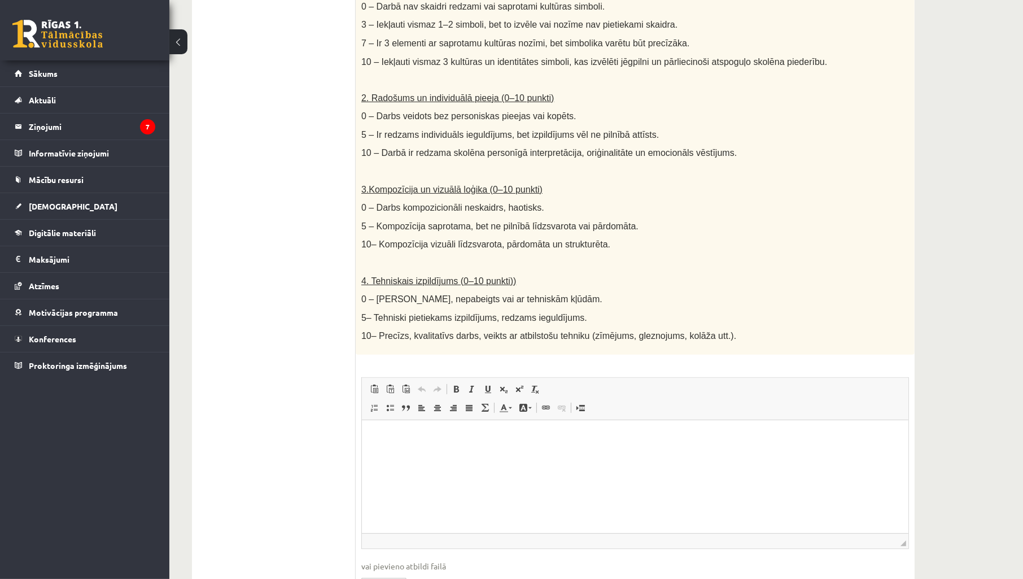
scroll to position [466, 0]
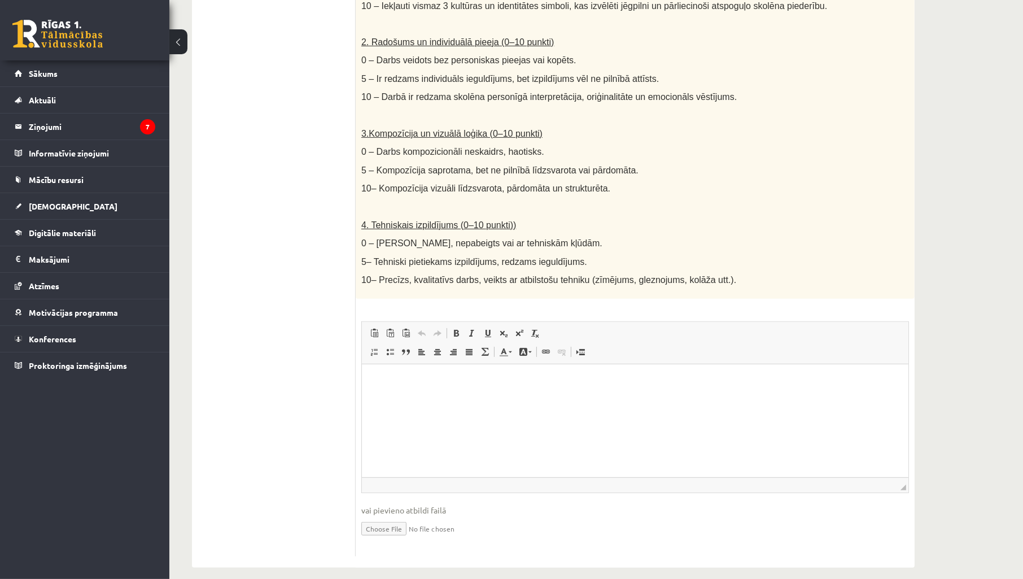
click at [391, 520] on input "file" at bounding box center [635, 527] width 548 height 23
type input "**********"
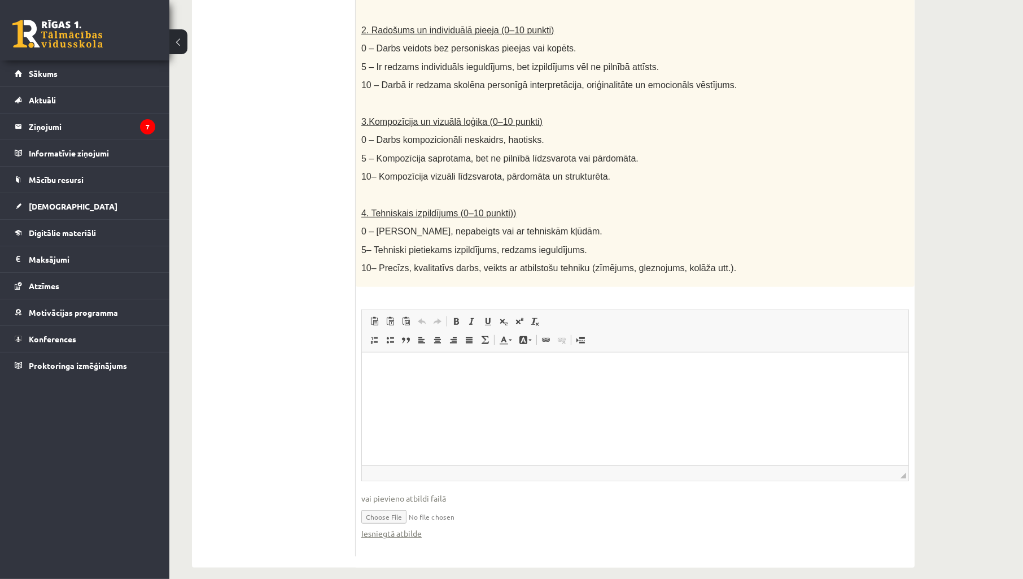
scroll to position [59, 0]
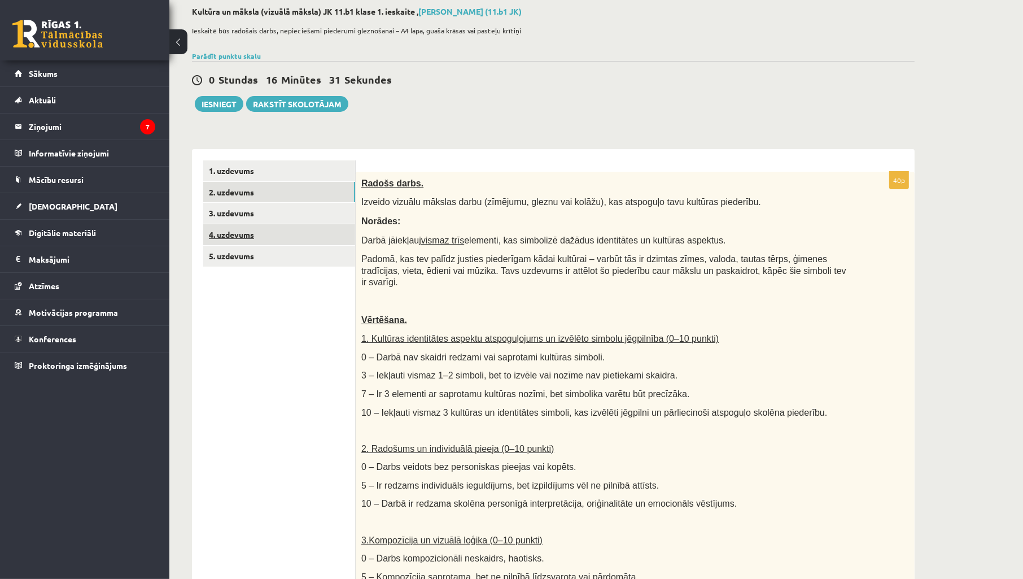
click at [307, 226] on link "4. uzdevums" at bounding box center [279, 234] width 152 height 21
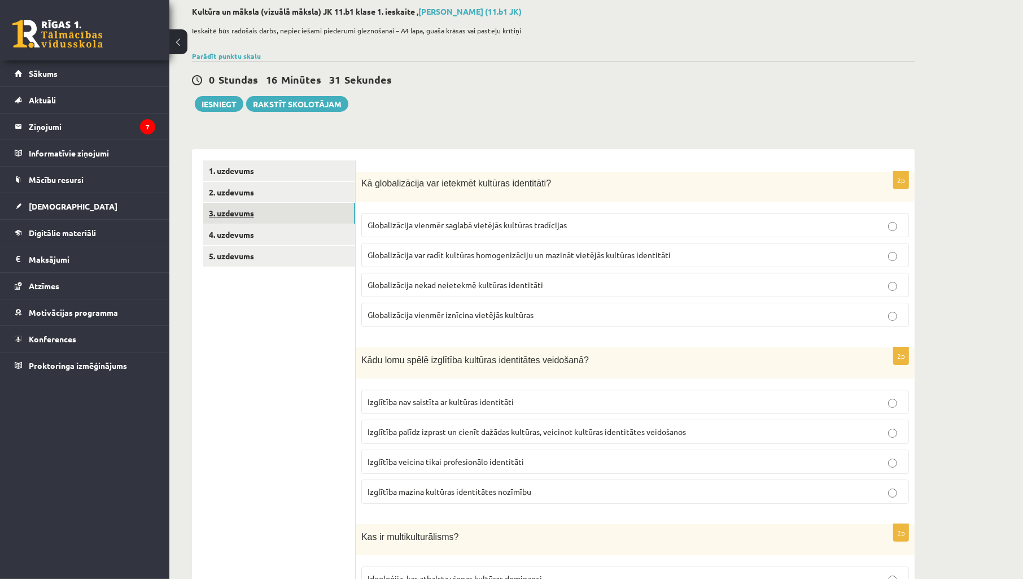
click at [300, 212] on link "3. uzdevums" at bounding box center [279, 213] width 152 height 21
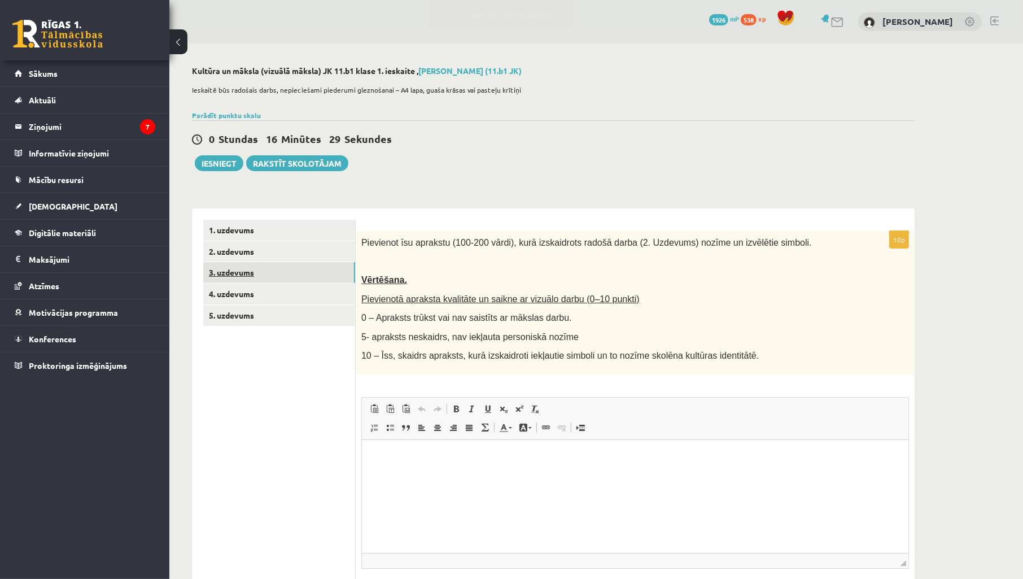
scroll to position [0, 0]
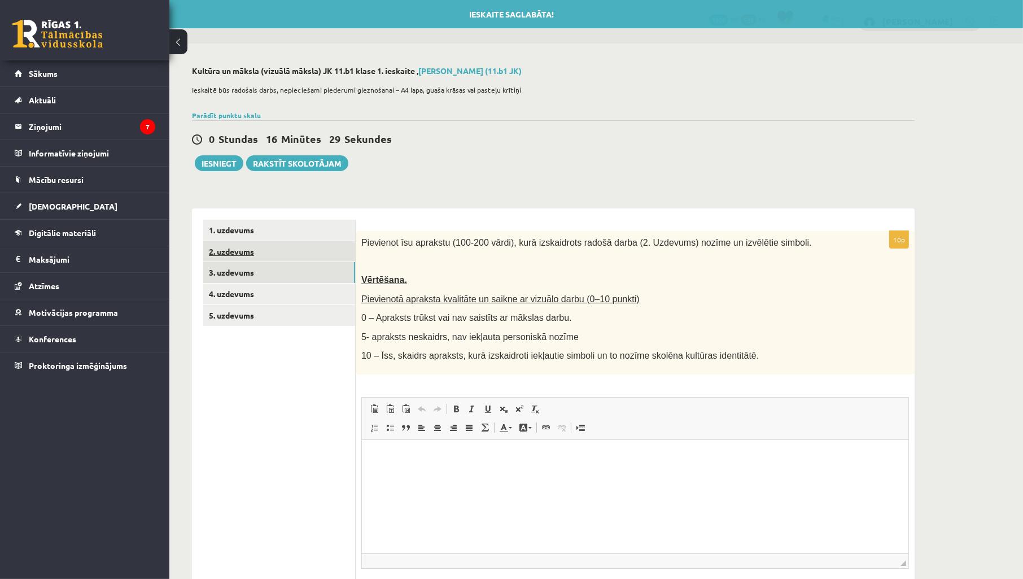
click at [296, 256] on link "2. uzdevums" at bounding box center [279, 251] width 152 height 21
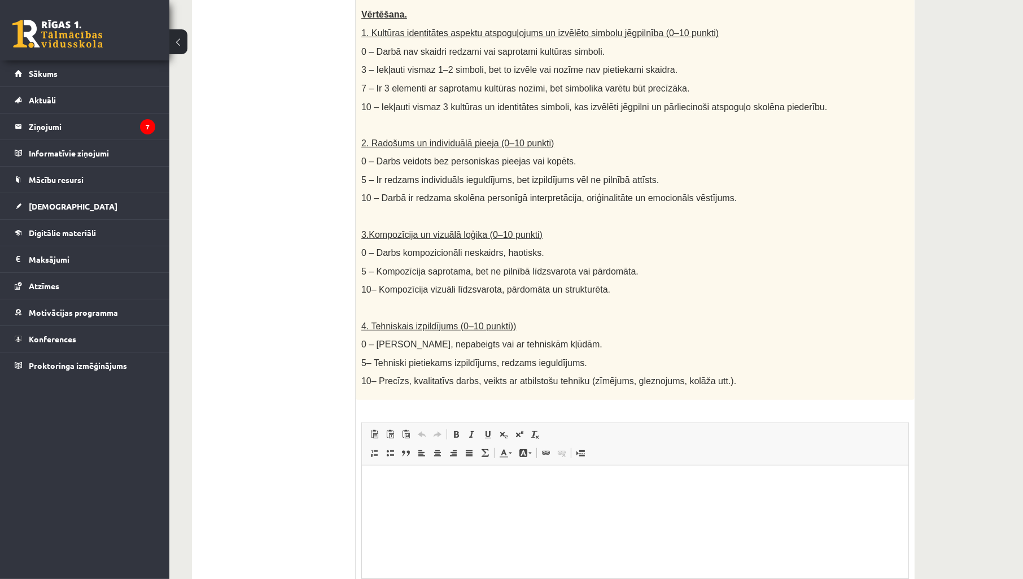
scroll to position [478, 0]
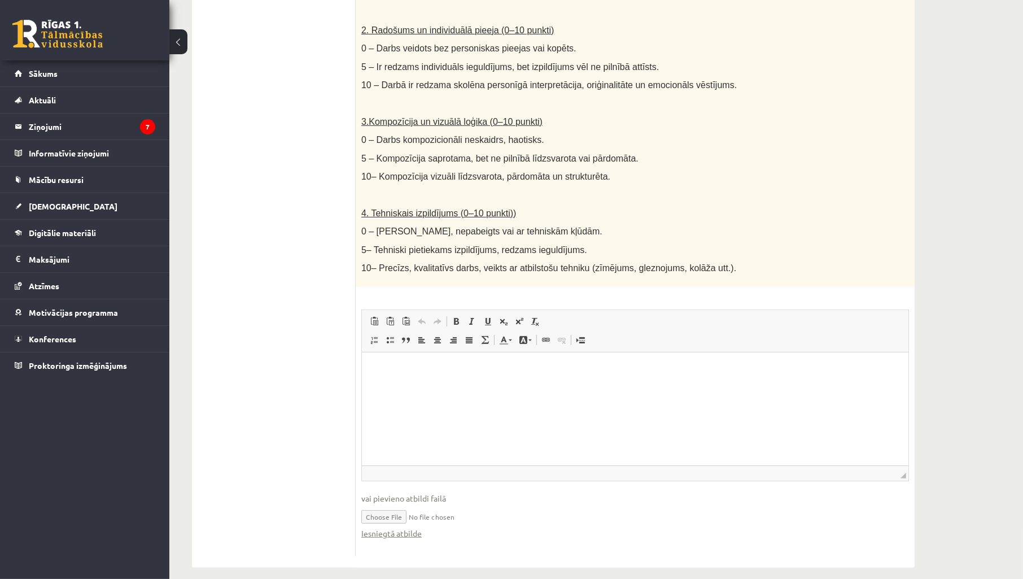
click at [393, 504] on input "file" at bounding box center [635, 515] width 548 height 23
type input "**********"
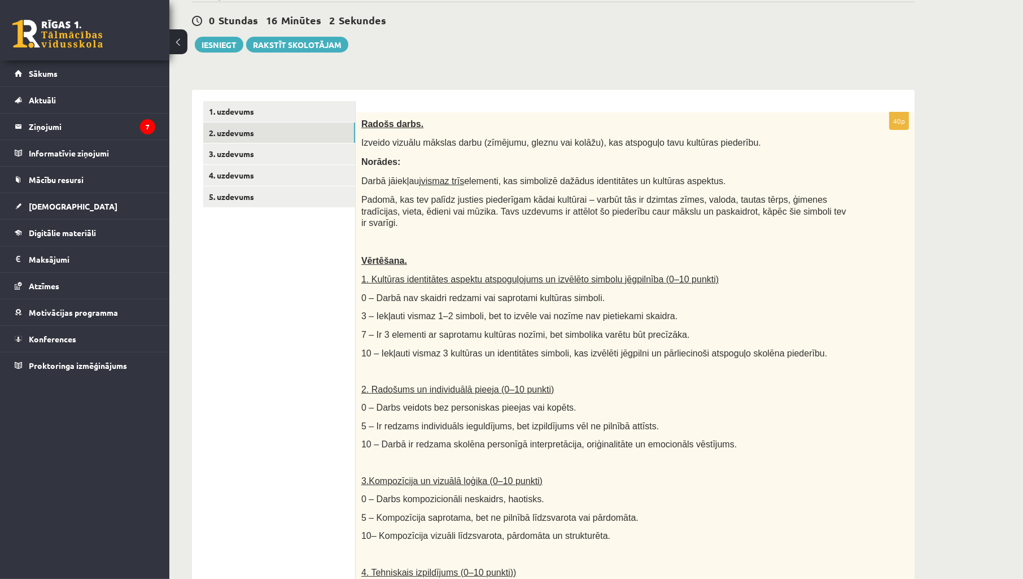
scroll to position [0, 0]
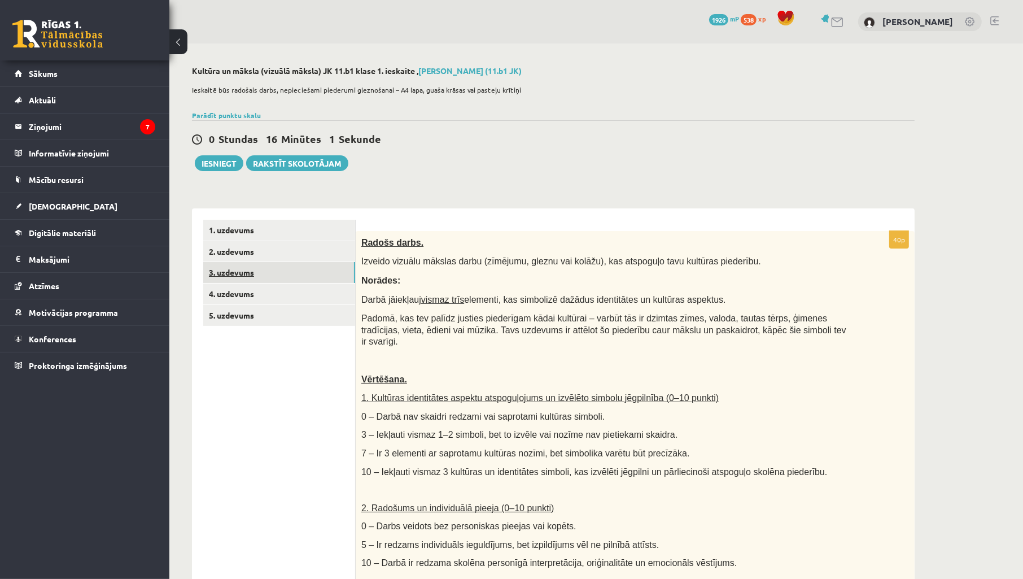
click at [278, 274] on link "3. uzdevums" at bounding box center [279, 272] width 152 height 21
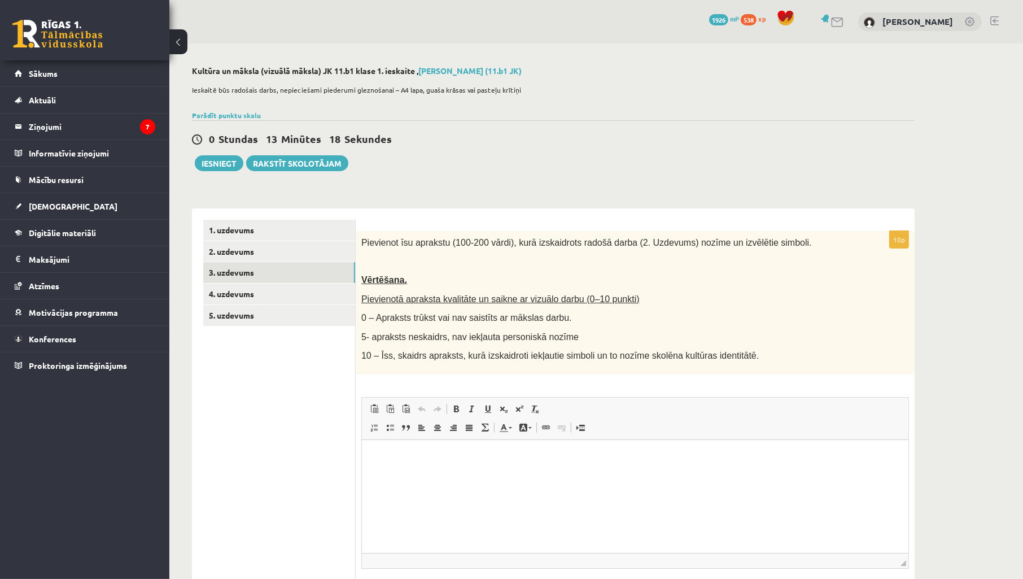
click at [479, 446] on html at bounding box center [634, 456] width 547 height 34
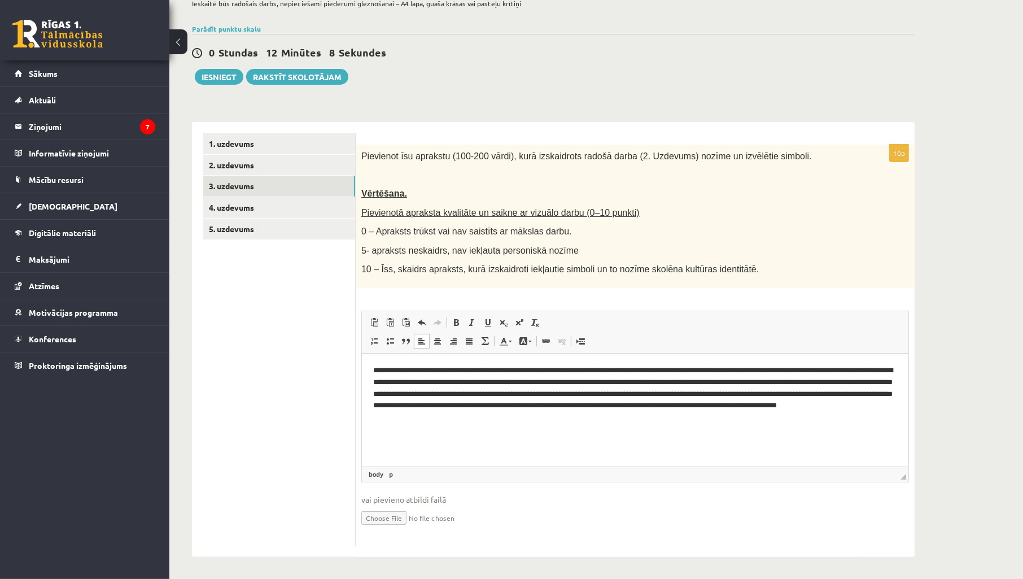
scroll to position [87, 0]
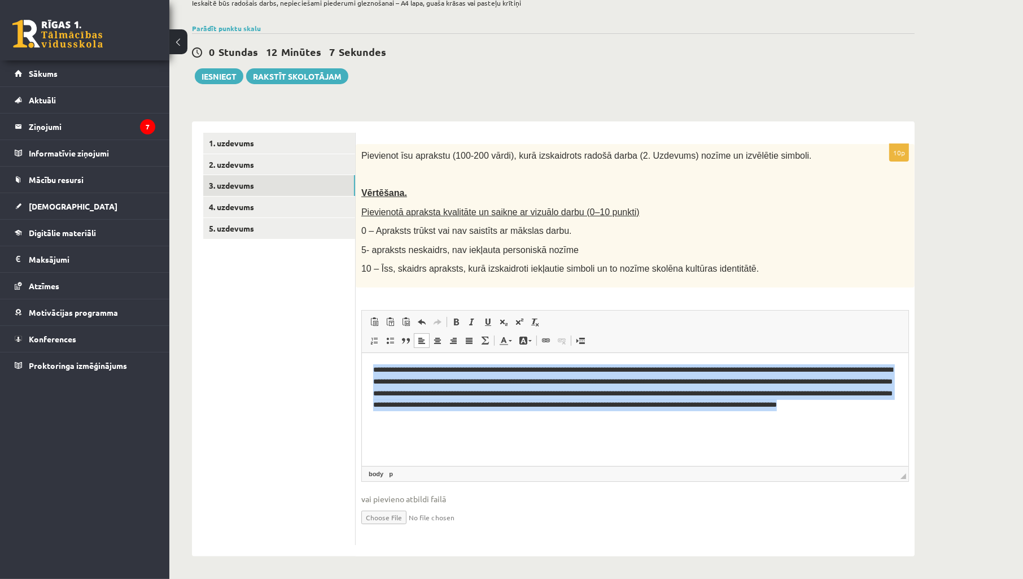
drag, startPoint x: 645, startPoint y: 423, endPoint x: 168, endPoint y: 293, distance: 494.6
click at [361, 352] on html "**********" at bounding box center [634, 392] width 547 height 81
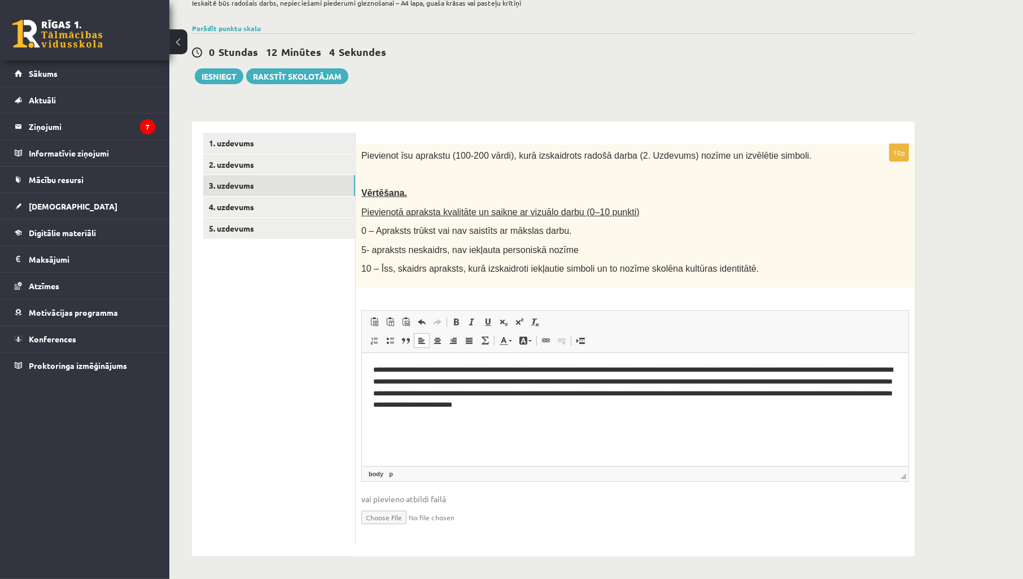
click at [952, 374] on div "**********" at bounding box center [596, 268] width 854 height 622
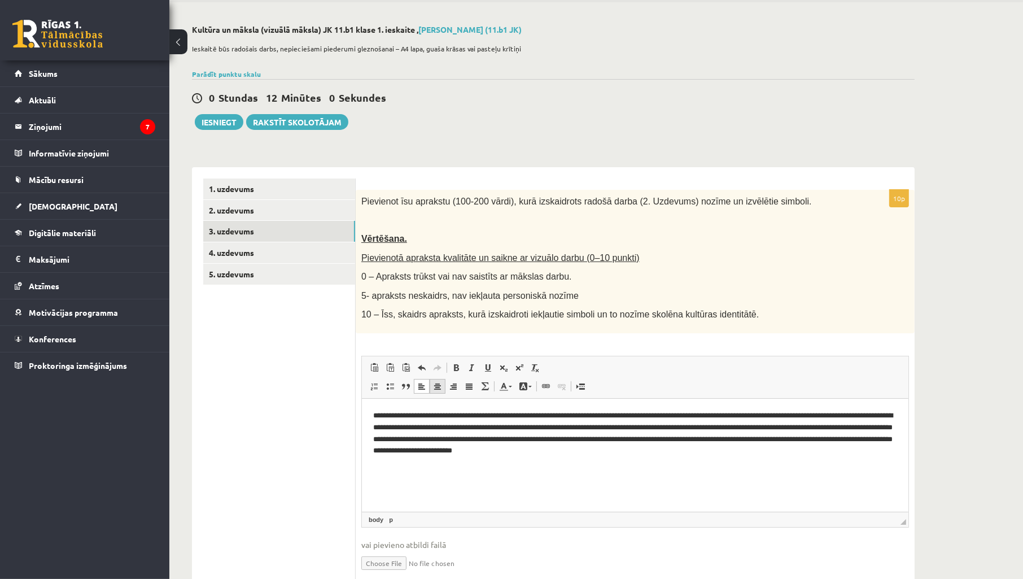
scroll to position [0, 0]
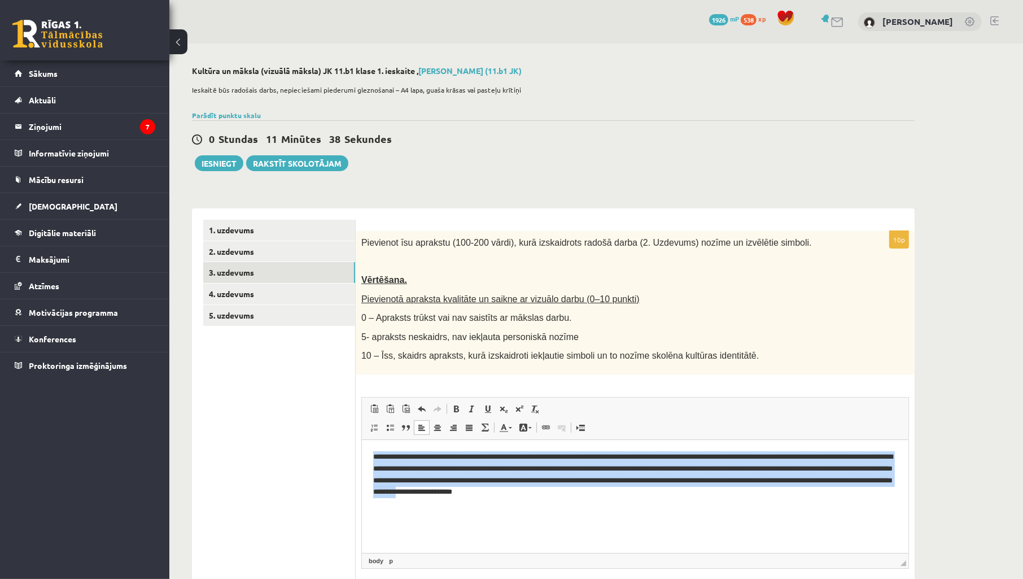
drag, startPoint x: 651, startPoint y: 503, endPoint x: 227, endPoint y: 378, distance: 441.6
click at [361, 439] on html "**********" at bounding box center [634, 473] width 547 height 69
drag, startPoint x: 750, startPoint y: 505, endPoint x: 171, endPoint y: 402, distance: 588.5
click at [361, 439] on html "**********" at bounding box center [634, 473] width 547 height 69
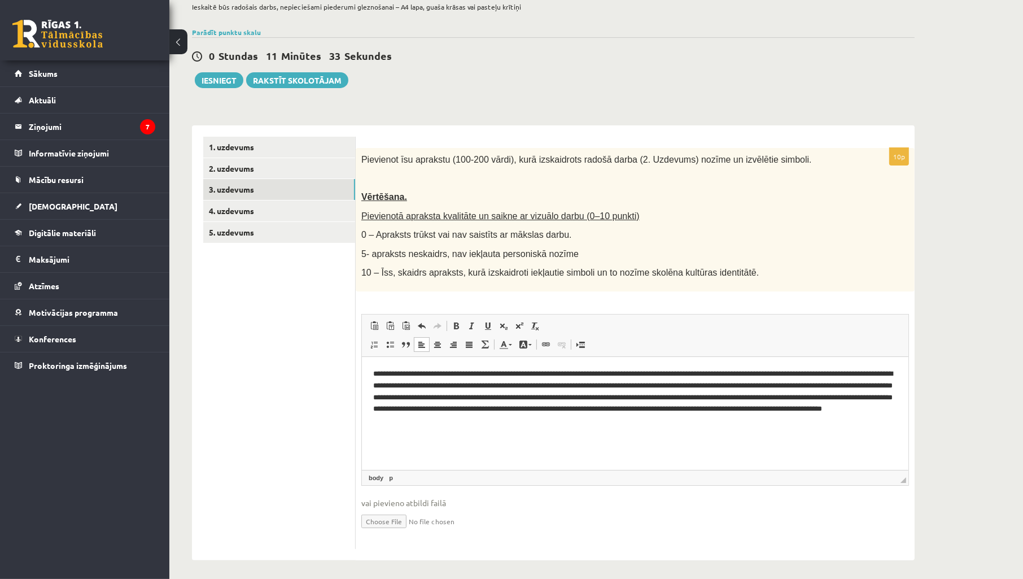
scroll to position [87, 0]
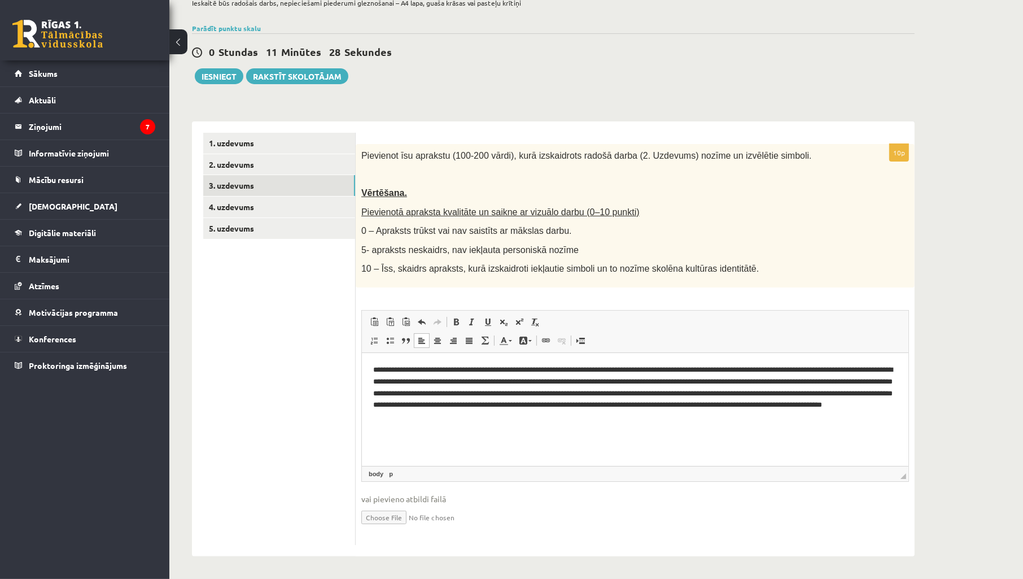
click at [719, 216] on p "Pievienotā apraksta kvalitāte un saikne ar vizuālo darbu (0–10 punkti)" at bounding box center [606, 212] width 491 height 12
click at [267, 201] on link "4. uzdevums" at bounding box center [279, 207] width 152 height 21
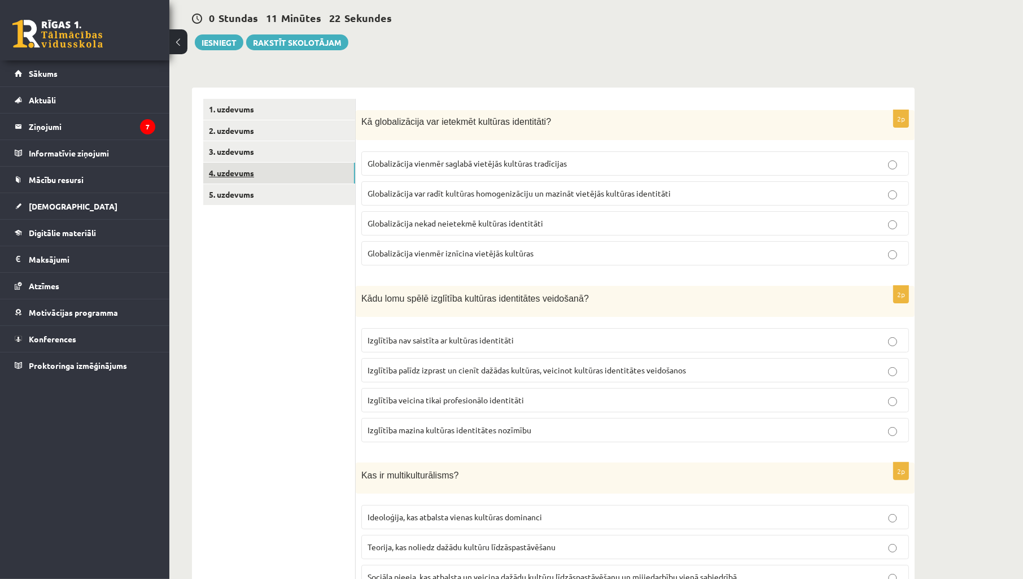
scroll to position [0, 0]
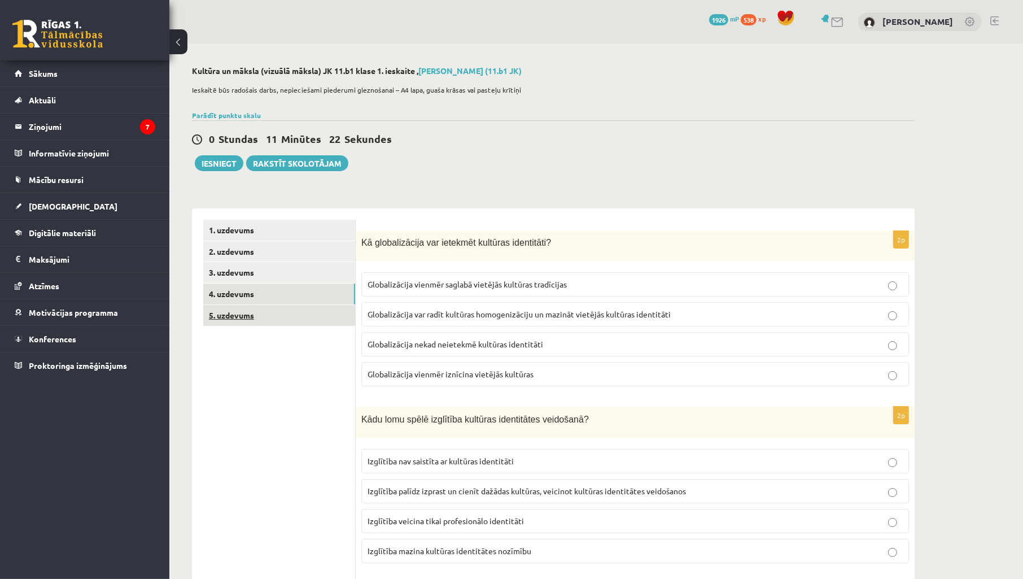
click at [294, 325] on link "5. uzdevums" at bounding box center [279, 315] width 152 height 21
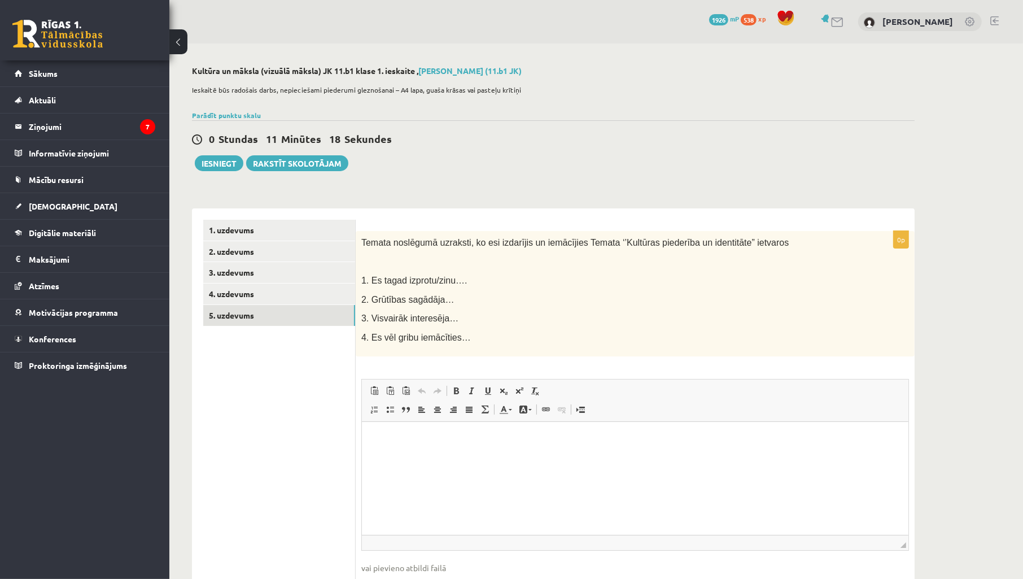
click at [456, 450] on html at bounding box center [634, 439] width 547 height 34
drag, startPoint x: 629, startPoint y: 463, endPoint x: 391, endPoint y: 450, distance: 238.7
click at [391, 450] on body "**********" at bounding box center [635, 448] width 524 height 30
click at [547, 435] on p "**********" at bounding box center [635, 439] width 524 height 12
click at [428, 440] on p "**********" at bounding box center [635, 439] width 524 height 12
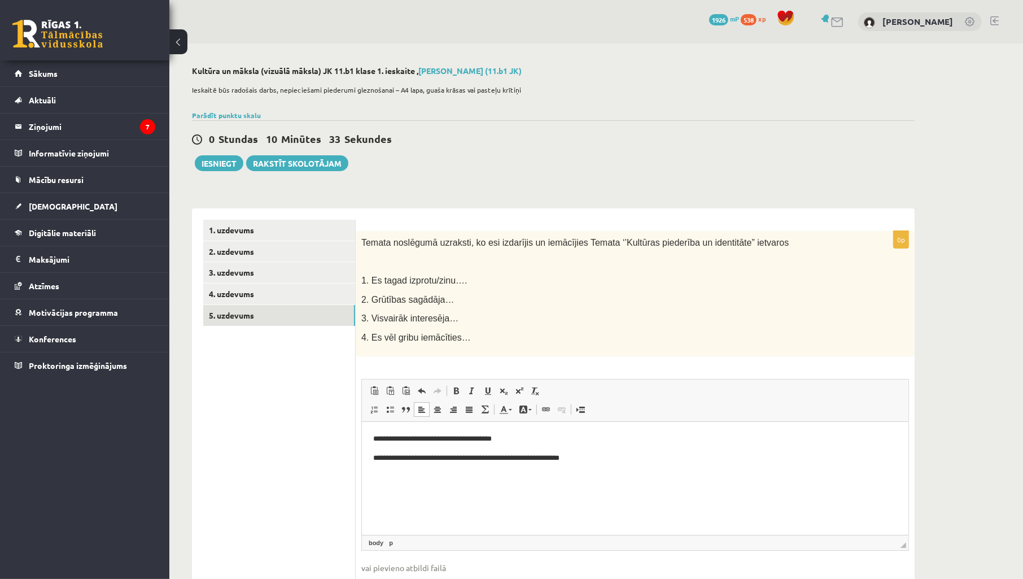
click at [456, 440] on p "**********" at bounding box center [635, 439] width 524 height 12
click at [466, 441] on p "**********" at bounding box center [635, 439] width 524 height 12
click at [509, 441] on p "**********" at bounding box center [635, 439] width 524 height 12
click at [577, 453] on p "**********" at bounding box center [635, 458] width 524 height 12
click at [388, 461] on p "**********" at bounding box center [635, 458] width 524 height 12
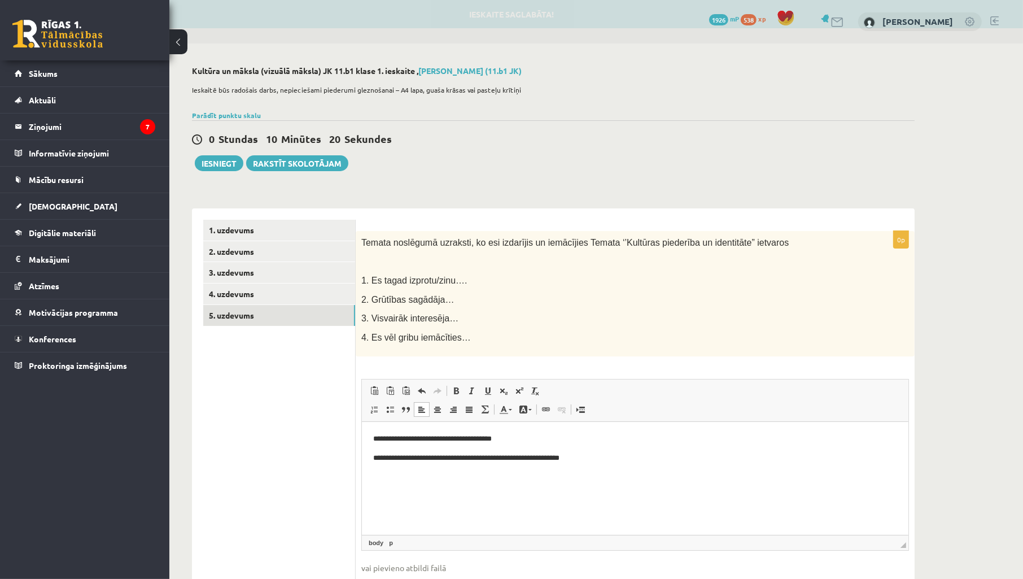
click at [499, 459] on p "**********" at bounding box center [635, 458] width 524 height 12
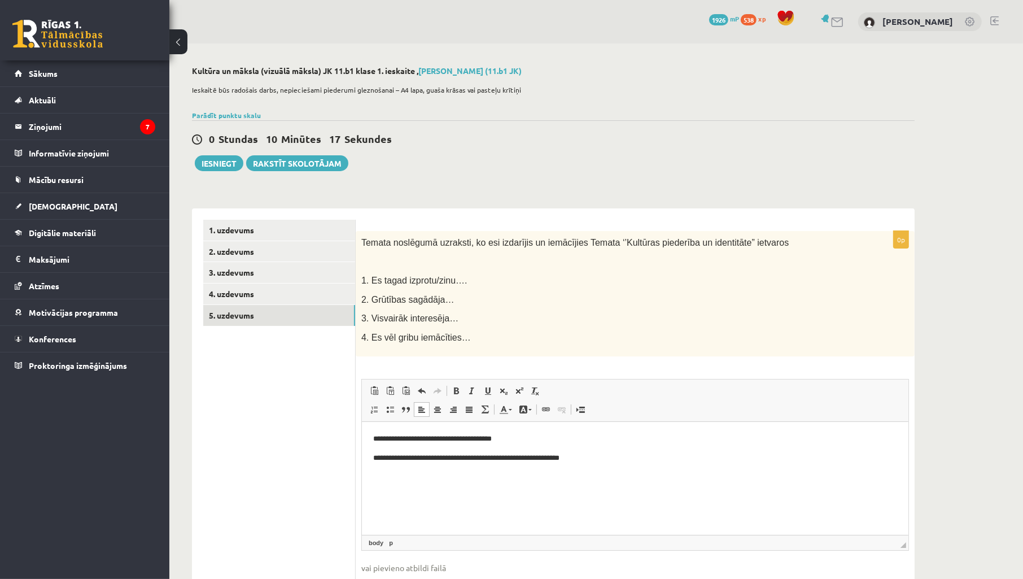
click at [443, 463] on p "**********" at bounding box center [635, 458] width 524 height 12
click at [463, 460] on p "**********" at bounding box center [635, 458] width 524 height 12
click at [468, 460] on p "**********" at bounding box center [635, 458] width 524 height 12
click at [474, 460] on p "**********" at bounding box center [635, 458] width 524 height 12
click at [477, 463] on p "**********" at bounding box center [635, 458] width 524 height 12
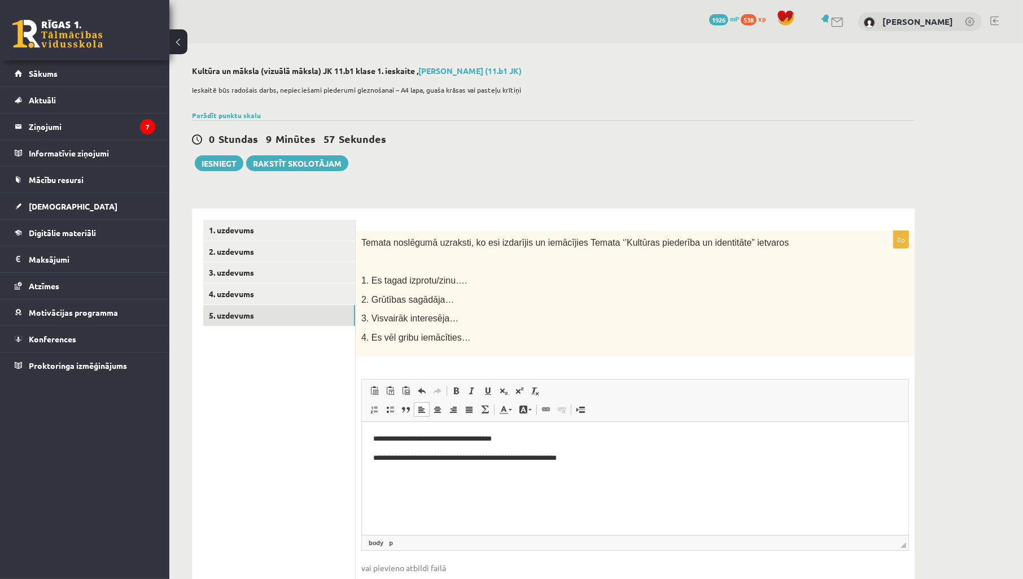
click at [511, 465] on html "**********" at bounding box center [634, 448] width 547 height 53
drag, startPoint x: 498, startPoint y: 463, endPoint x: 526, endPoint y: 461, distance: 28.3
click at [524, 461] on p "**********" at bounding box center [635, 458] width 524 height 12
click at [534, 466] on html "**********" at bounding box center [634, 448] width 547 height 53
click at [547, 466] on html "**********" at bounding box center [634, 448] width 547 height 53
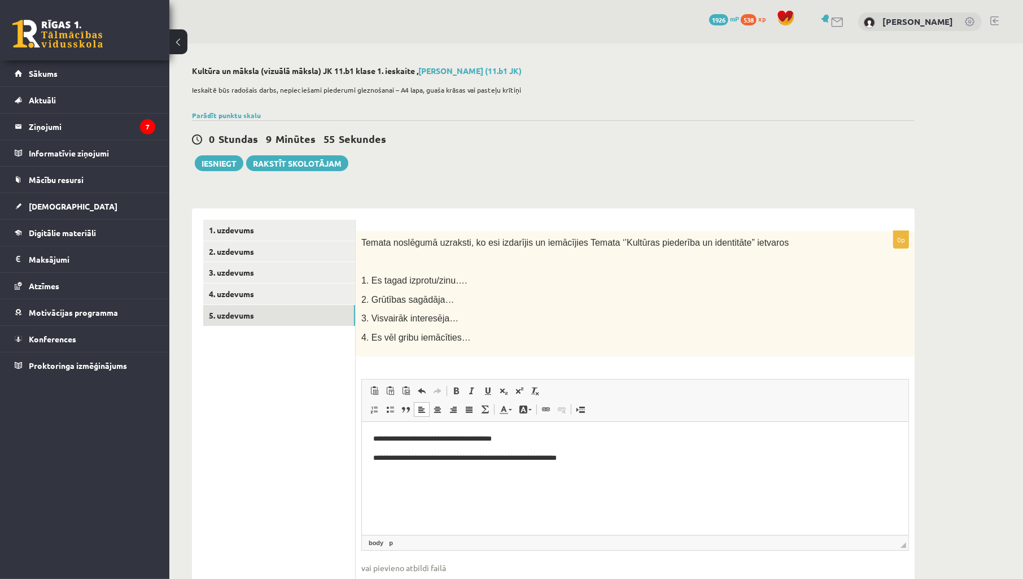
click at [567, 466] on html "**********" at bounding box center [634, 448] width 547 height 53
click at [608, 461] on p "**********" at bounding box center [635, 458] width 524 height 12
click at [583, 319] on p "3. Visvairāk interesēja…" at bounding box center [606, 318] width 491 height 12
click at [210, 166] on button "Iesniegt" at bounding box center [219, 163] width 49 height 16
click at [223, 220] on link "1. uzdevums" at bounding box center [279, 230] width 152 height 21
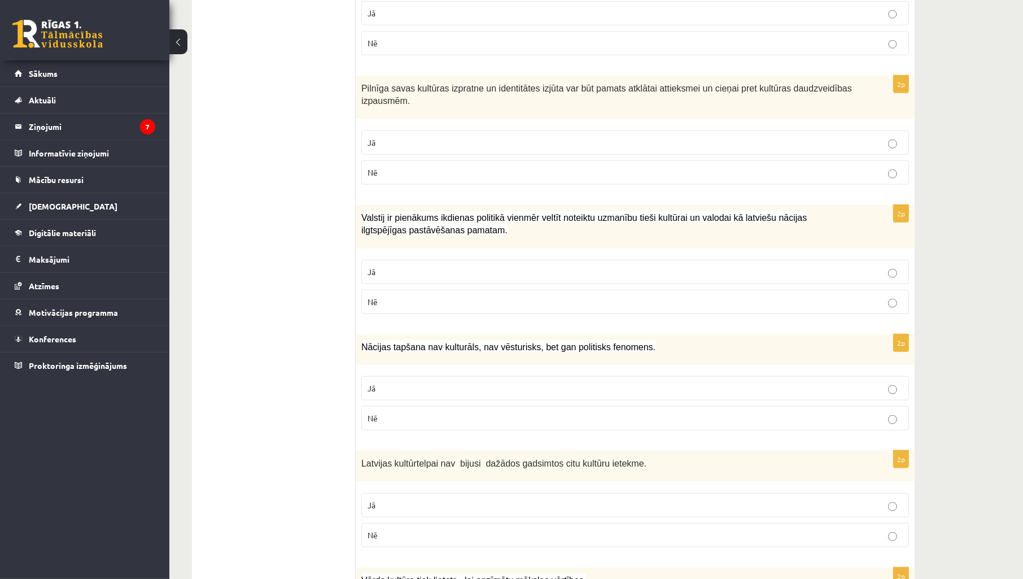
scroll to position [1471, 0]
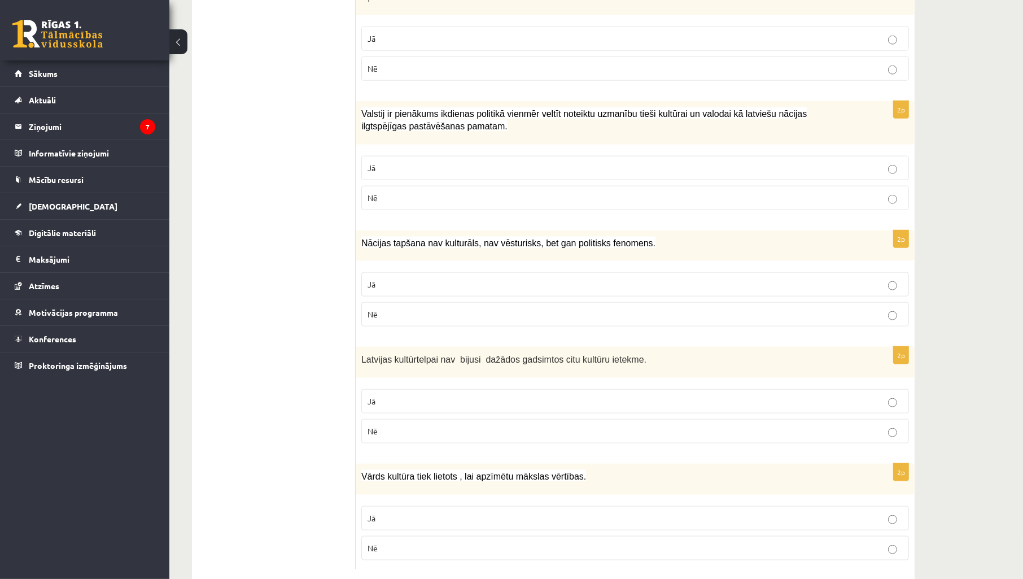
click at [694, 156] on label "Jā" at bounding box center [635, 168] width 548 height 24
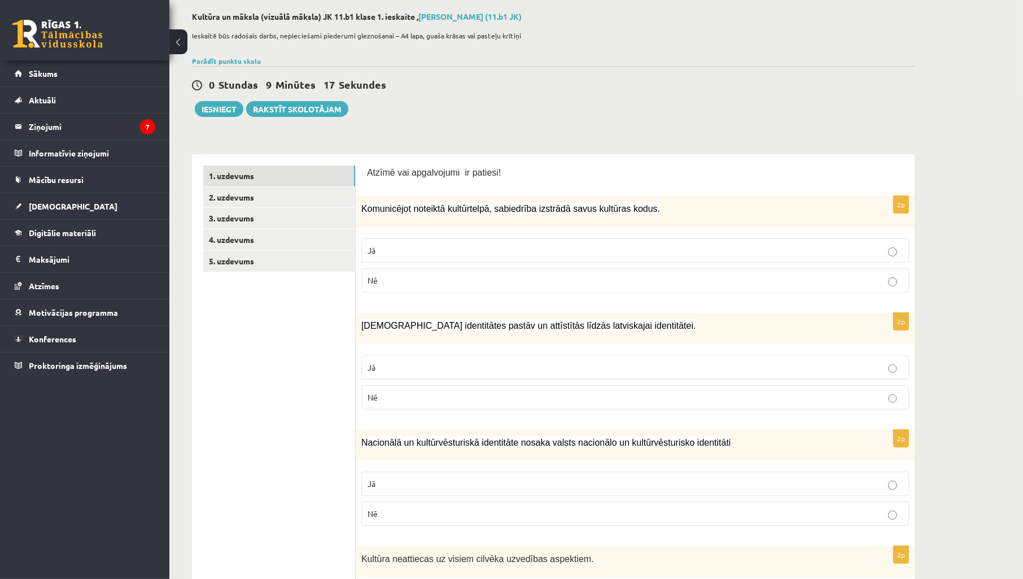
scroll to position [0, 0]
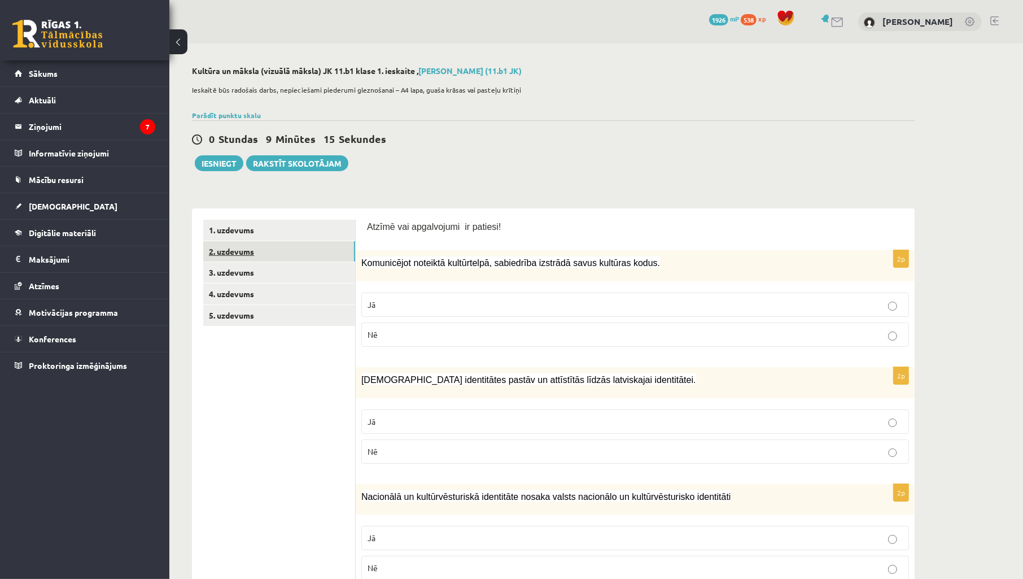
click at [276, 251] on link "2. uzdevums" at bounding box center [279, 251] width 152 height 21
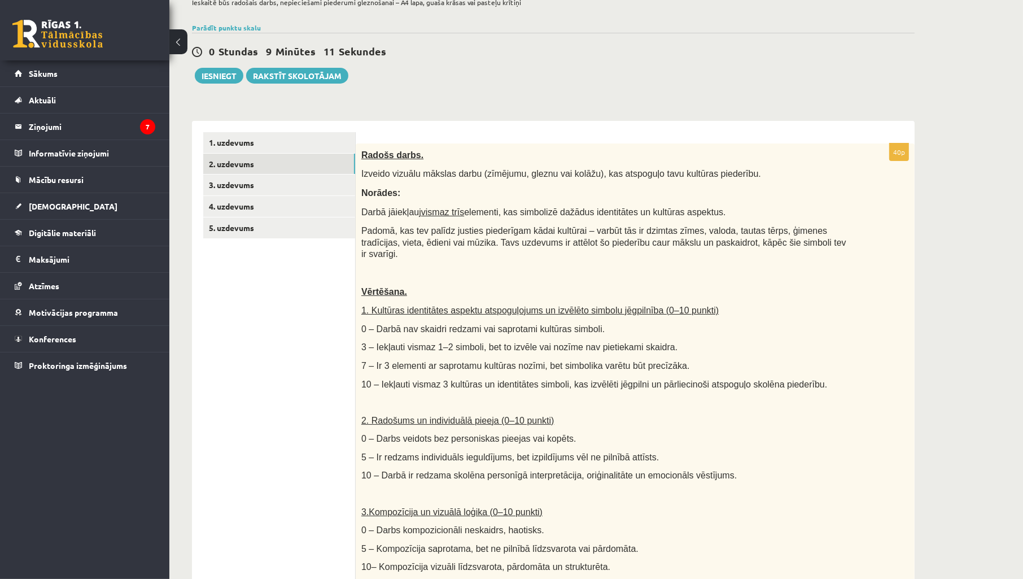
scroll to position [59, 0]
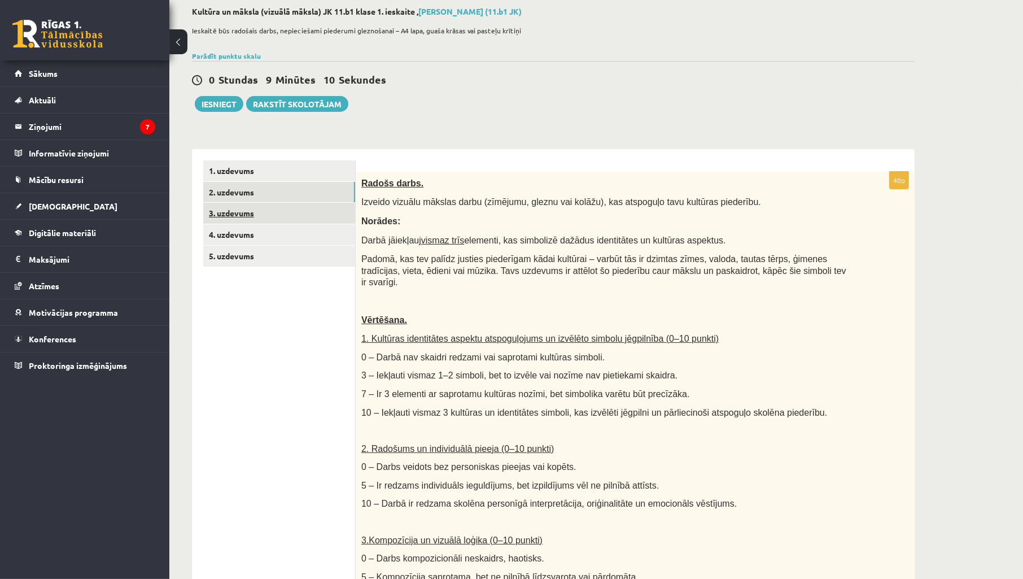
click at [309, 212] on link "3. uzdevums" at bounding box center [279, 213] width 152 height 21
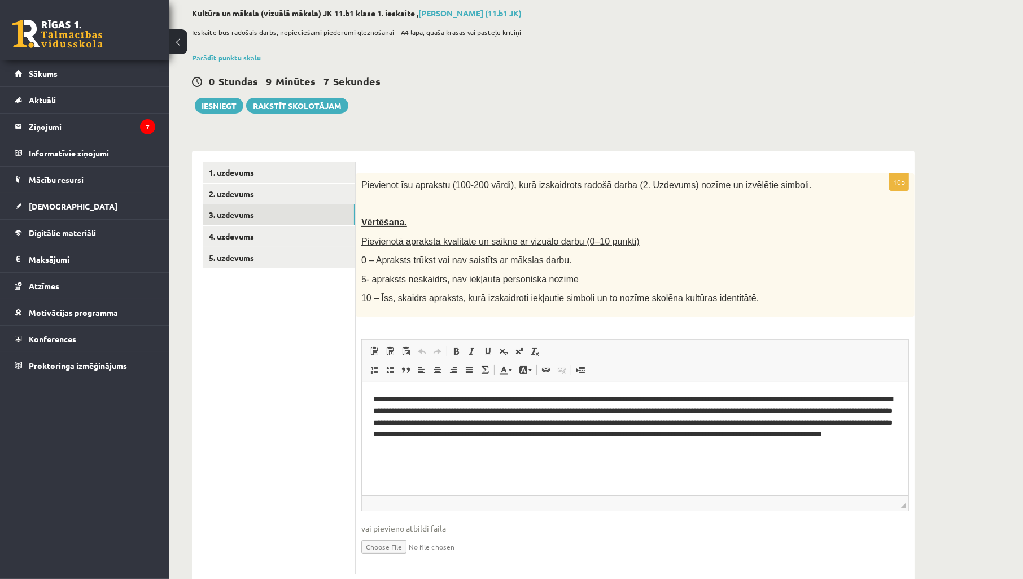
scroll to position [86, 0]
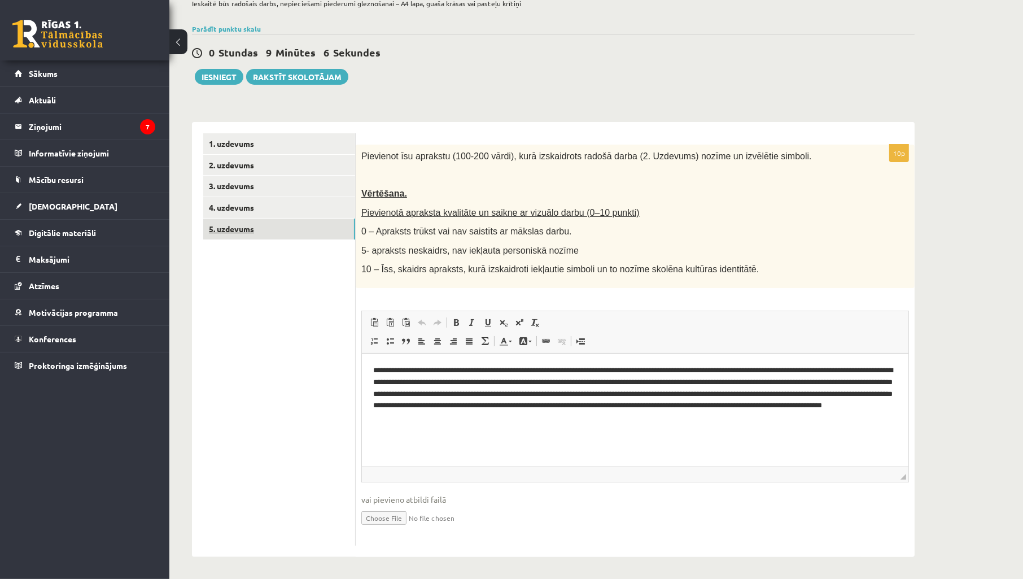
click at [305, 235] on link "5. uzdevums" at bounding box center [279, 229] width 152 height 21
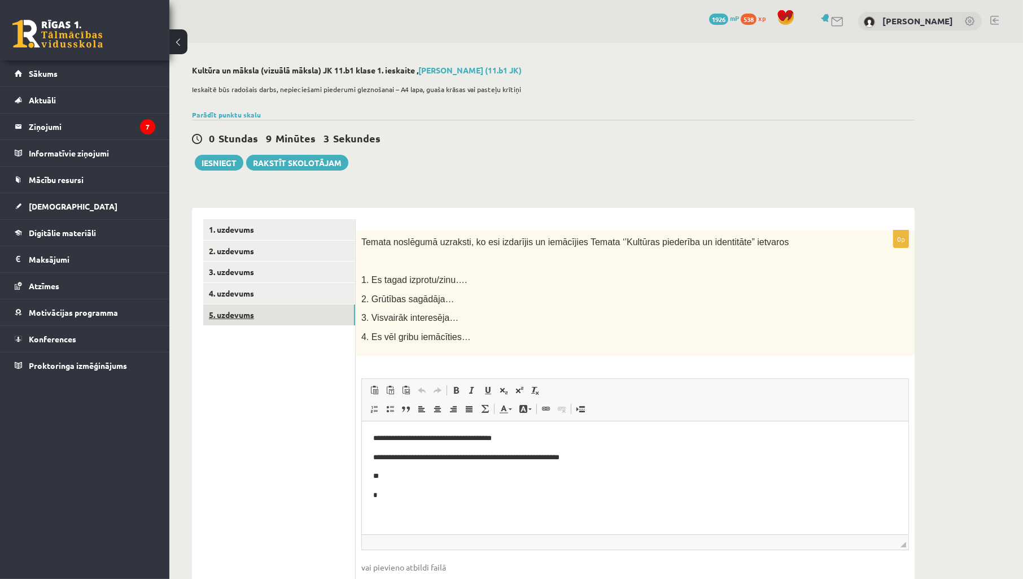
scroll to position [0, 0]
click at [240, 279] on link "3. uzdevums" at bounding box center [279, 272] width 152 height 21
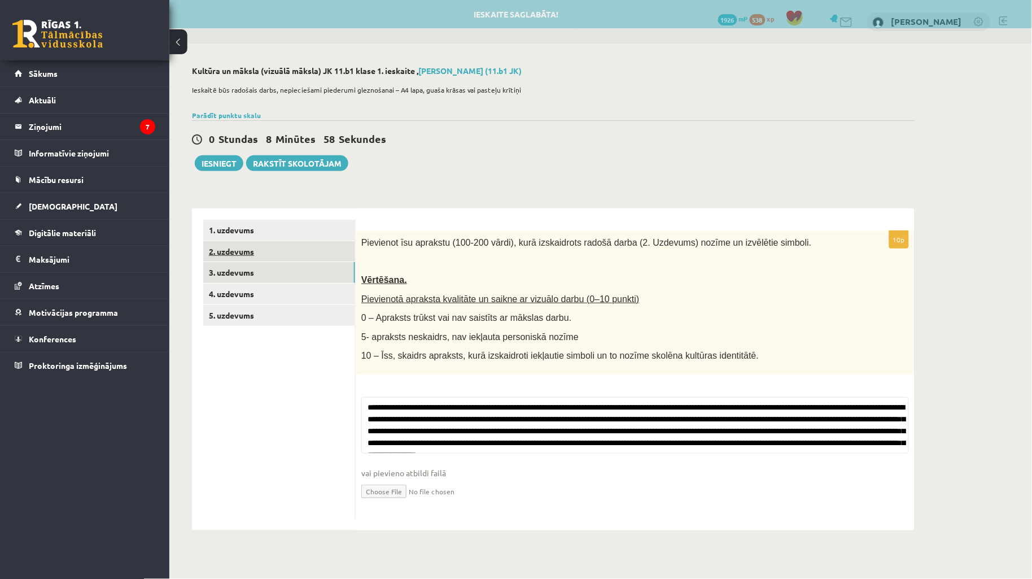
click at [256, 258] on link "2. uzdevums" at bounding box center [279, 251] width 152 height 21
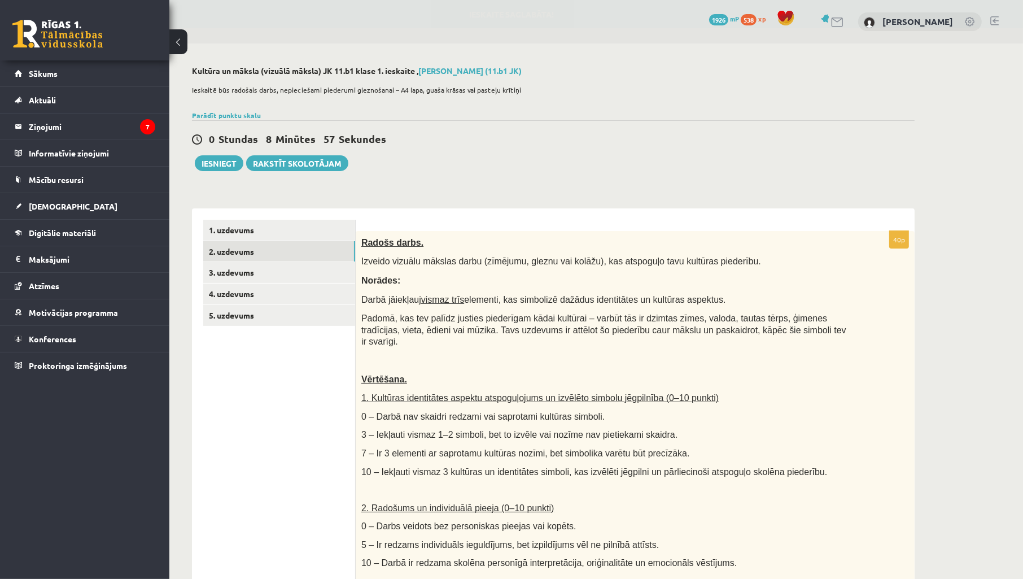
click at [428, 189] on div "**********" at bounding box center [553, 499] width 768 height 912
click at [226, 160] on button "Iesniegt" at bounding box center [219, 163] width 49 height 16
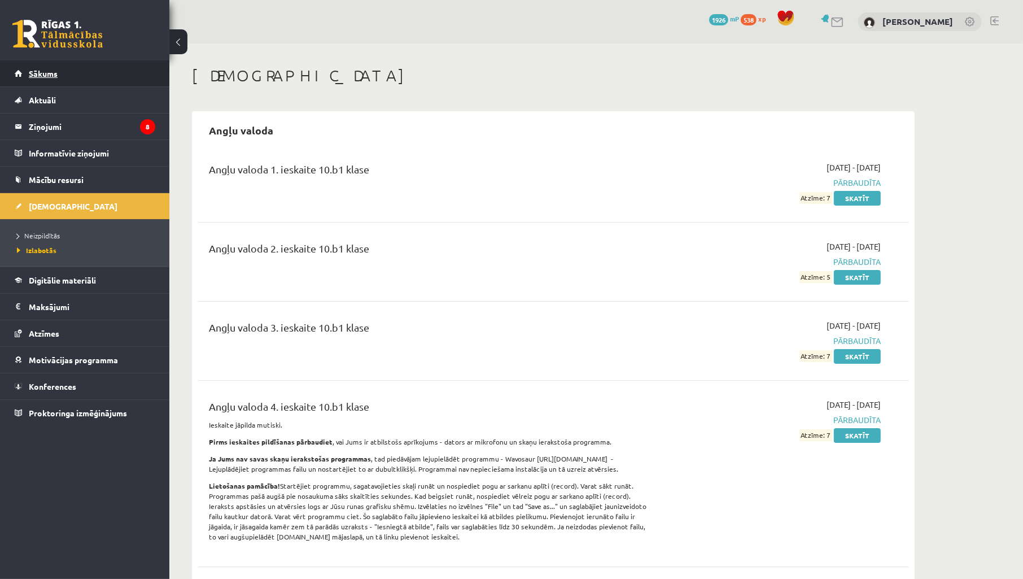
click at [71, 76] on link "Sākums" at bounding box center [85, 73] width 141 height 26
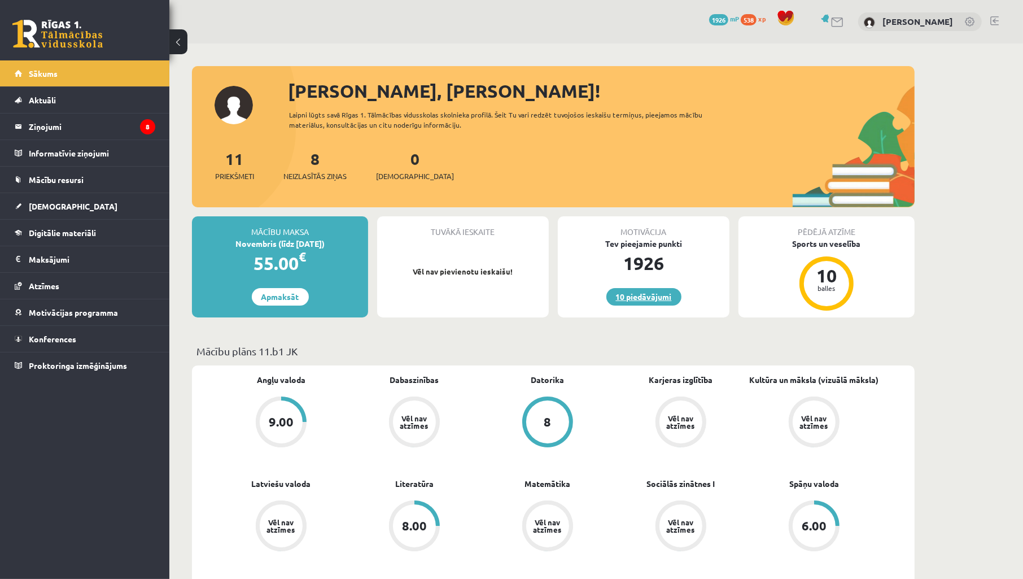
click at [655, 293] on link "10 piedāvājumi" at bounding box center [644, 297] width 75 height 18
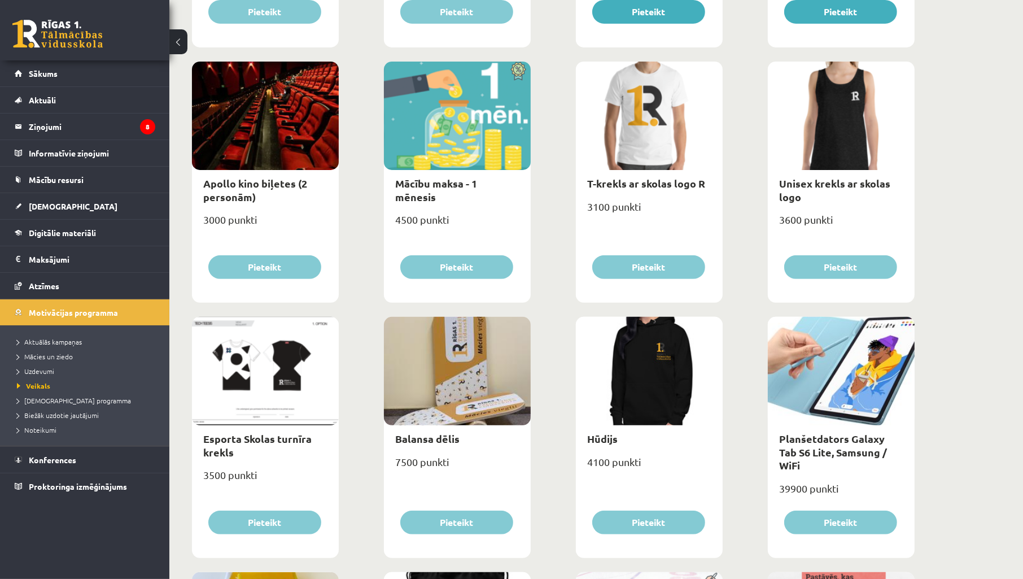
scroll to position [418, 0]
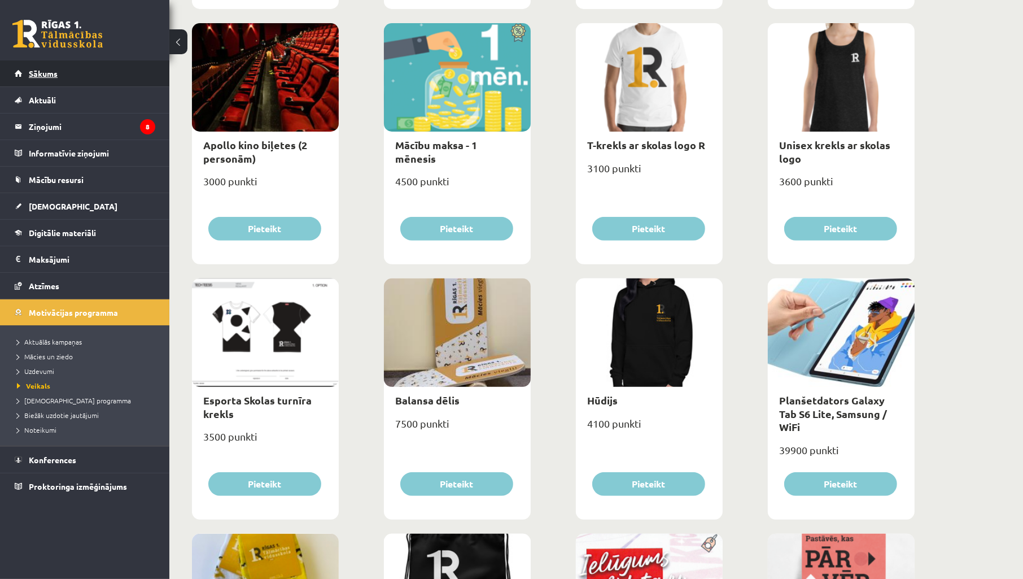
click at [86, 75] on link "Sākums" at bounding box center [85, 73] width 141 height 26
